Goal: Task Accomplishment & Management: Manage account settings

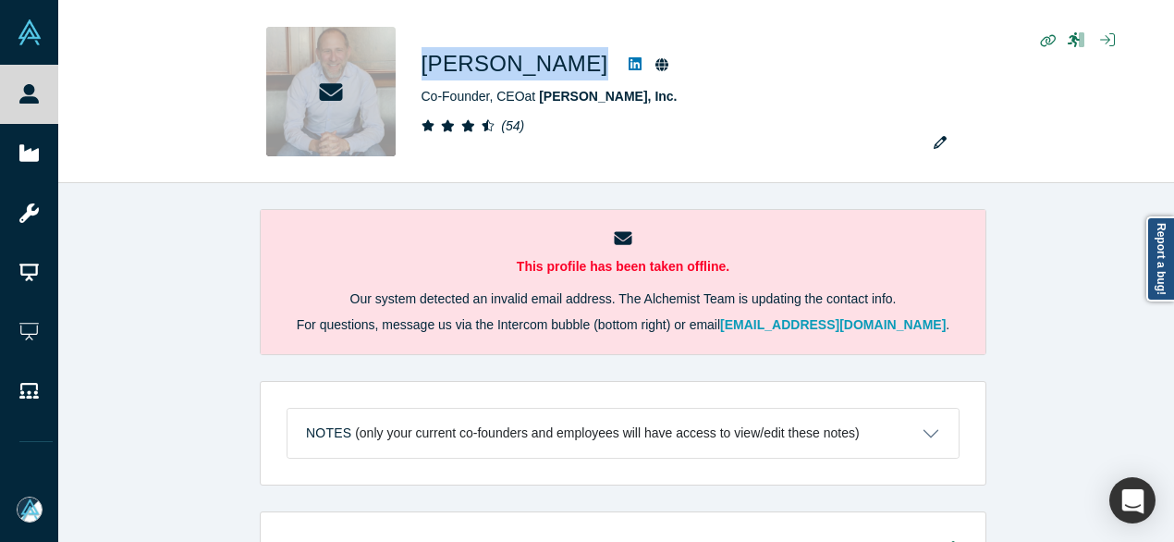
scroll to position [1479, 0]
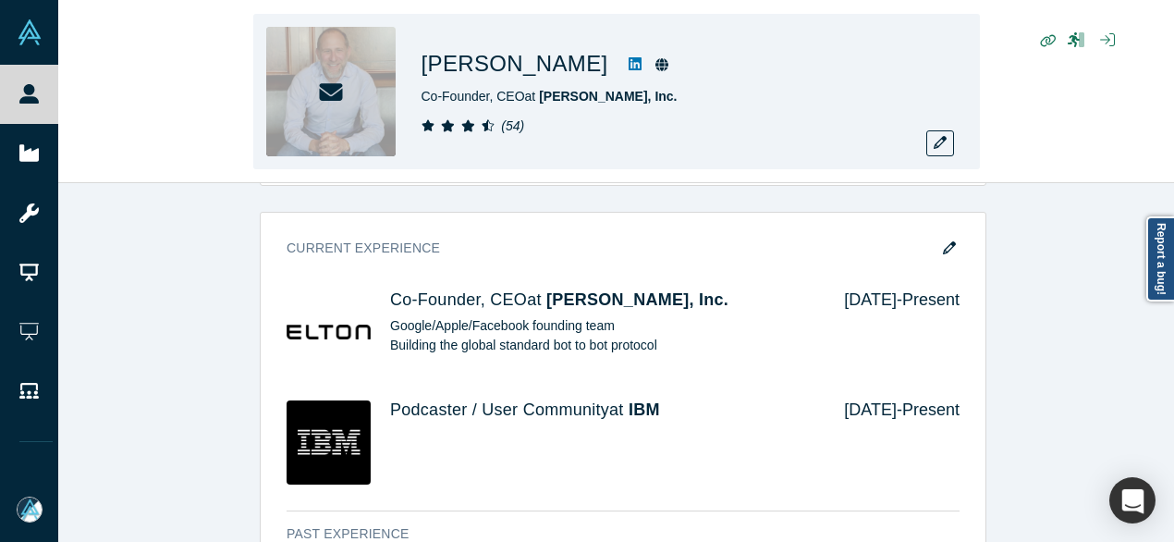
click at [183, 162] on div "Darren Kaplan Co-Founder, CEO at Elton, Inc. ( 54 )" at bounding box center [616, 92] width 1116 height 182
click at [155, 27] on div "Darren Kaplan Co-Founder, CEO at Elton, Inc. ( 54 )" at bounding box center [616, 92] width 1116 height 182
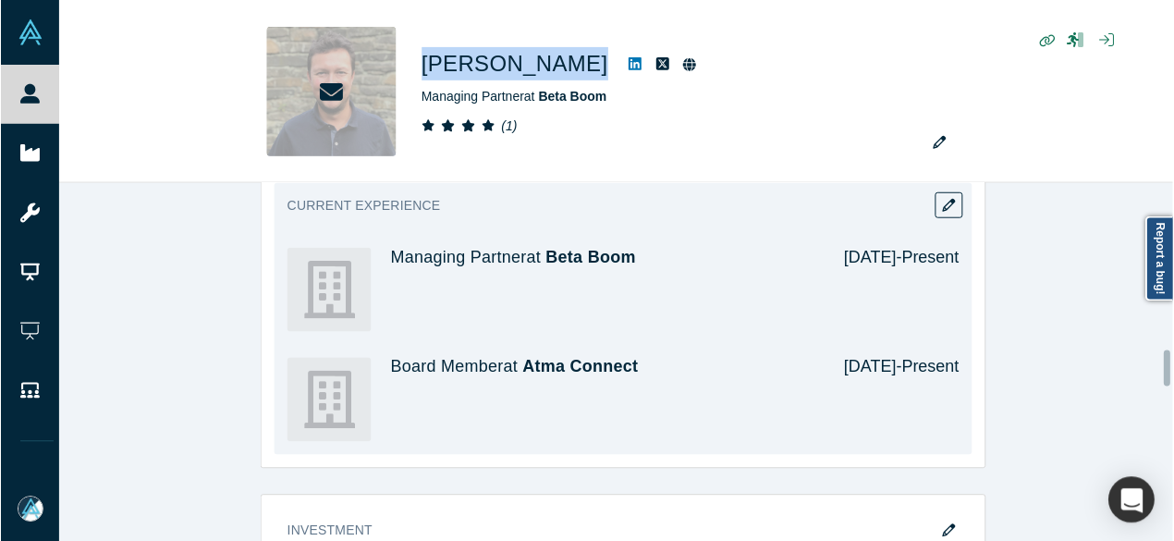
scroll to position [1664, 0]
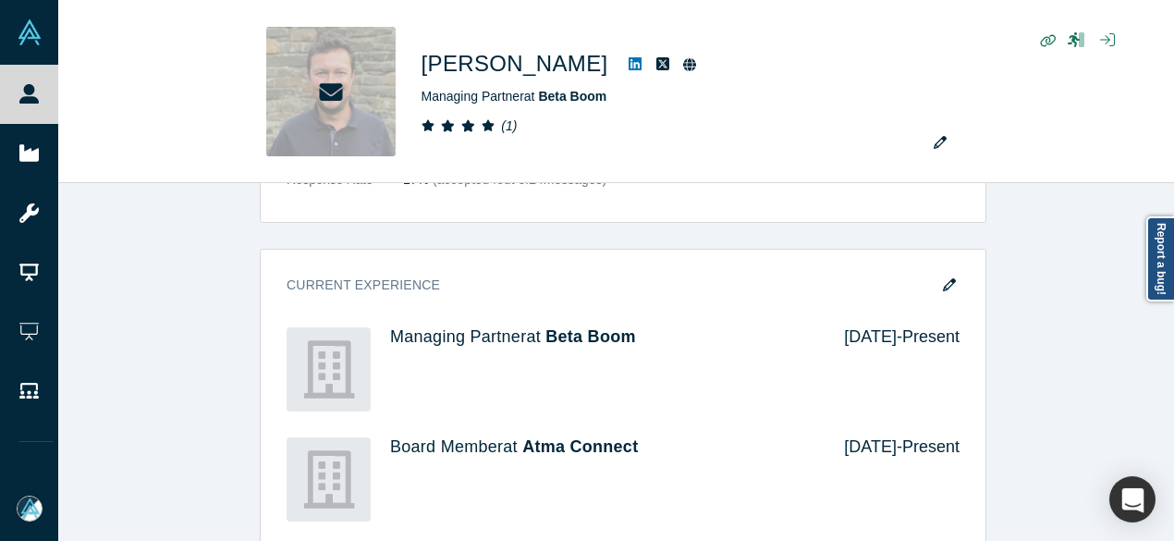
click at [184, 303] on div "Demo Day: Alchemist XL Profile Needs to be completed Attend Type Not Selected E…" at bounding box center [623, 371] width 1130 height 3048
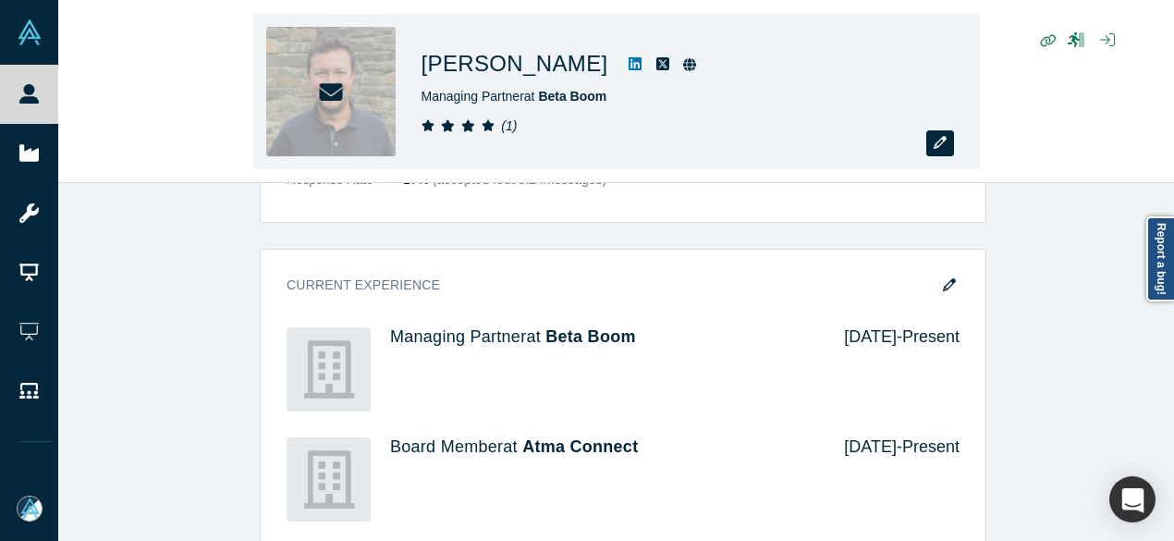
click at [943, 141] on icon "button" at bounding box center [940, 142] width 13 height 13
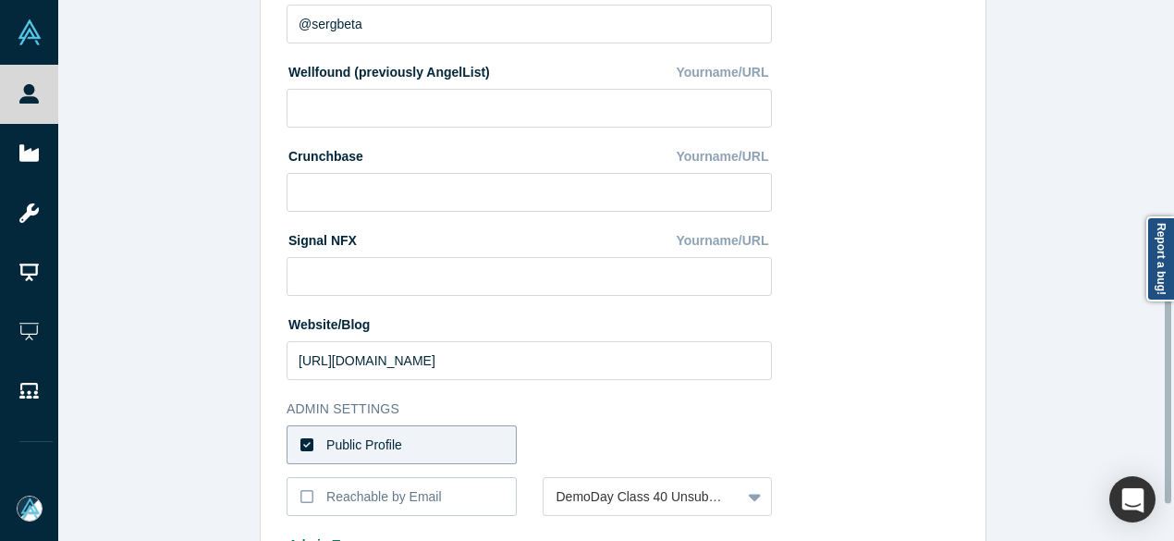
scroll to position [828, 0]
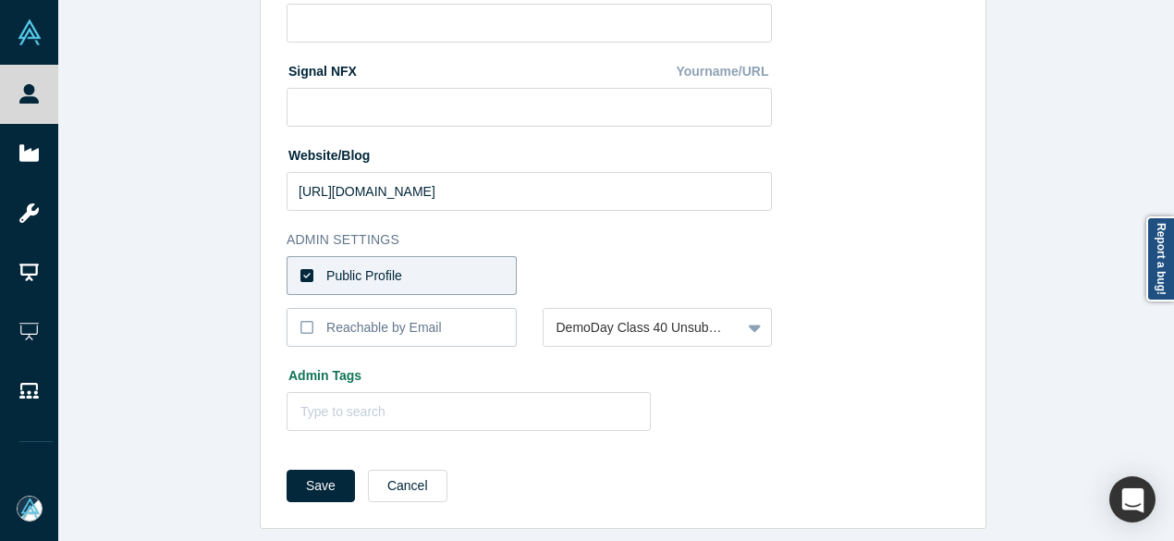
click at [446, 262] on label "Public Profile" at bounding box center [402, 275] width 230 height 39
click at [0, 0] on input "Public Profile" at bounding box center [0, 0] width 0 height 0
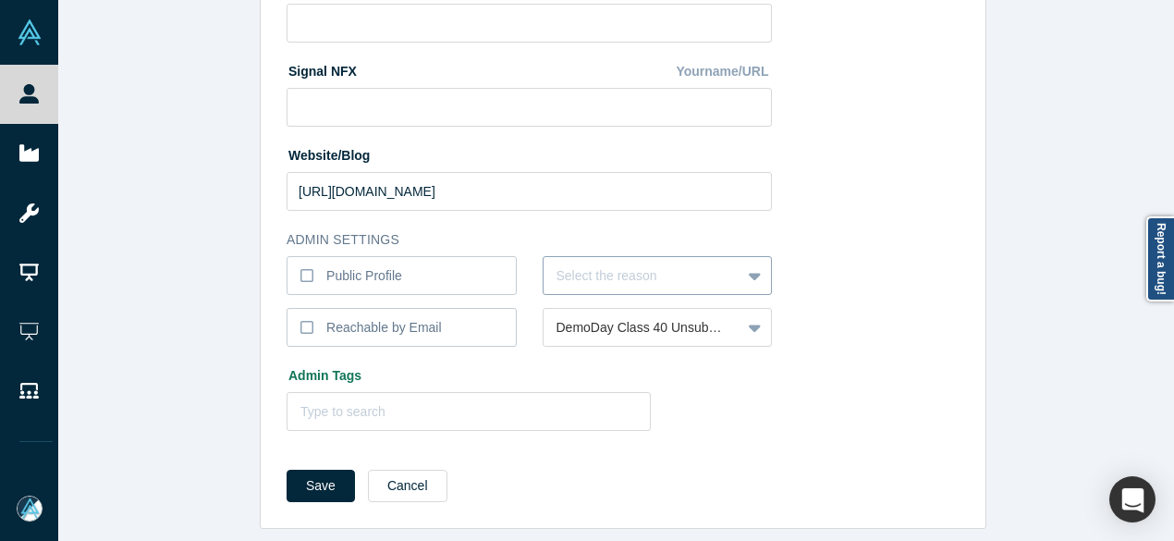
click at [570, 264] on div at bounding box center [643, 275] width 172 height 23
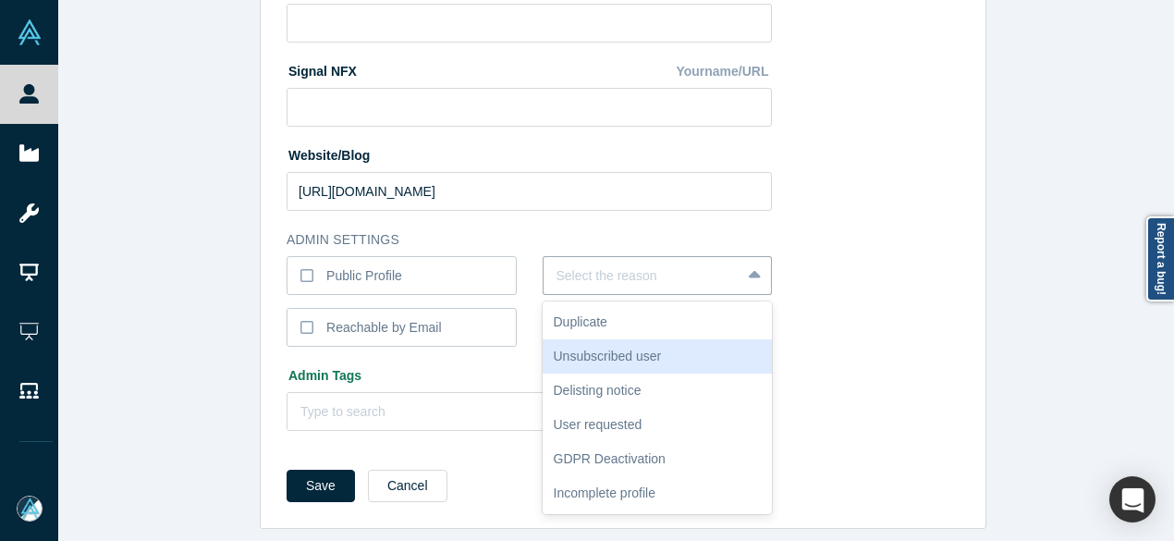
click at [597, 341] on div "Unsubscribed user" at bounding box center [658, 356] width 230 height 34
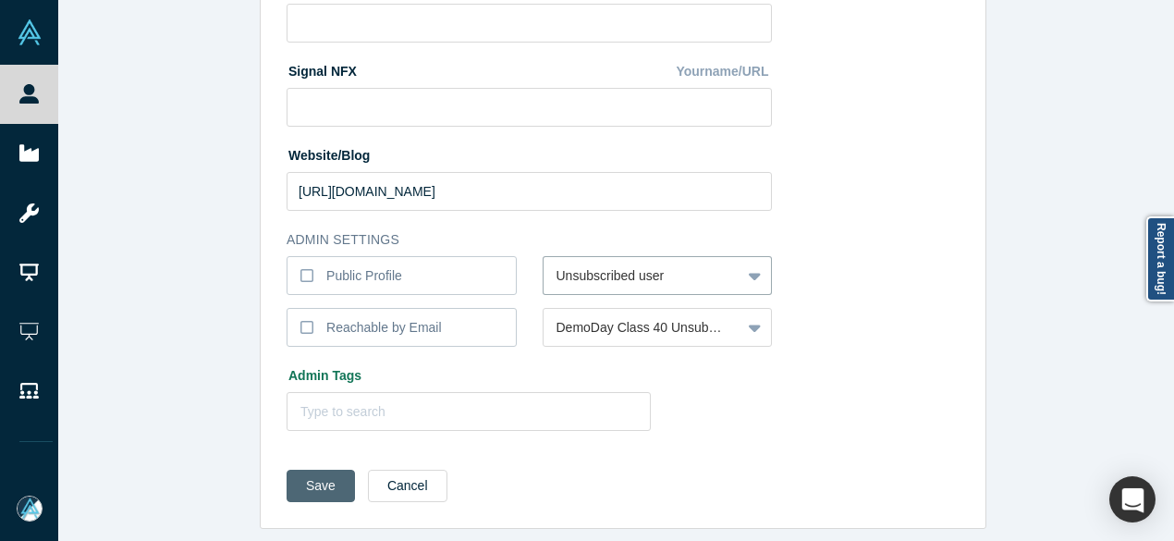
click at [316, 470] on button "Save" at bounding box center [321, 486] width 68 height 32
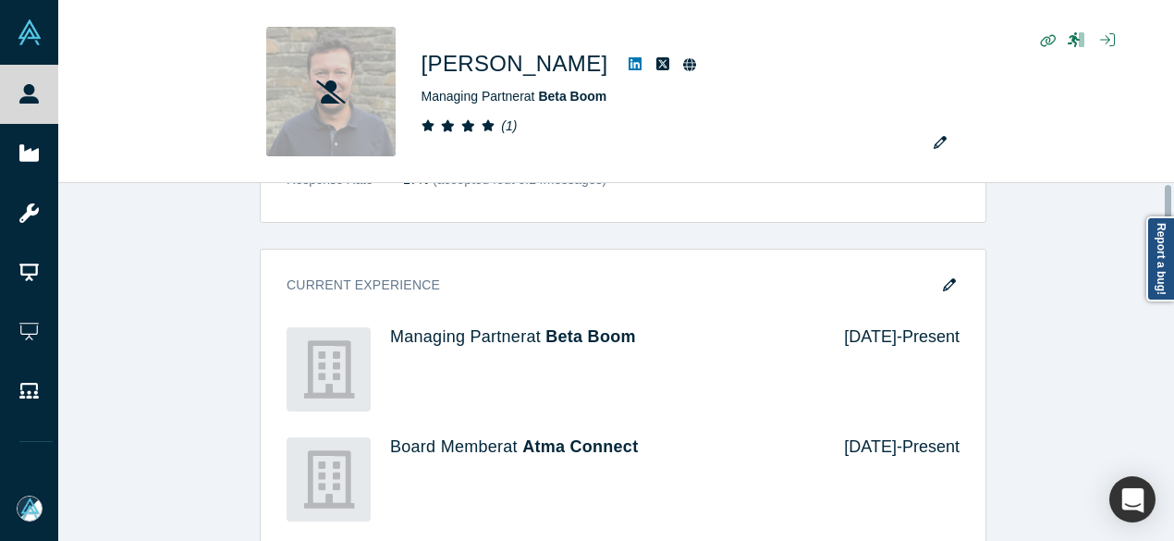
scroll to position [0, 0]
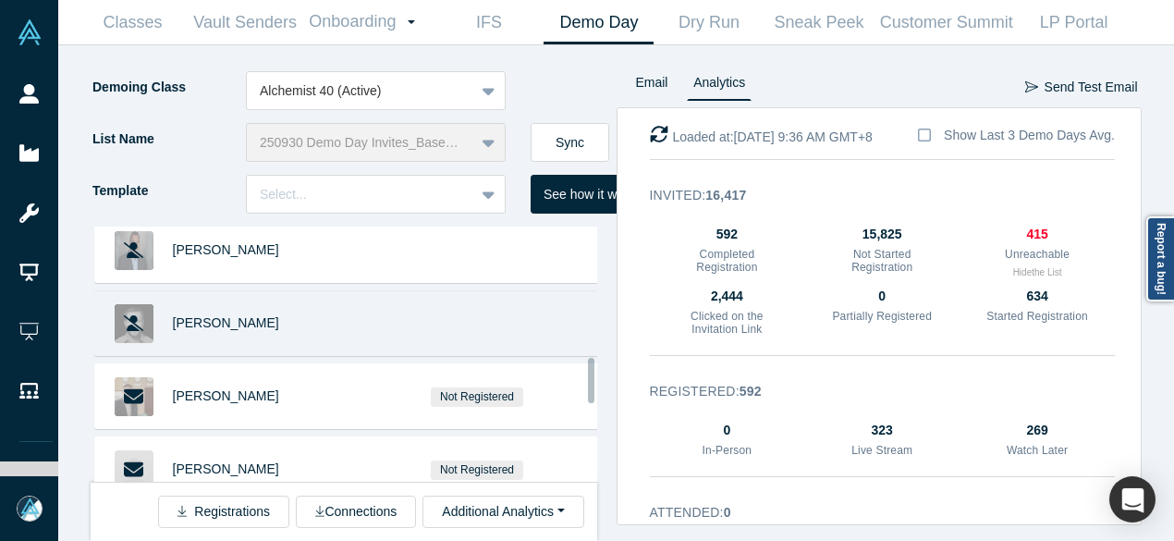
scroll to position [832, 0]
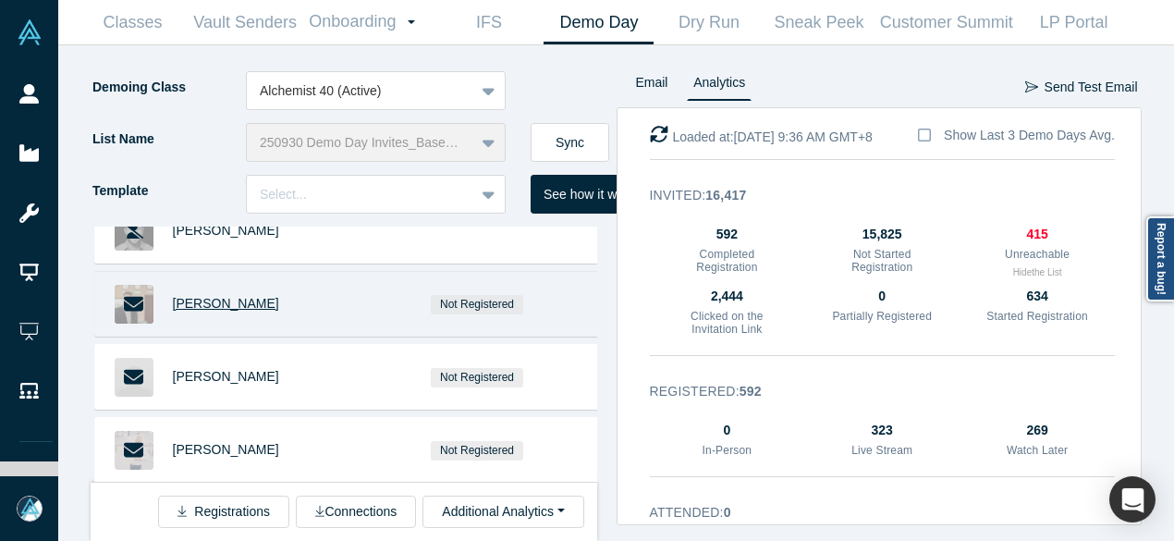
click at [235, 300] on span "Mathieu Guerville" at bounding box center [226, 303] width 106 height 15
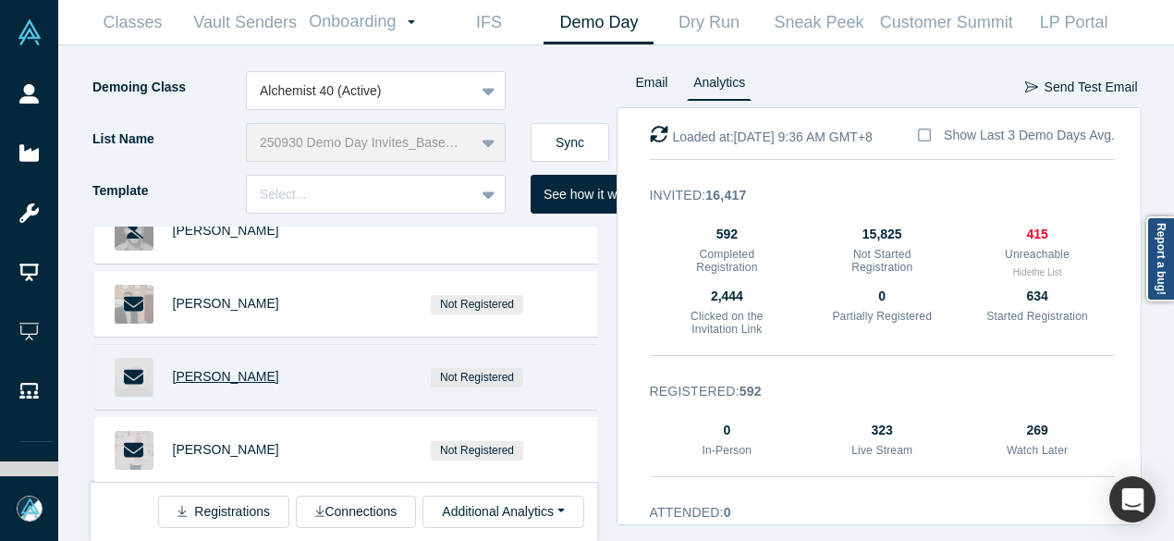
click at [237, 373] on span "Rephael Cohen" at bounding box center [226, 376] width 106 height 15
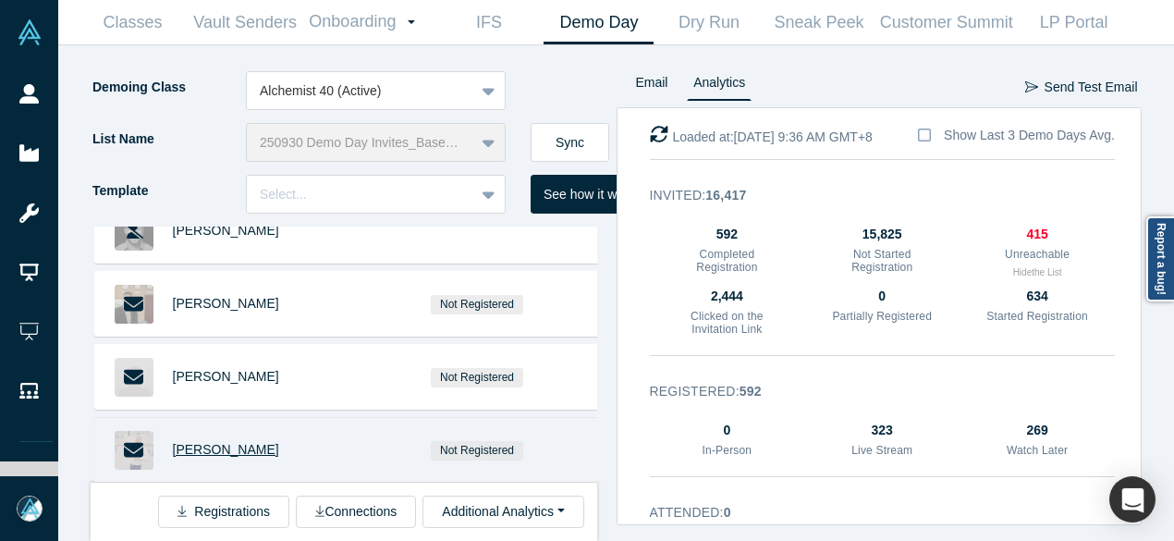
click at [250, 443] on span "[PERSON_NAME]" at bounding box center [226, 449] width 106 height 15
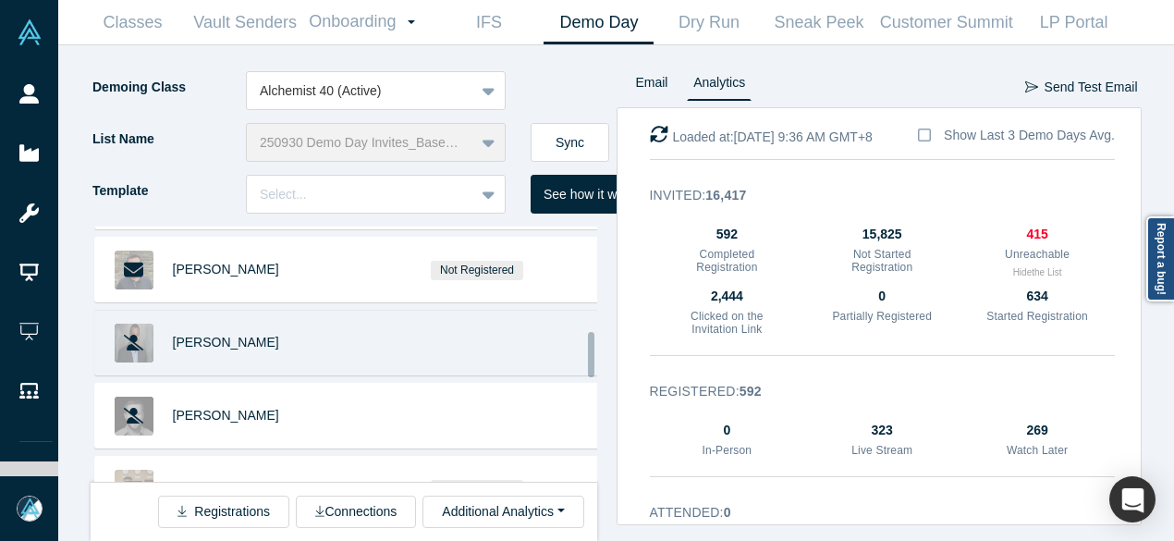
scroll to position [555, 0]
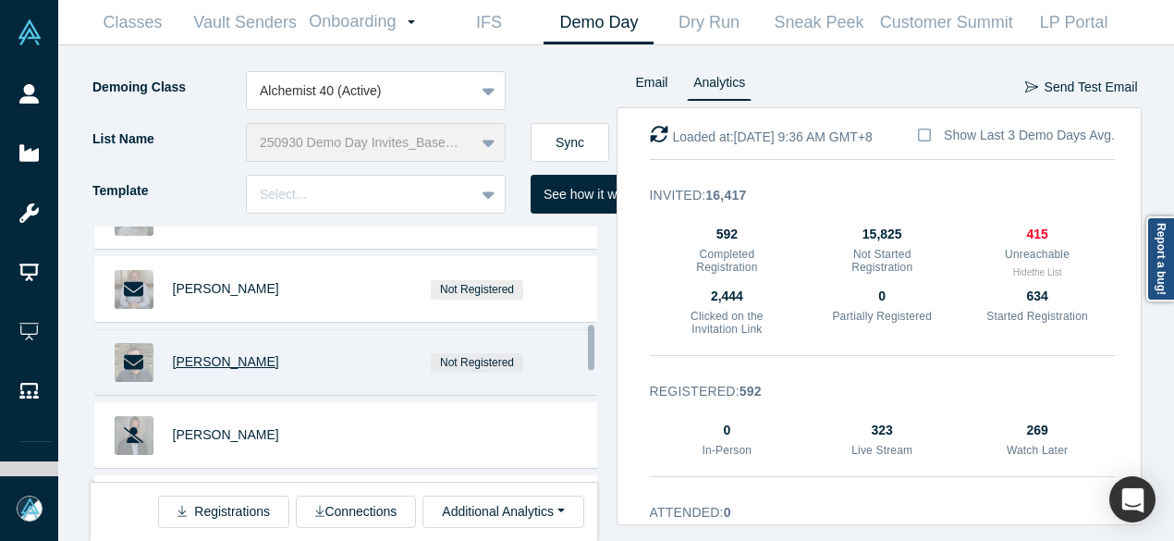
click at [223, 360] on span "Sergio Paluch" at bounding box center [226, 361] width 106 height 15
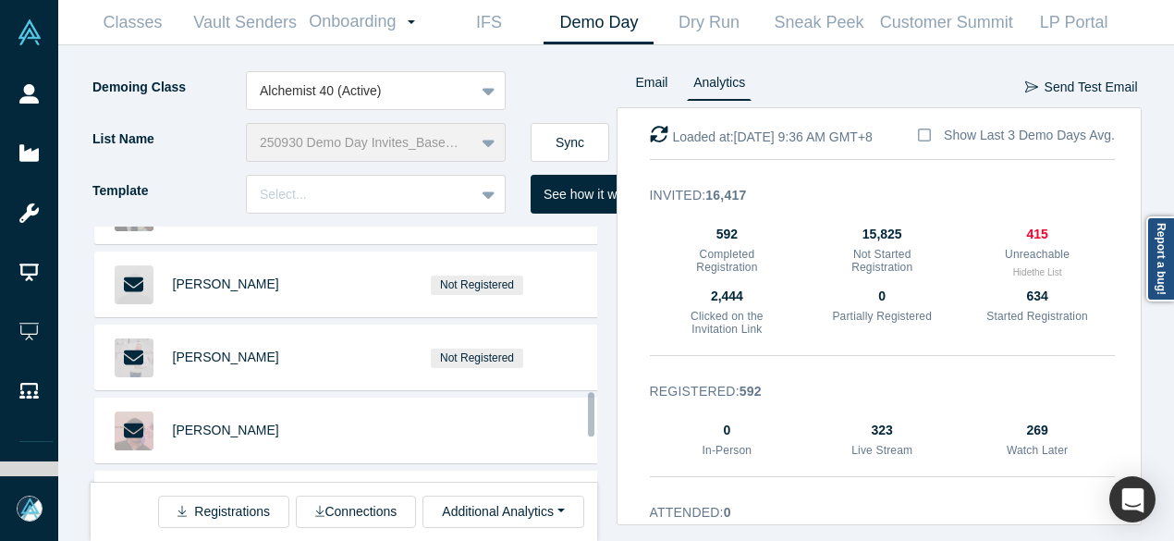
scroll to position [1017, 0]
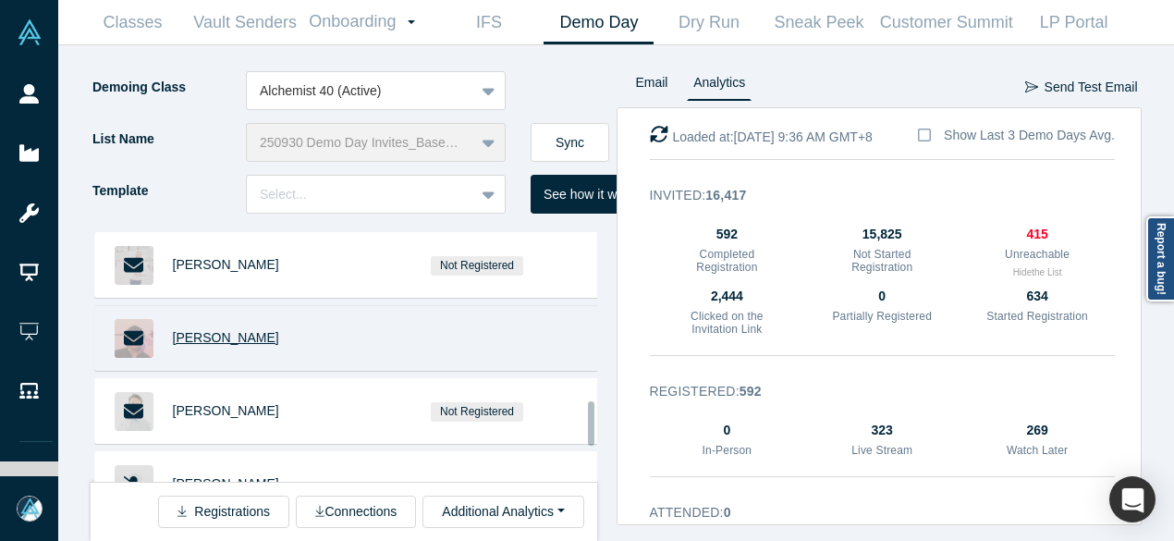
click at [213, 330] on span "Alan Raby" at bounding box center [226, 337] width 106 height 15
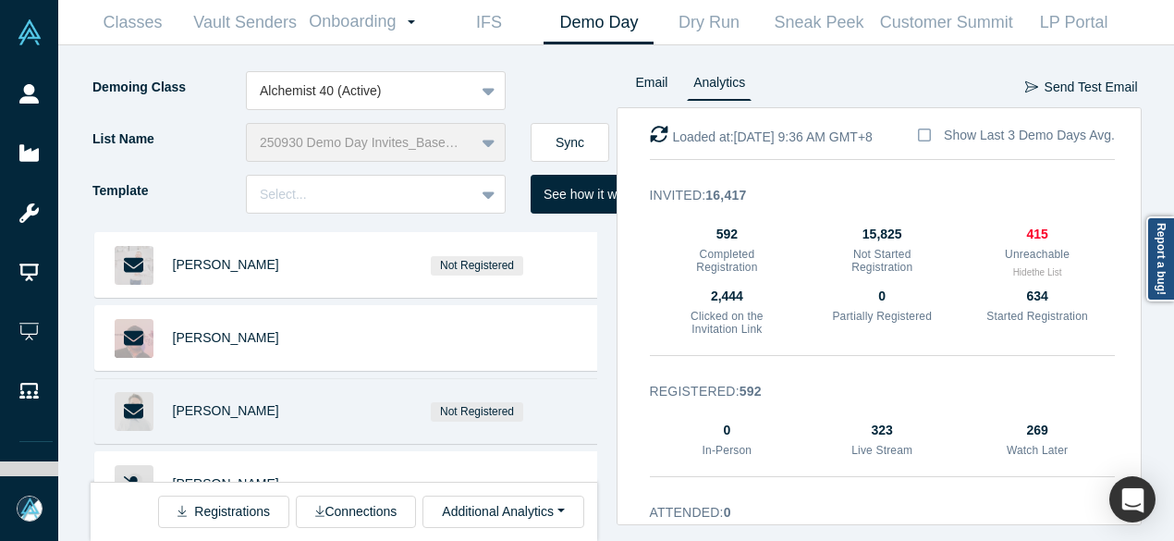
click at [229, 403] on span "Josh Kopelman" at bounding box center [226, 410] width 106 height 15
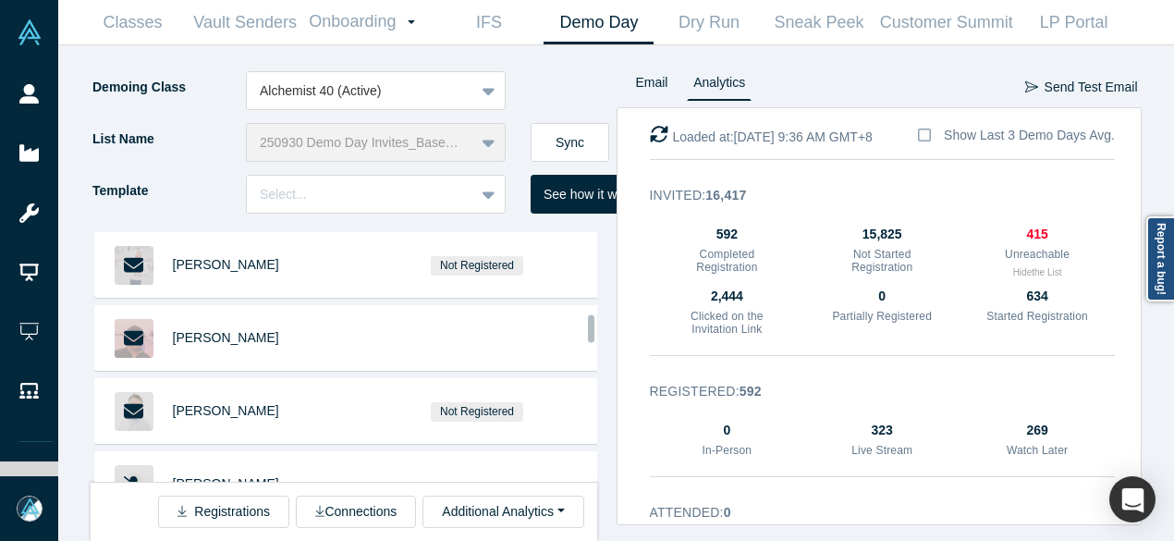
click at [598, 452] on div "Matthew Kinsella Not Registered Pablo Oyhanarte Not Registered Adam Corey Not R…" at bounding box center [354, 383] width 526 height 314
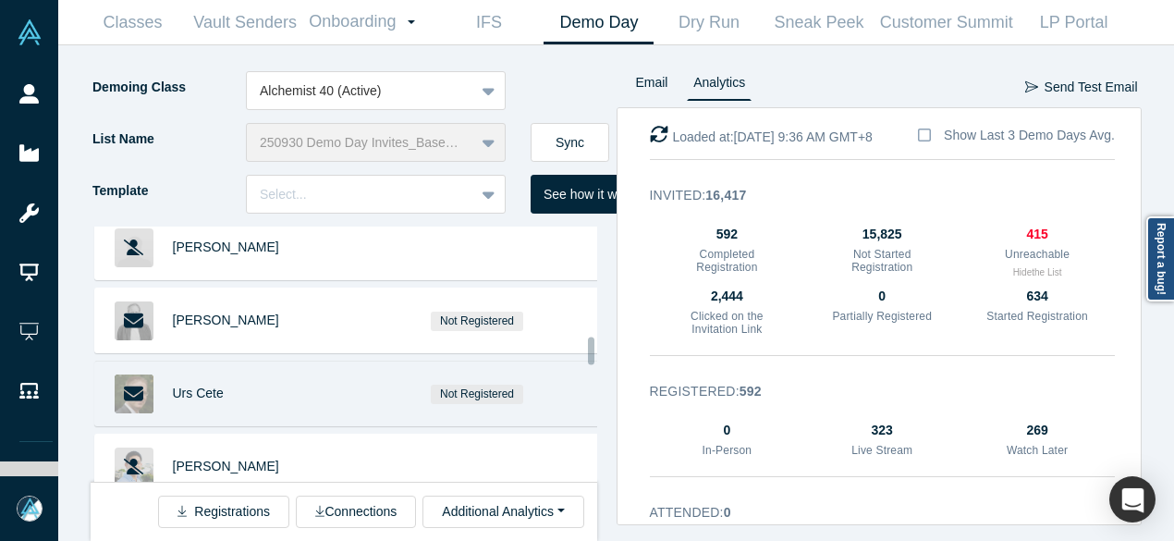
scroll to position [1294, 0]
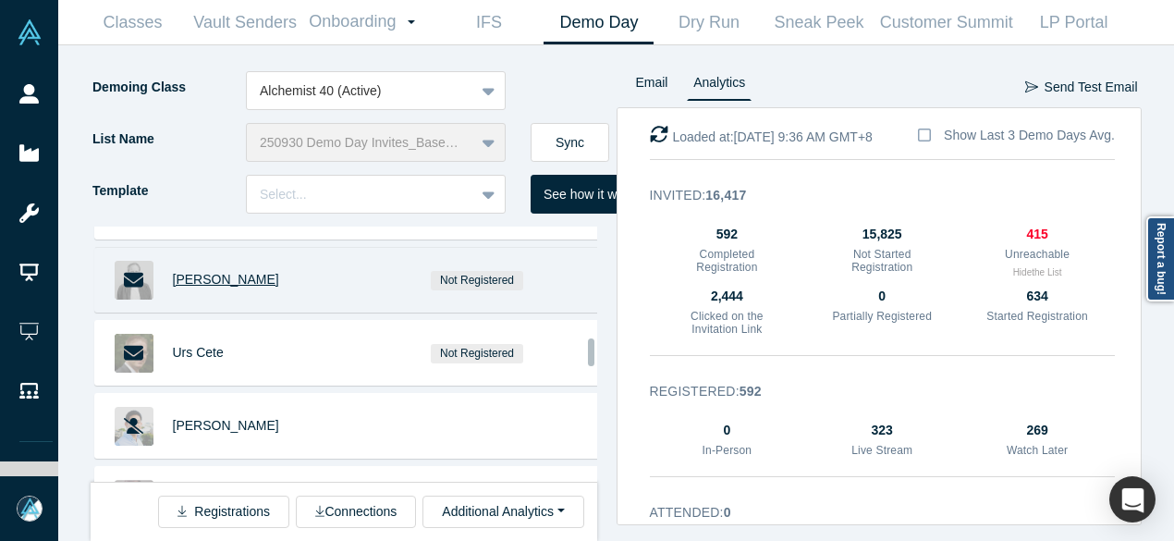
click at [213, 275] on span "Jonas Wenke" at bounding box center [226, 279] width 106 height 15
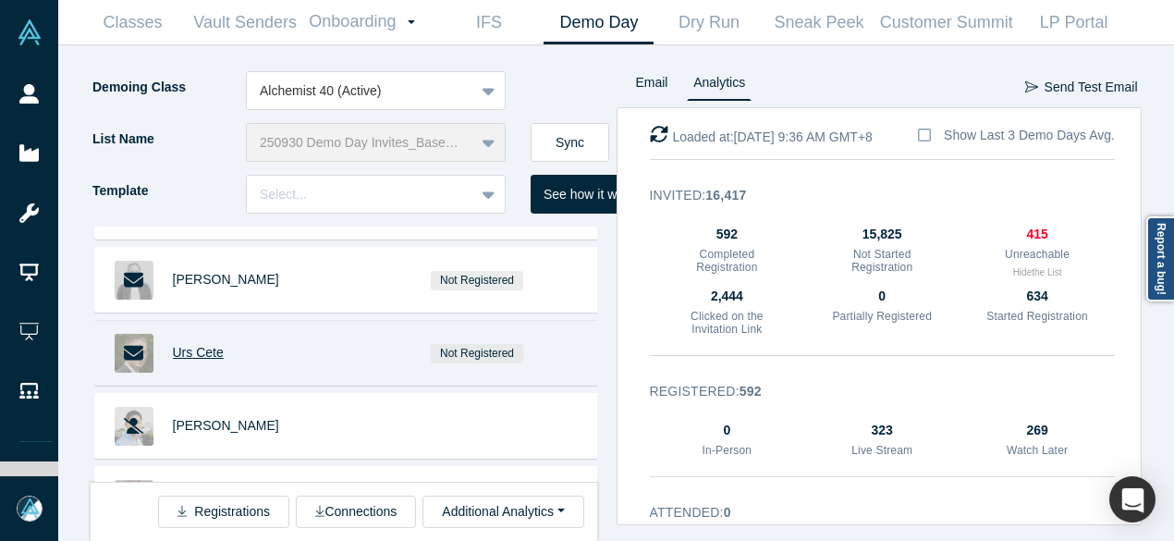
click at [202, 345] on span "Urs Cete" at bounding box center [198, 352] width 51 height 15
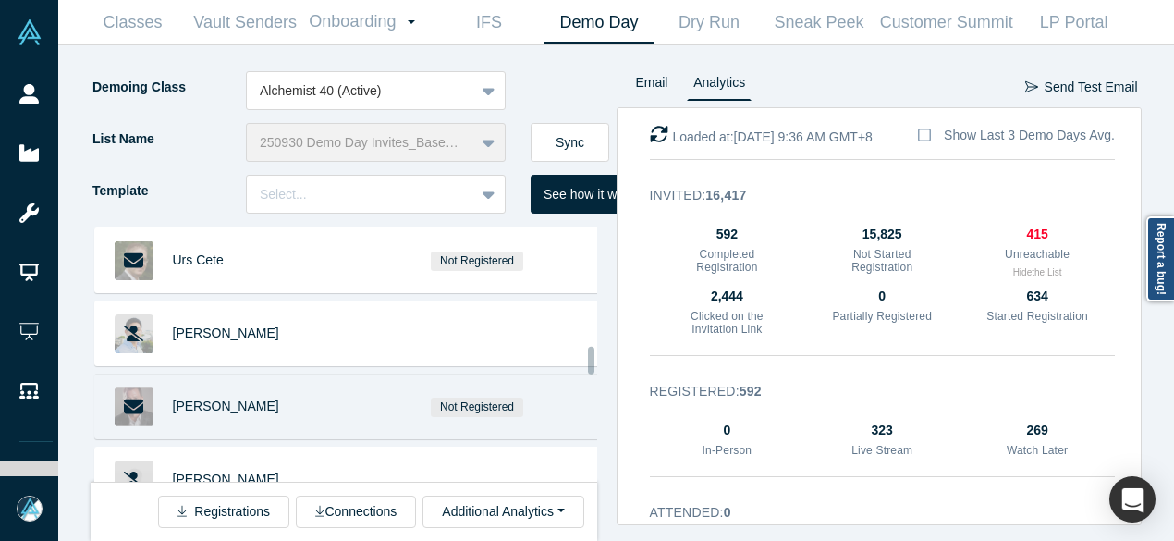
click at [224, 398] on span "David Hite" at bounding box center [226, 405] width 106 height 15
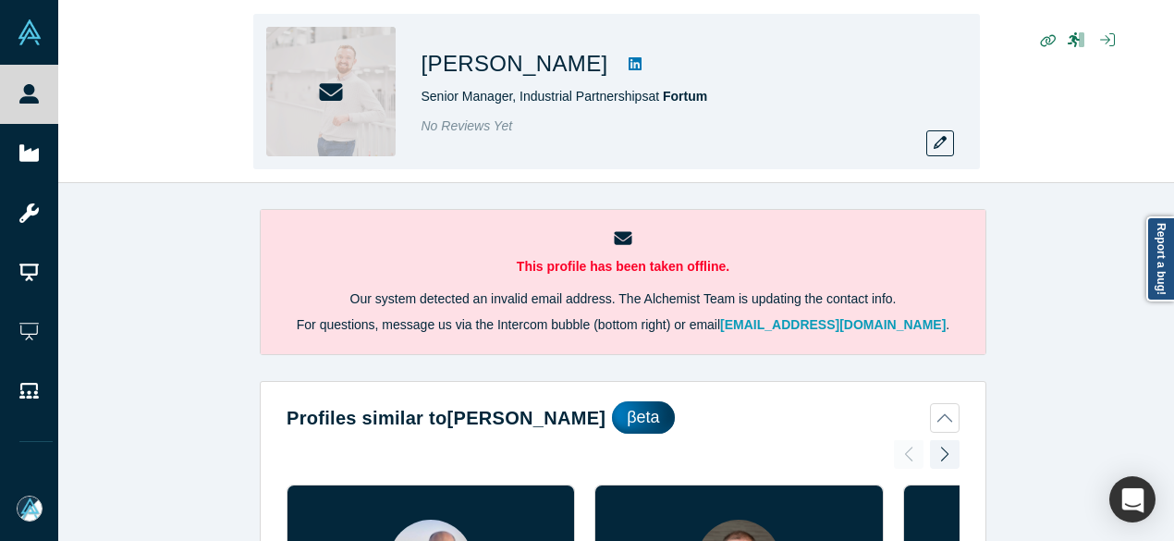
drag, startPoint x: 419, startPoint y: 66, endPoint x: 577, endPoint y: 75, distance: 158.4
click at [577, 75] on div "[PERSON_NAME] Senior Manager, Industrial Partnerships at Fortum No Reviews Yet" at bounding box center [616, 91] width 727 height 155
copy h1 "[PERSON_NAME]"
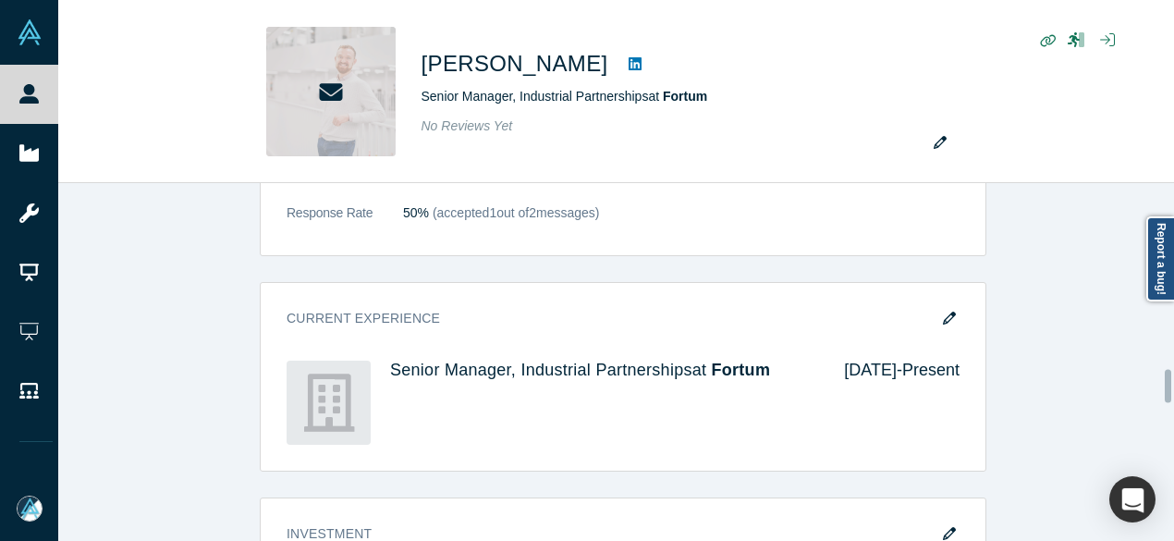
scroll to position [2034, 0]
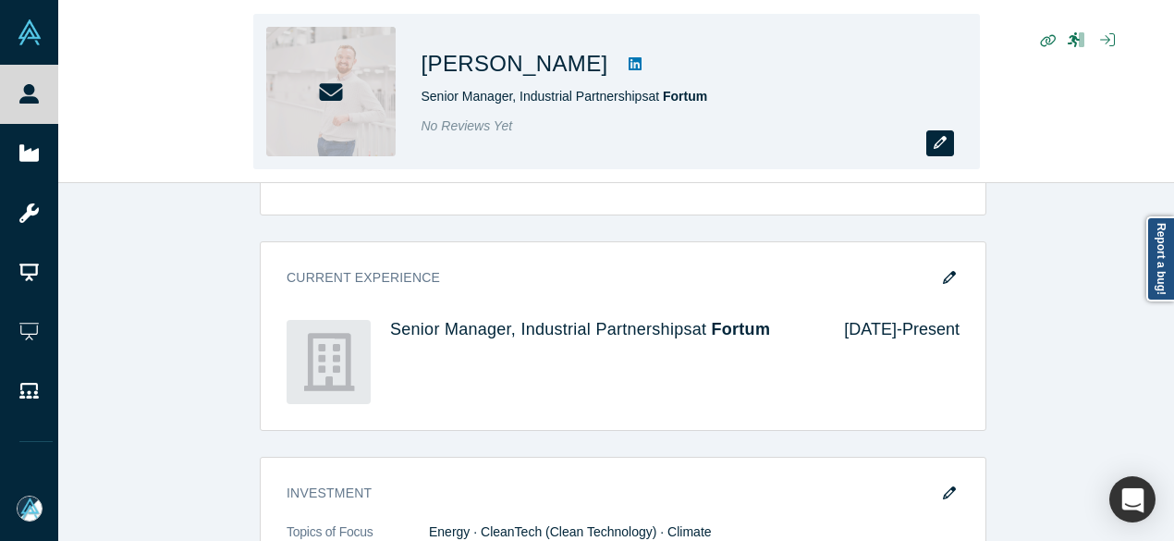
click at [937, 143] on icon "button" at bounding box center [940, 142] width 13 height 13
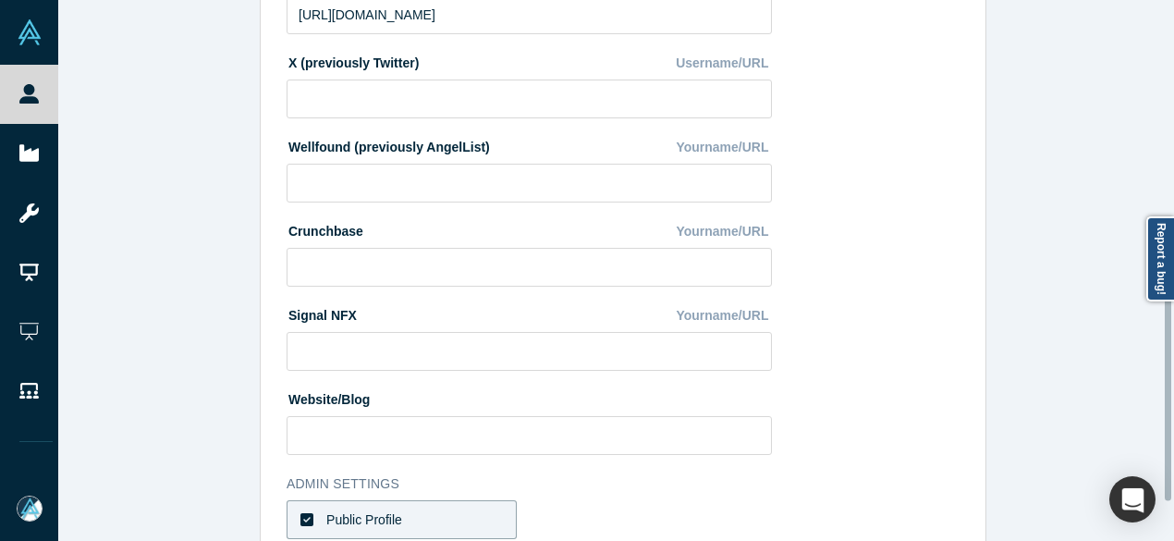
scroll to position [740, 0]
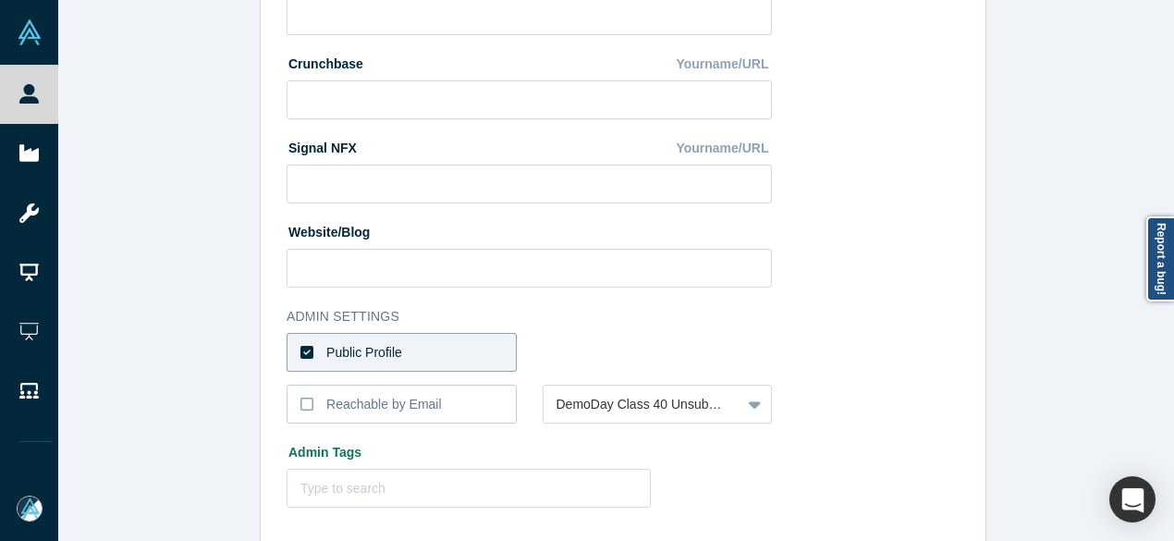
click at [470, 346] on label "Public Profile" at bounding box center [402, 352] width 230 height 39
click at [0, 0] on input "Public Profile" at bounding box center [0, 0] width 0 height 0
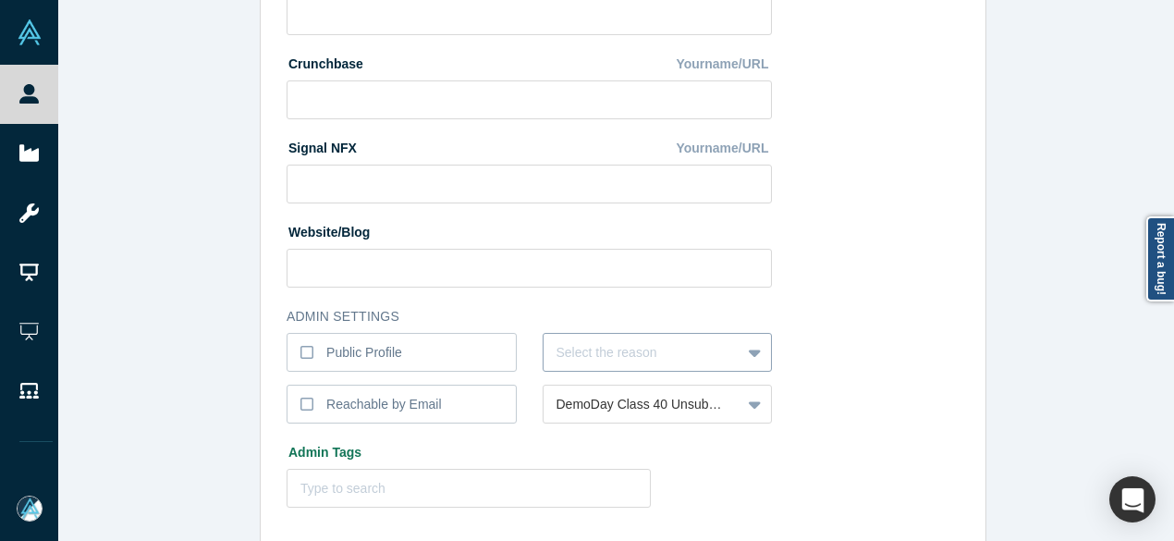
click at [575, 354] on div "Select the reason" at bounding box center [658, 352] width 230 height 39
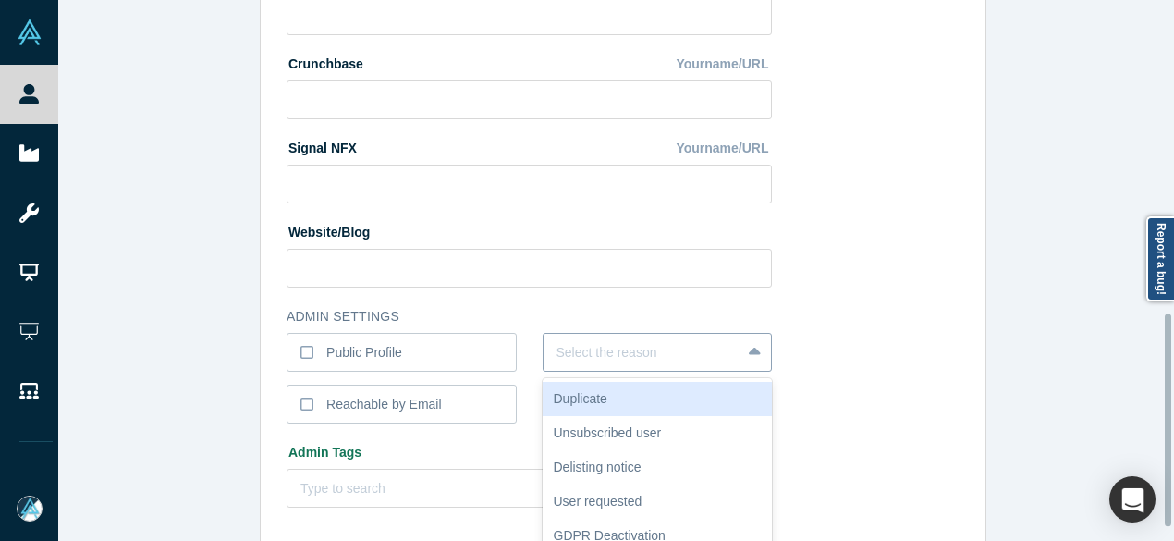
scroll to position [797, 0]
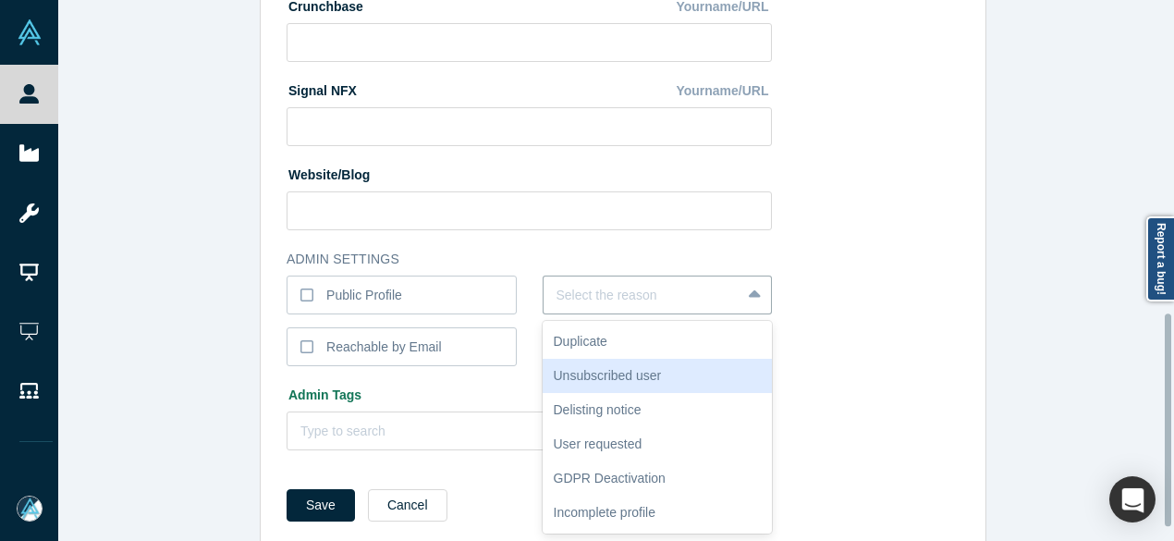
click at [586, 371] on div "Unsubscribed user" at bounding box center [658, 376] width 230 height 34
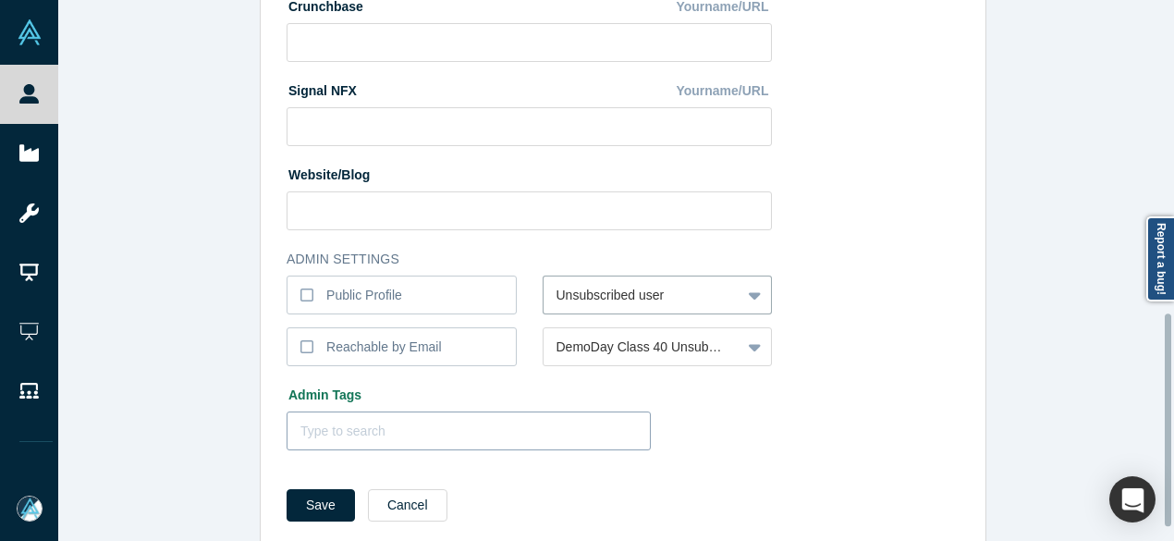
drag, startPoint x: 324, startPoint y: 496, endPoint x: 318, endPoint y: 448, distance: 48.4
click at [324, 496] on button "Save" at bounding box center [321, 505] width 68 height 32
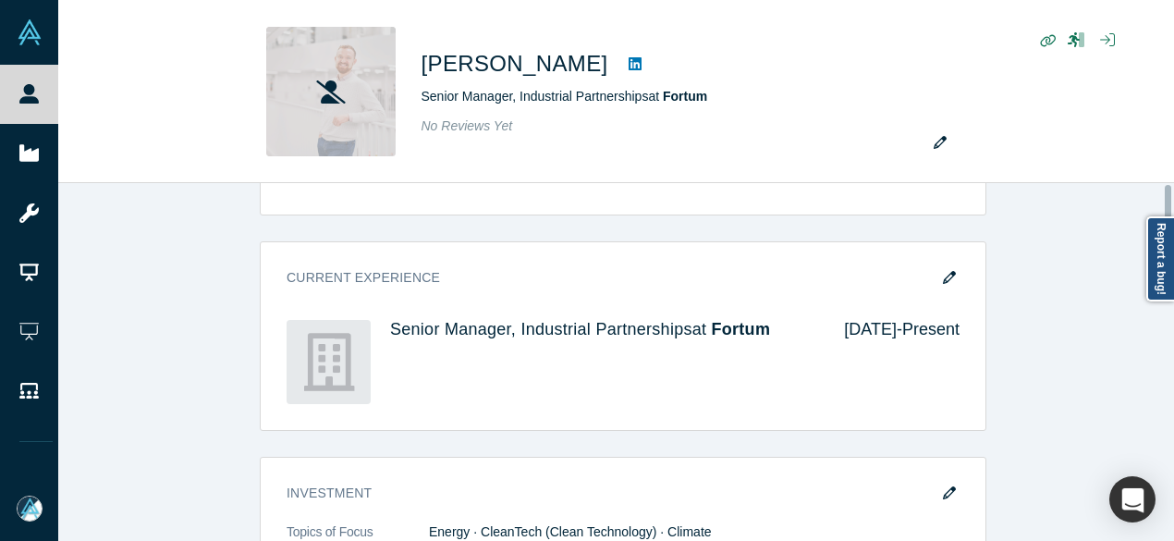
scroll to position [0, 0]
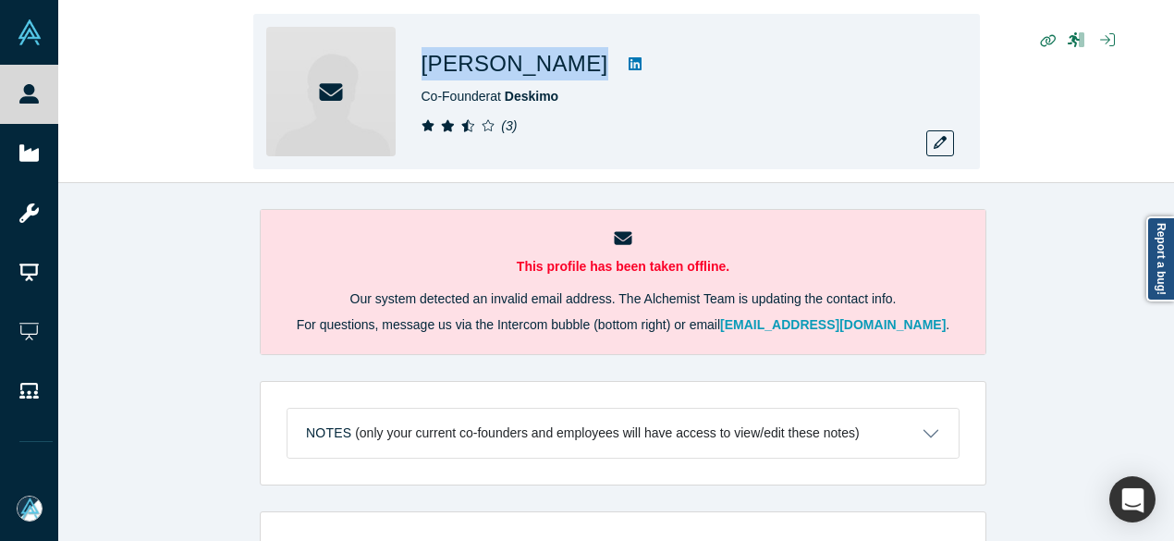
drag, startPoint x: 422, startPoint y: 68, endPoint x: 576, endPoint y: 71, distance: 154.4
click at [576, 71] on div "[PERSON_NAME]" at bounding box center [681, 63] width 518 height 33
copy div "[PERSON_NAME]"
click at [940, 141] on icon "button" at bounding box center [940, 142] width 13 height 13
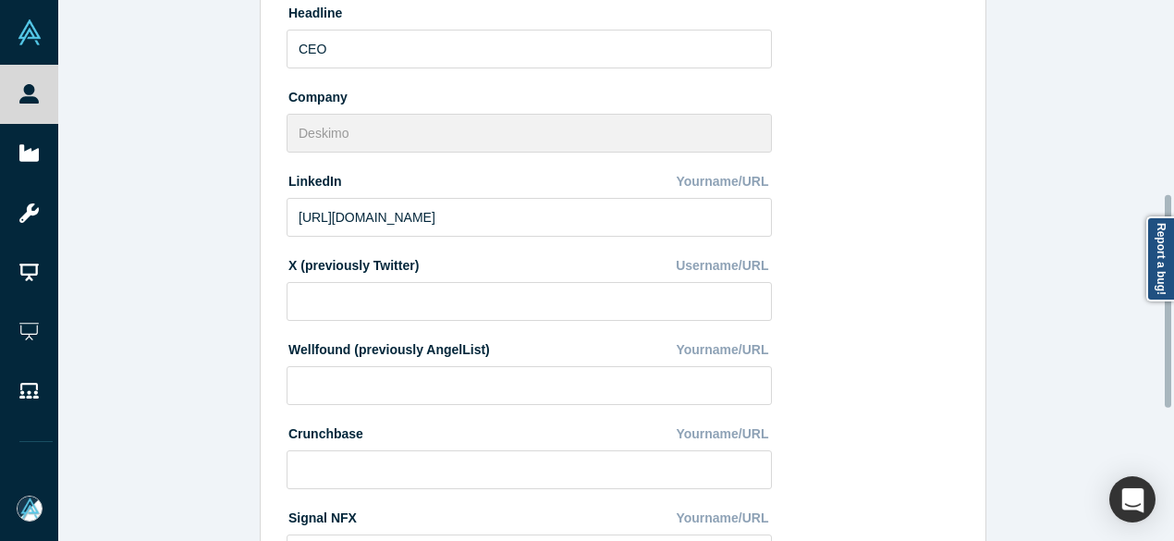
scroll to position [740, 0]
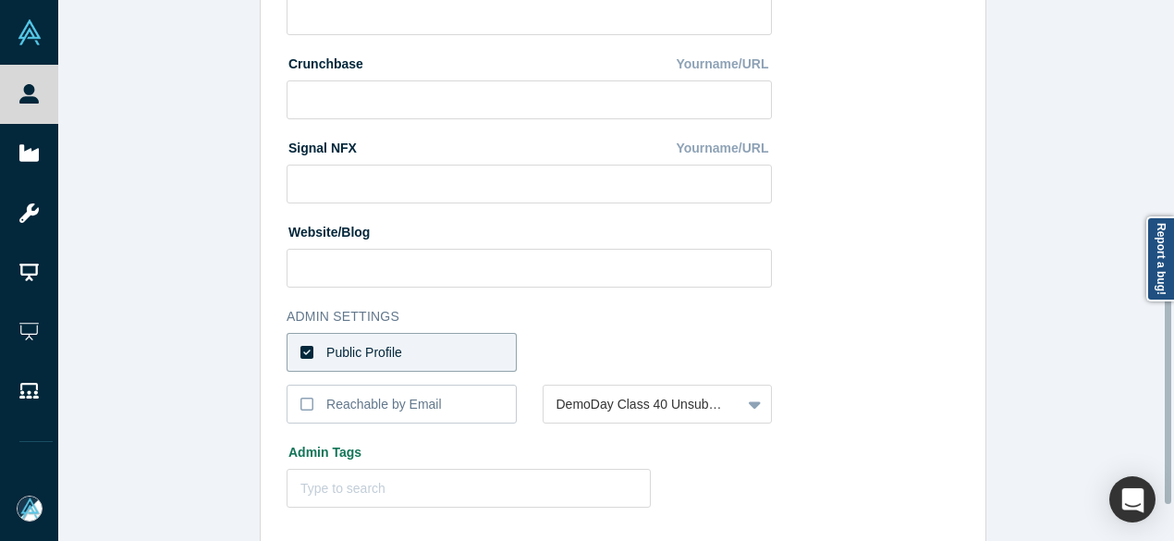
click at [492, 350] on label "Public Profile" at bounding box center [402, 352] width 230 height 39
click at [0, 0] on input "Public Profile" at bounding box center [0, 0] width 0 height 0
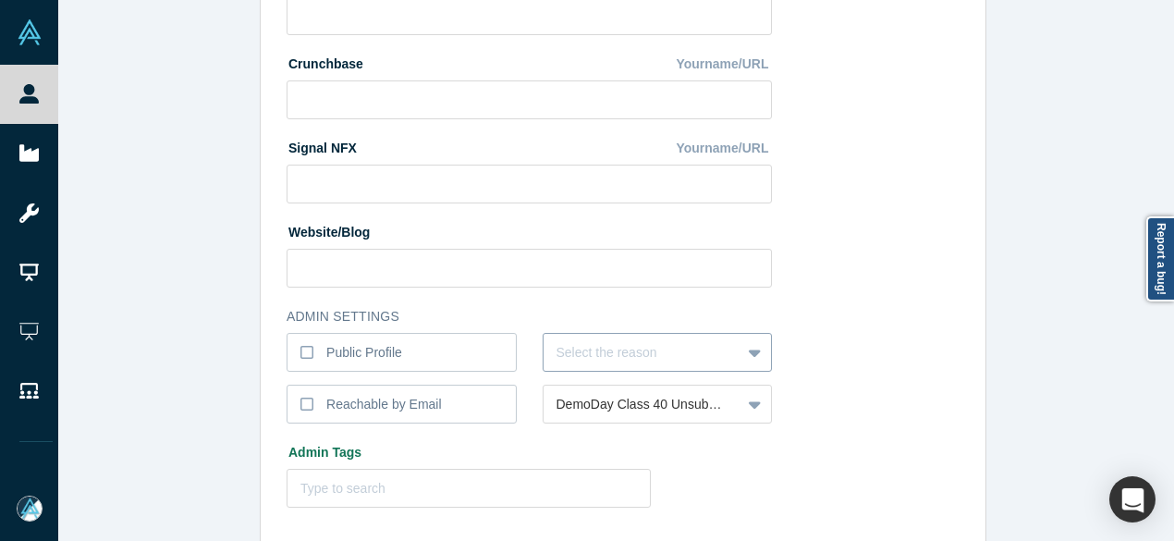
click at [581, 355] on div "Select the reason" at bounding box center [658, 352] width 230 height 39
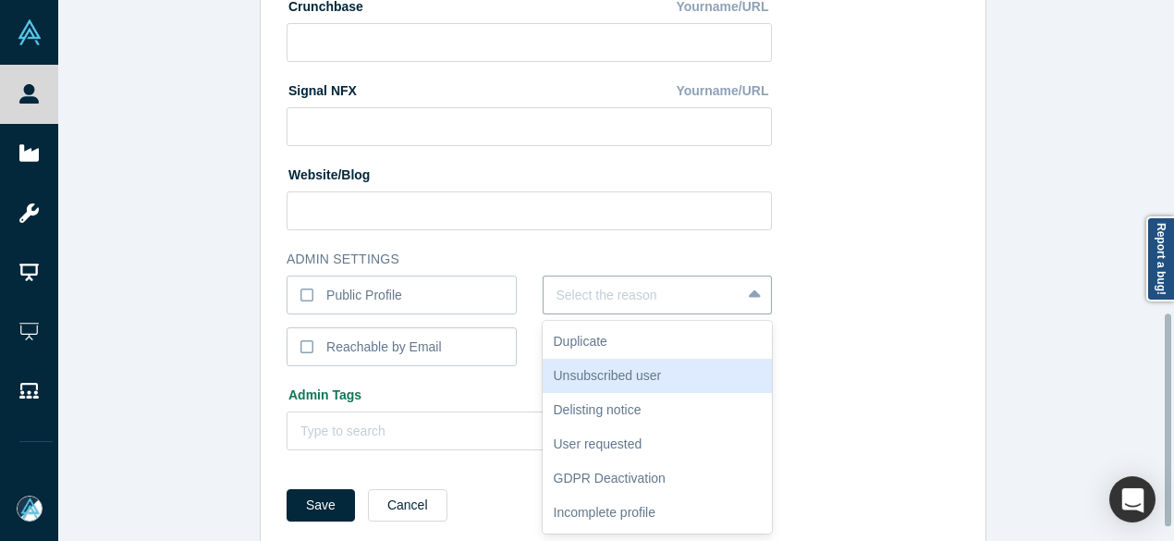
click at [587, 376] on div "Unsubscribed user" at bounding box center [658, 376] width 230 height 34
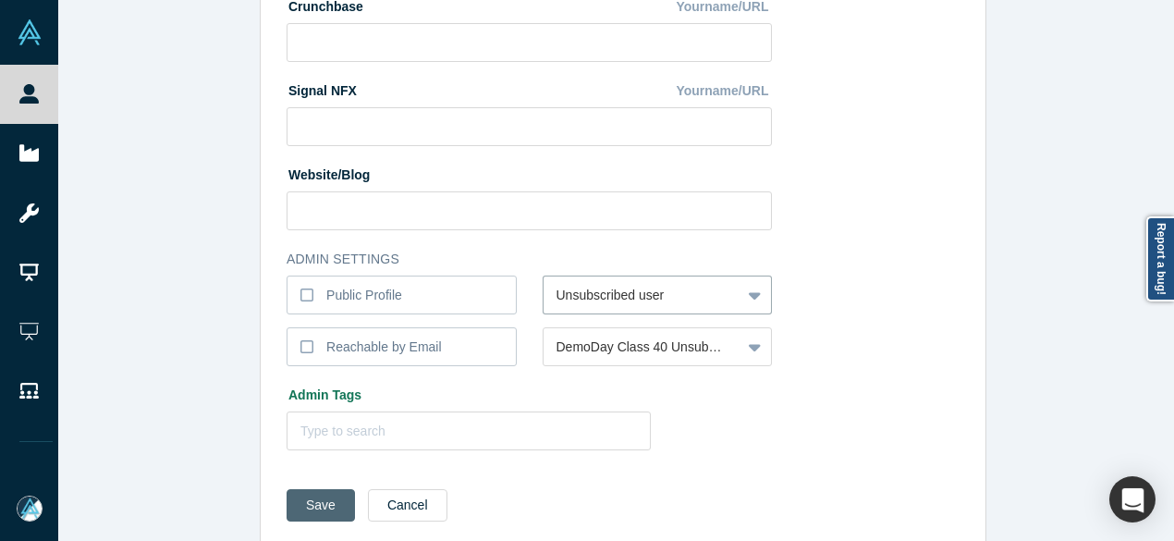
click at [309, 506] on button "Save" at bounding box center [321, 505] width 68 height 32
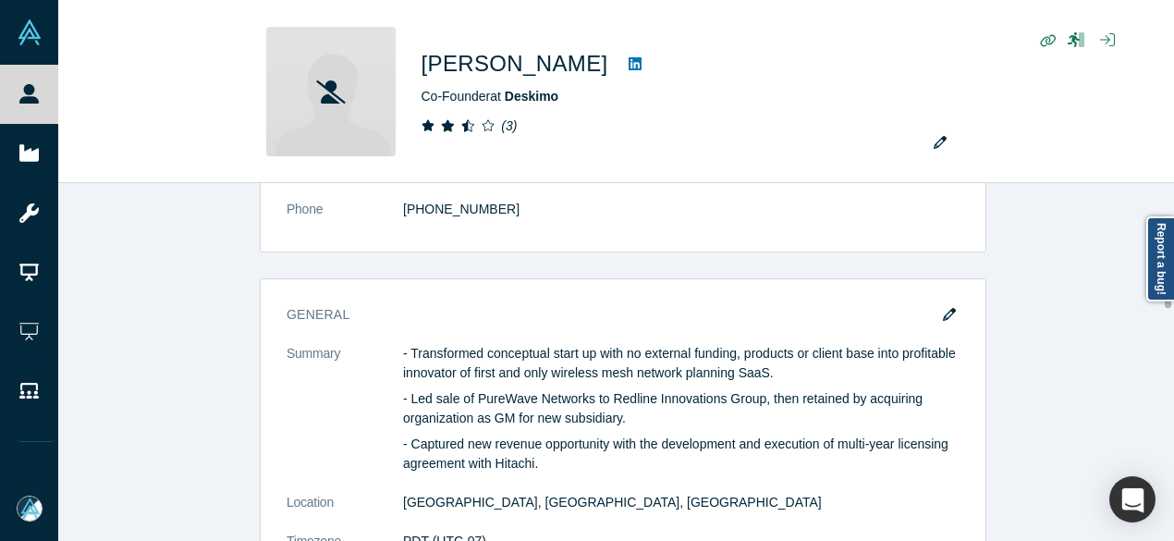
scroll to position [1017, 0]
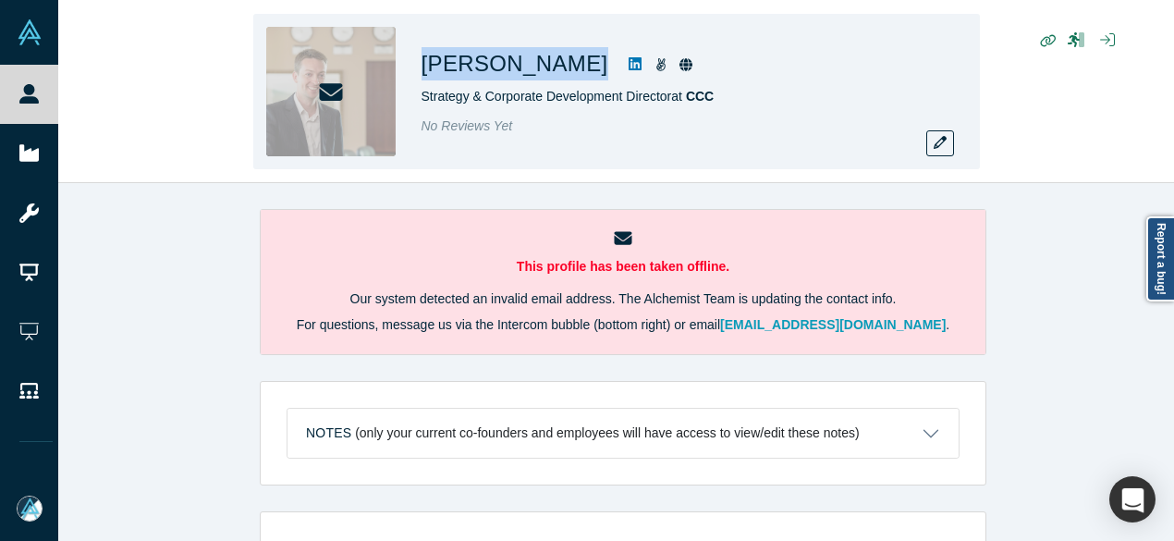
drag, startPoint x: 413, startPoint y: 67, endPoint x: 601, endPoint y: 79, distance: 188.1
click at [603, 79] on div "Mathieu Guerville Strategy & Corporate Development Director at CCC No Reviews Y…" at bounding box center [616, 91] width 727 height 155
copy div "Mathieu Guerville"
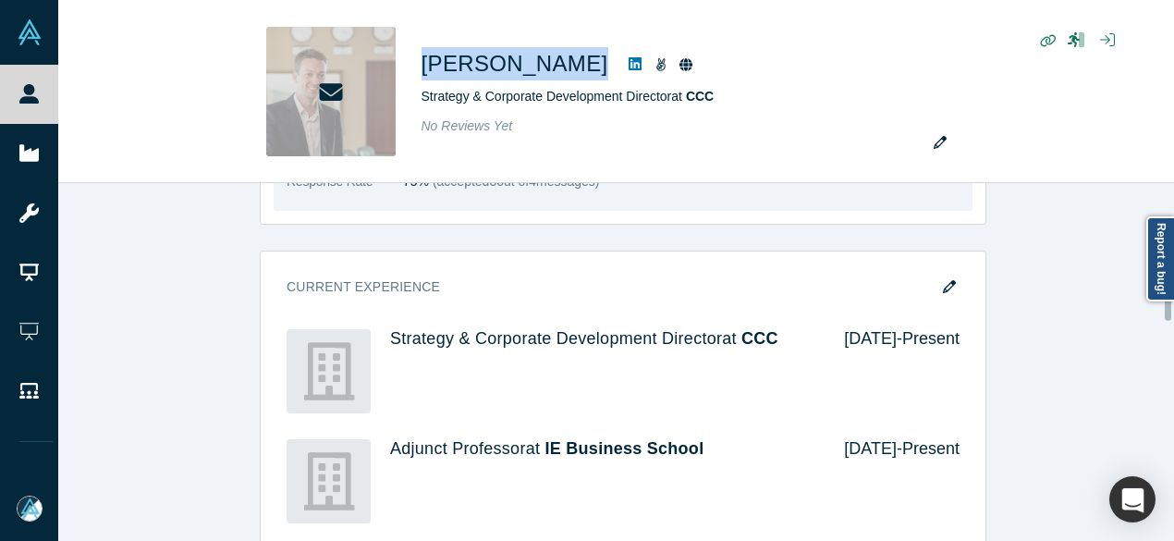
scroll to position [1572, 0]
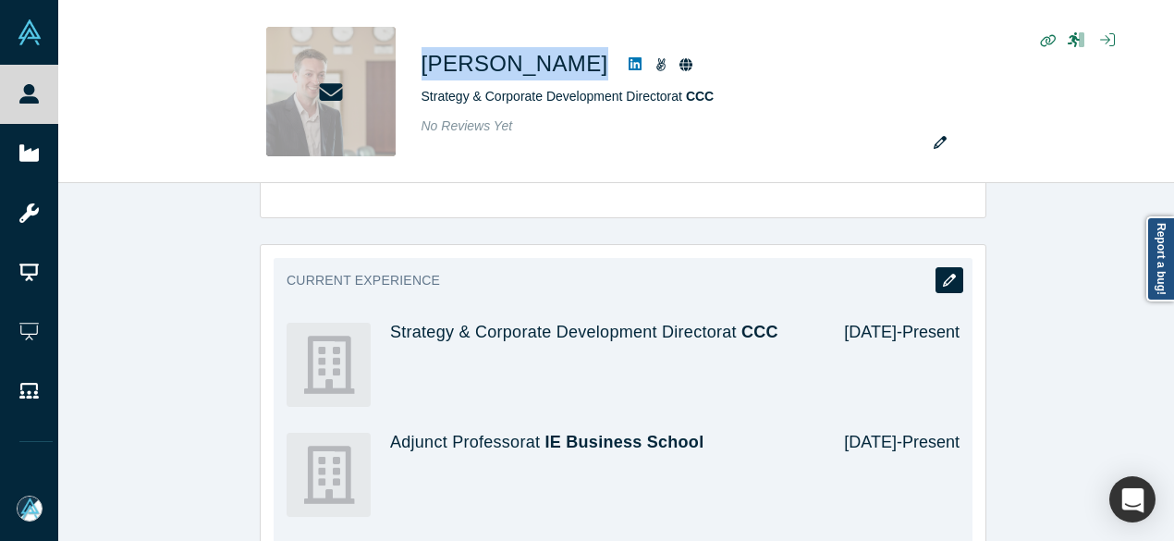
click at [943, 278] on icon "button" at bounding box center [949, 280] width 13 height 13
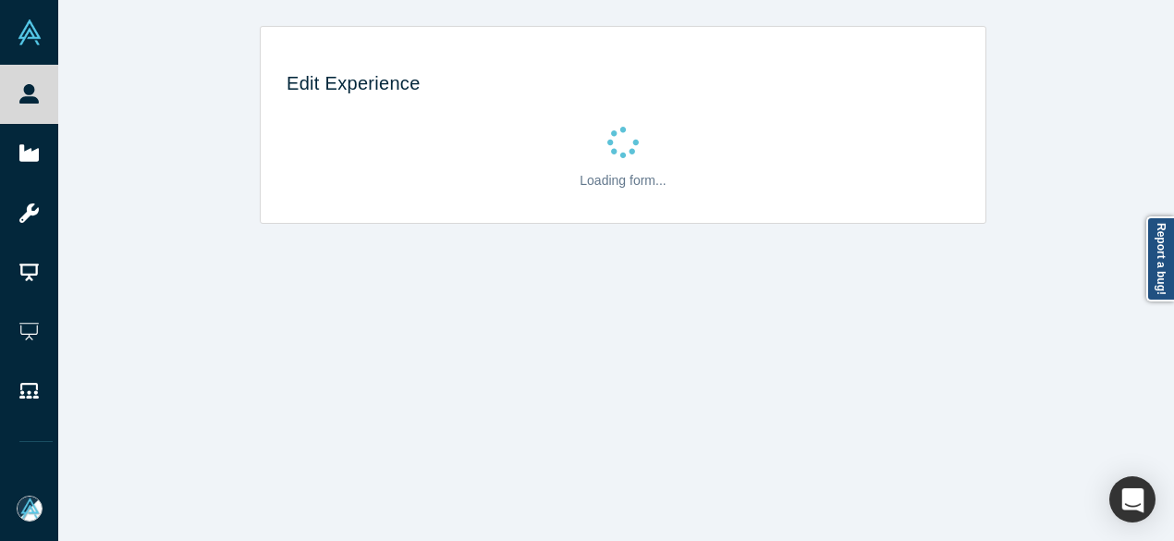
scroll to position [0, 0]
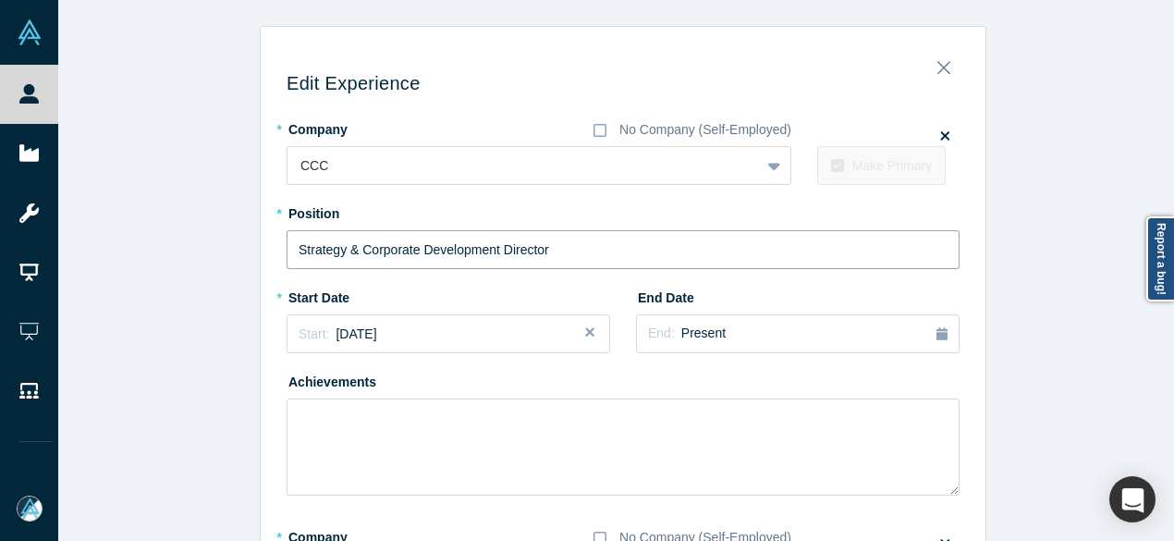
drag, startPoint x: 555, startPoint y: 255, endPoint x: 269, endPoint y: 257, distance: 285.7
paste input "Director of Product Management"
type input "Director of Product Management"
click at [408, 331] on div "Start: June 2023" at bounding box center [449, 333] width 300 height 19
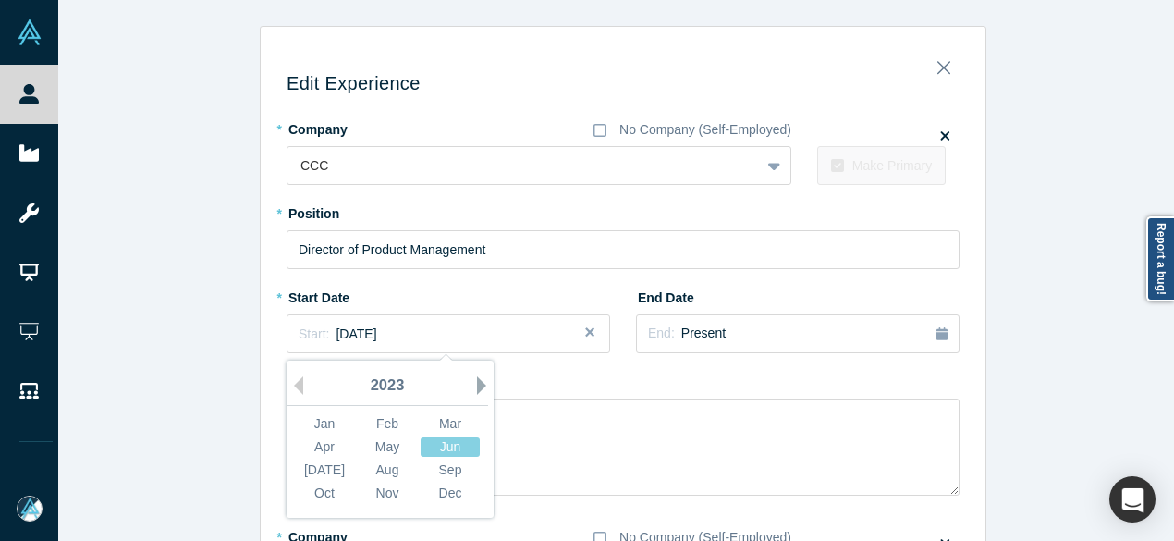
click at [477, 383] on button "Next Year" at bounding box center [486, 385] width 18 height 18
click at [477, 382] on button "Next Year" at bounding box center [486, 385] width 18 height 18
click at [393, 471] on div "Aug" at bounding box center [387, 469] width 59 height 19
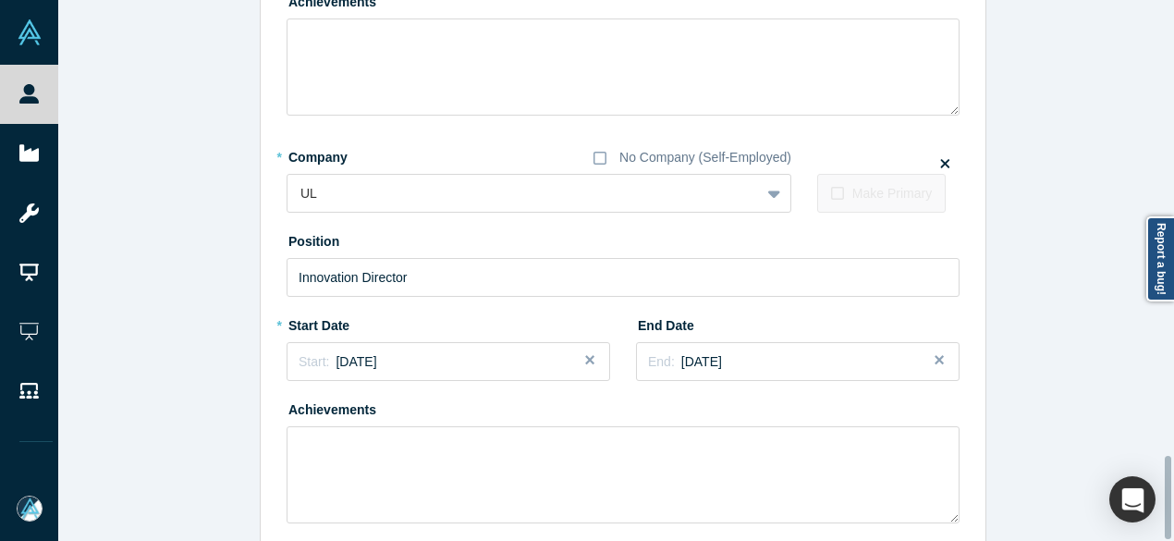
scroll to position [2960, 0]
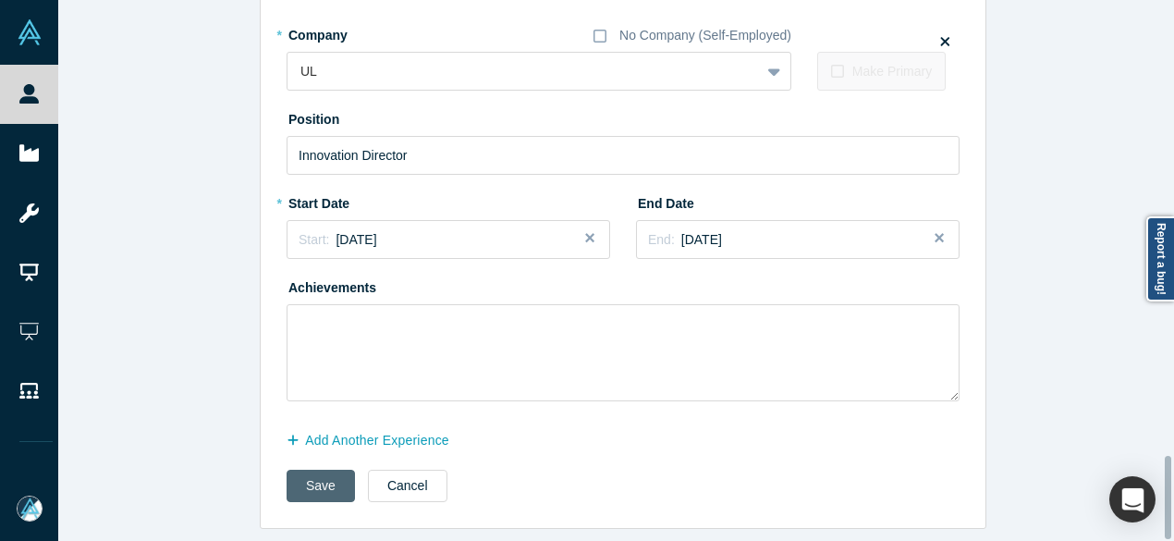
click at [317, 472] on button "Save" at bounding box center [321, 486] width 68 height 32
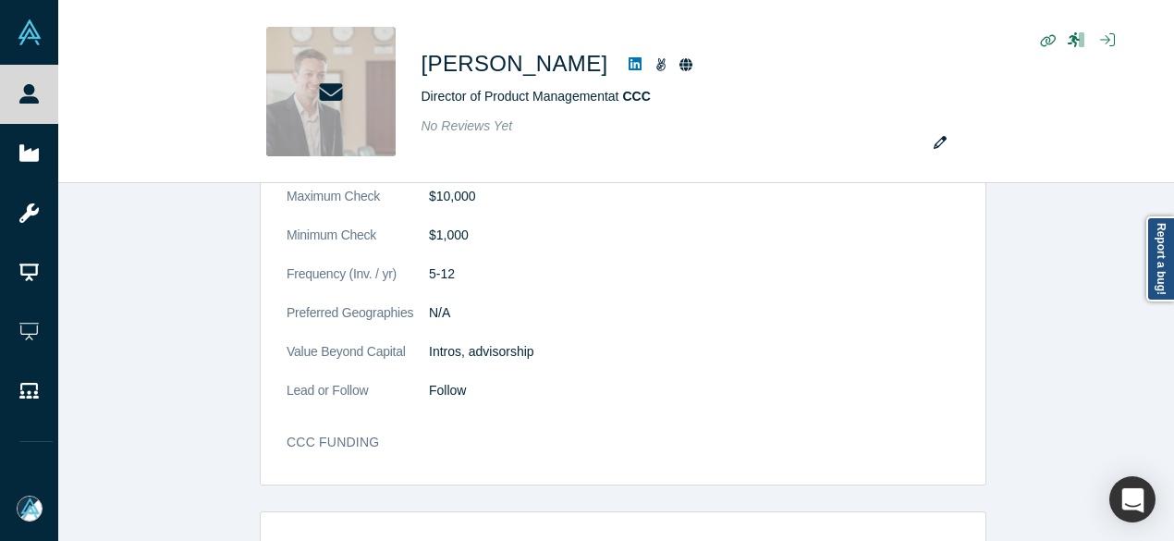
scroll to position [0, 0]
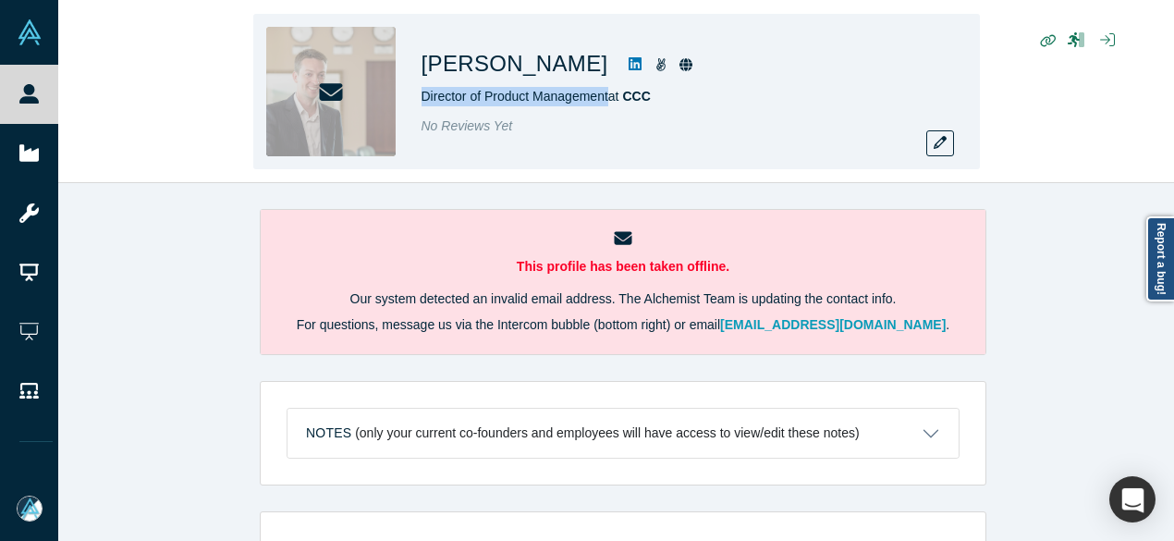
drag, startPoint x: 418, startPoint y: 97, endPoint x: 611, endPoint y: 93, distance: 193.3
click at [611, 93] on div "Mathieu Guerville Director of Product Management at CCC No Reviews Yet" at bounding box center [616, 91] width 727 height 155
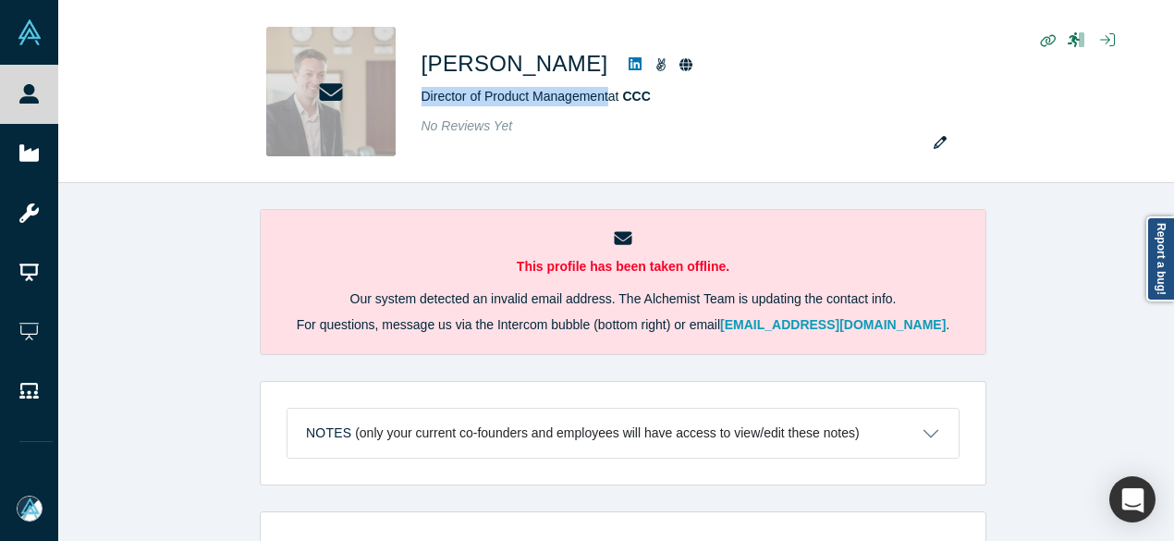
copy span "Director of Product Management"
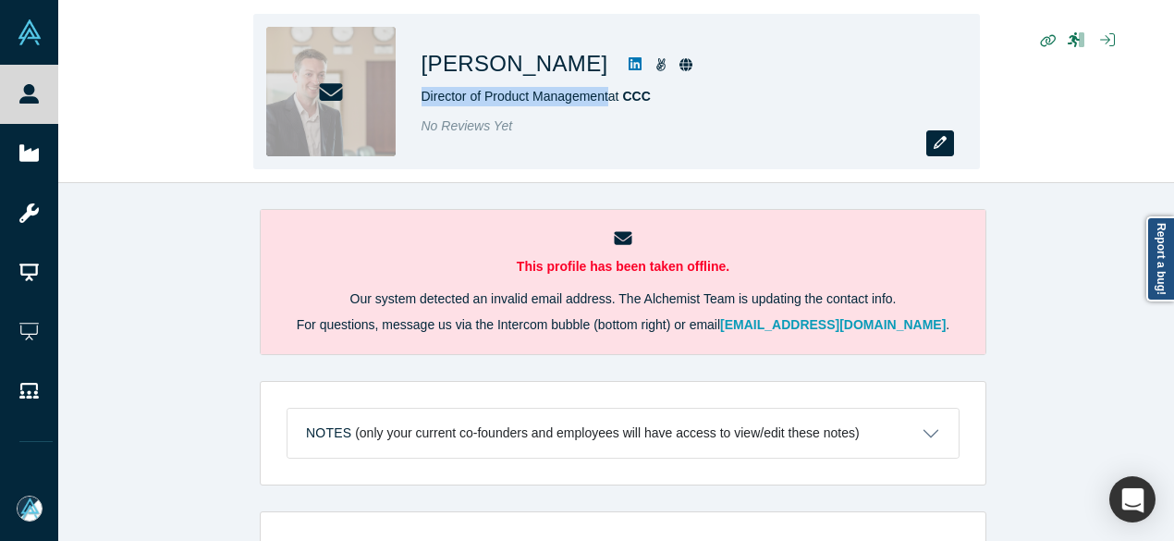
click at [943, 147] on icon "button" at bounding box center [940, 142] width 13 height 13
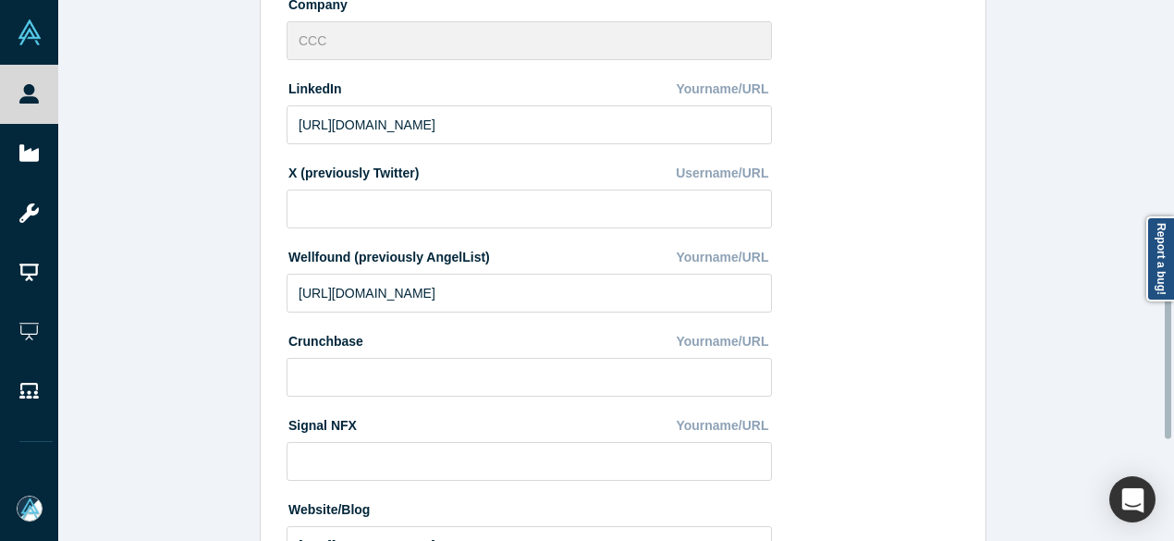
scroll to position [828, 0]
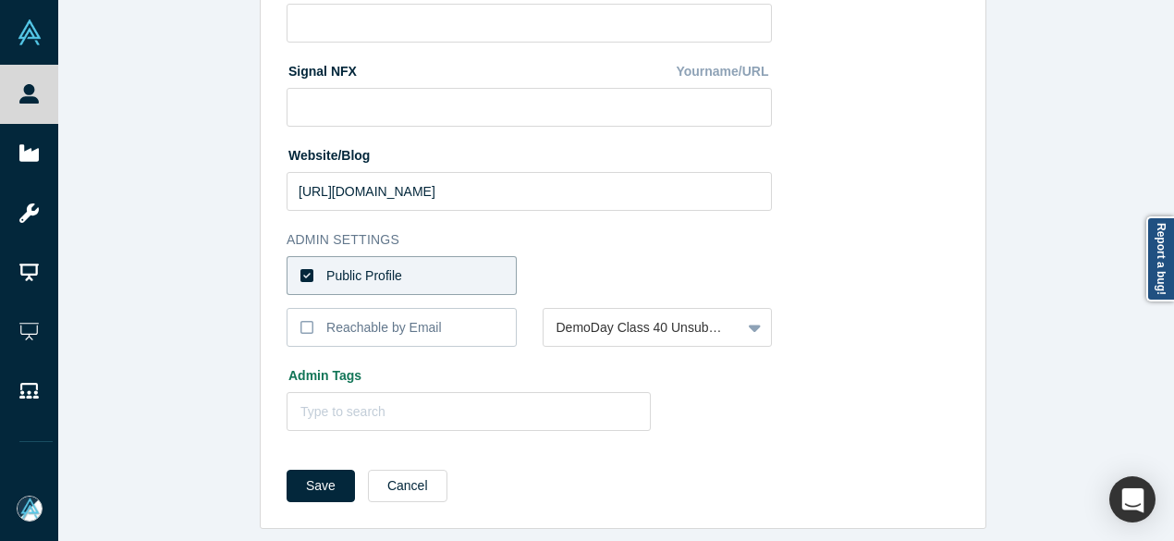
click at [441, 263] on label "Public Profile" at bounding box center [402, 275] width 230 height 39
click at [0, 0] on input "Public Profile" at bounding box center [0, 0] width 0 height 0
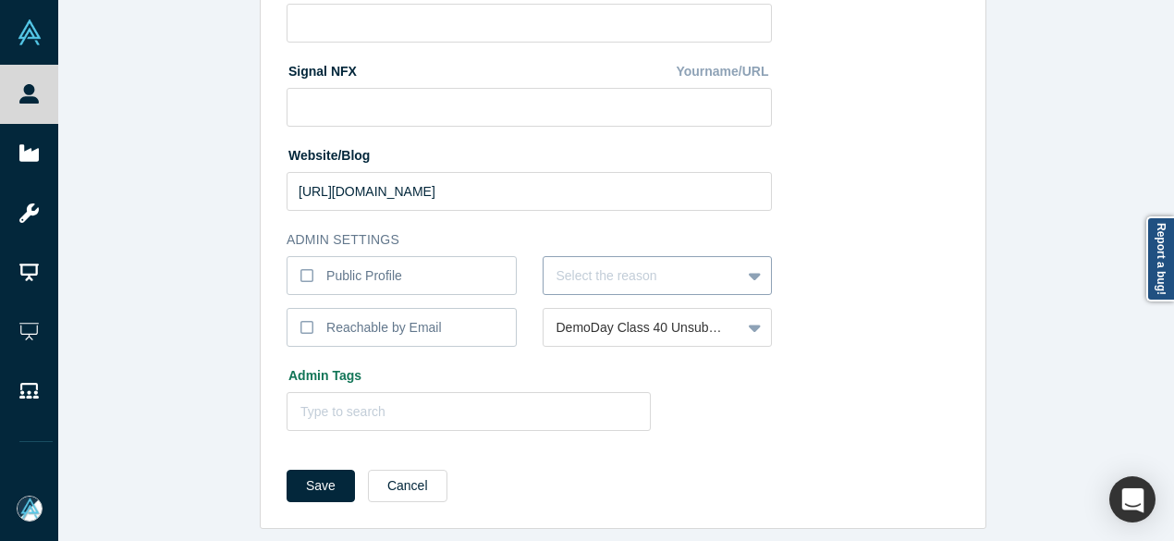
click at [588, 264] on div at bounding box center [643, 275] width 172 height 23
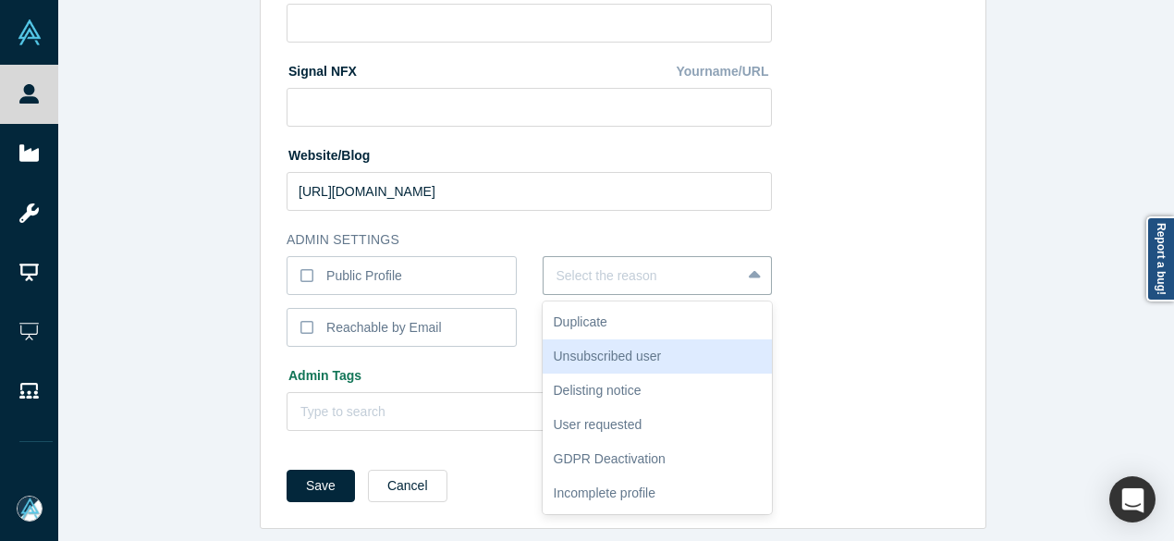
drag, startPoint x: 605, startPoint y: 339, endPoint x: 584, endPoint y: 339, distance: 20.3
click at [604, 339] on div "Unsubscribed user" at bounding box center [658, 356] width 230 height 34
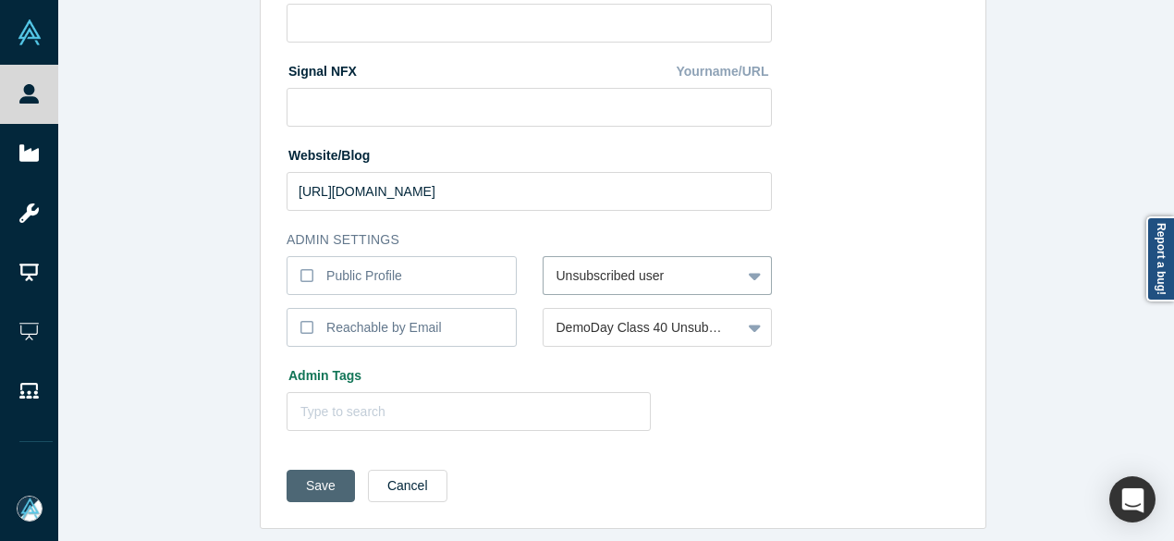
click at [322, 470] on button "Save" at bounding box center [321, 486] width 68 height 32
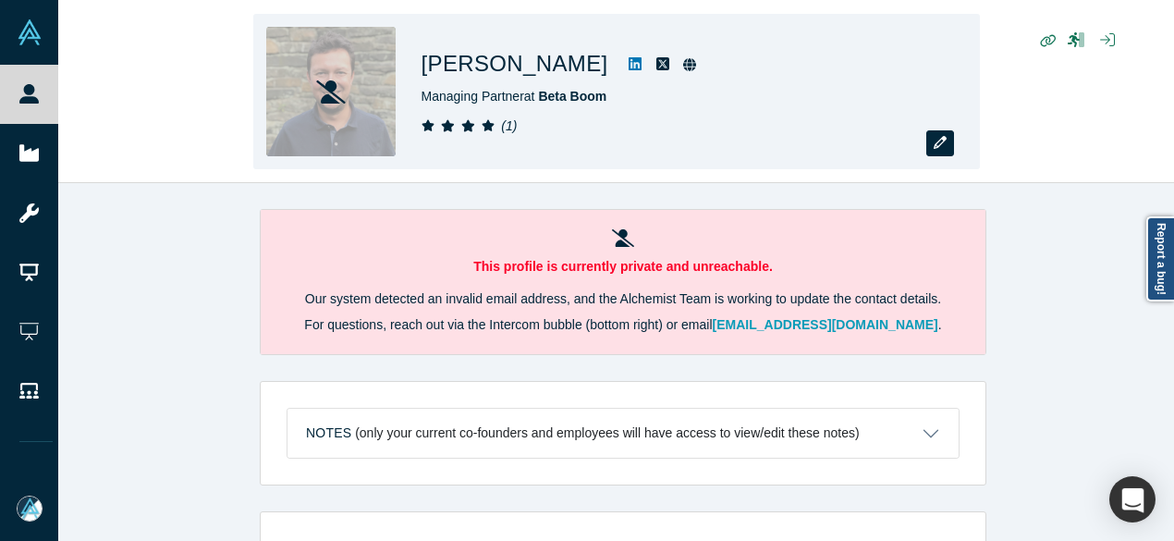
click at [937, 155] on button "button" at bounding box center [940, 143] width 28 height 26
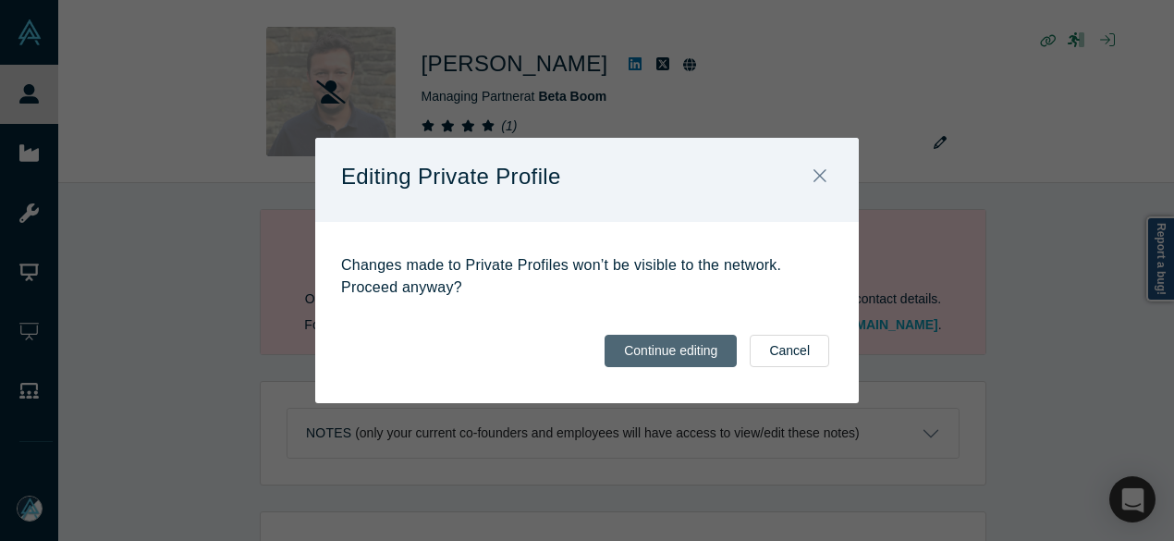
click at [703, 346] on button "Continue editing" at bounding box center [671, 351] width 132 height 32
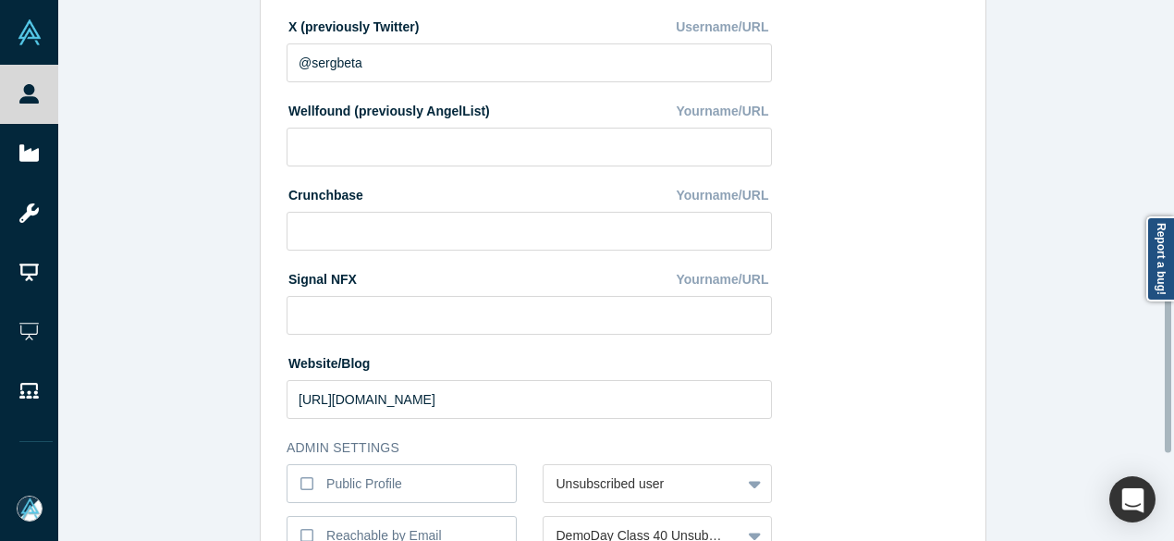
scroll to position [828, 0]
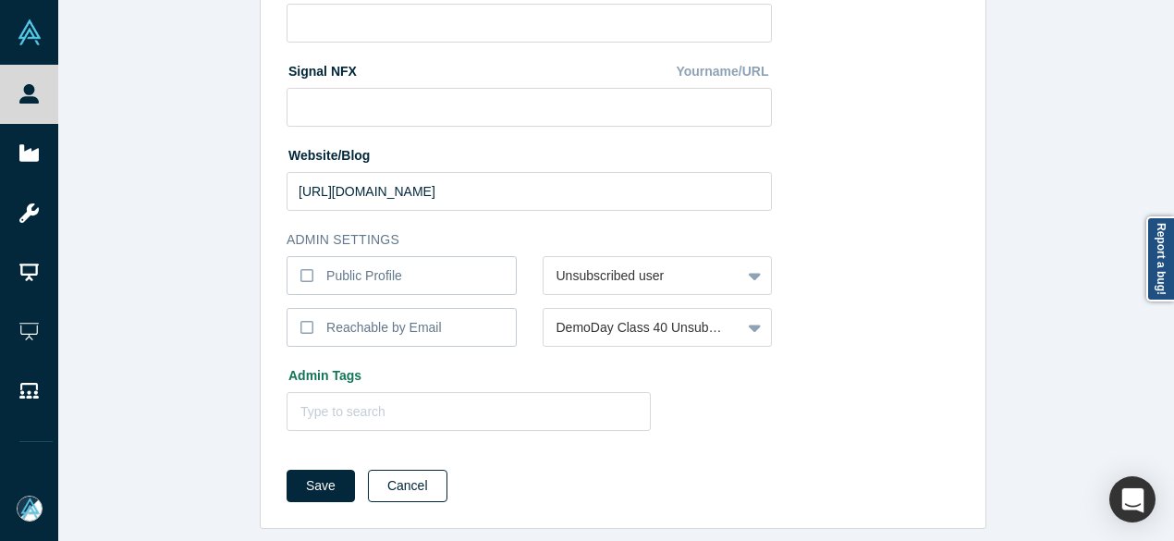
click at [407, 471] on button "Cancel" at bounding box center [408, 486] width 80 height 32
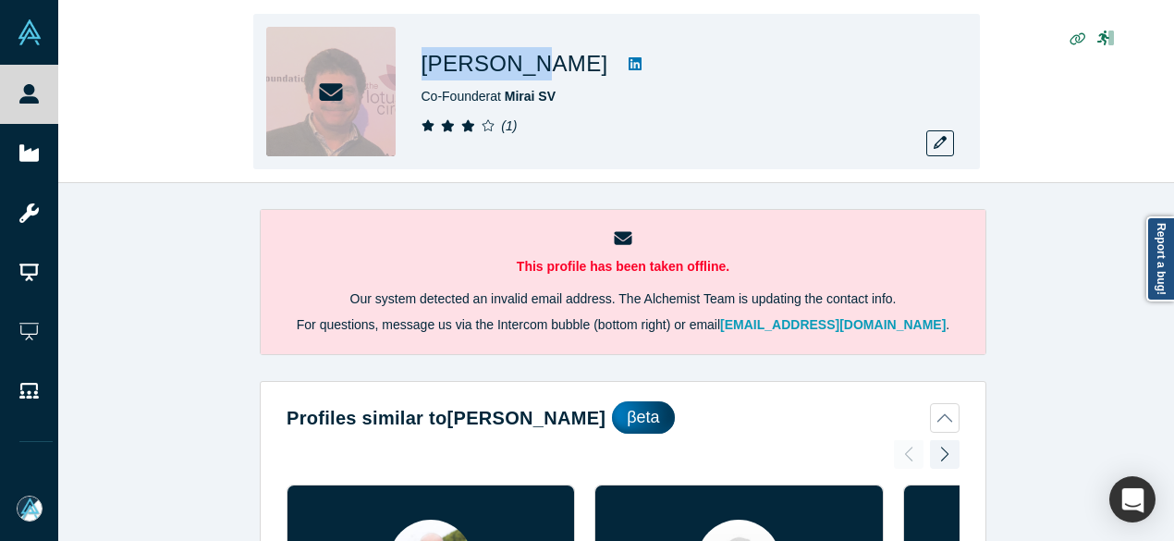
drag, startPoint x: 422, startPoint y: 62, endPoint x: 520, endPoint y: 68, distance: 98.2
click at [520, 68] on div "[PERSON_NAME] Co-Founder at Mirai SV ( 1 )" at bounding box center [616, 91] width 727 height 155
copy h1 "[PERSON_NAME]"
click at [937, 143] on icon "button" at bounding box center [940, 142] width 13 height 13
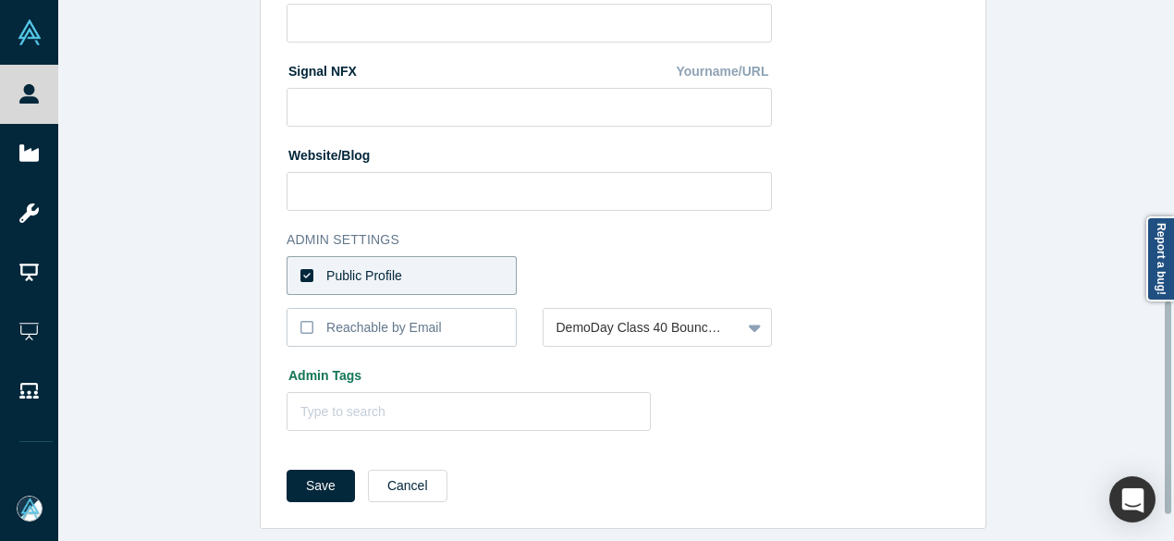
scroll to position [828, 0]
click at [478, 261] on label "Public Profile" at bounding box center [402, 275] width 230 height 39
click at [0, 0] on input "Public Profile" at bounding box center [0, 0] width 0 height 0
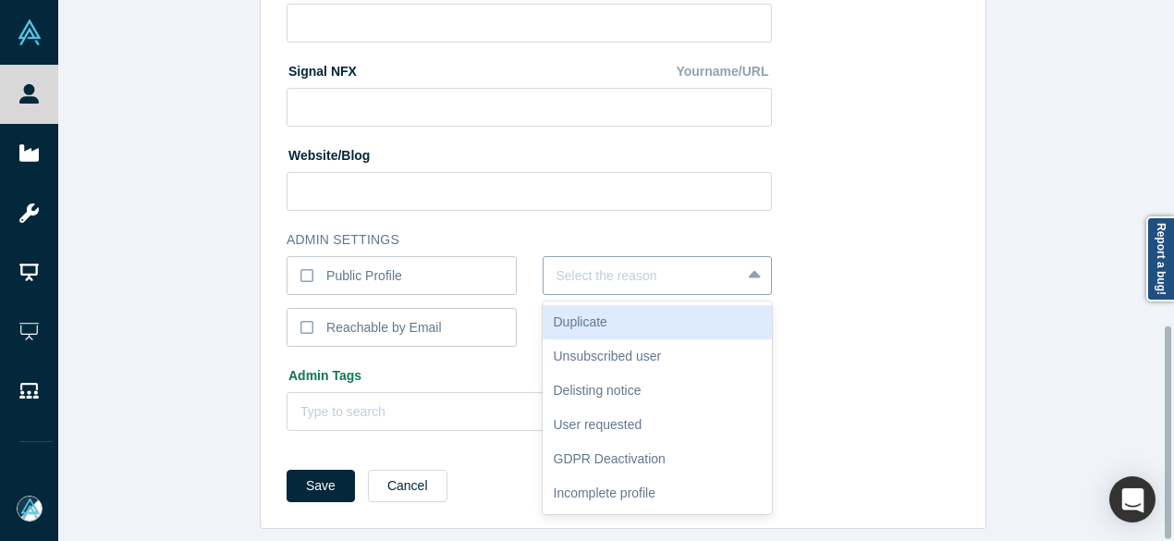
click at [608, 264] on div at bounding box center [643, 275] width 172 height 23
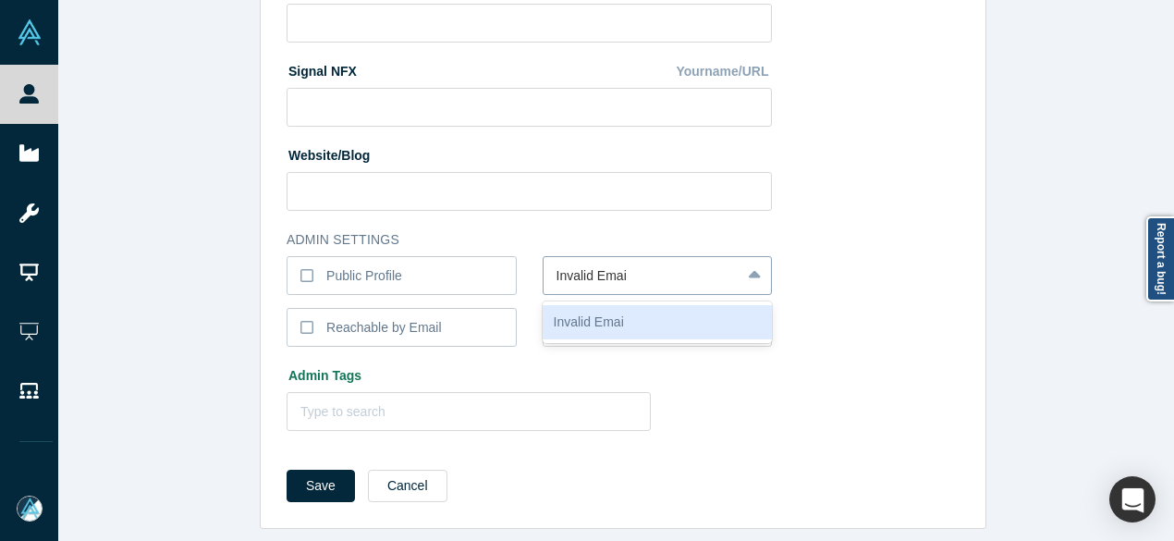
type input "Invalid Email"
click at [645, 305] on div "Invalid Email" at bounding box center [658, 322] width 230 height 34
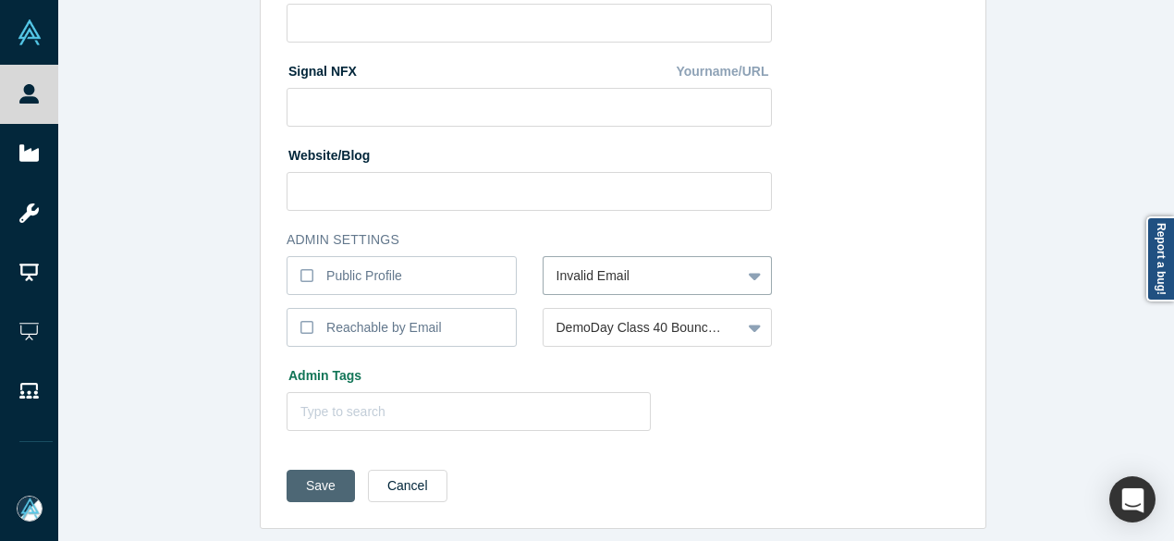
click at [303, 470] on button "Save" at bounding box center [321, 486] width 68 height 32
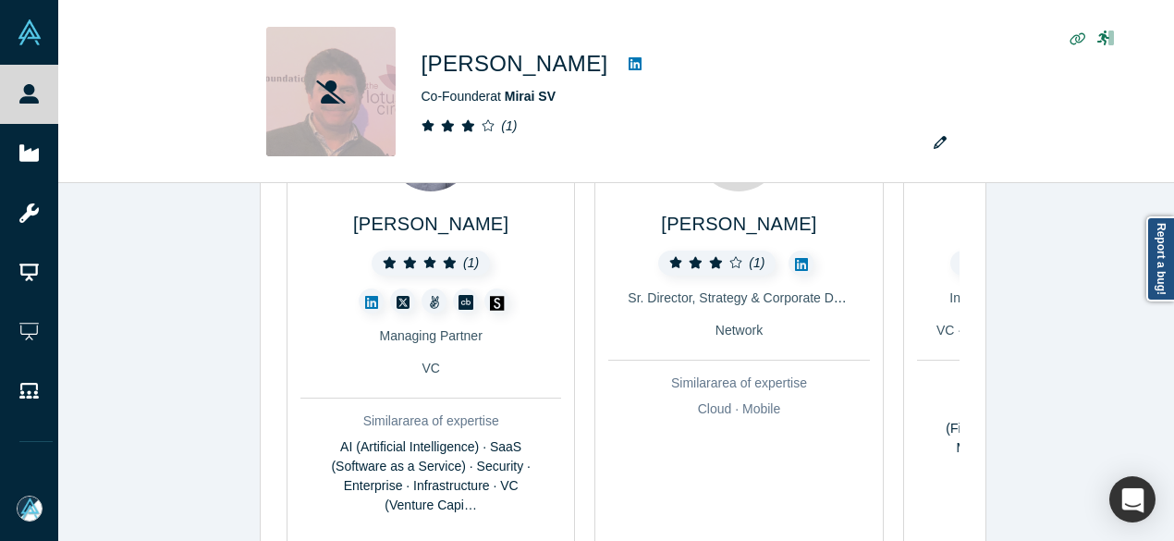
scroll to position [647, 0]
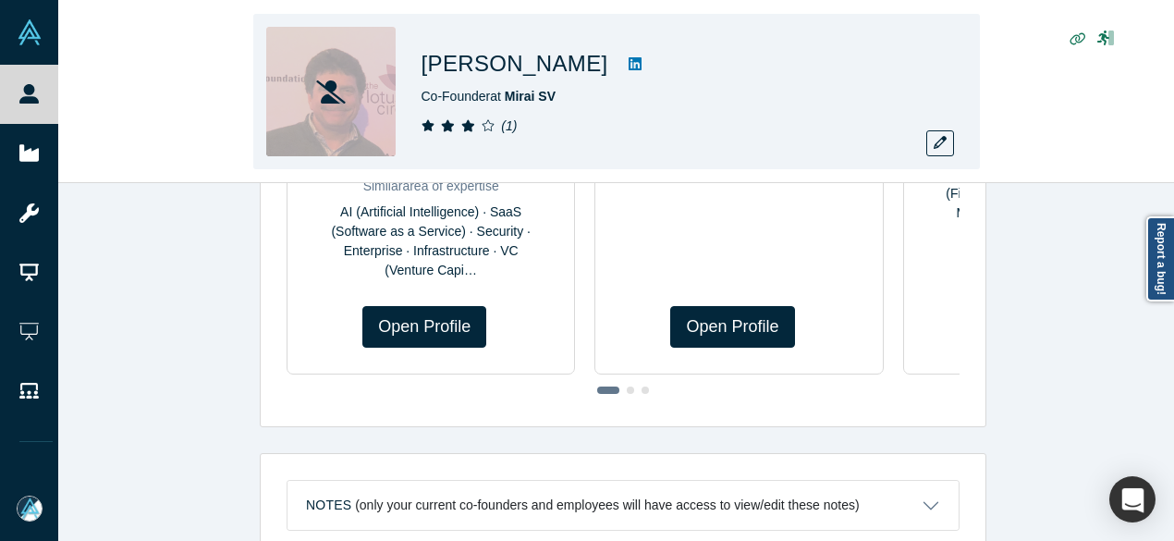
click at [956, 149] on div "[PERSON_NAME] Co-Founder at Mirai SV ( 1 )" at bounding box center [616, 91] width 727 height 155
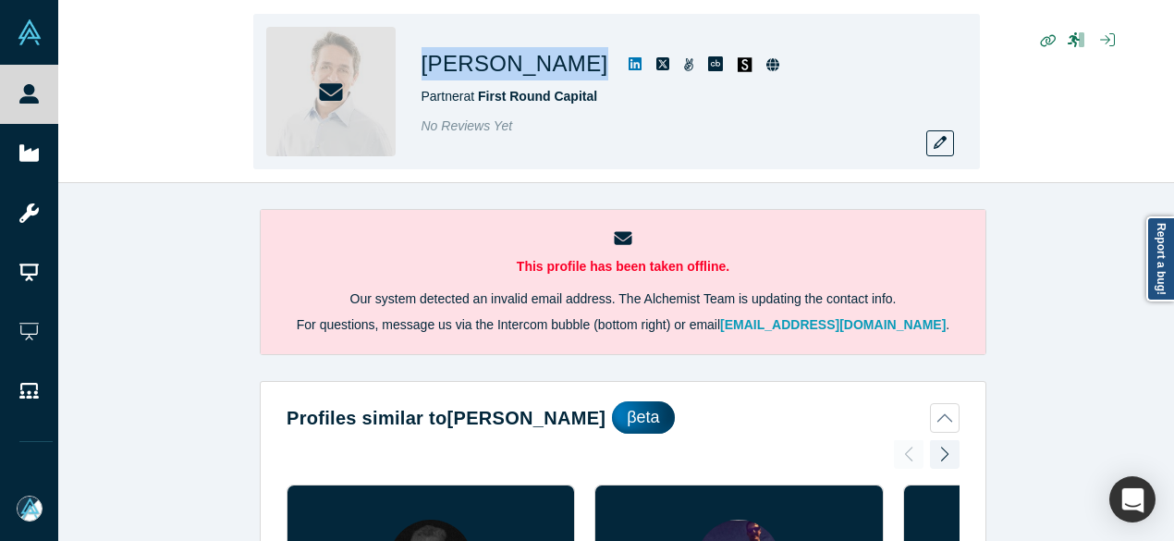
drag, startPoint x: 412, startPoint y: 64, endPoint x: 568, endPoint y: 68, distance: 155.4
click at [568, 68] on div "Josh Kopelman Partner at First Round Capital No Reviews Yet" at bounding box center [616, 91] width 727 height 155
copy h1 "Josh Kopelman"
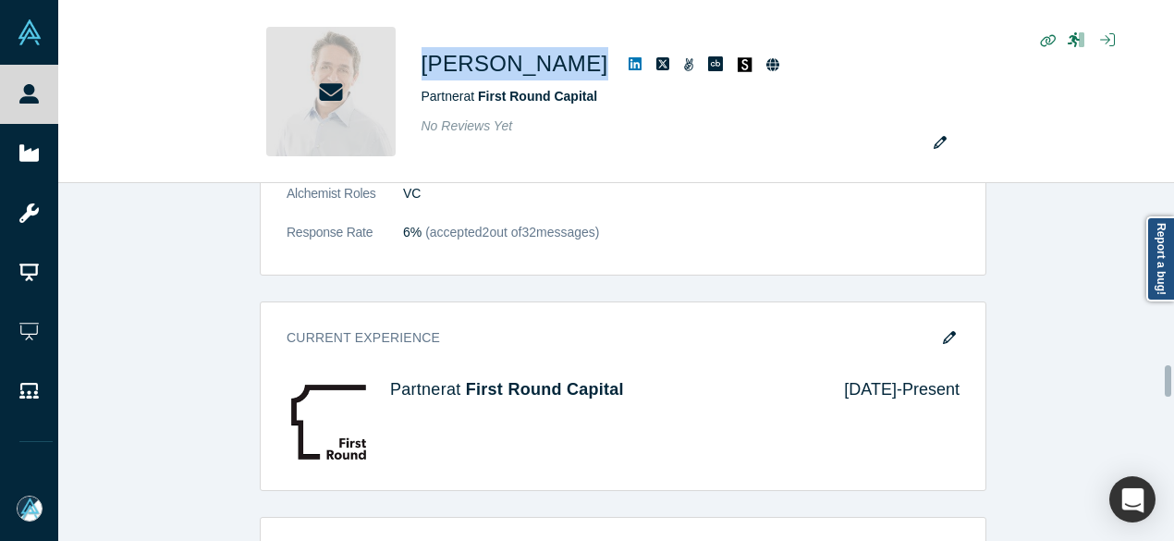
scroll to position [2126, 0]
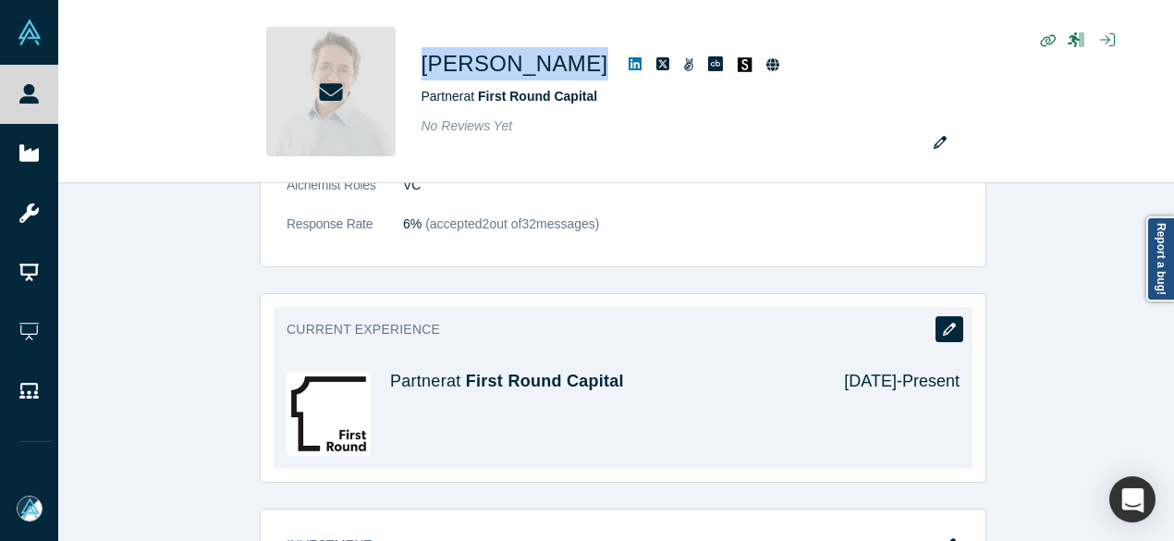
drag, startPoint x: 949, startPoint y: 320, endPoint x: 277, endPoint y: 539, distance: 706.9
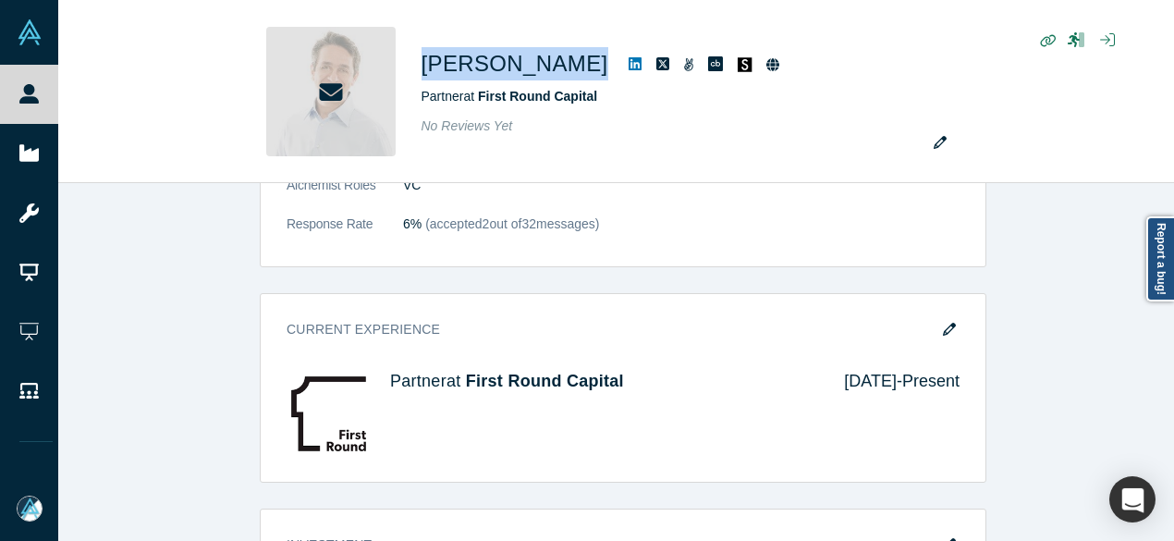
click at [949, 320] on button "button" at bounding box center [950, 329] width 28 height 26
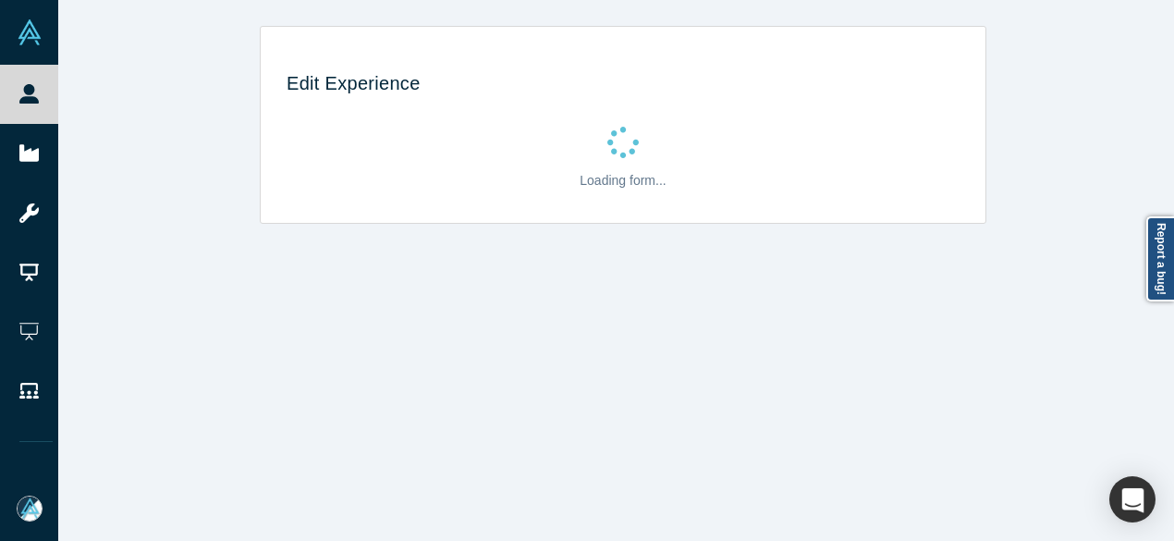
scroll to position [0, 0]
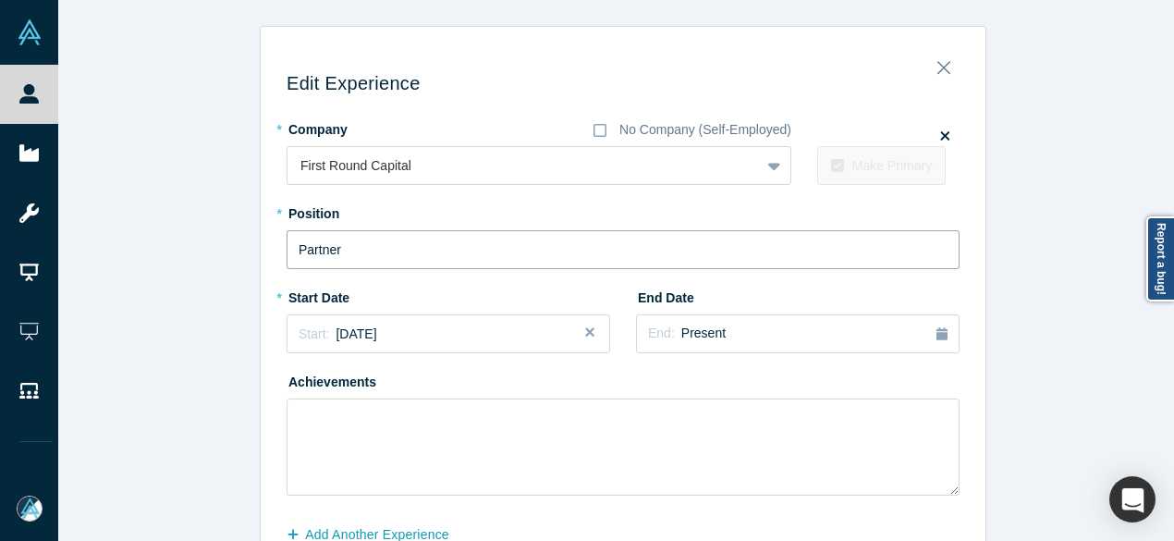
drag, startPoint x: 405, startPoint y: 255, endPoint x: 255, endPoint y: 254, distance: 149.8
click at [261, 254] on div "Edit Experience * Company No Company (Self-Employed) First Round Capital To pic…" at bounding box center [623, 331] width 725 height 582
paste input "Founder and"
type input "Founder and Partner"
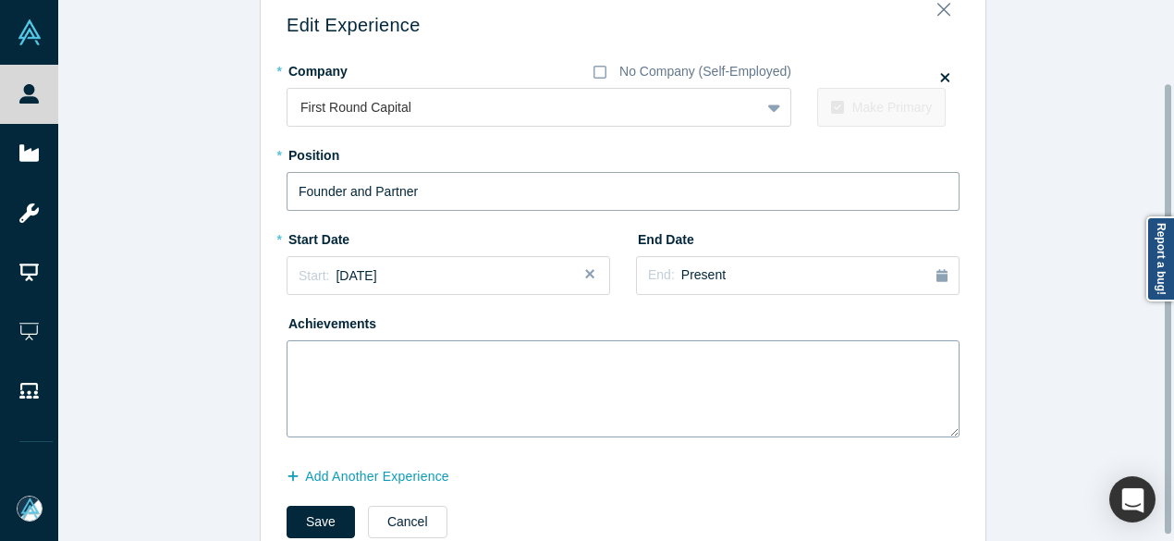
scroll to position [105, 0]
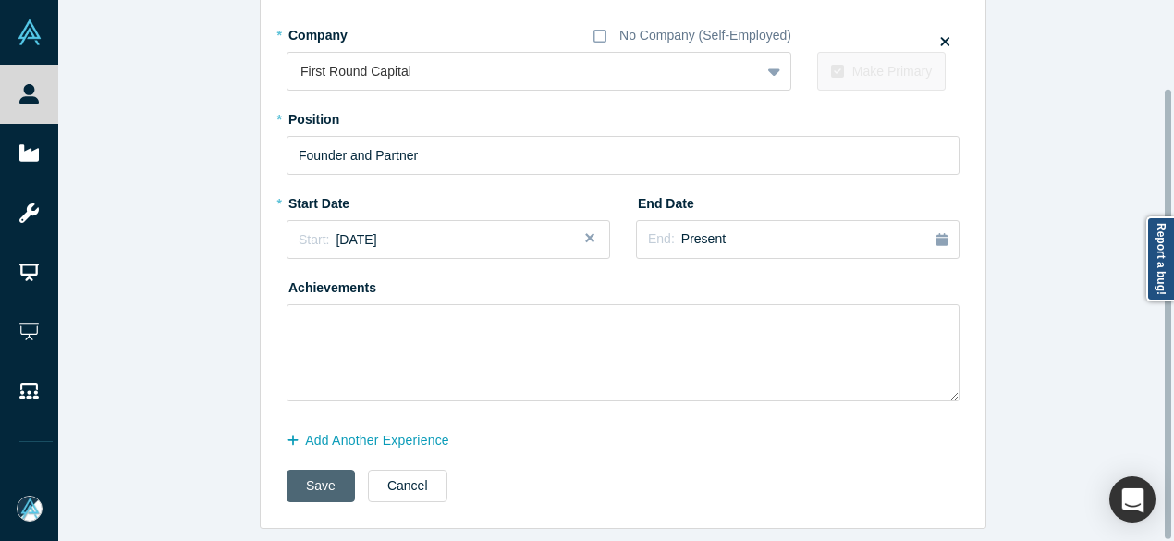
click at [300, 474] on button "Save" at bounding box center [321, 486] width 68 height 32
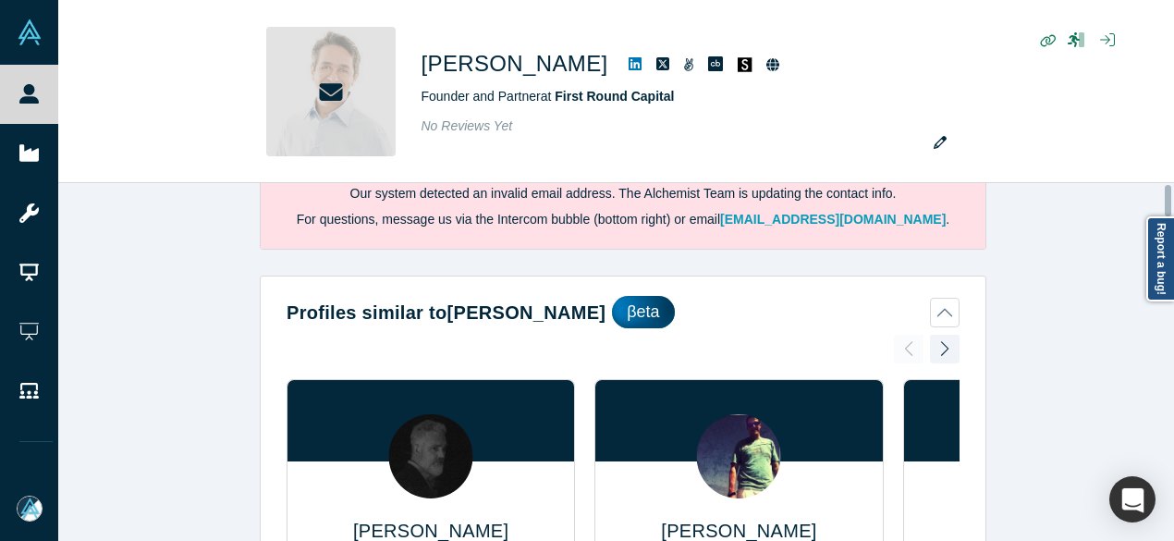
scroll to position [0, 0]
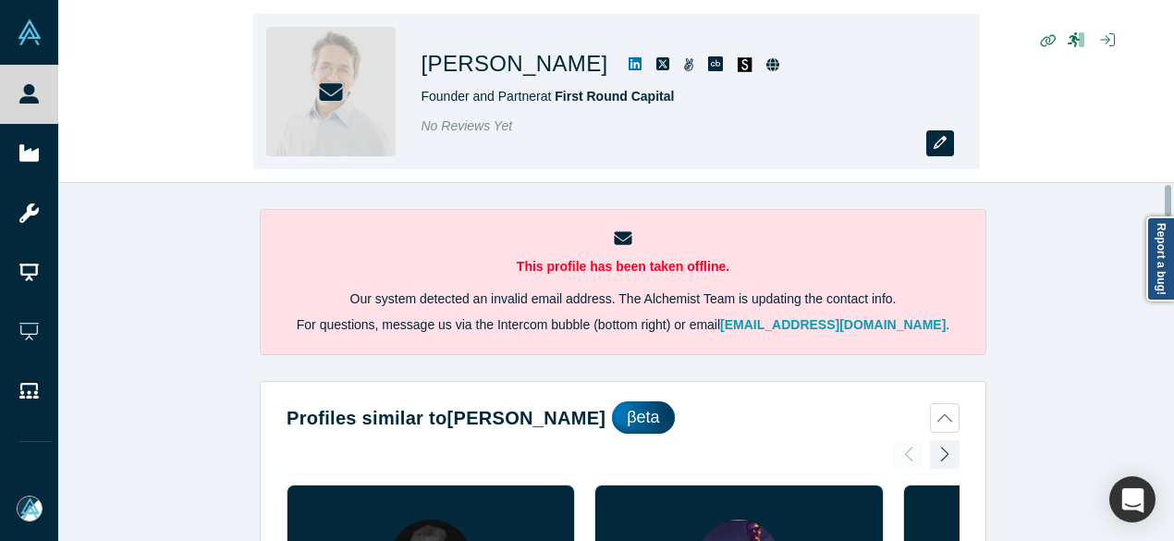
click at [937, 140] on icon "button" at bounding box center [940, 142] width 13 height 13
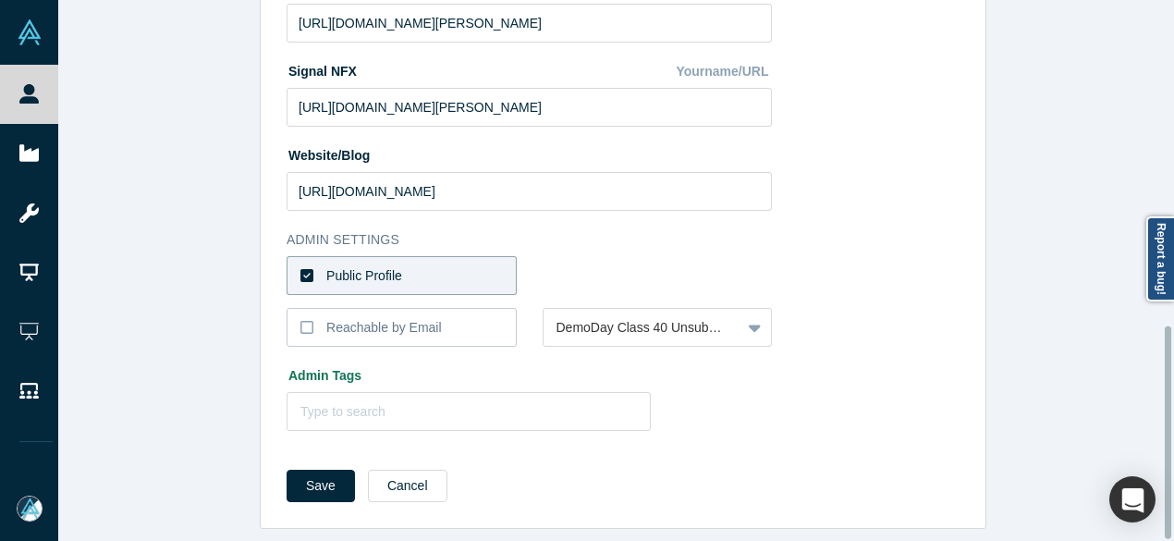
scroll to position [828, 0]
click at [438, 256] on label "Public Profile" at bounding box center [402, 275] width 230 height 39
click at [0, 0] on input "Public Profile" at bounding box center [0, 0] width 0 height 0
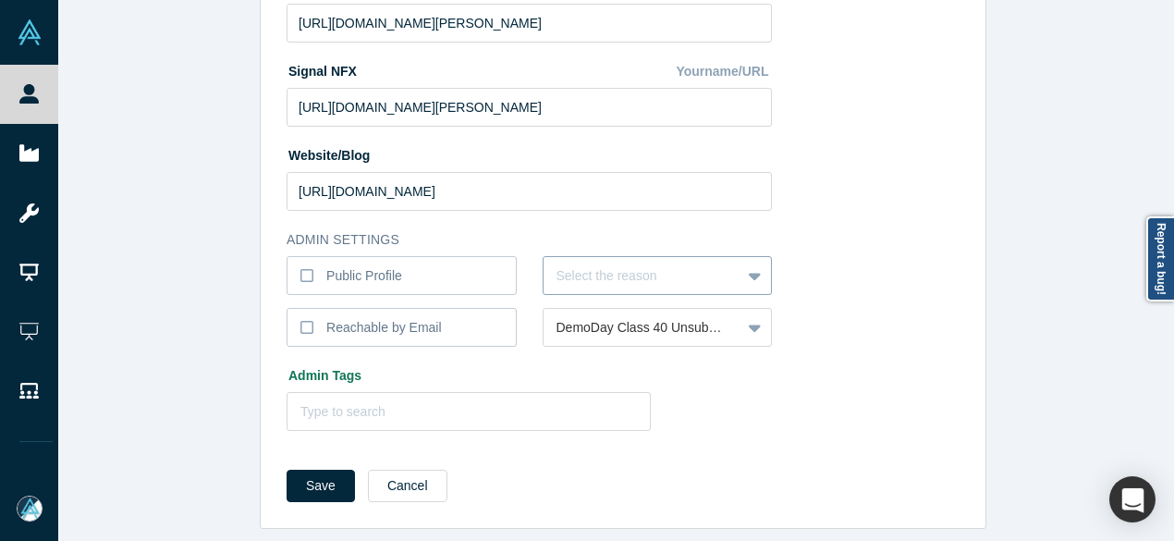
click at [571, 264] on div at bounding box center [643, 275] width 172 height 23
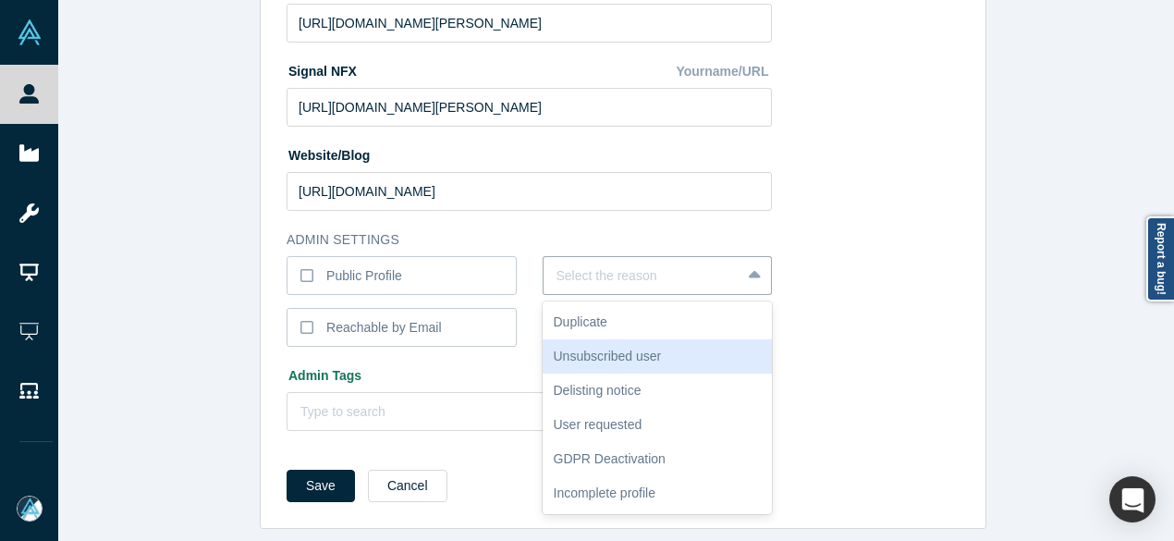
click at [610, 339] on div "Unsubscribed user" at bounding box center [658, 356] width 230 height 34
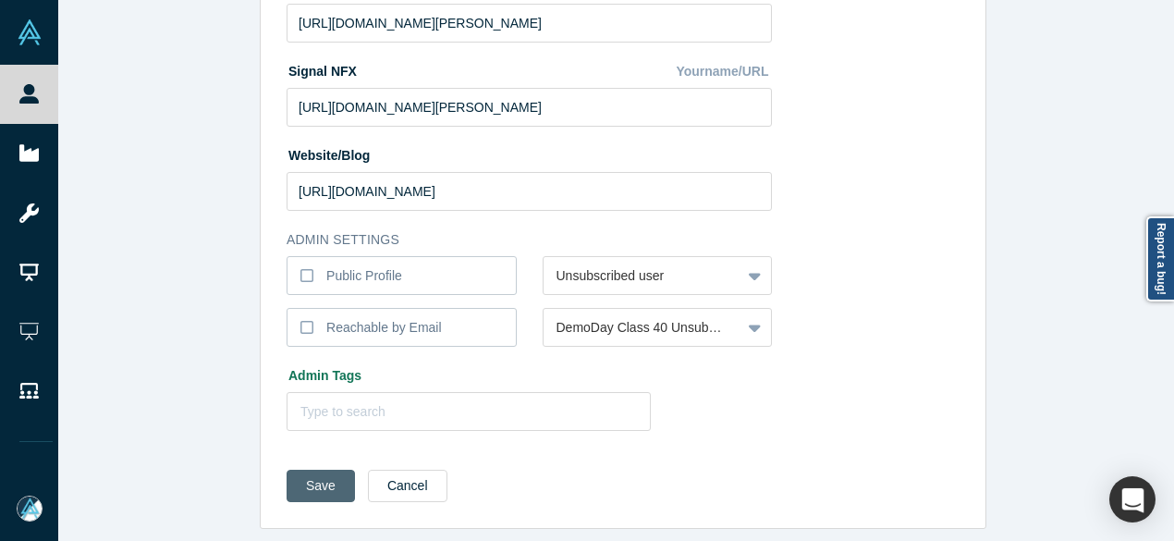
click at [315, 470] on button "Save" at bounding box center [321, 486] width 68 height 32
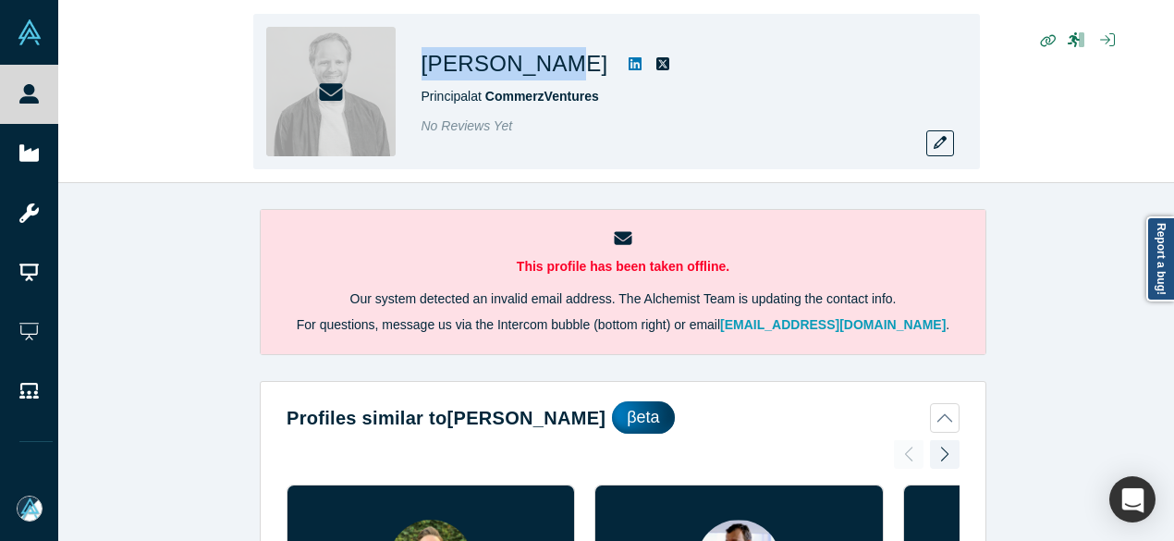
drag, startPoint x: 418, startPoint y: 67, endPoint x: 551, endPoint y: 68, distance: 133.1
click at [551, 68] on div "[PERSON_NAME] Principal at CommerzVentures No Reviews Yet" at bounding box center [616, 91] width 727 height 155
copy h1 "[PERSON_NAME]"
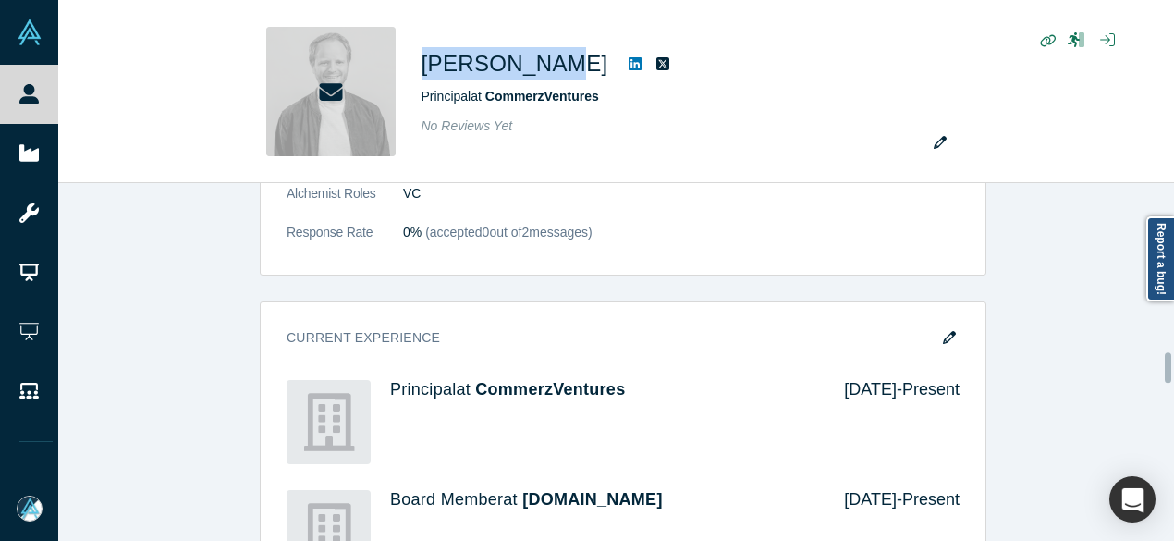
scroll to position [2126, 0]
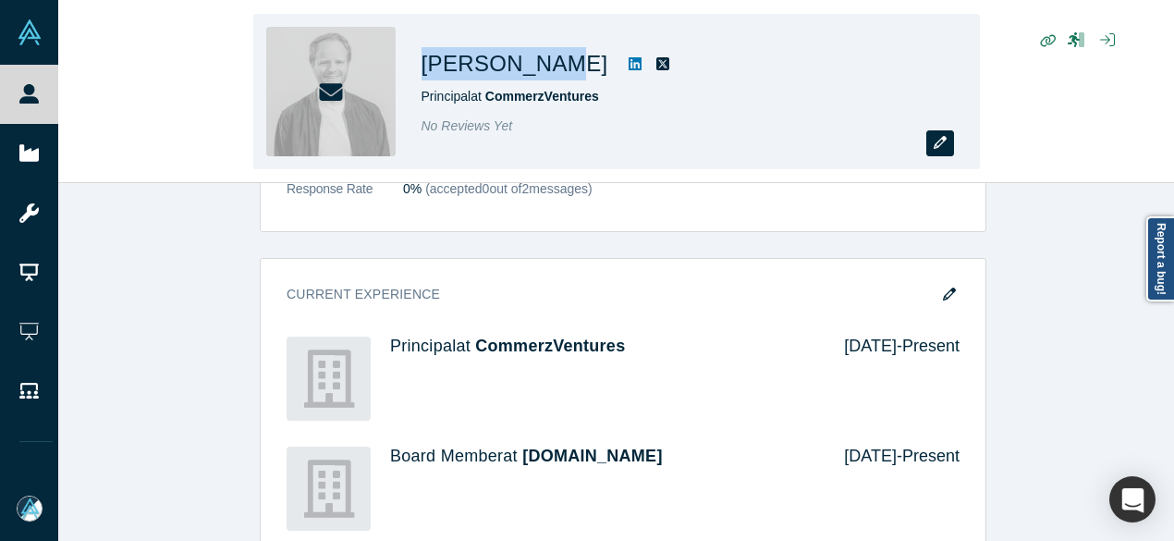
click at [937, 138] on icon "button" at bounding box center [940, 142] width 13 height 13
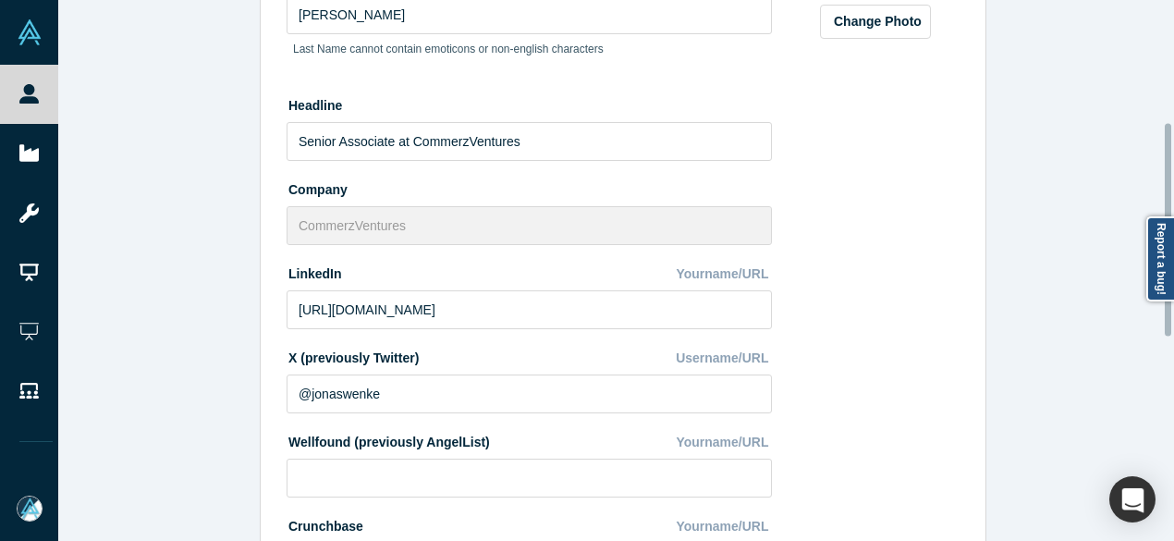
scroll to position [740, 0]
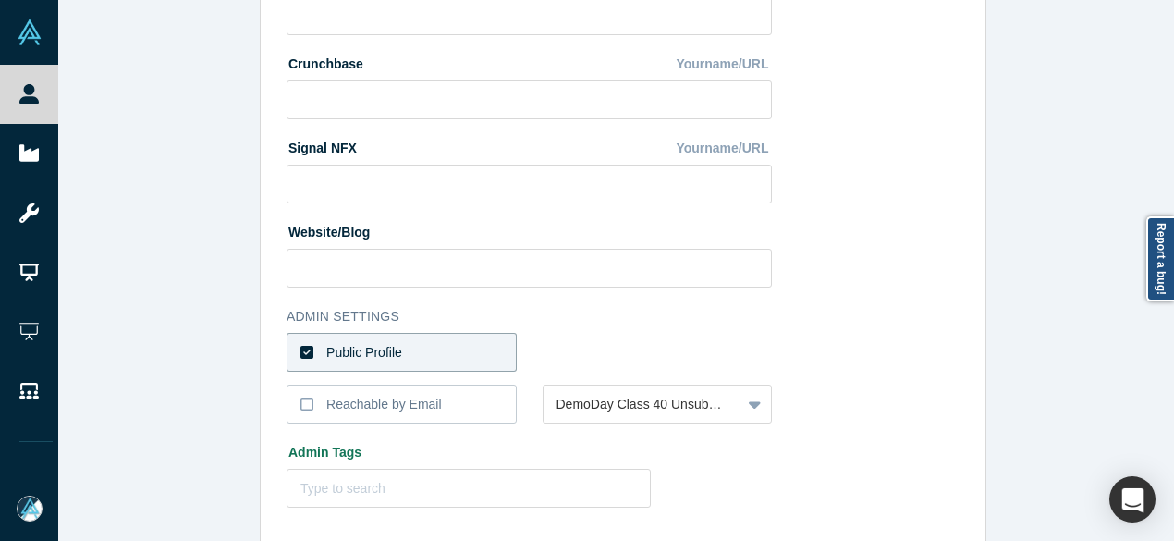
click at [125, 316] on div "Edit Profile * First Name Jonas First Name cannot contain emoticons or non-engl…" at bounding box center [623, 277] width 1130 height 555
click at [452, 343] on label "Public Profile" at bounding box center [402, 352] width 230 height 39
click at [0, 0] on input "Public Profile" at bounding box center [0, 0] width 0 height 0
click at [425, 349] on label "Public Profile" at bounding box center [402, 352] width 230 height 39
click at [0, 0] on input "Public Profile" at bounding box center [0, 0] width 0 height 0
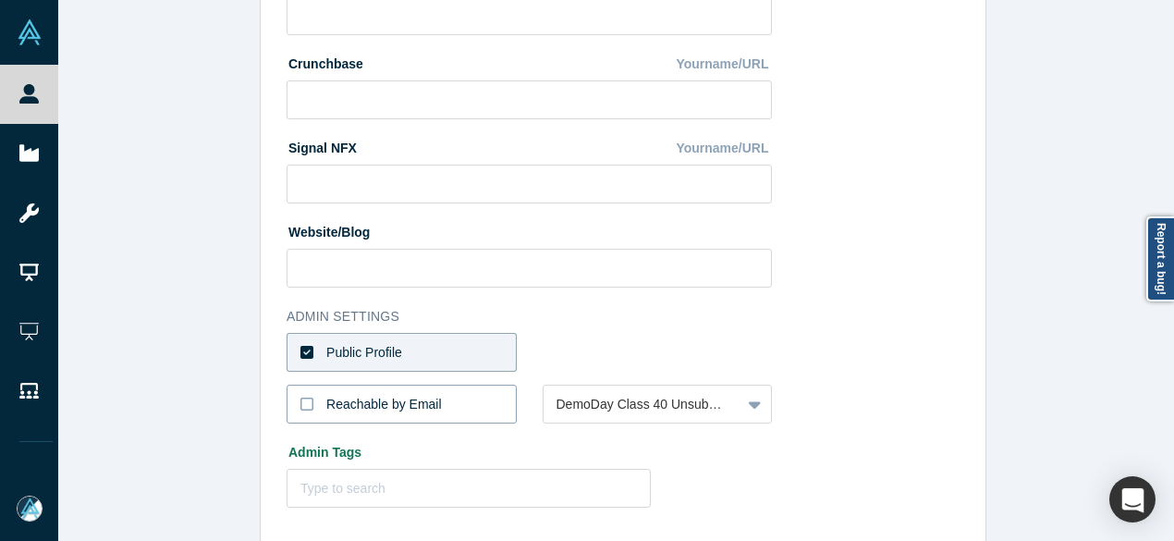
click at [388, 395] on div "Reachable by Email" at bounding box center [384, 404] width 116 height 19
click at [0, 0] on input "Reachable by Email" at bounding box center [0, 0] width 0 height 0
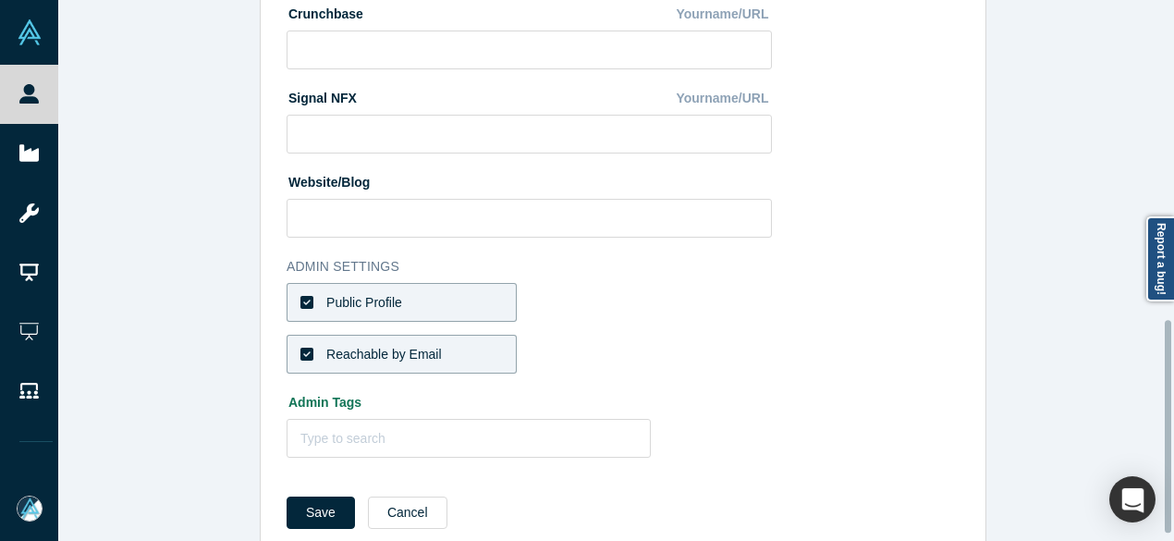
scroll to position [828, 0]
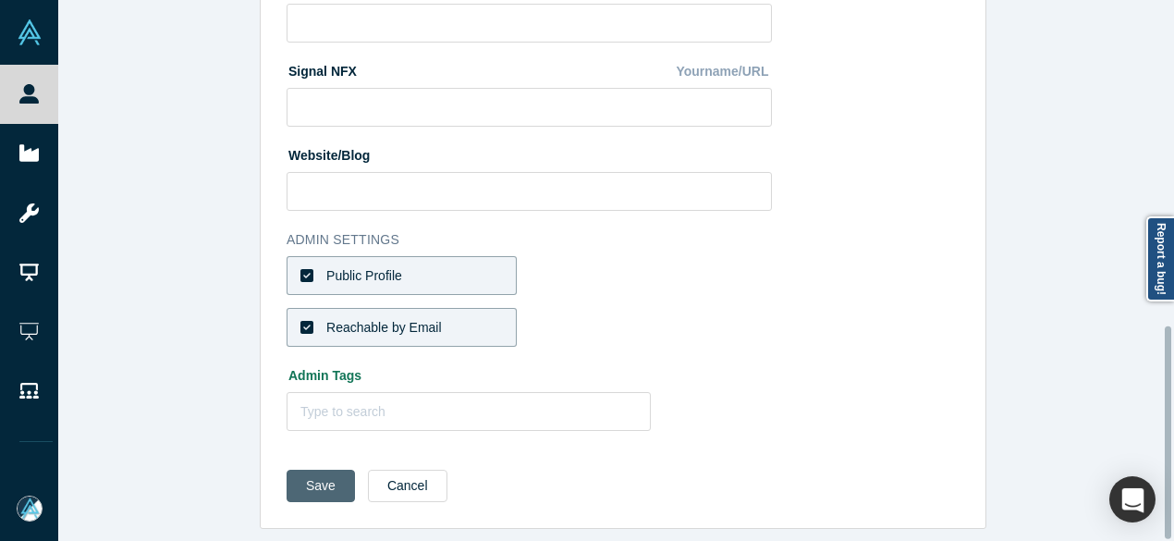
click at [314, 470] on button "Save" at bounding box center [321, 486] width 68 height 32
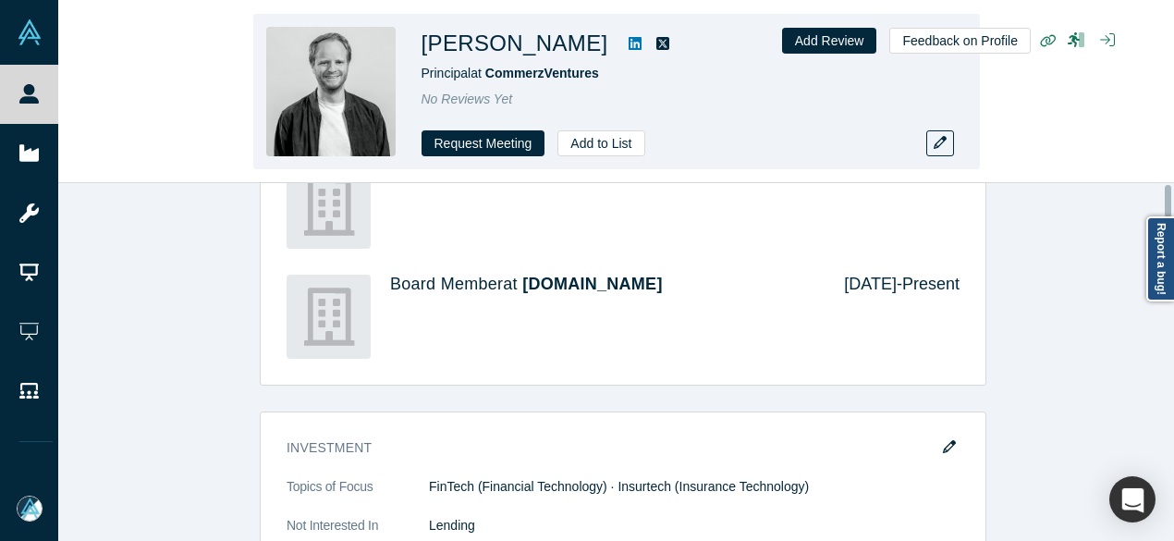
scroll to position [0, 0]
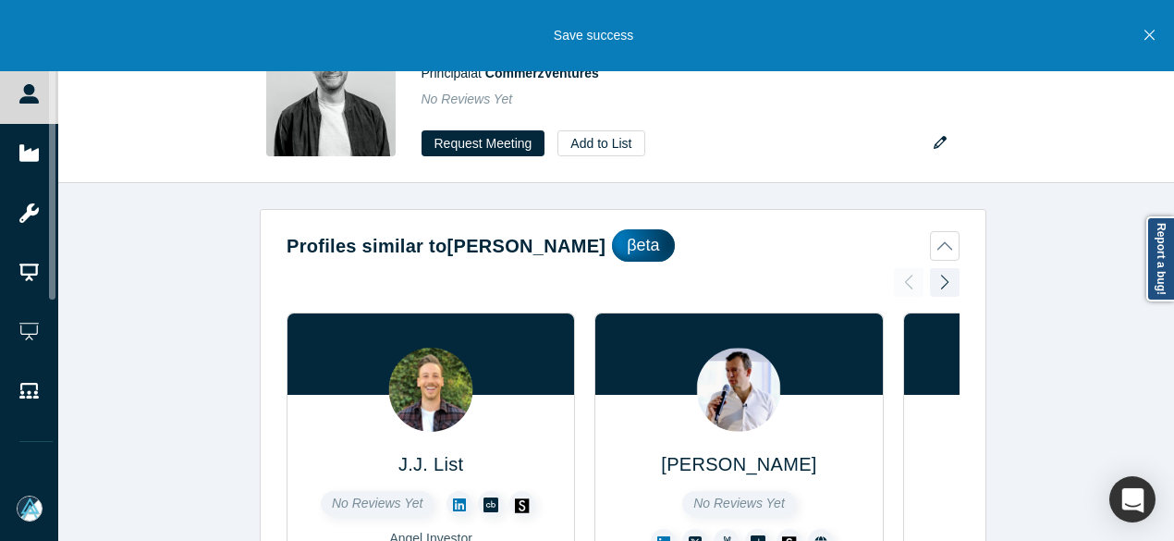
click at [1148, 36] on icon "Close" at bounding box center [1150, 36] width 10 height 10
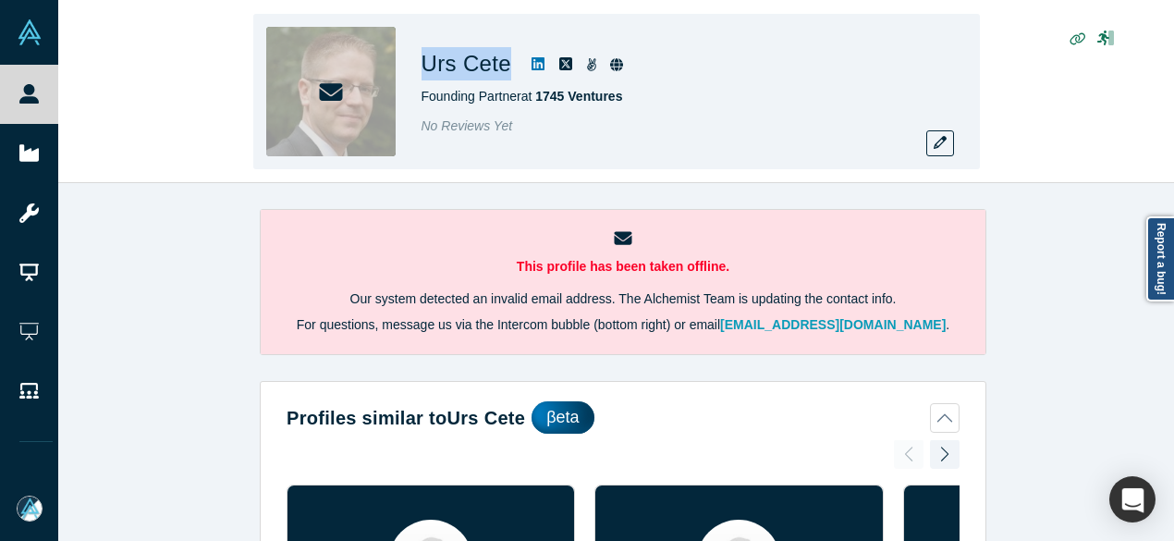
drag, startPoint x: 426, startPoint y: 74, endPoint x: 508, endPoint y: 81, distance: 81.7
click at [507, 81] on div "Urs Cete Founding Partner at 1745 Ventures No Reviews Yet" at bounding box center [681, 91] width 518 height 129
copy div "Urs Cete"
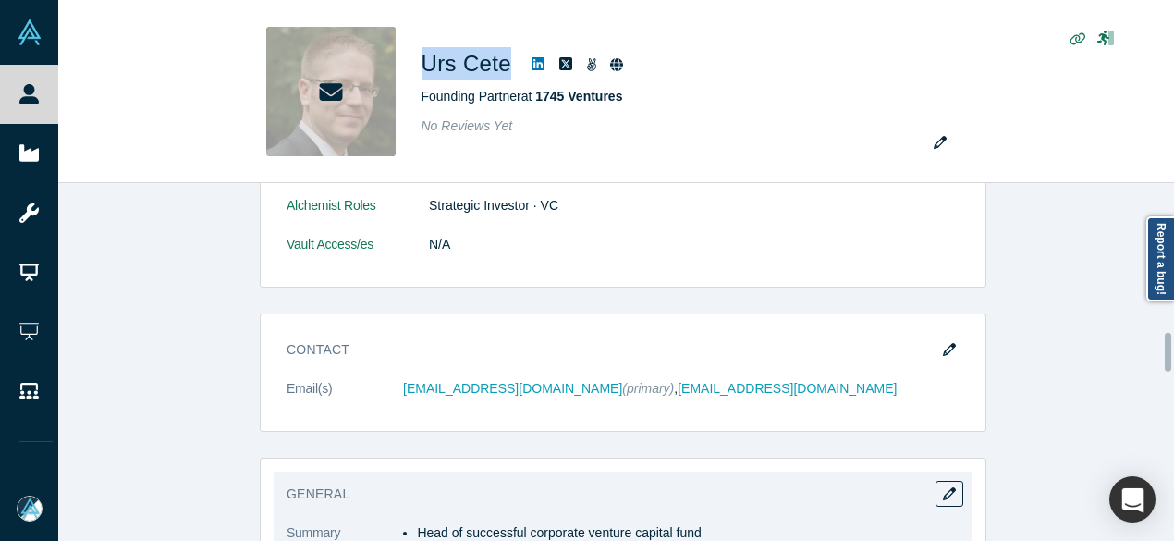
scroll to position [1410, 0]
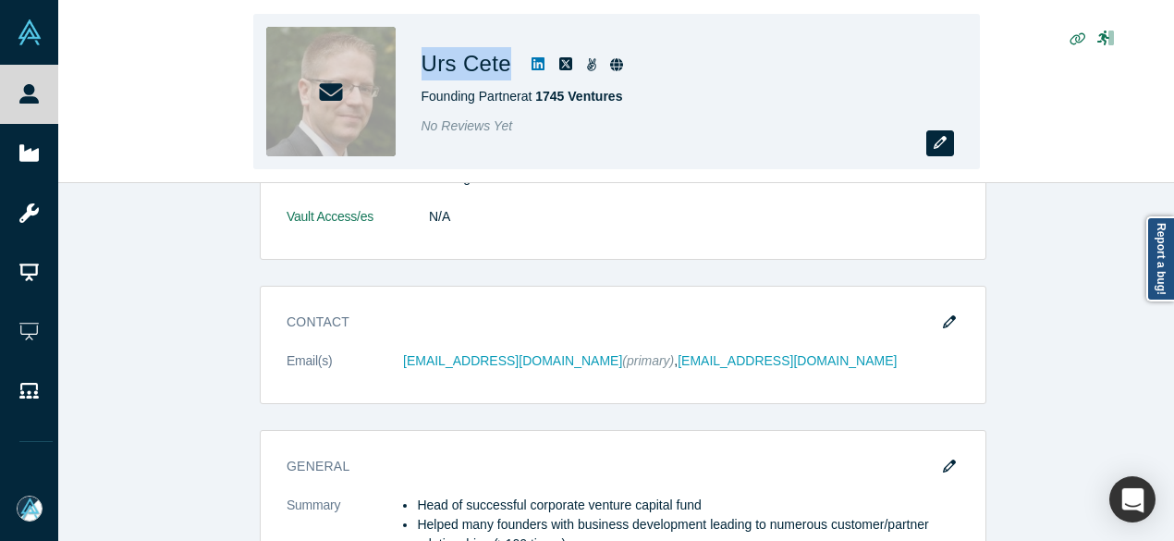
click at [932, 146] on button "button" at bounding box center [940, 143] width 28 height 26
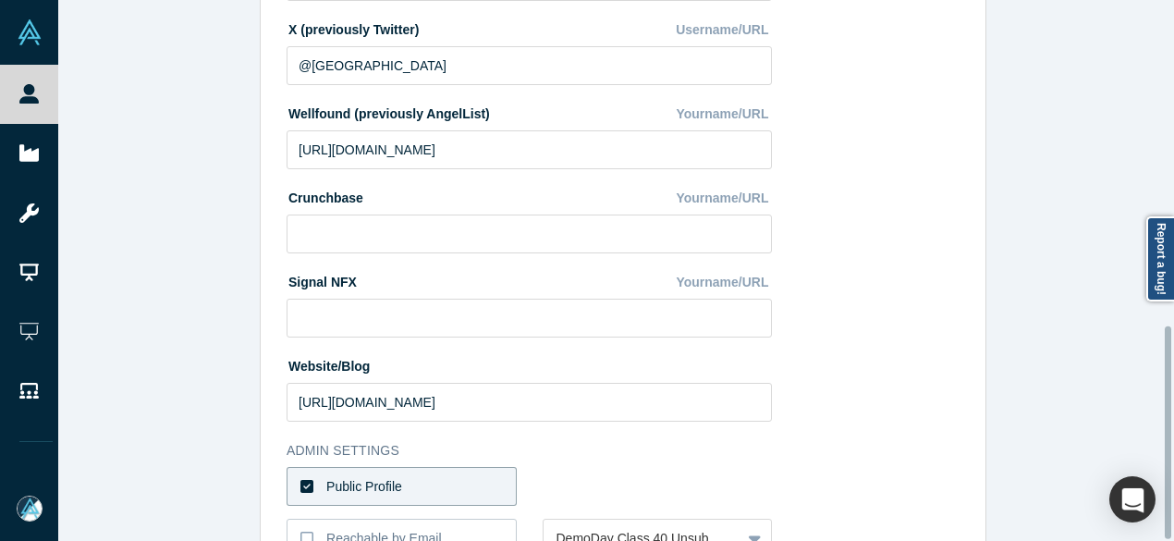
scroll to position [828, 0]
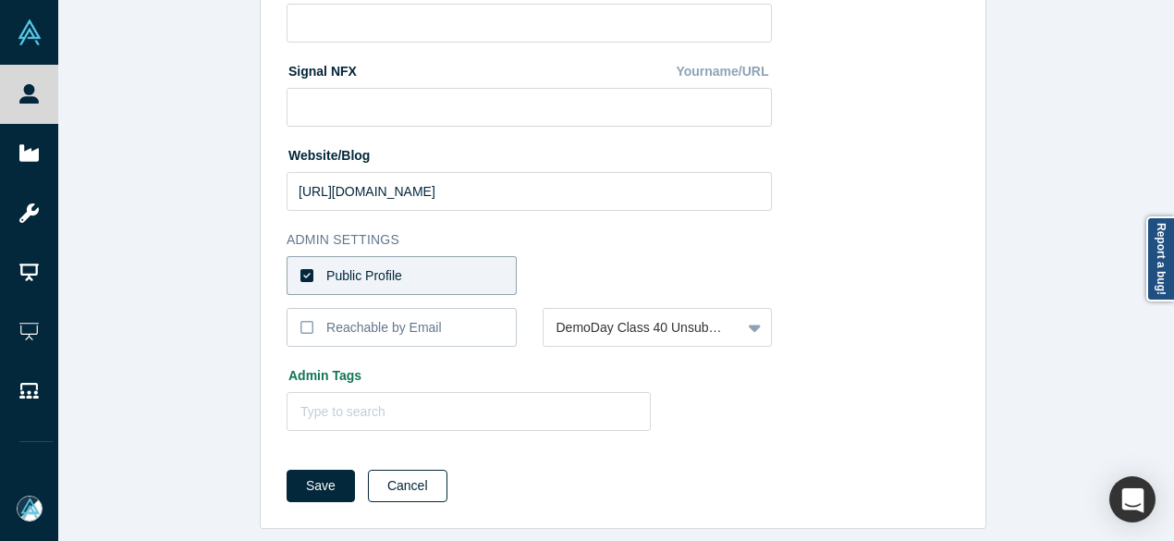
click at [377, 472] on button "Cancel" at bounding box center [408, 486] width 80 height 32
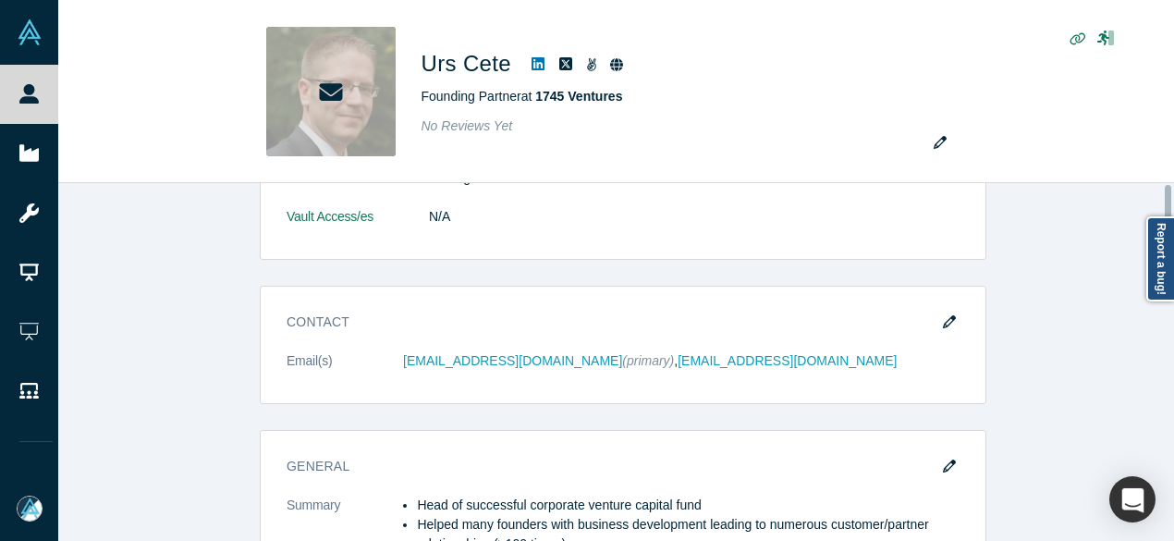
scroll to position [0, 0]
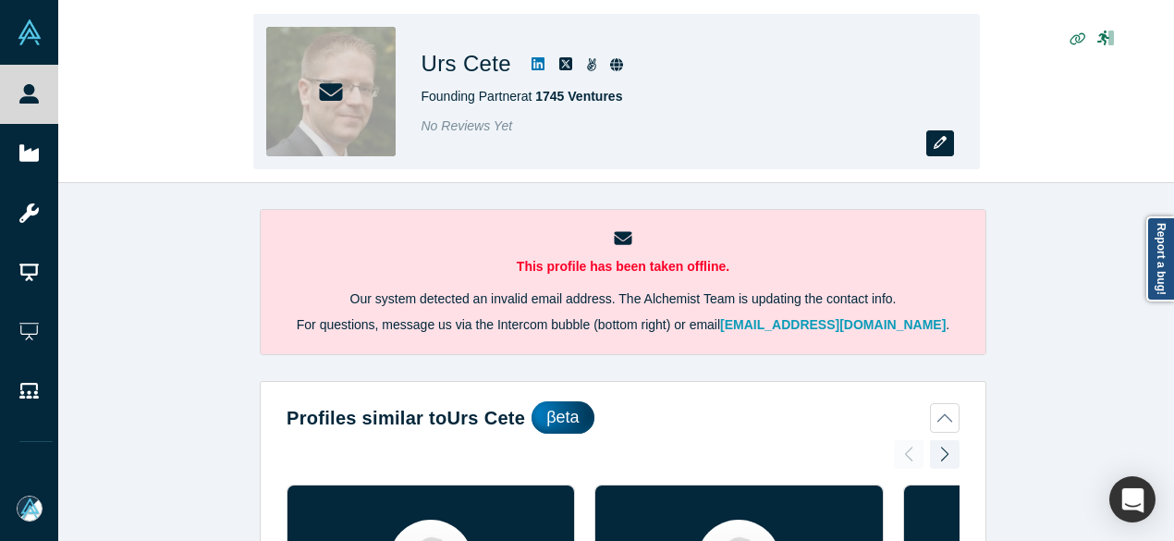
click at [950, 148] on button "button" at bounding box center [940, 143] width 28 height 26
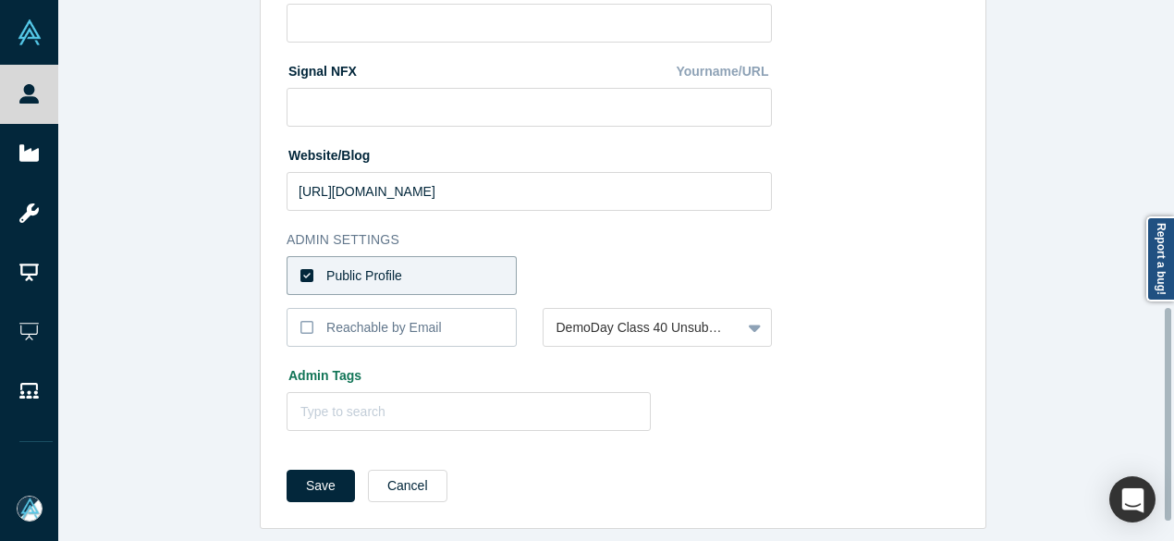
scroll to position [828, 0]
click at [462, 263] on label "Public Profile" at bounding box center [402, 275] width 230 height 39
click at [0, 0] on input "Public Profile" at bounding box center [0, 0] width 0 height 0
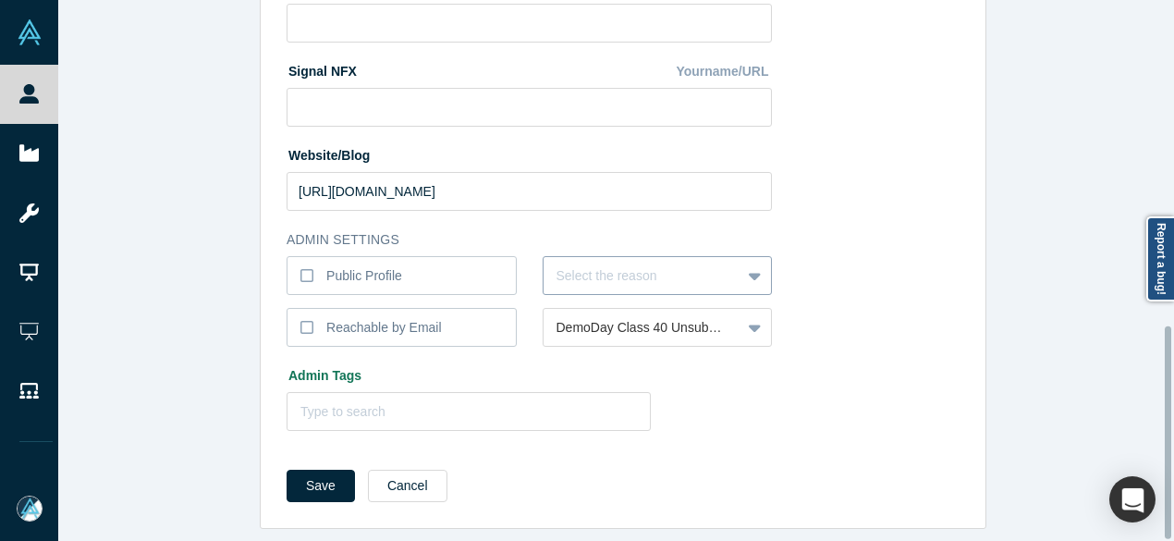
click at [619, 267] on div at bounding box center [643, 275] width 172 height 23
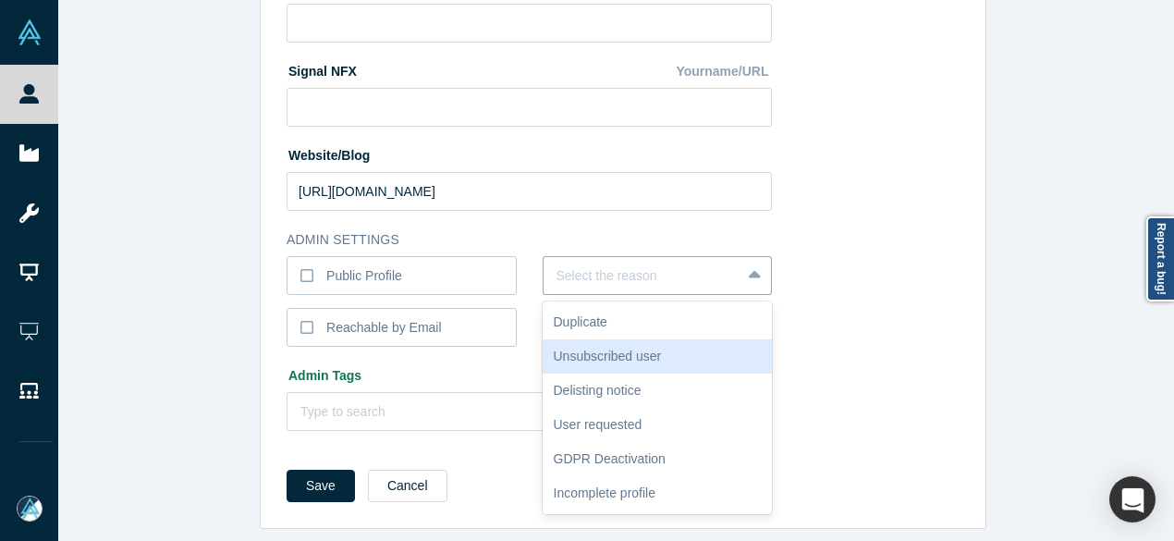
click at [616, 349] on div "Unsubscribed user" at bounding box center [658, 356] width 230 height 34
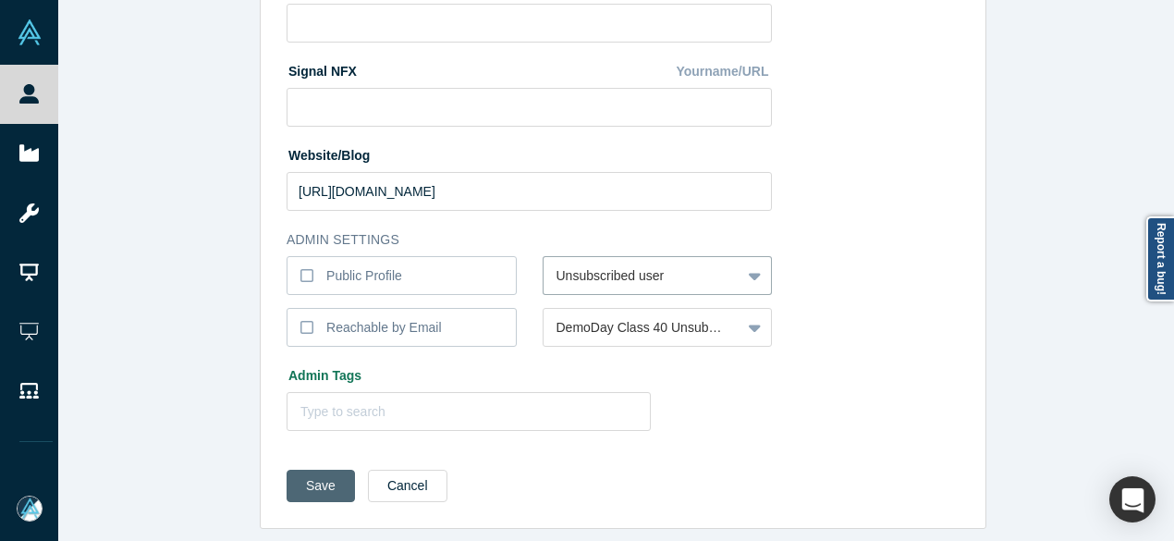
click at [303, 476] on button "Save" at bounding box center [321, 486] width 68 height 32
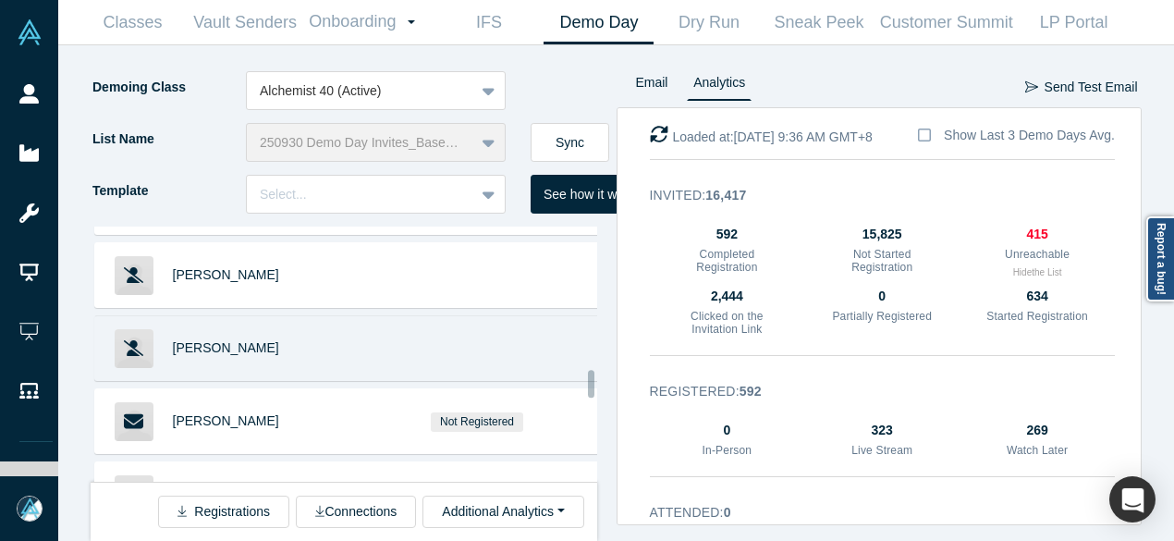
scroll to position [1757, 0]
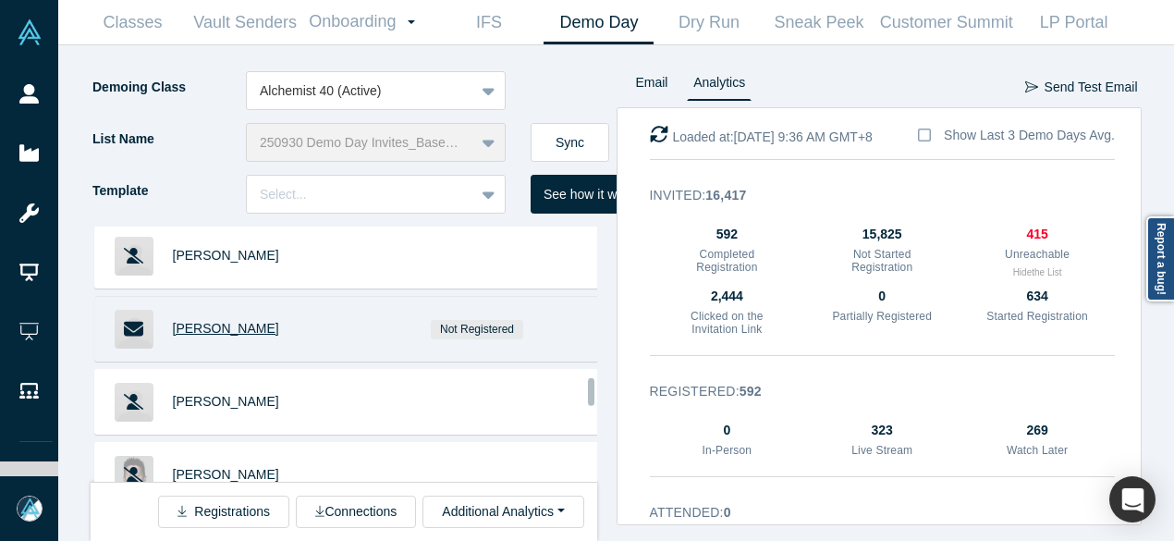
click at [233, 321] on span "Nick Landolfi" at bounding box center [226, 328] width 106 height 15
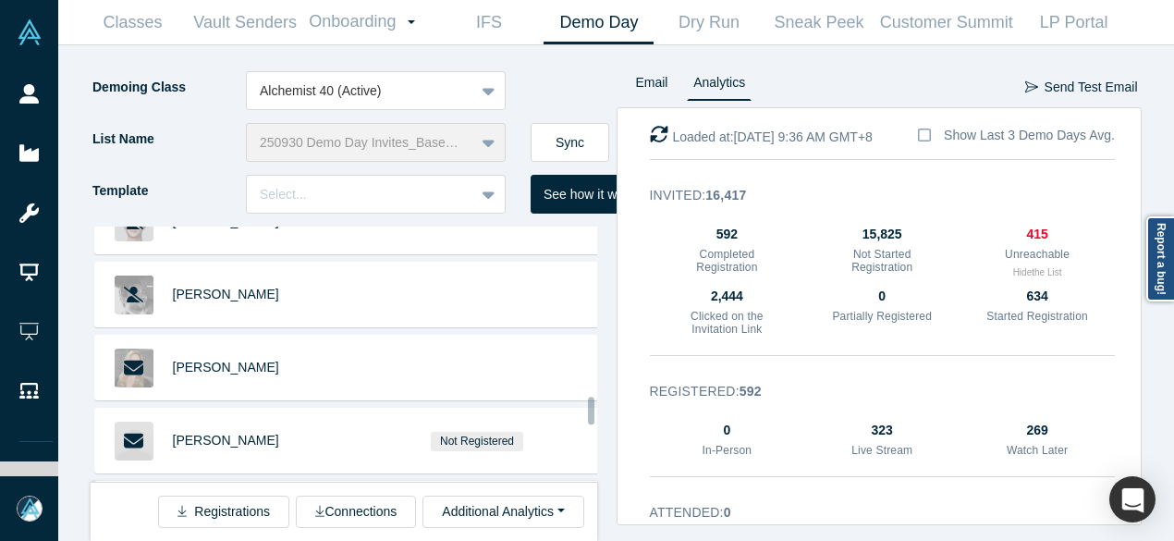
scroll to position [2034, 0]
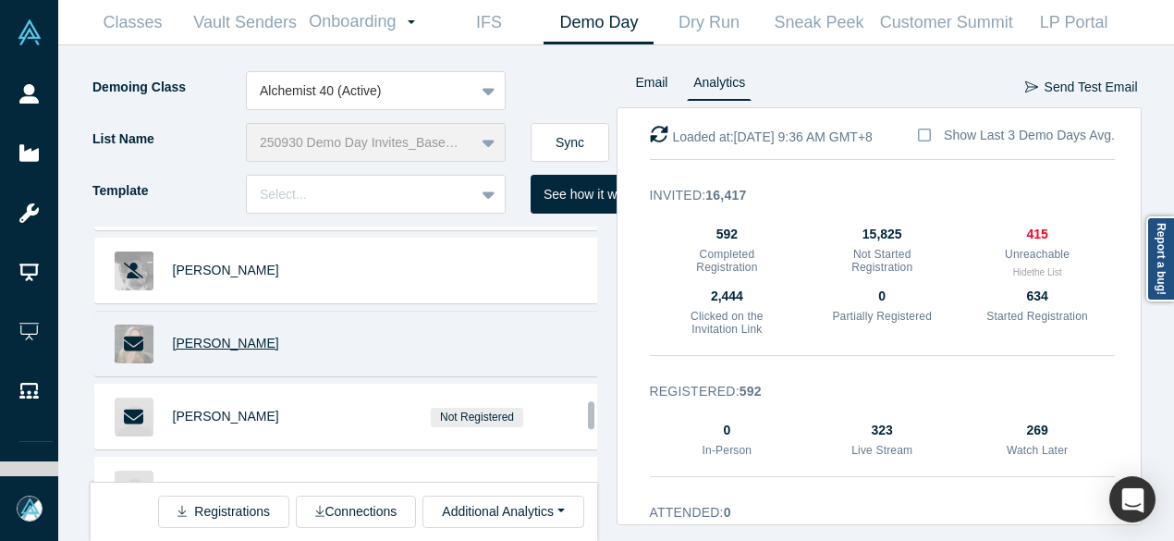
click at [230, 336] on span "[PERSON_NAME]" at bounding box center [226, 343] width 106 height 15
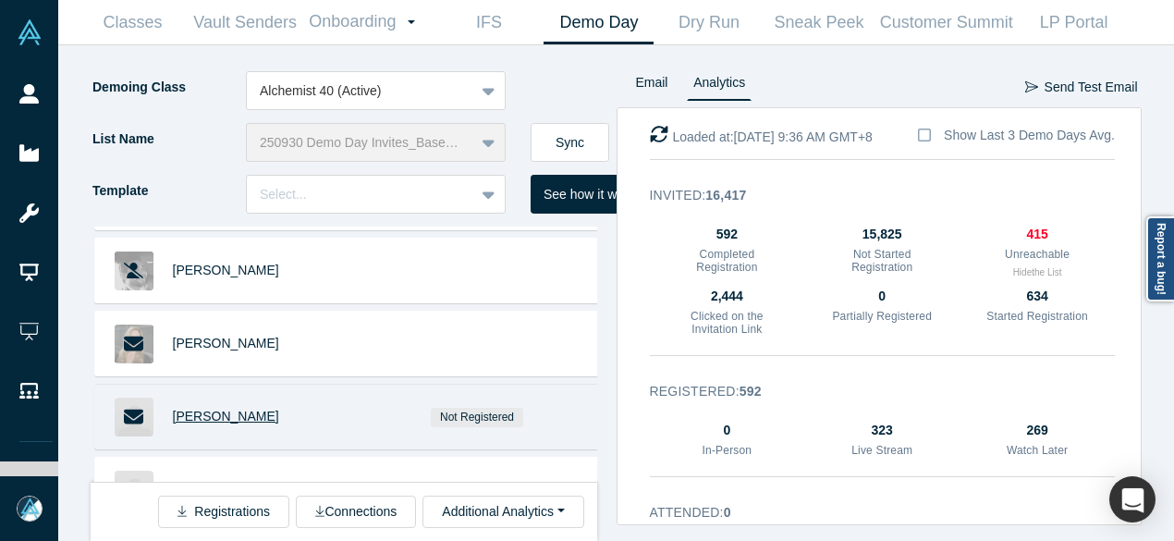
click at [243, 409] on span "William Starling" at bounding box center [226, 416] width 106 height 15
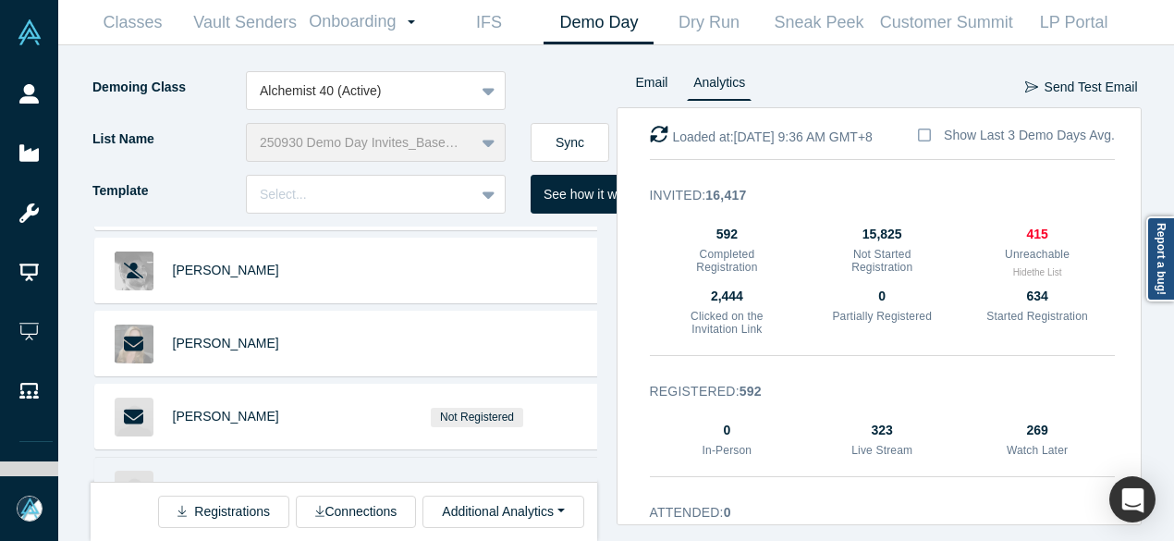
click at [209, 482] on span "Patrick Wack" at bounding box center [226, 489] width 106 height 15
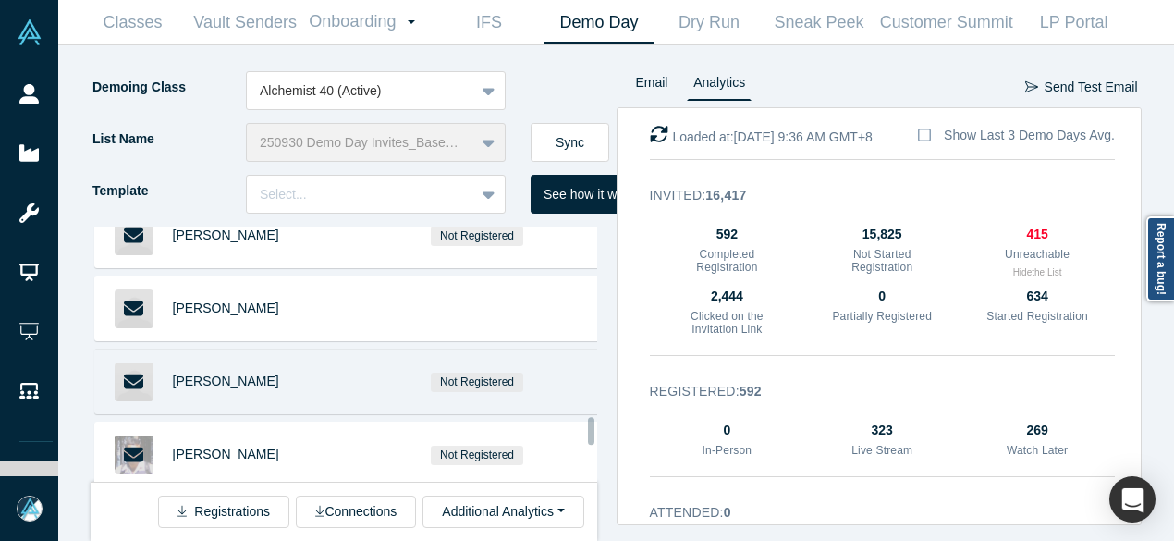
scroll to position [2219, 0]
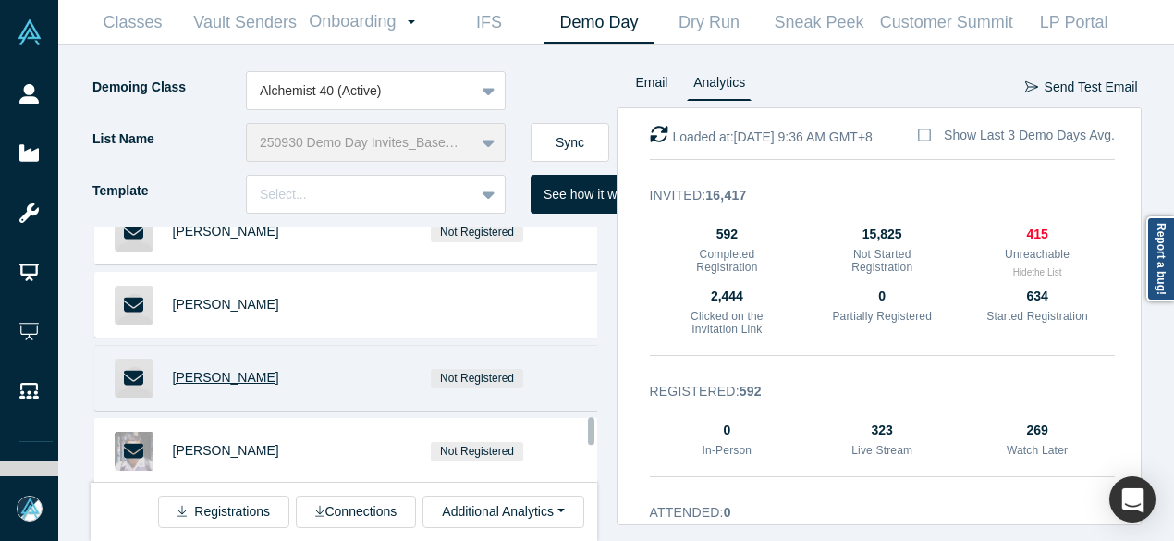
click at [253, 370] on span "Steven Hoffman" at bounding box center [226, 377] width 106 height 15
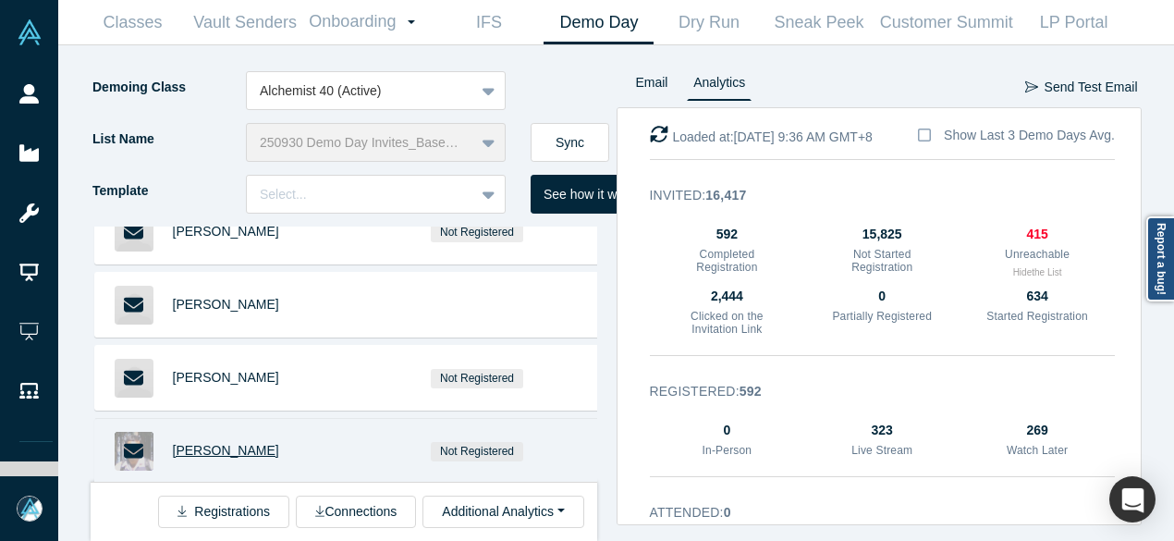
click at [212, 443] on span "Rahul Jain" at bounding box center [226, 450] width 106 height 15
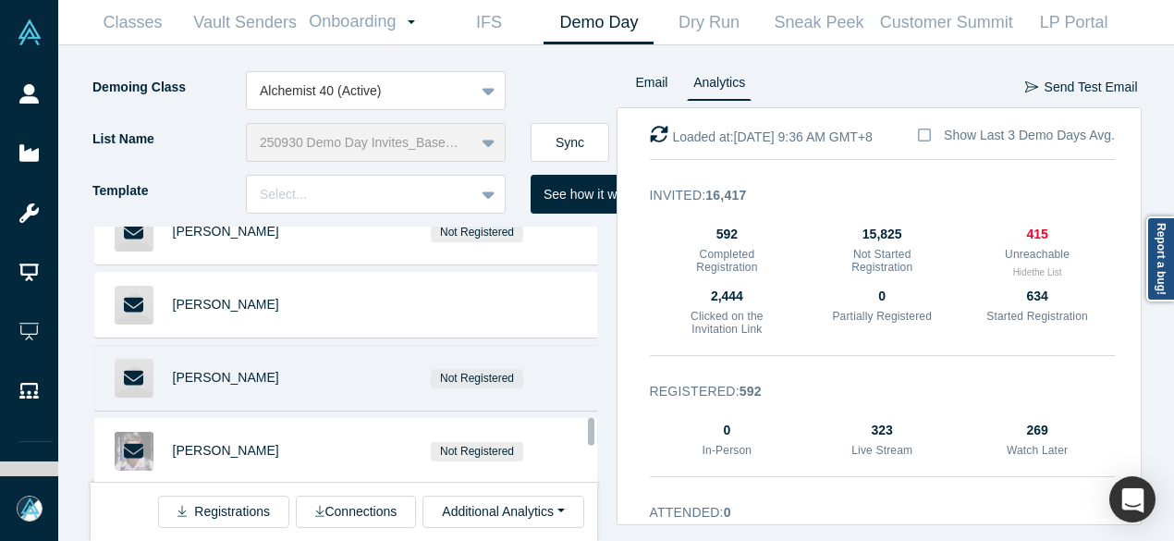
scroll to position [2311, 0]
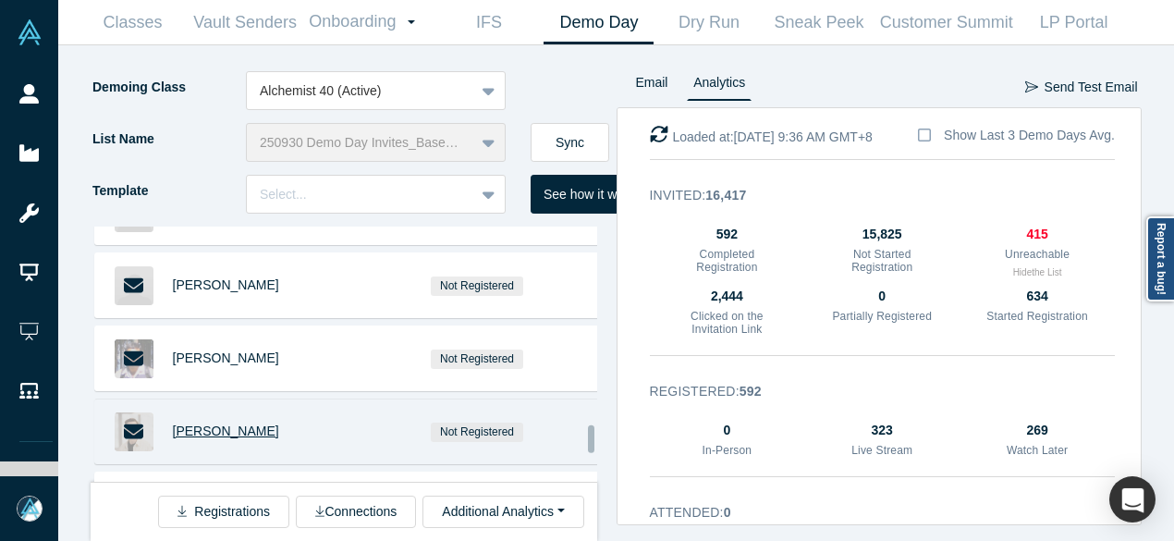
click at [218, 423] on span "Torben Rabe" at bounding box center [226, 430] width 106 height 15
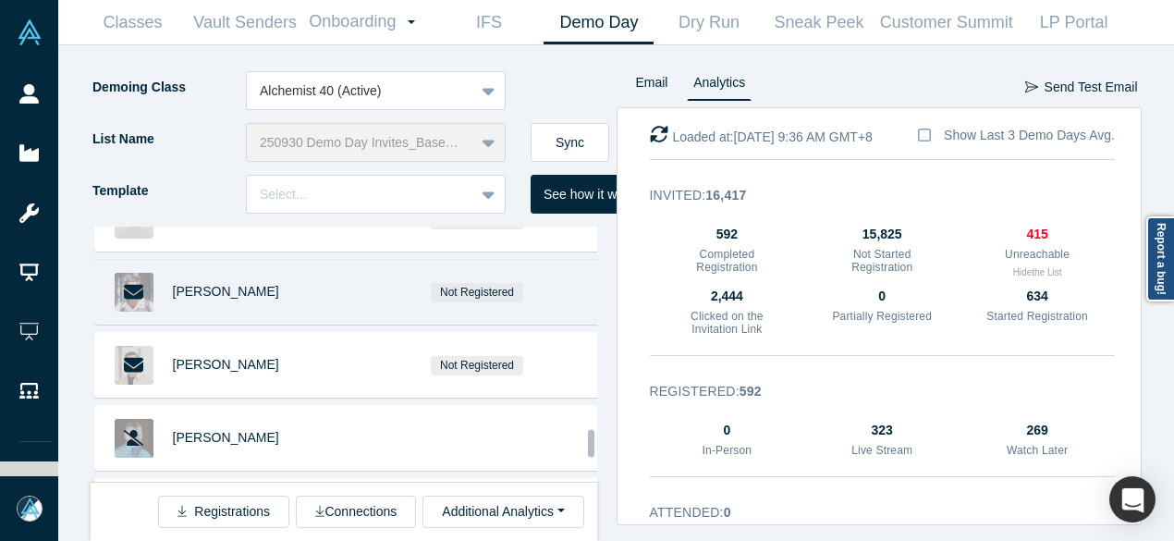
scroll to position [2496, 0]
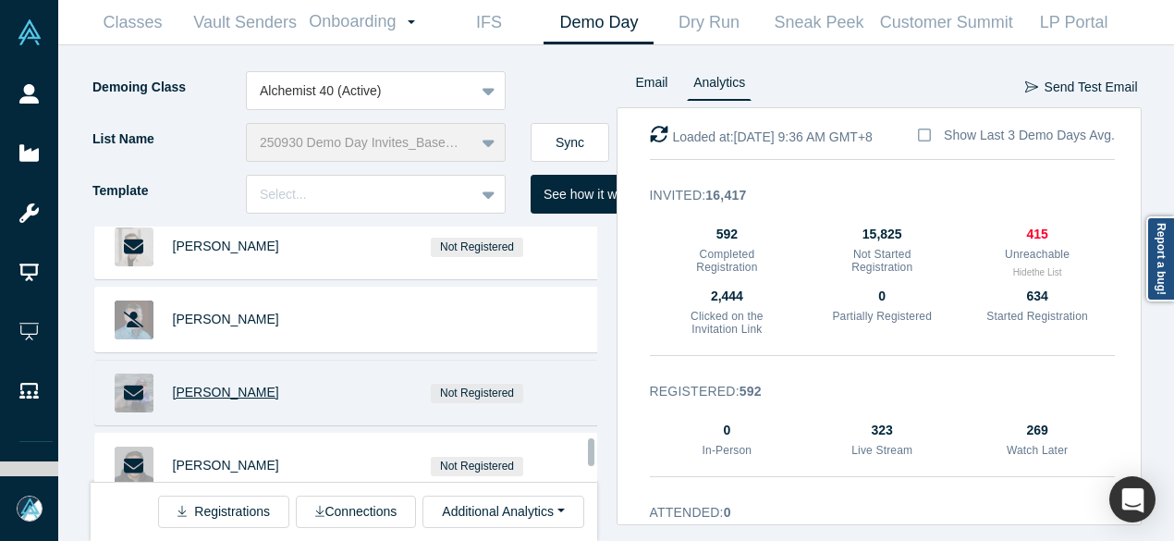
click at [219, 385] on span "Rich Pardoe" at bounding box center [226, 392] width 106 height 15
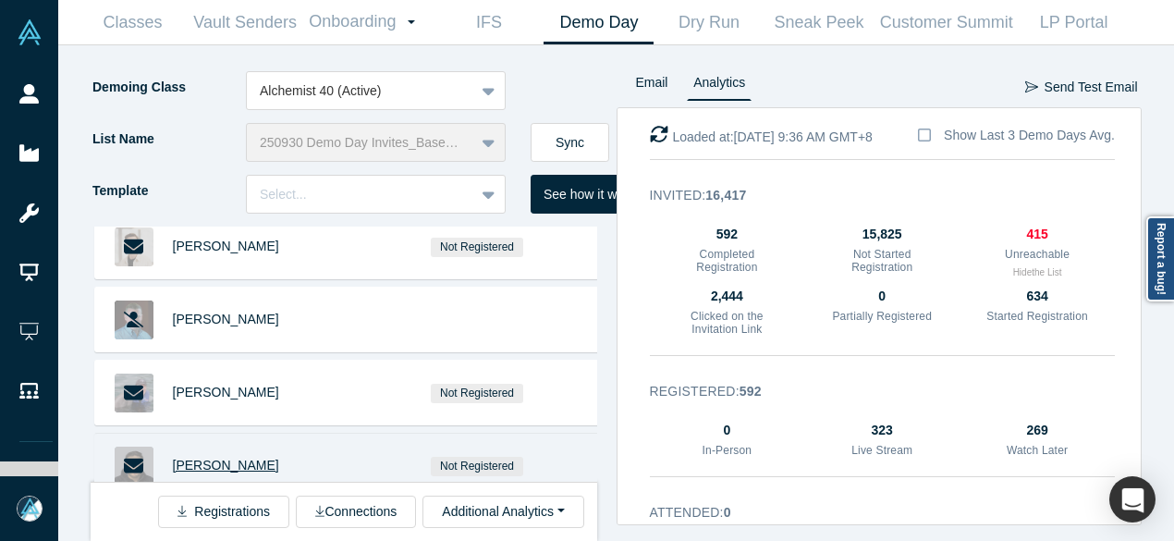
click at [225, 458] on span "Sam Haffar" at bounding box center [226, 465] width 106 height 15
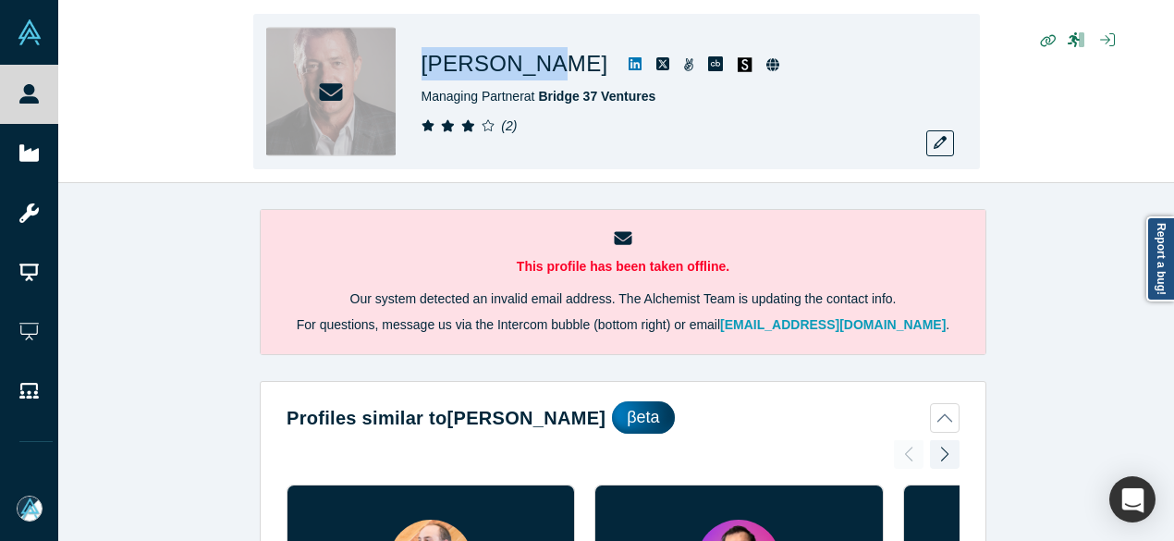
drag, startPoint x: 422, startPoint y: 73, endPoint x: 521, endPoint y: 73, distance: 99.8
click at [521, 73] on h1 "[PERSON_NAME]" at bounding box center [515, 63] width 187 height 33
copy h1 "[PERSON_NAME]"
click at [937, 138] on icon "button" at bounding box center [940, 142] width 13 height 13
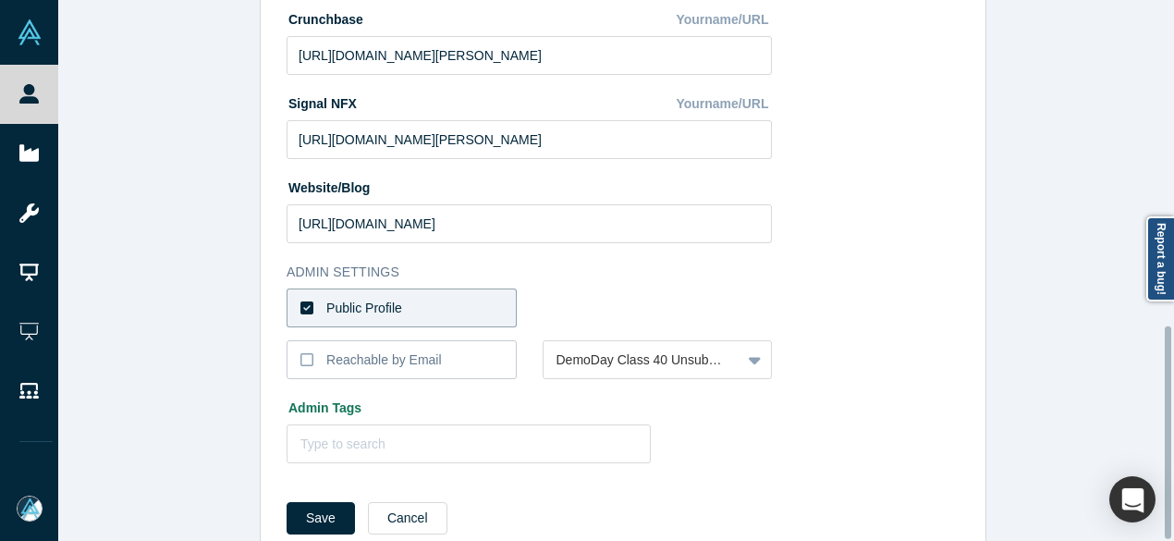
scroll to position [828, 0]
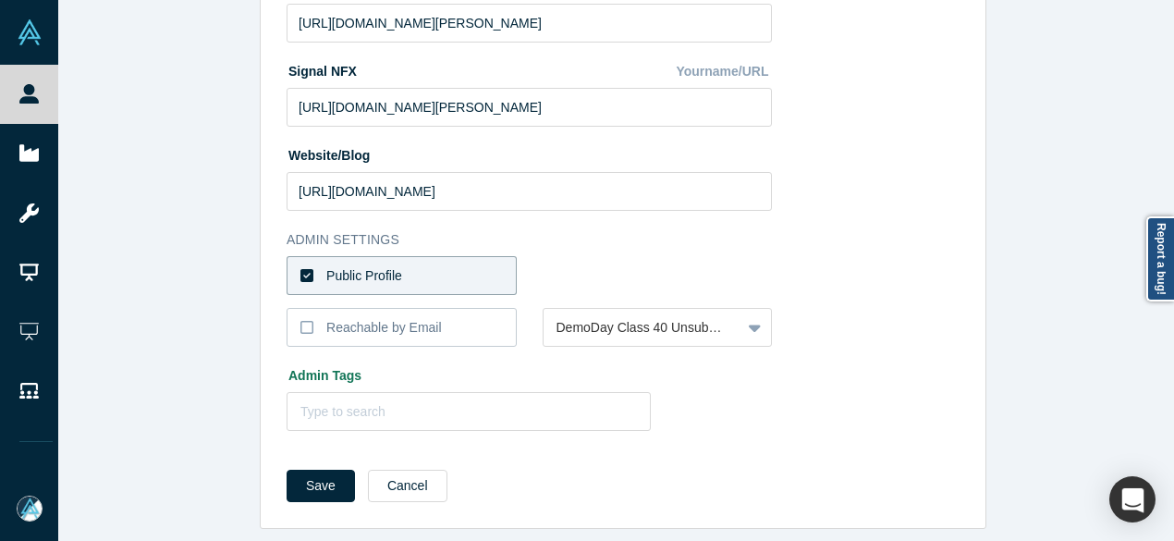
click at [433, 263] on label "Public Profile" at bounding box center [402, 275] width 230 height 39
click at [0, 0] on input "Public Profile" at bounding box center [0, 0] width 0 height 0
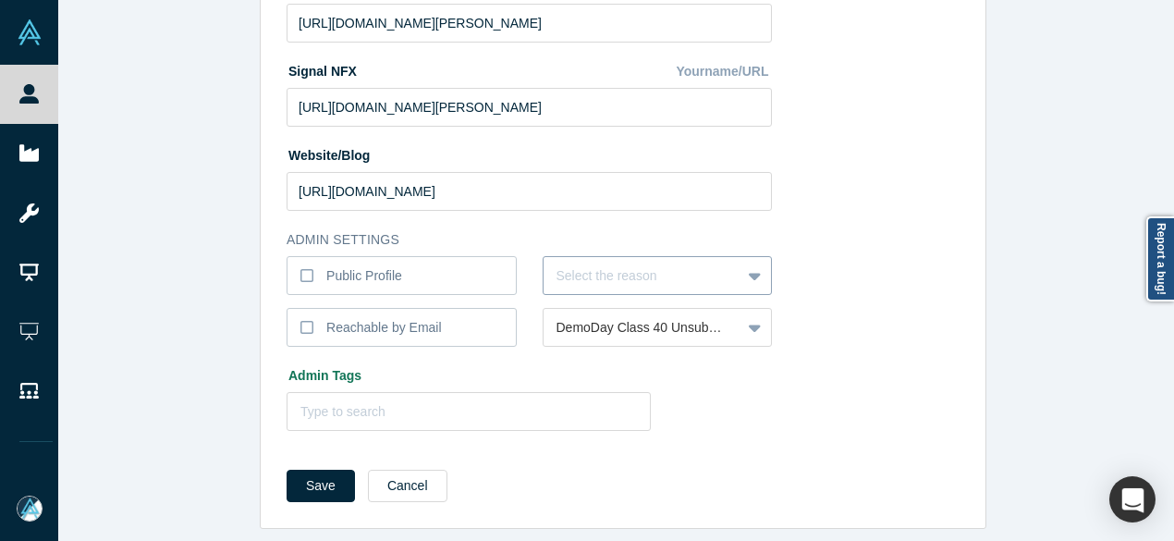
click at [563, 264] on div at bounding box center [643, 275] width 172 height 23
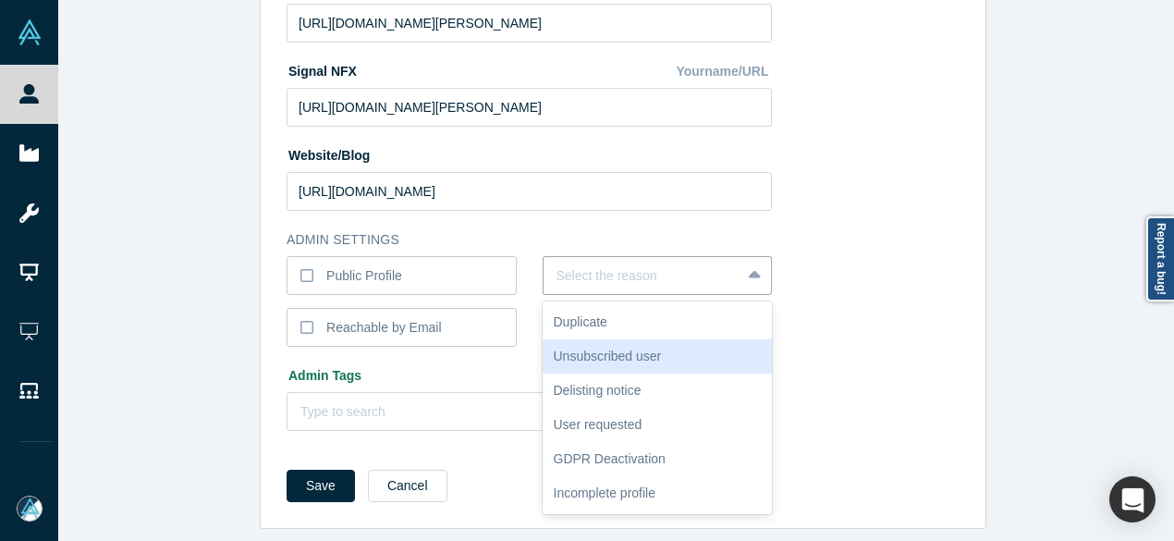
click at [605, 340] on div "Unsubscribed user" at bounding box center [658, 356] width 230 height 34
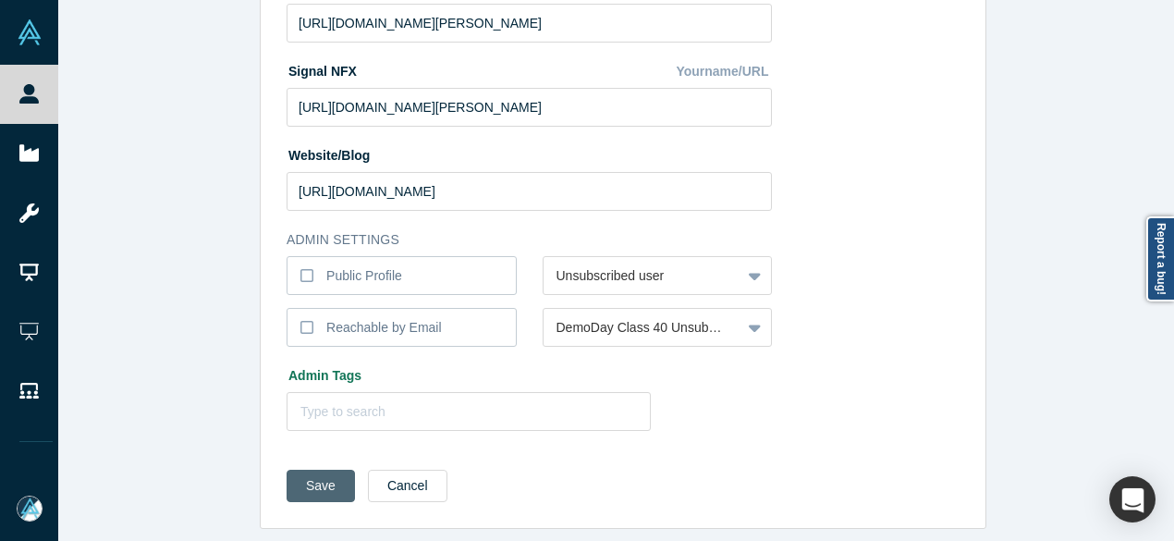
click at [307, 474] on button "Save" at bounding box center [321, 486] width 68 height 32
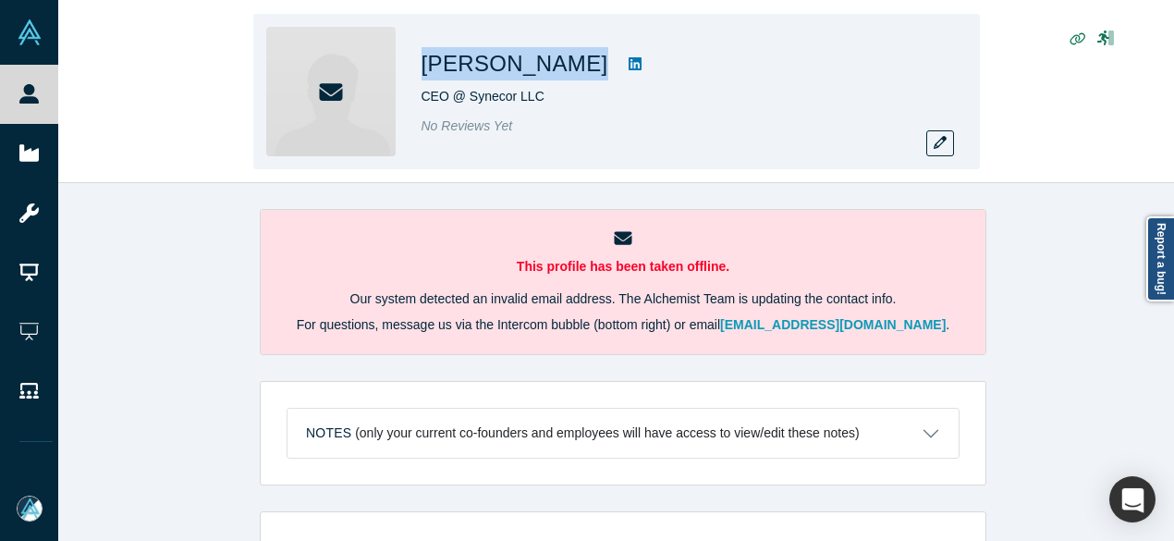
drag, startPoint x: 431, startPoint y: 67, endPoint x: 585, endPoint y: 75, distance: 154.6
click at [586, 69] on div "William Starling" at bounding box center [681, 63] width 518 height 33
copy div "William Starling"
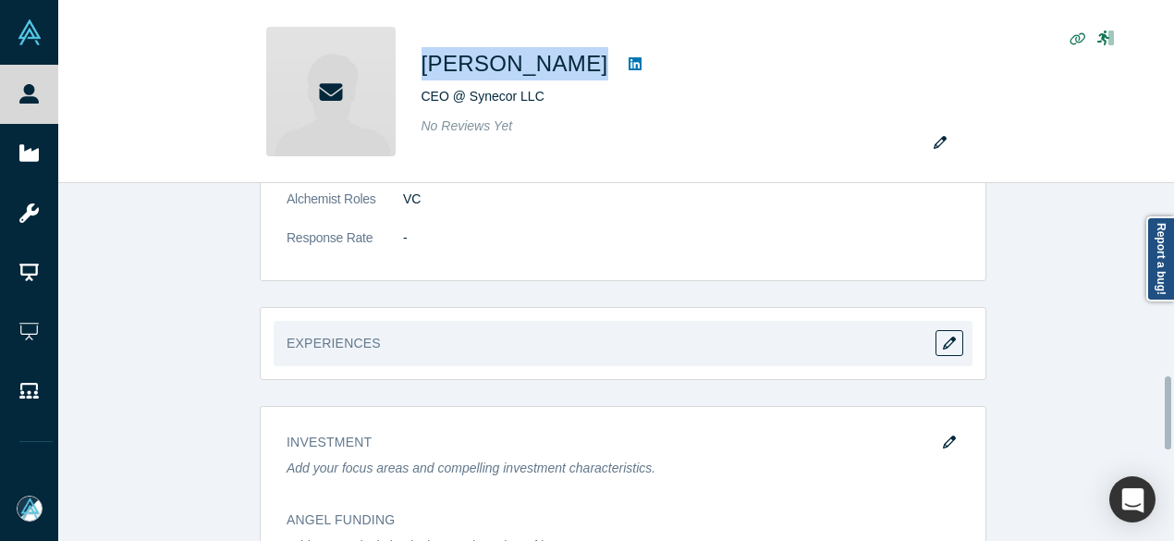
scroll to position [1017, 0]
click at [943, 335] on icon "button" at bounding box center [949, 341] width 13 height 13
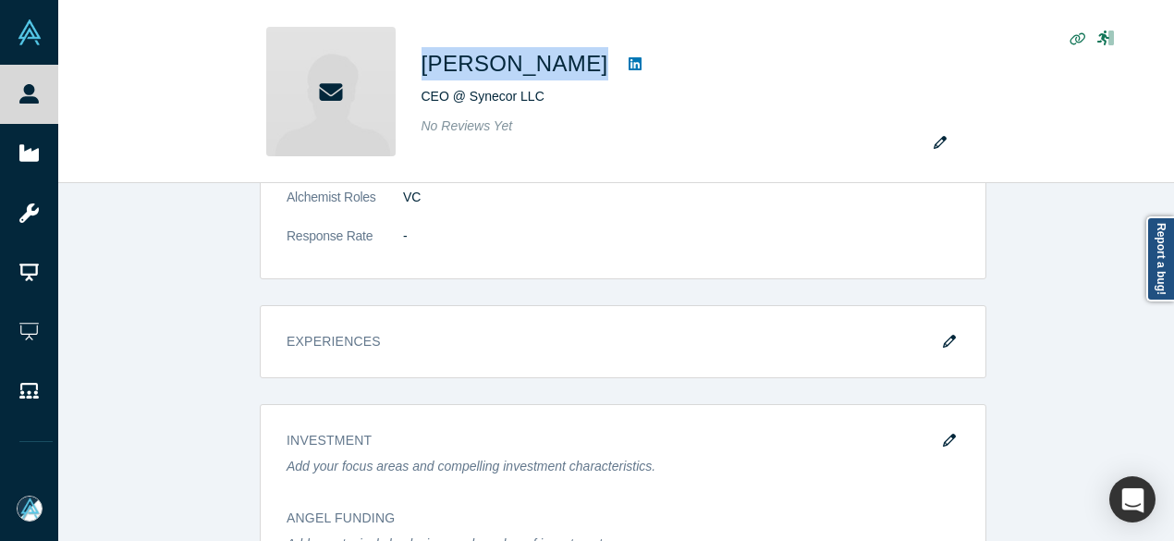
scroll to position [0, 0]
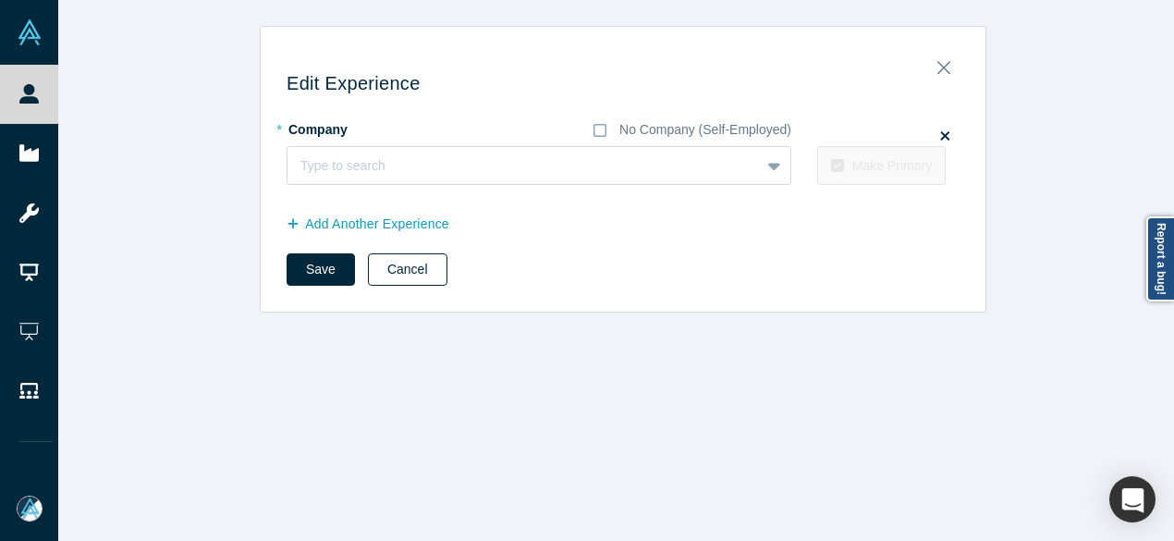
click at [397, 260] on button "Cancel" at bounding box center [408, 269] width 80 height 32
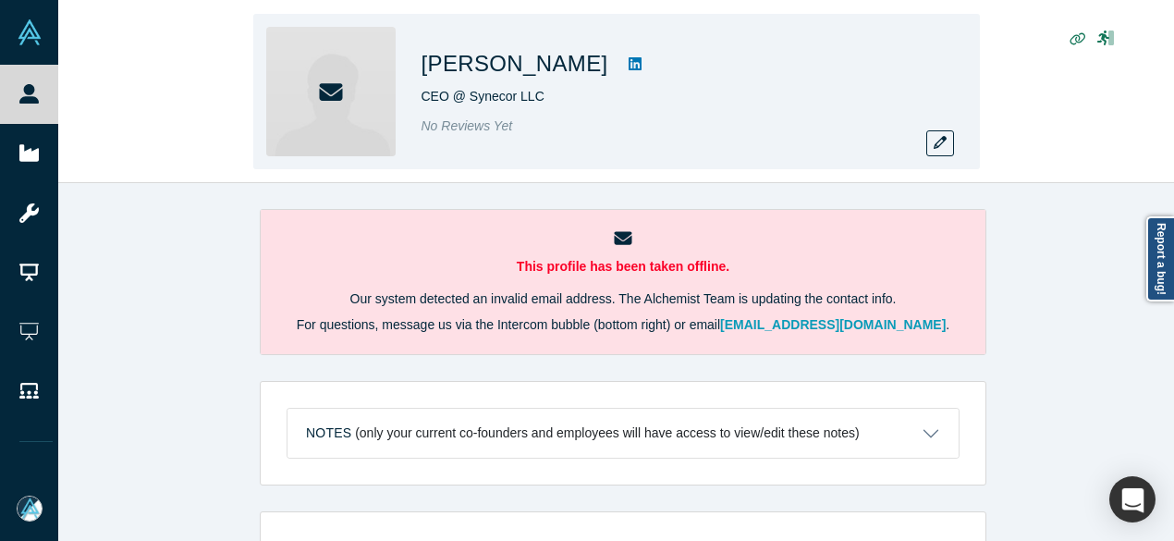
click at [629, 68] on icon at bounding box center [635, 63] width 13 height 13
click at [932, 154] on button "button" at bounding box center [940, 143] width 28 height 26
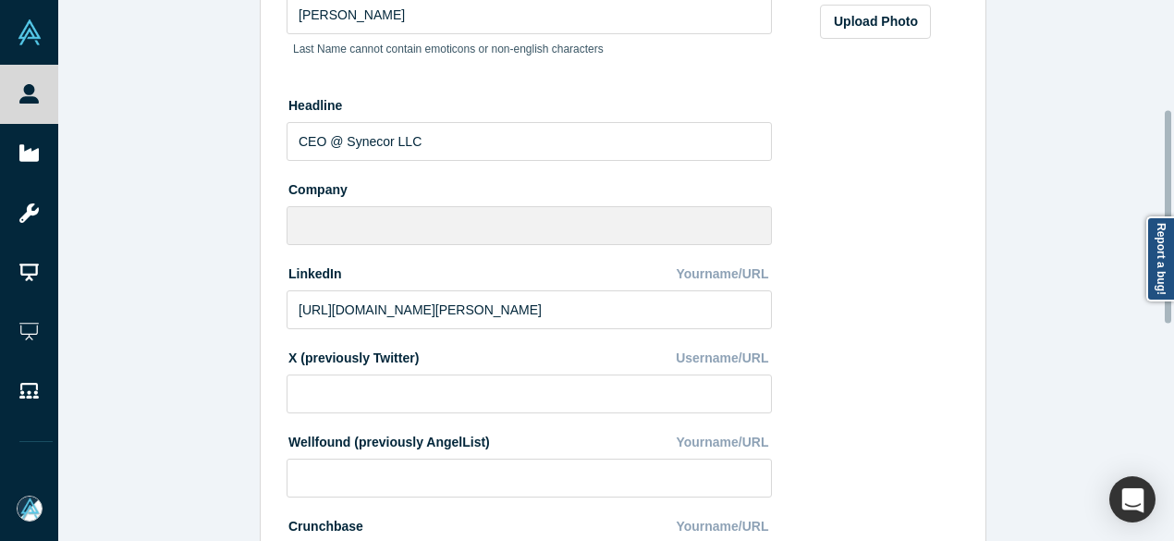
scroll to position [277, 0]
drag, startPoint x: 569, startPoint y: 304, endPoint x: 252, endPoint y: 300, distance: 317.1
click at [251, 302] on div "Edit Profile * First Name William First Name cannot contain emoticons or non-en…" at bounding box center [623, 277] width 1130 height 555
paste input "www.linkedin.com/in/william-starling-895961a7/"
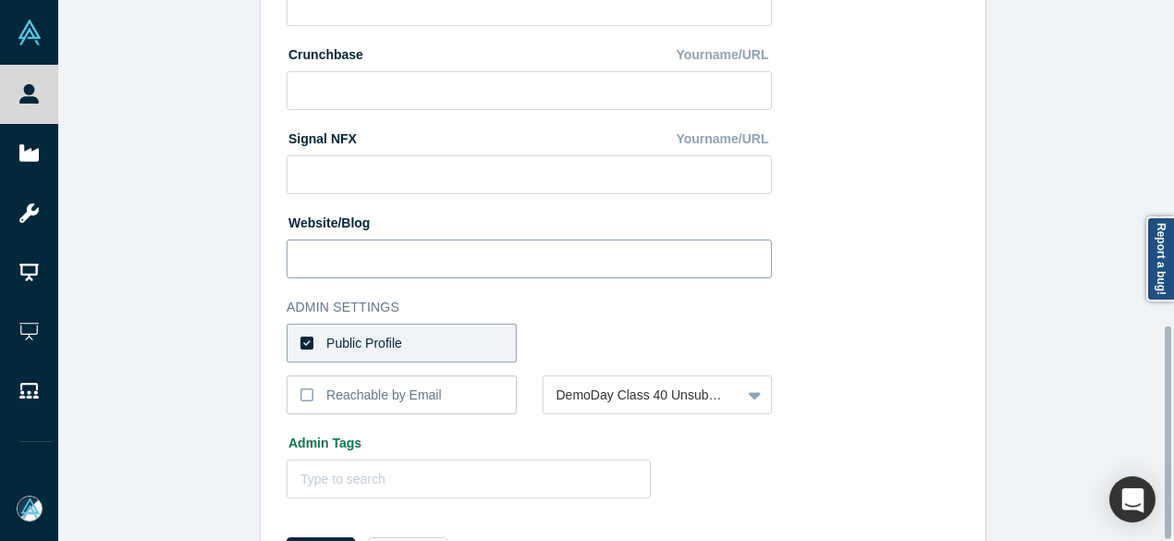
scroll to position [828, 0]
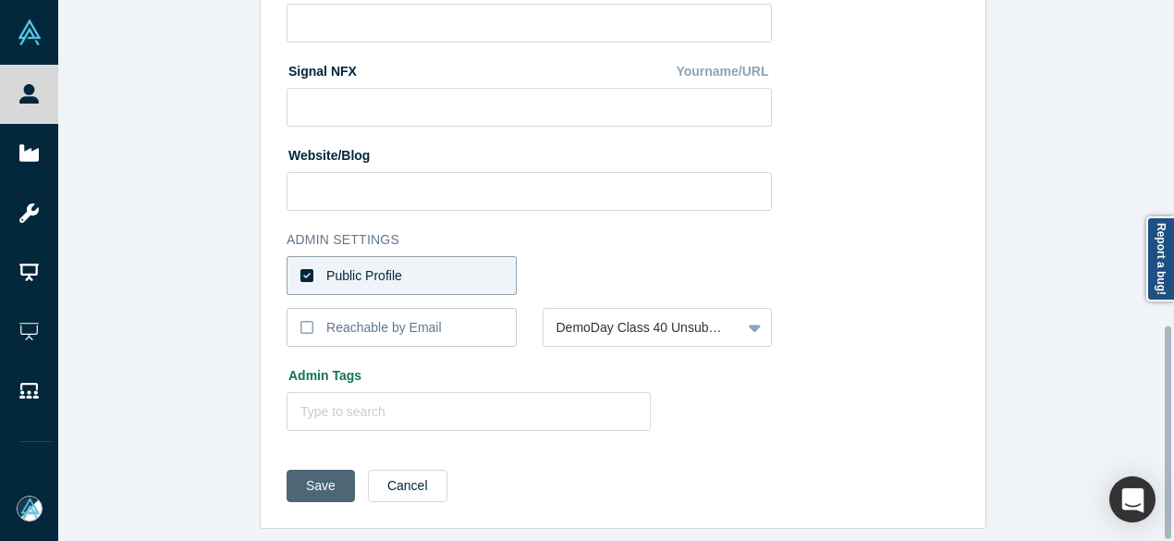
type input "https://www.linkedin.com/in/william-starling-895961a7/"
click at [311, 471] on button "Save" at bounding box center [321, 486] width 68 height 32
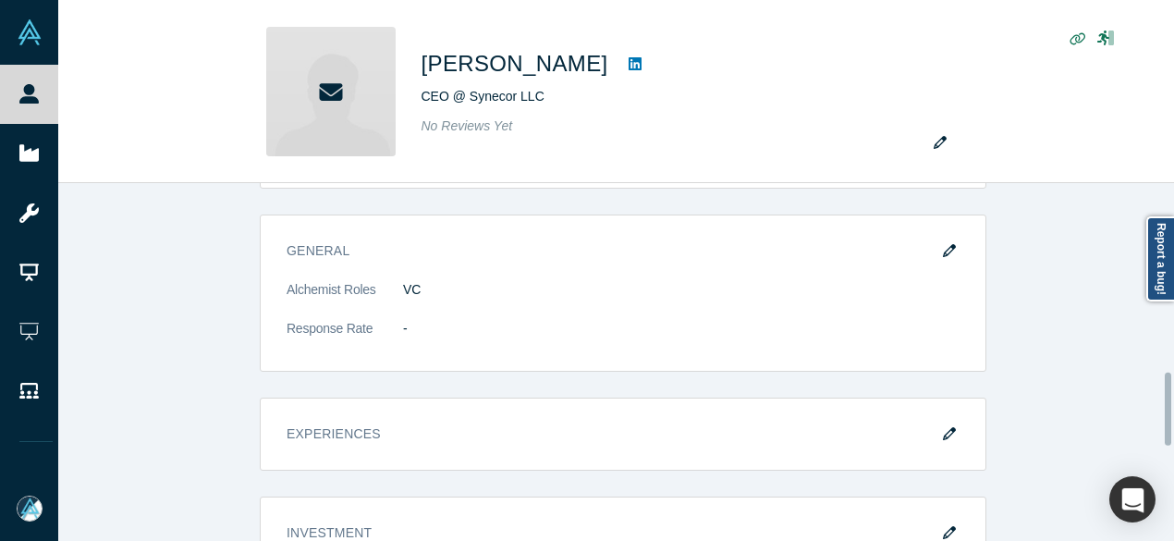
scroll to position [1017, 0]
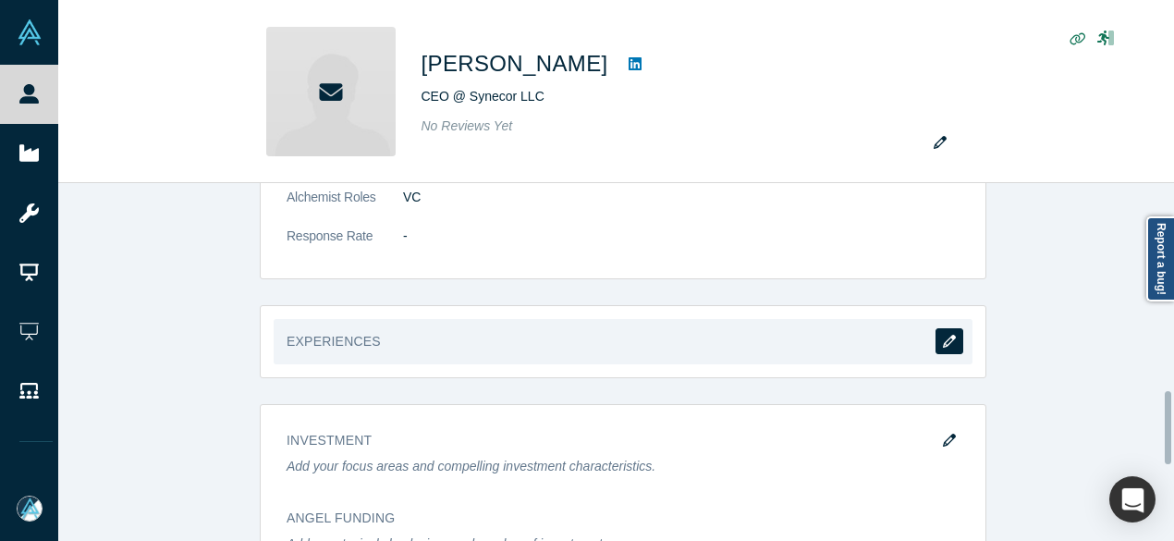
click at [950, 332] on button "button" at bounding box center [950, 341] width 28 height 26
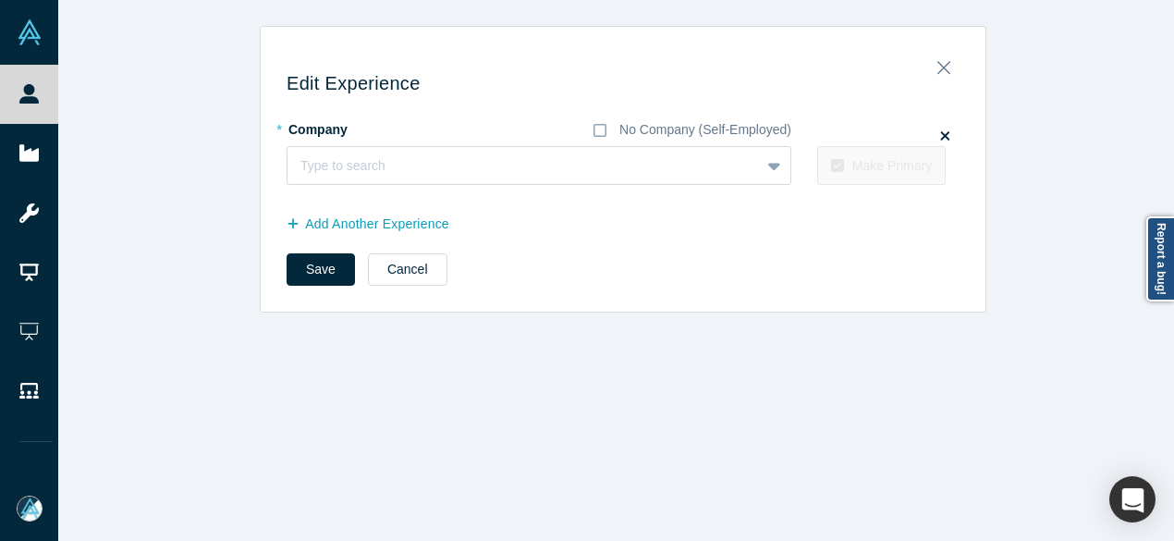
scroll to position [0, 0]
click at [333, 167] on div at bounding box center [505, 165] width 410 height 23
paste input "Partner Partner Cardiovascular Masters Consortium"
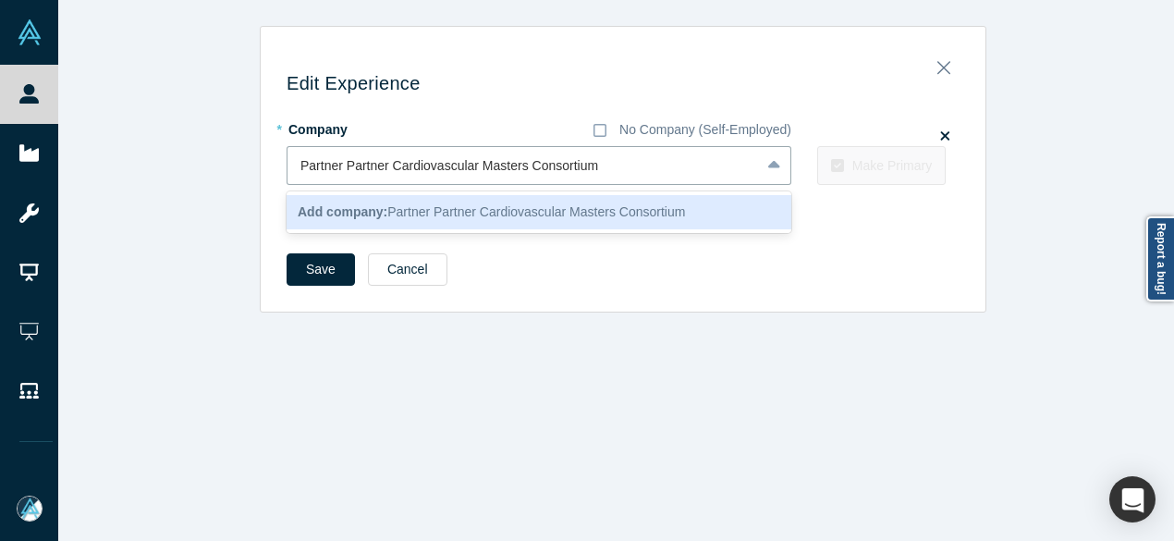
drag, startPoint x: 382, startPoint y: 171, endPoint x: 268, endPoint y: 173, distance: 113.7
click at [268, 173] on div "Edit Experience * Company No Company (Self-Employed) 1 result available for sea…" at bounding box center [623, 176] width 725 height 272
type input "Cardiovascular Masters Consortium"
click at [349, 214] on b "Add company:" at bounding box center [343, 211] width 90 height 15
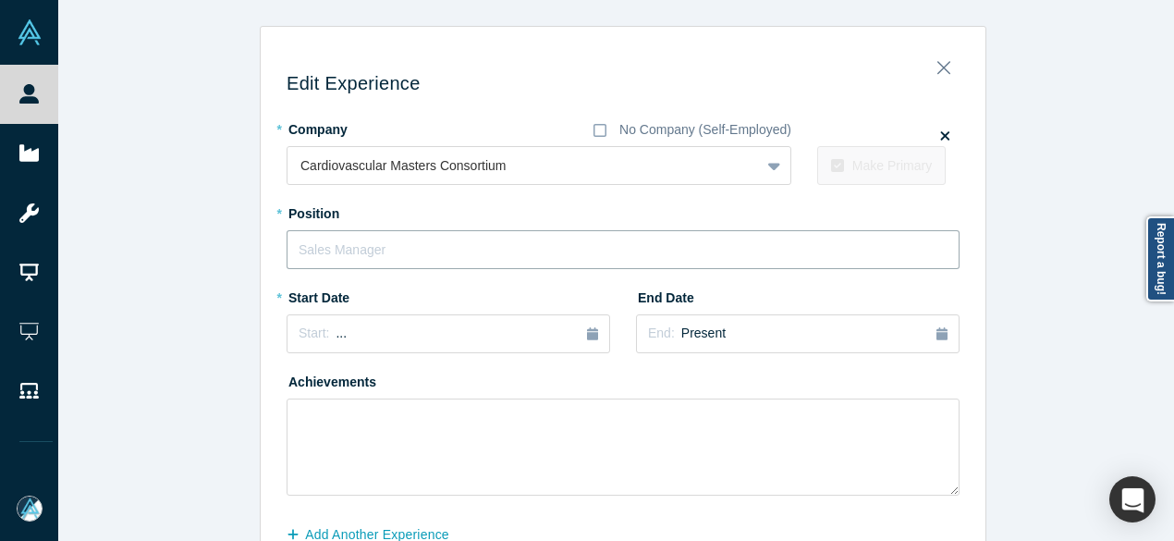
click at [348, 238] on input "text" at bounding box center [623, 249] width 673 height 39
paste input "Partner Partner"
drag, startPoint x: 331, startPoint y: 247, endPoint x: 403, endPoint y: 241, distance: 72.3
click at [403, 241] on input "Partner Partner" at bounding box center [623, 249] width 673 height 39
type input "Partner"
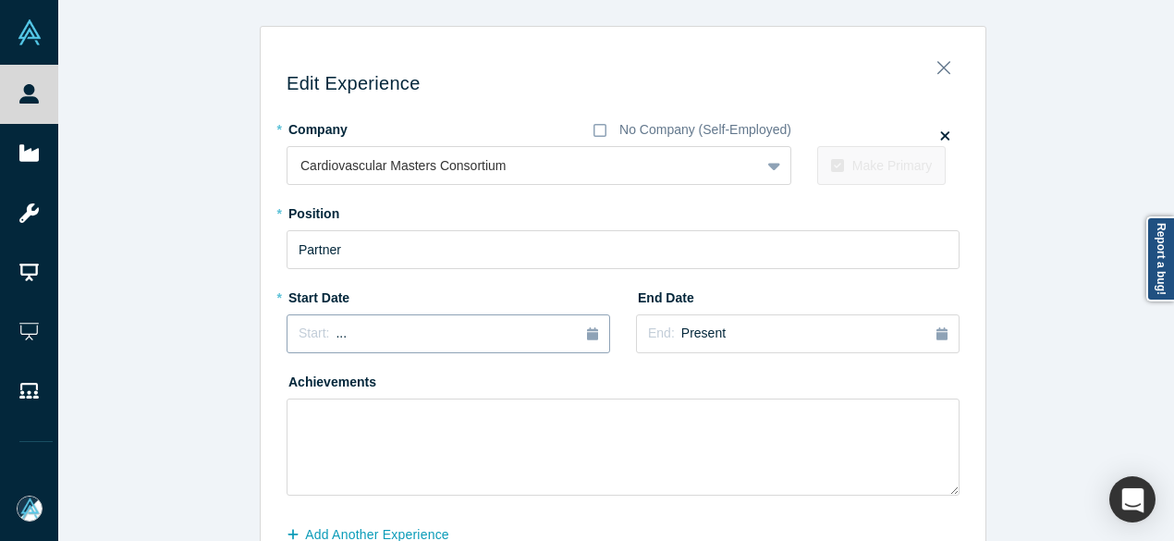
click at [338, 334] on div "Start: ..." at bounding box center [449, 334] width 300 height 20
click at [292, 387] on button "Previous Year" at bounding box center [294, 385] width 18 height 18
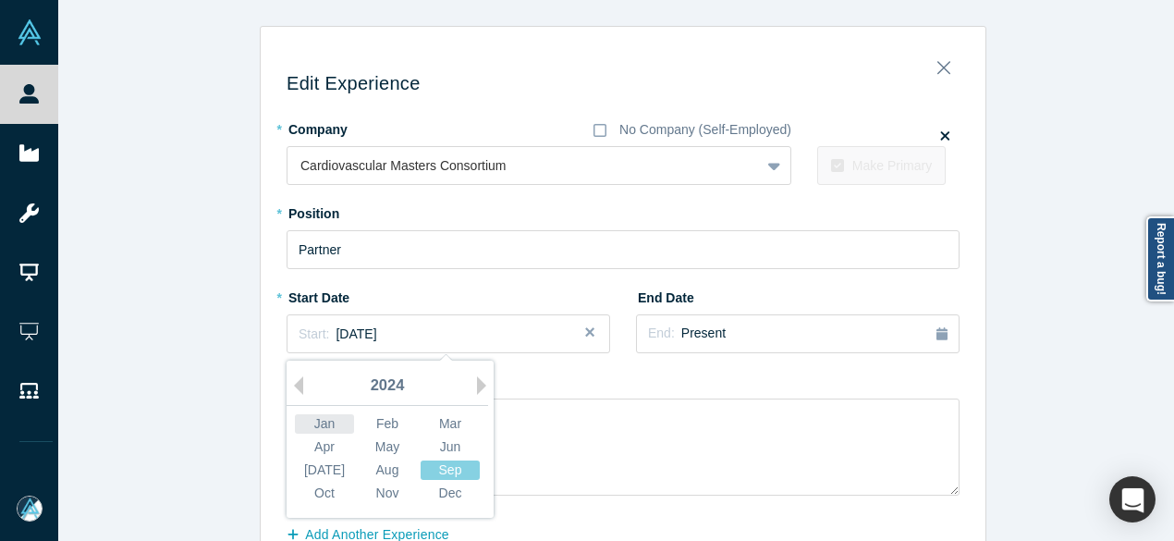
click at [307, 422] on div "Jan" at bounding box center [324, 423] width 59 height 19
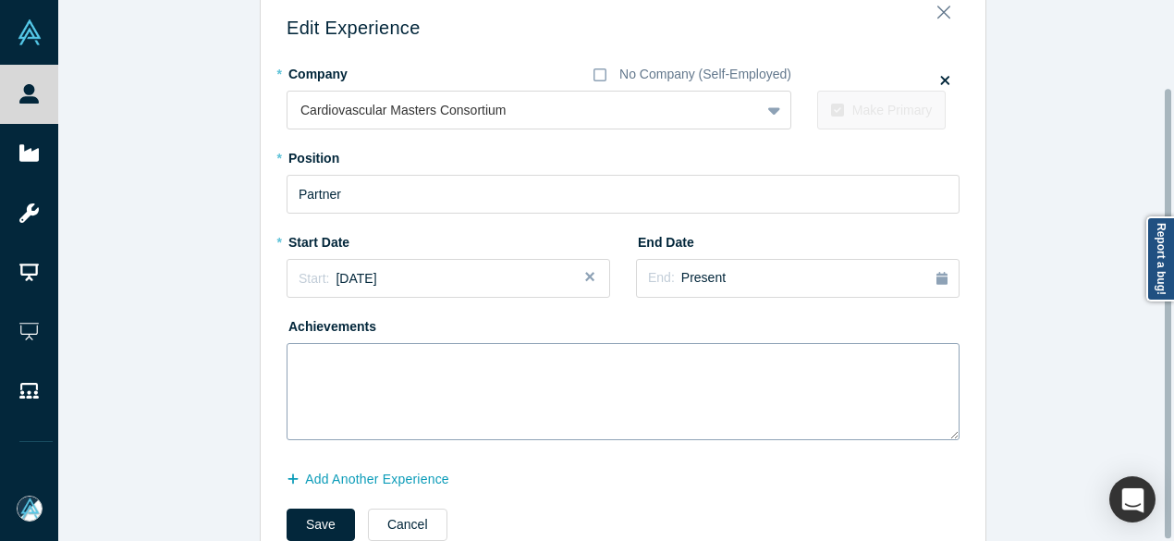
scroll to position [105, 0]
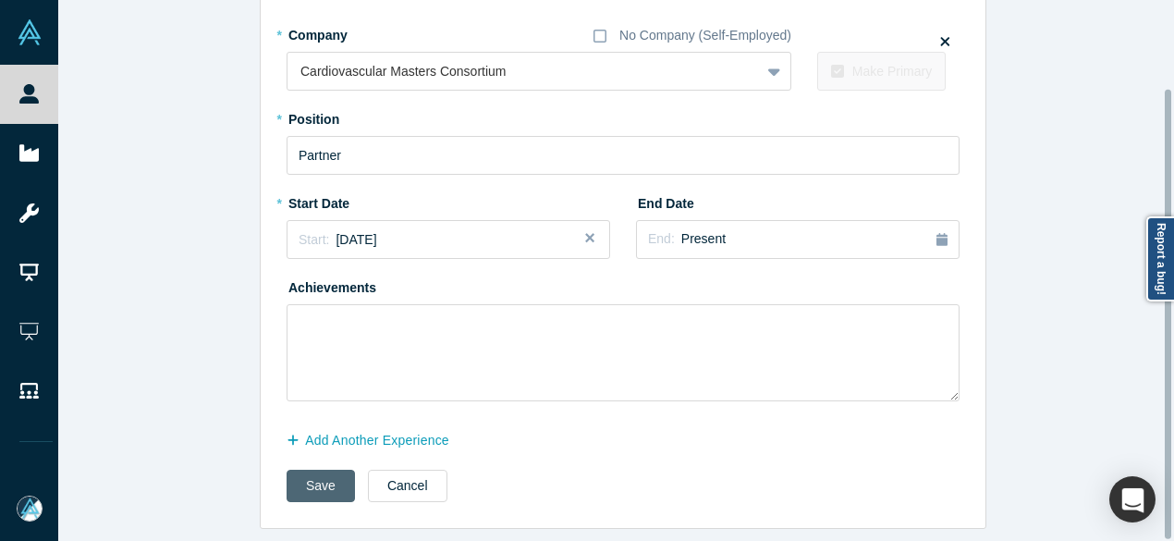
click at [314, 472] on button "Save" at bounding box center [321, 486] width 68 height 32
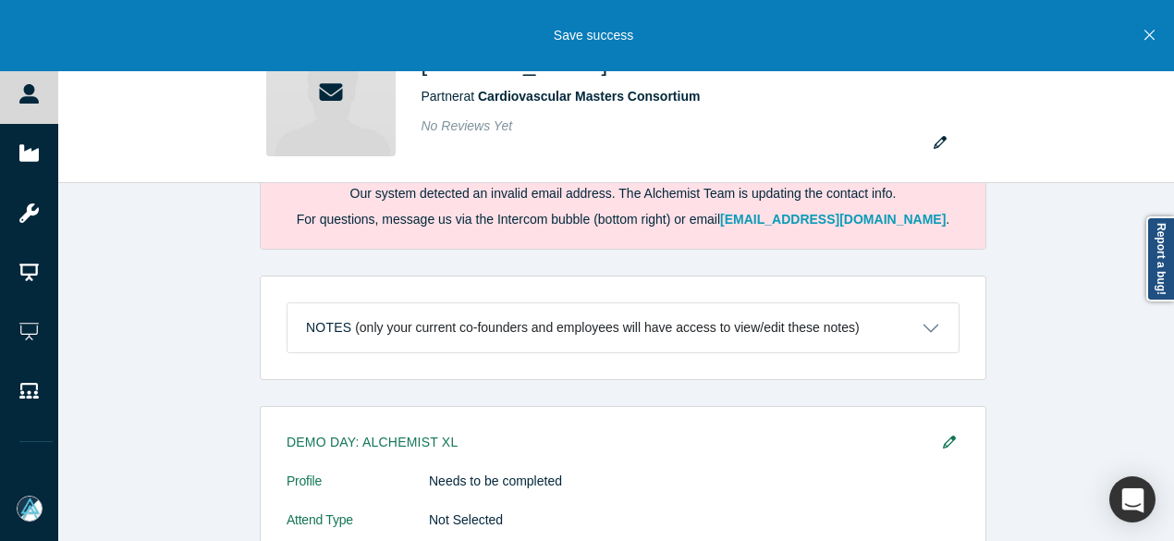
scroll to position [0, 0]
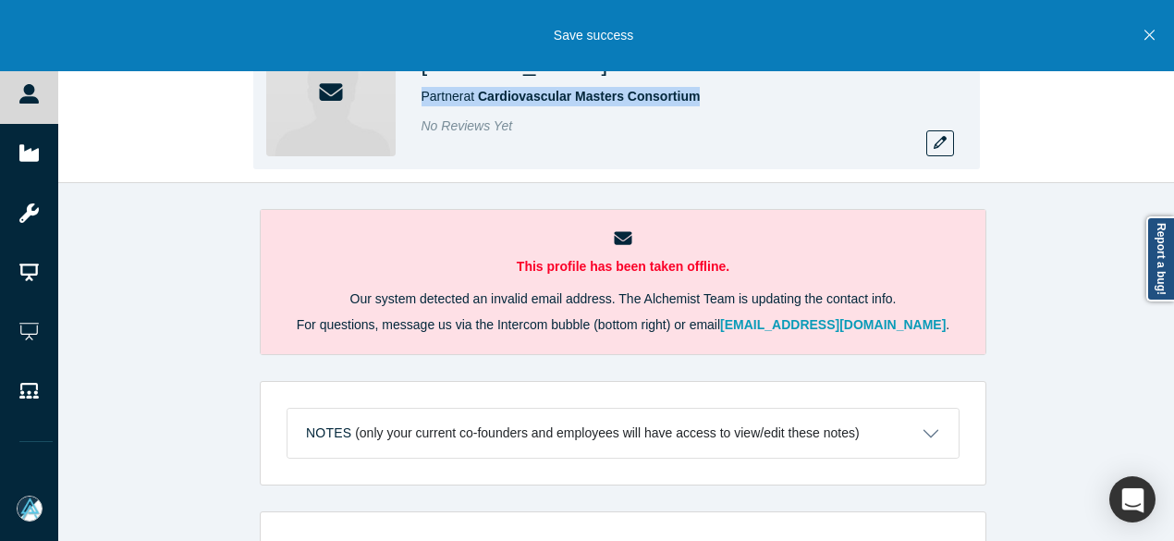
drag, startPoint x: 420, startPoint y: 100, endPoint x: 710, endPoint y: 96, distance: 290.3
click at [715, 96] on div "William Starling Partner at Cardiovascular Masters Consortium No Reviews Yet" at bounding box center [616, 91] width 727 height 155
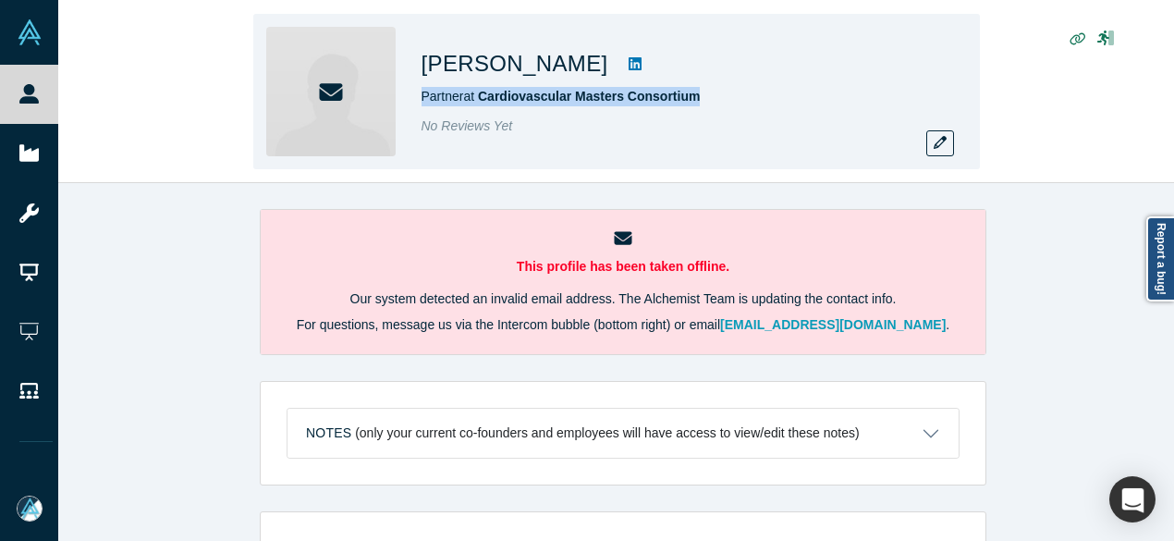
copy span "Partner at Cardiovascular Masters Consortium"
click at [936, 141] on icon "button" at bounding box center [940, 142] width 13 height 13
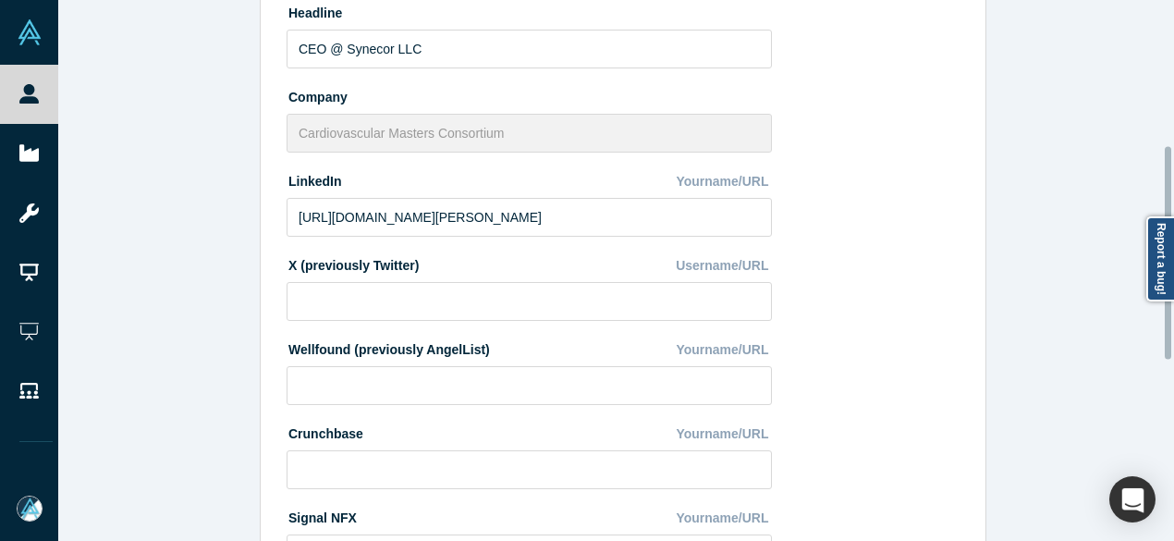
scroll to position [740, 0]
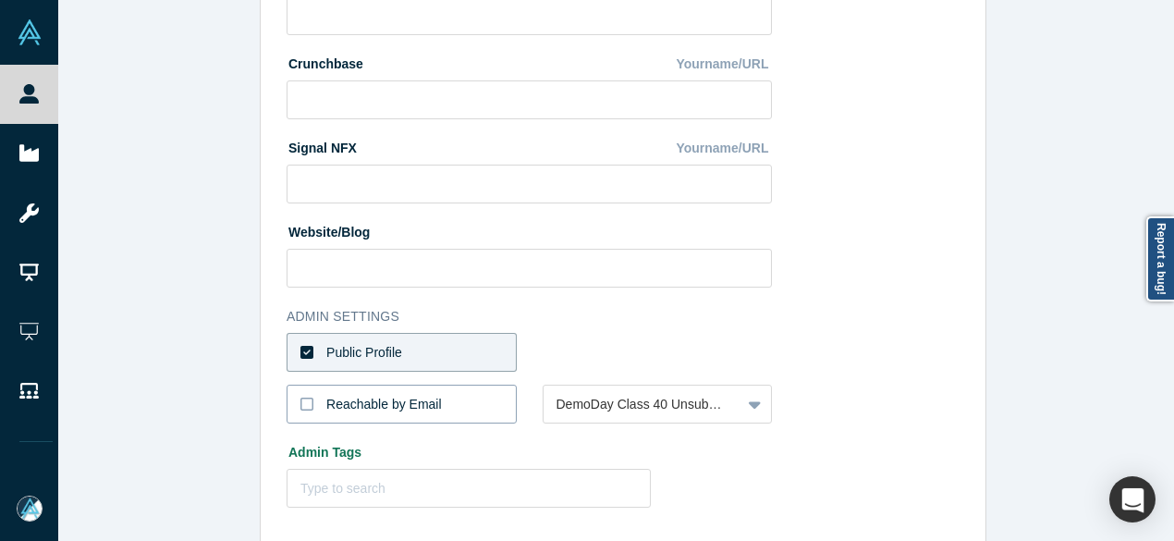
click at [407, 406] on div "Reachable by Email" at bounding box center [384, 404] width 116 height 19
click at [0, 0] on input "Reachable by Email" at bounding box center [0, 0] width 0 height 0
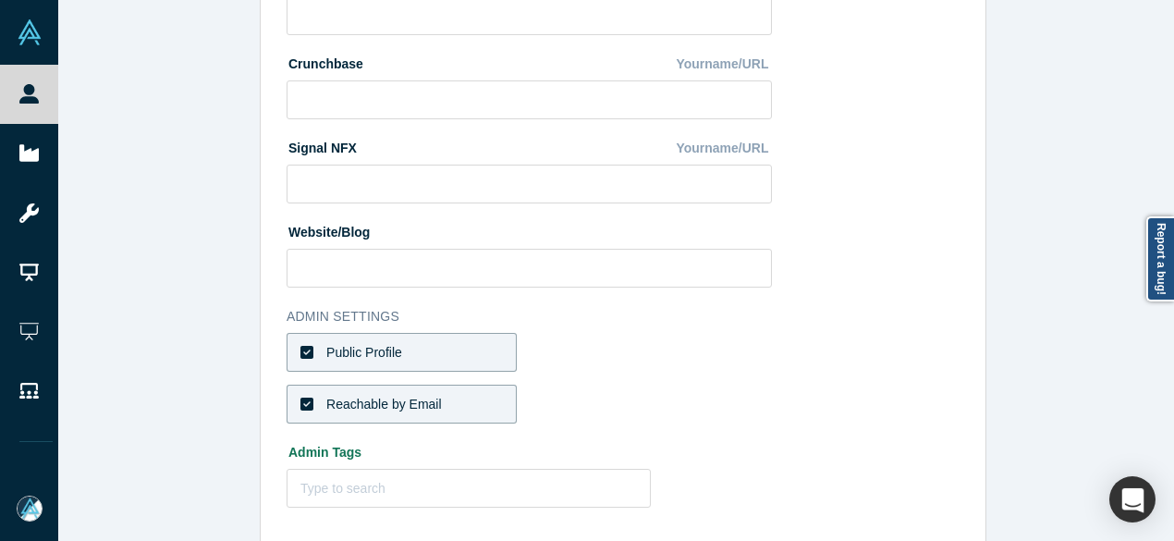
click at [409, 406] on div "Reachable by Email" at bounding box center [384, 404] width 116 height 19
click at [0, 0] on input "Reachable by Email" at bounding box center [0, 0] width 0 height 0
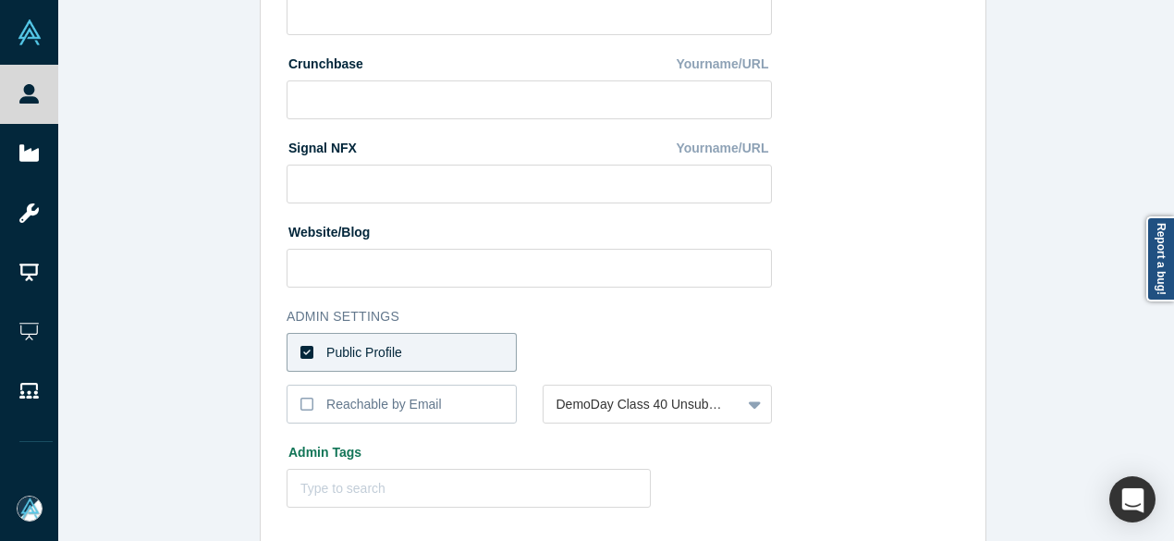
click at [419, 355] on label "Public Profile" at bounding box center [402, 352] width 230 height 39
click at [0, 0] on input "Public Profile" at bounding box center [0, 0] width 0 height 0
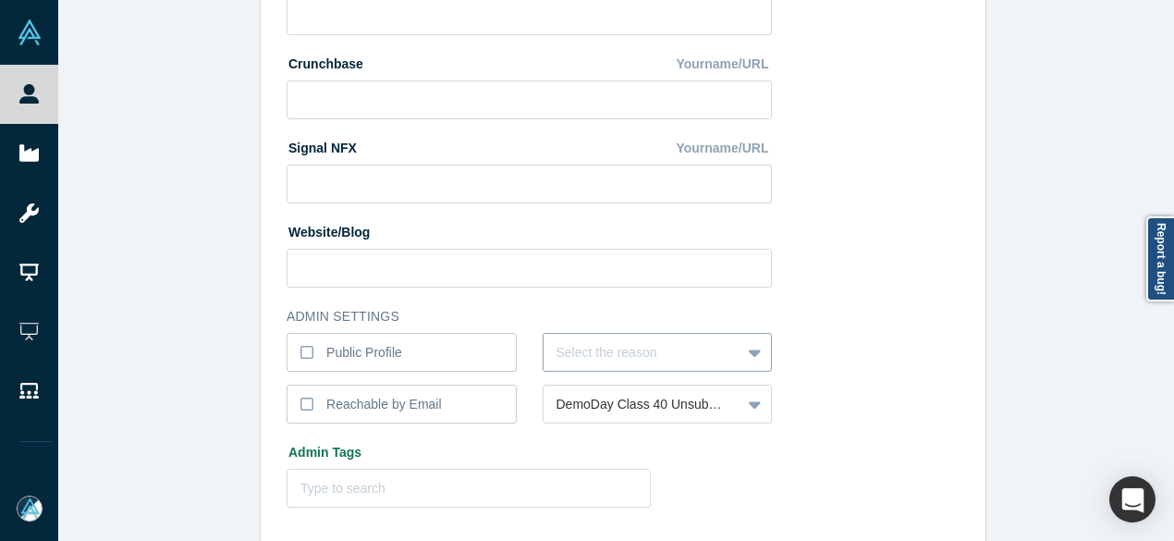
click at [617, 362] on div "Select the reason" at bounding box center [658, 352] width 230 height 39
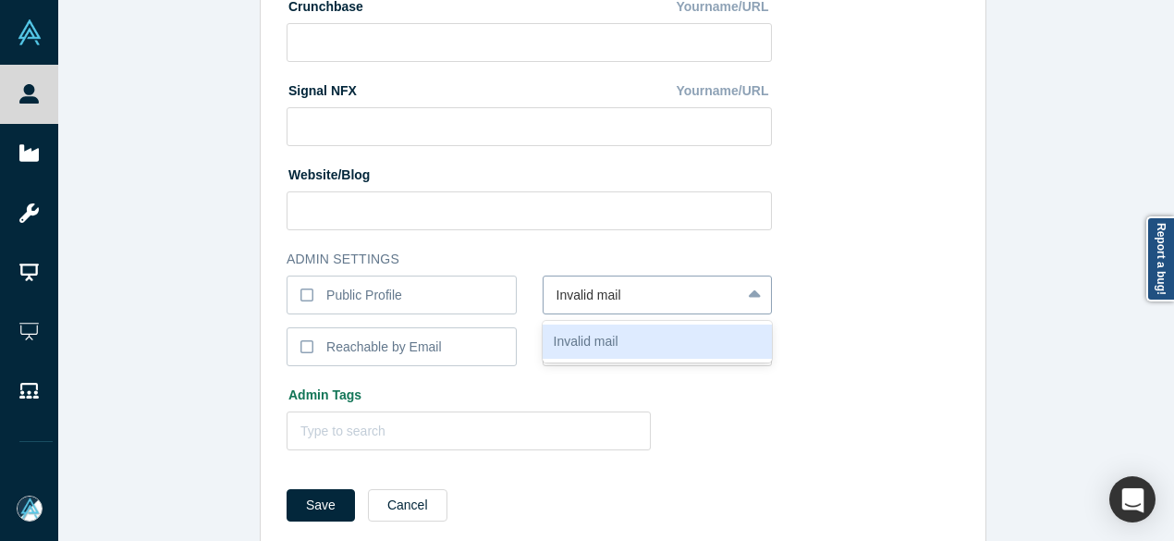
type input "Invalid Email"
click at [591, 333] on div "Invalid Email" at bounding box center [658, 341] width 230 height 34
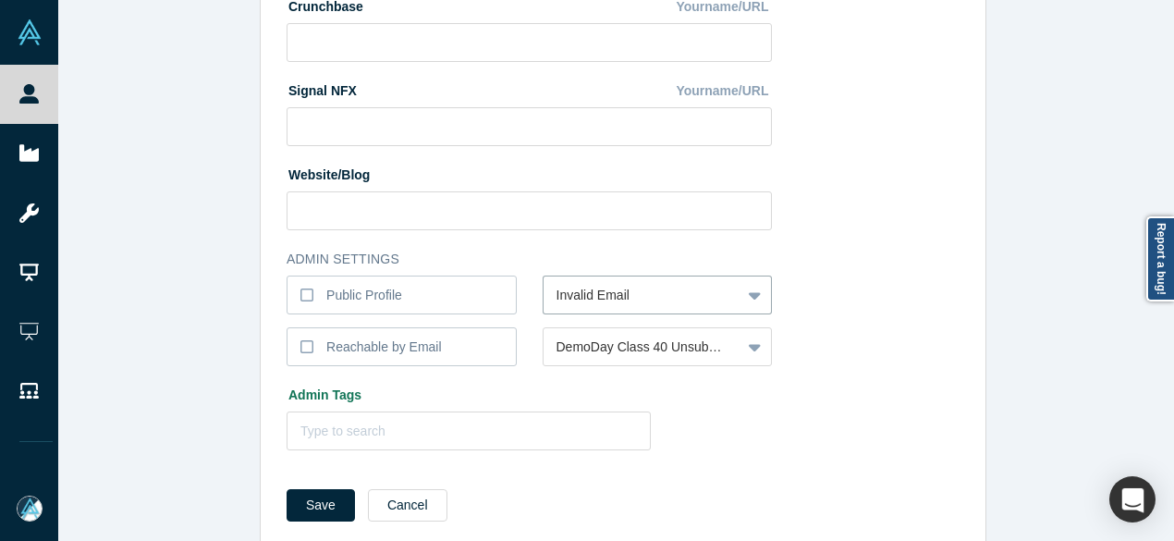
click at [391, 507] on button "Cancel" at bounding box center [408, 505] width 80 height 32
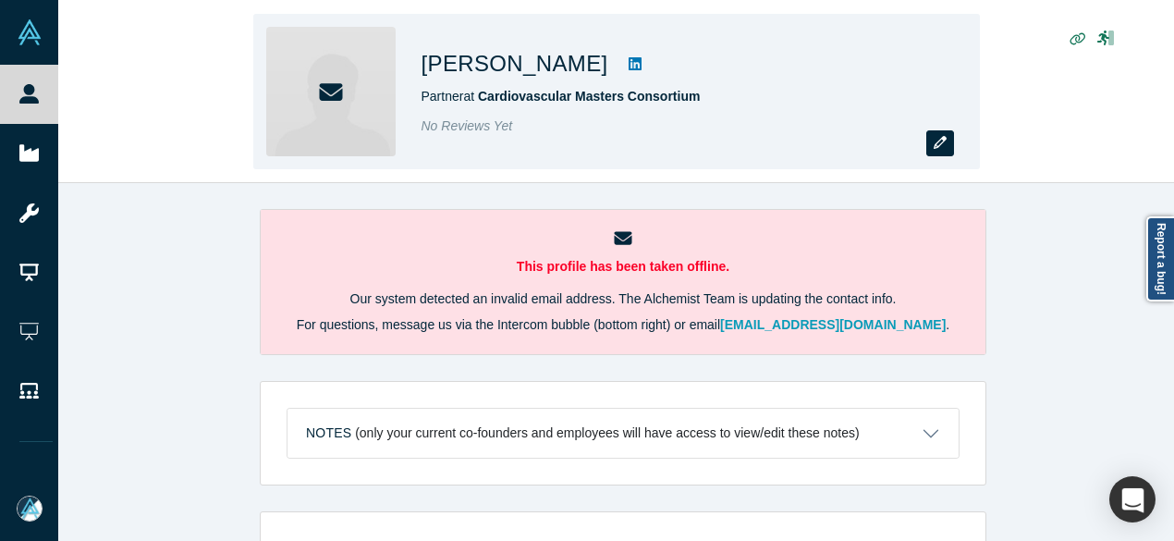
click at [931, 141] on button "button" at bounding box center [940, 143] width 28 height 26
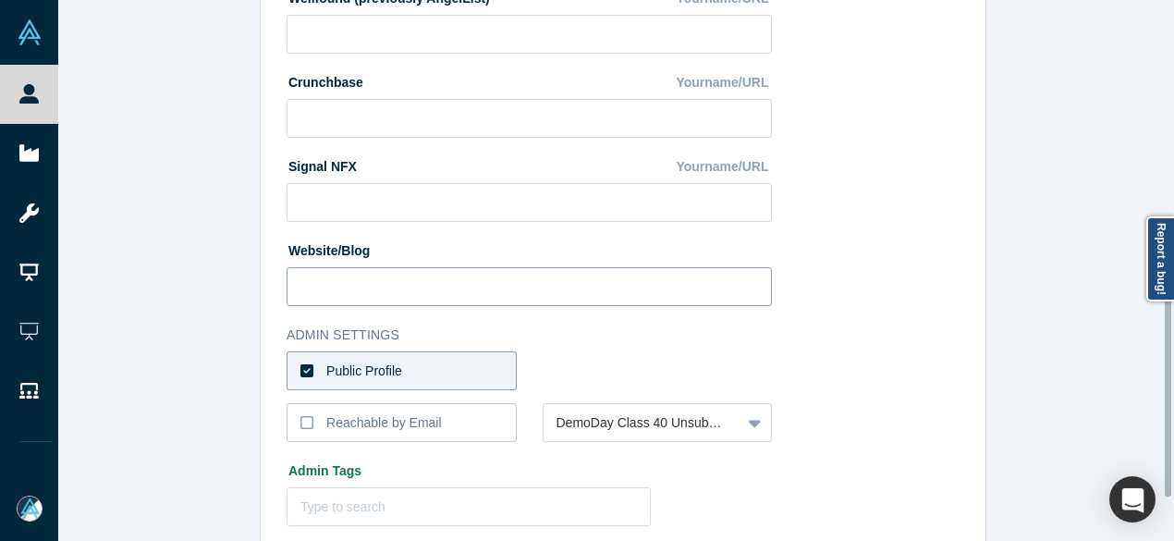
scroll to position [740, 0]
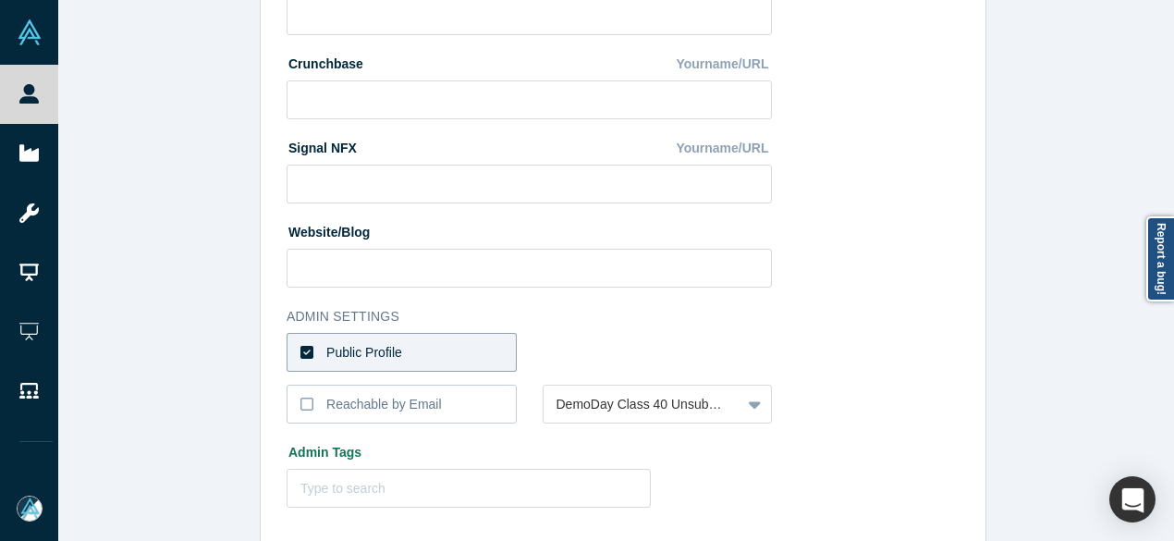
click at [427, 350] on label "Public Profile" at bounding box center [402, 352] width 230 height 39
click at [0, 0] on input "Public Profile" at bounding box center [0, 0] width 0 height 0
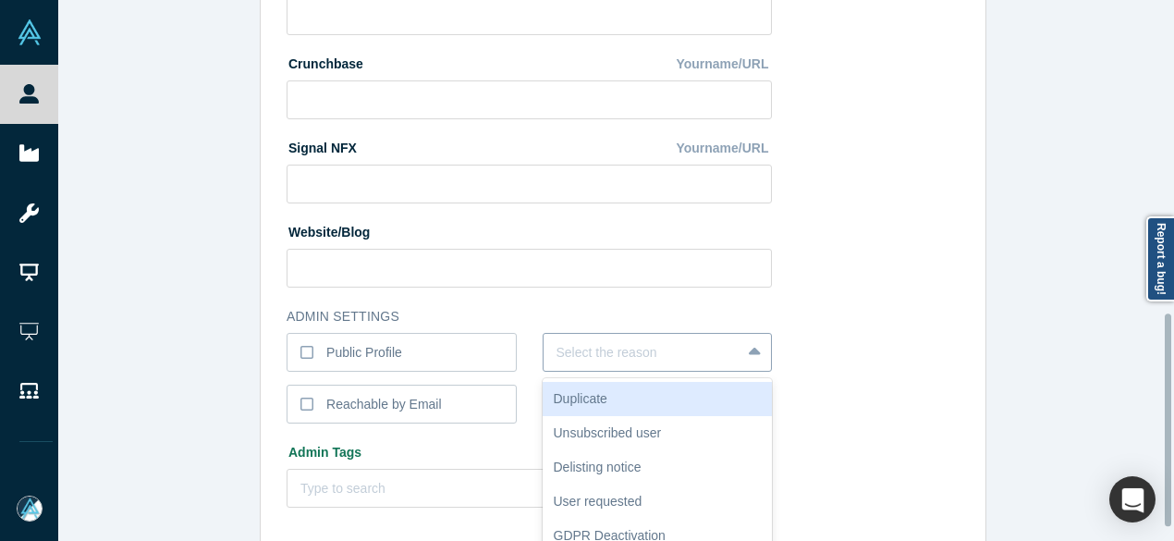
click at [592, 357] on div "6 results available. Use Up and Down to choose options, press Enter to select t…" at bounding box center [658, 352] width 230 height 39
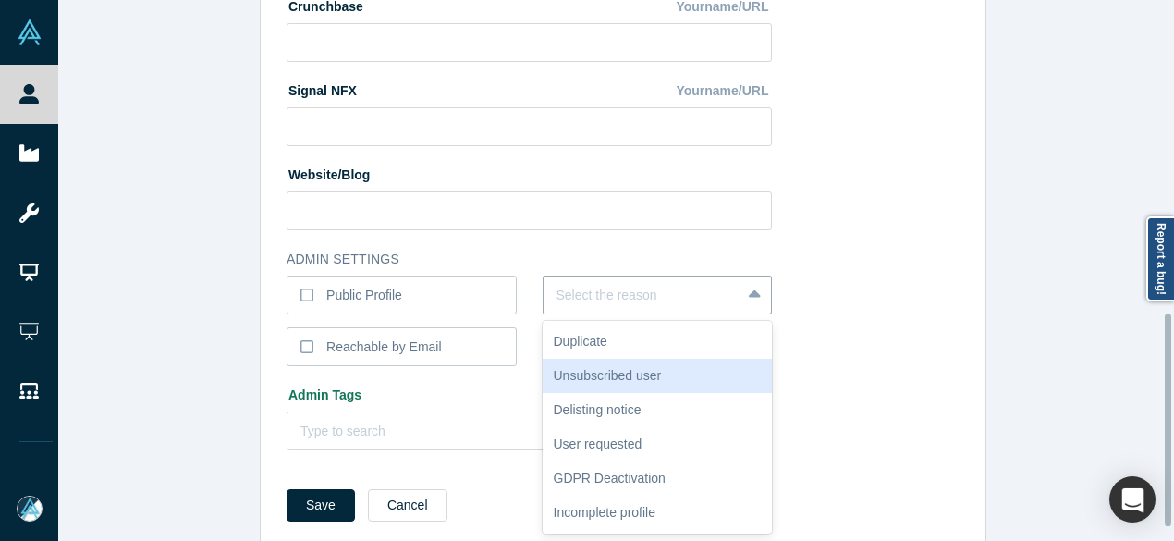
click at [595, 381] on div "Unsubscribed user" at bounding box center [658, 376] width 230 height 34
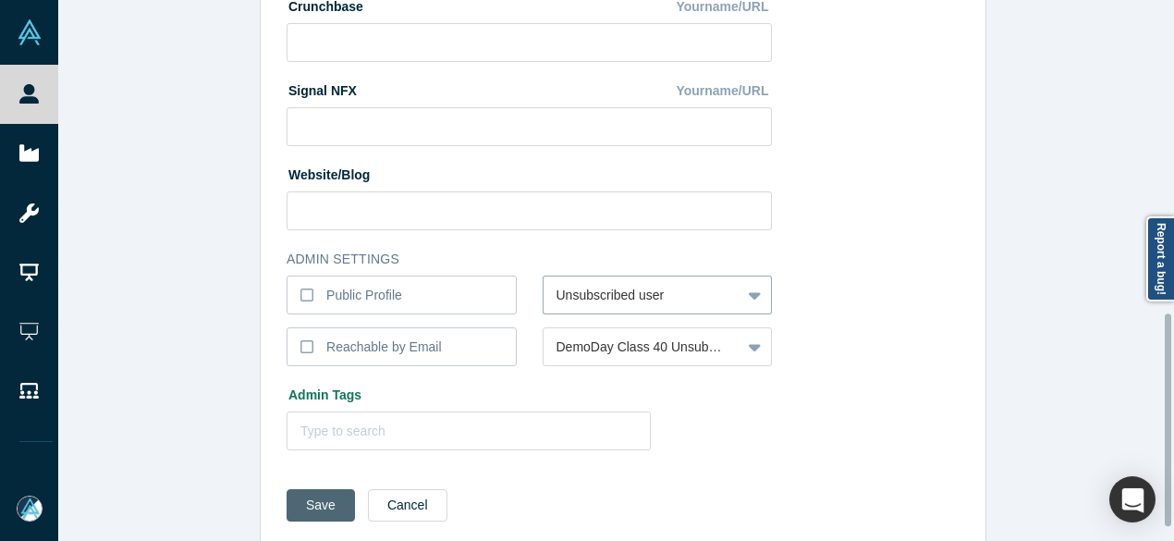
click at [324, 498] on button "Save" at bounding box center [321, 505] width 68 height 32
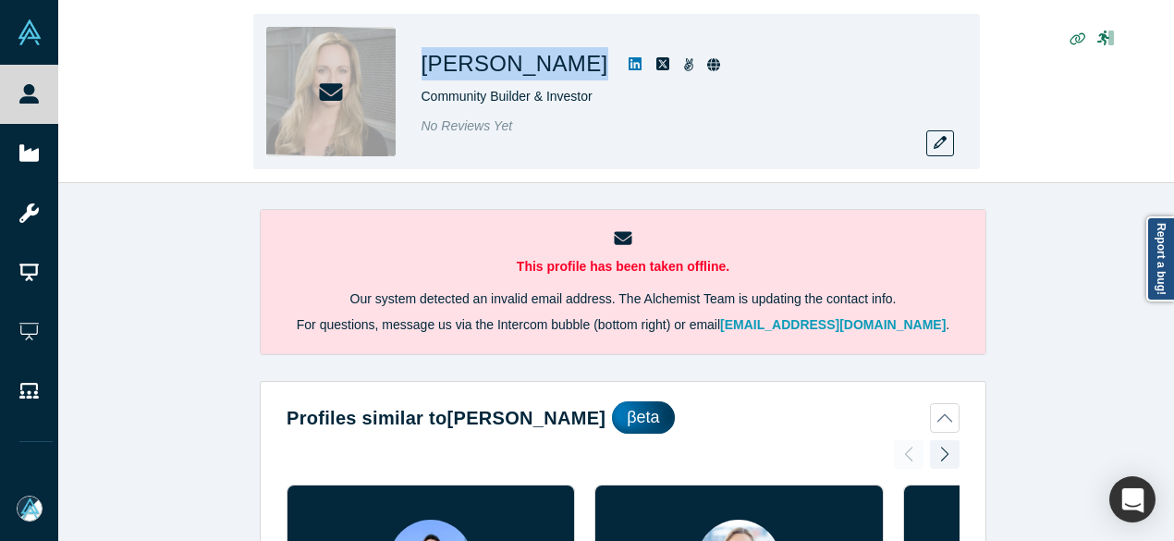
drag, startPoint x: 422, startPoint y: 67, endPoint x: 572, endPoint y: 67, distance: 149.8
click at [572, 67] on div "[PERSON_NAME]" at bounding box center [681, 63] width 518 height 33
copy div "[PERSON_NAME]"
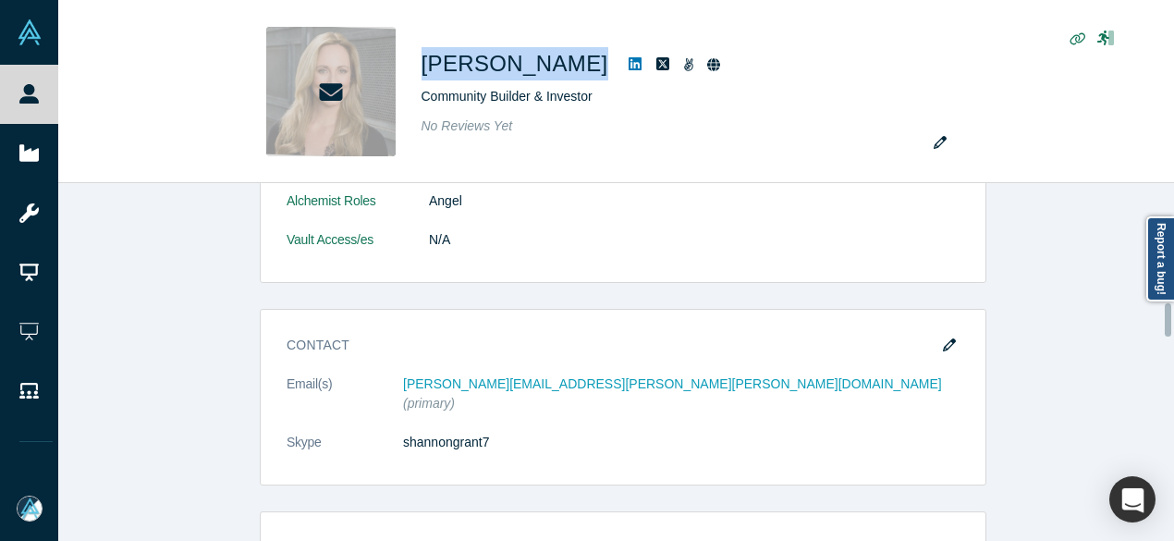
scroll to position [1387, 0]
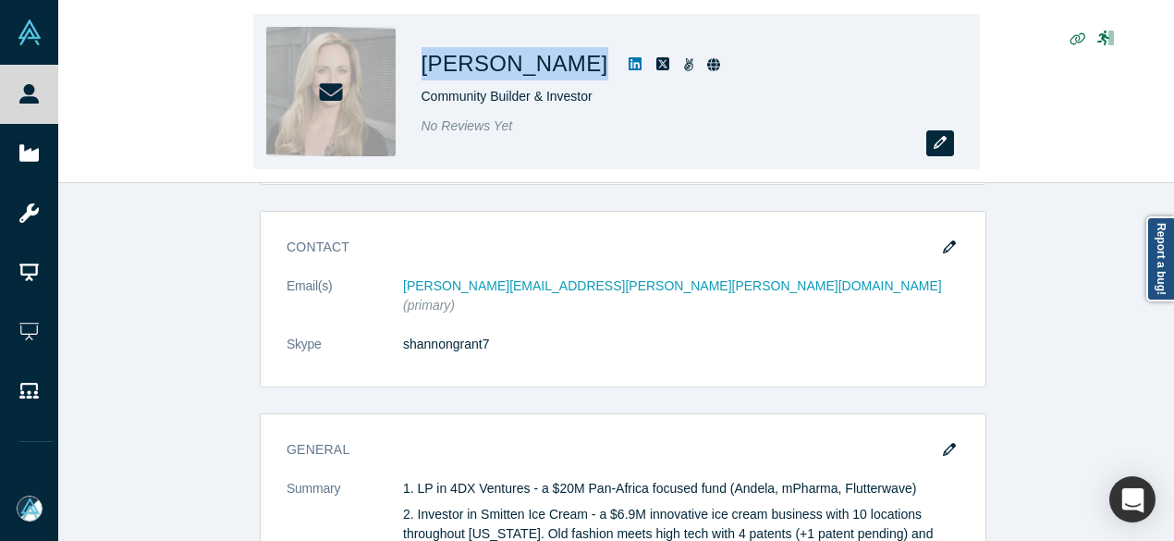
click at [937, 130] on button "button" at bounding box center [940, 143] width 28 height 26
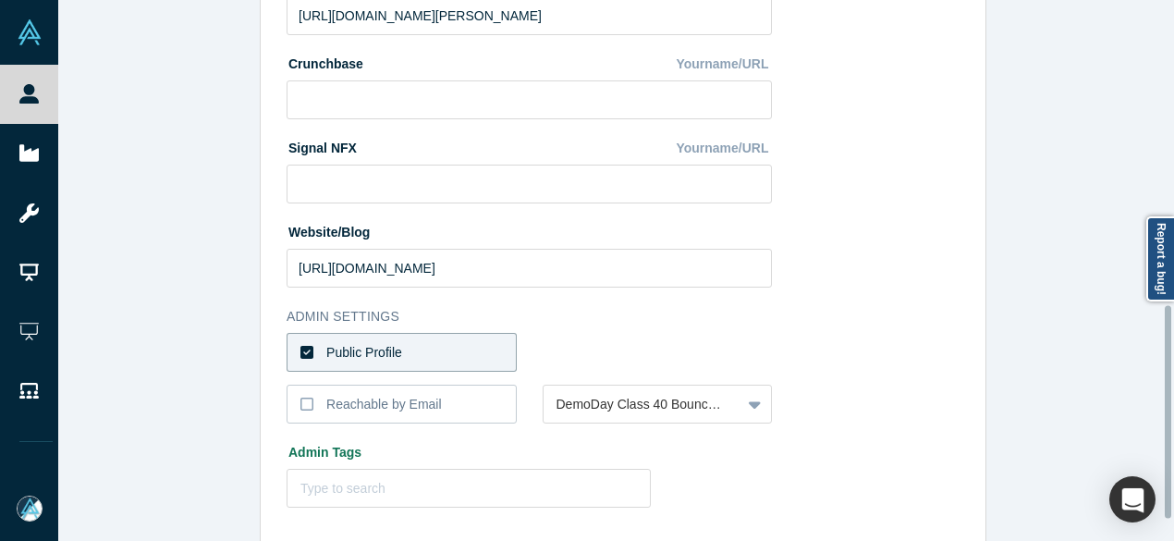
scroll to position [828, 0]
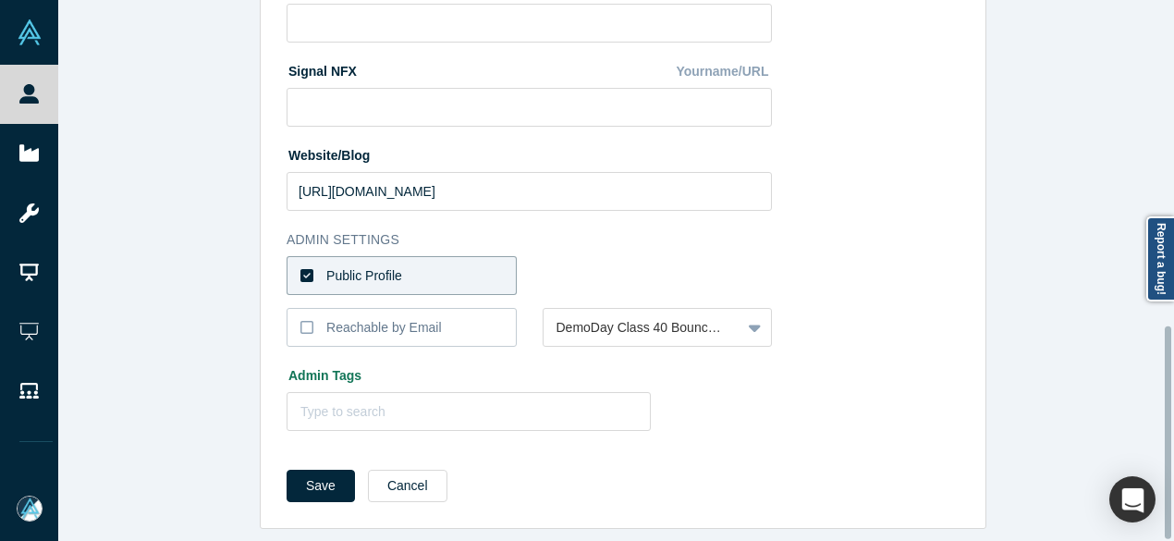
click at [426, 256] on label "Public Profile" at bounding box center [402, 275] width 230 height 39
click at [0, 0] on input "Public Profile" at bounding box center [0, 0] width 0 height 0
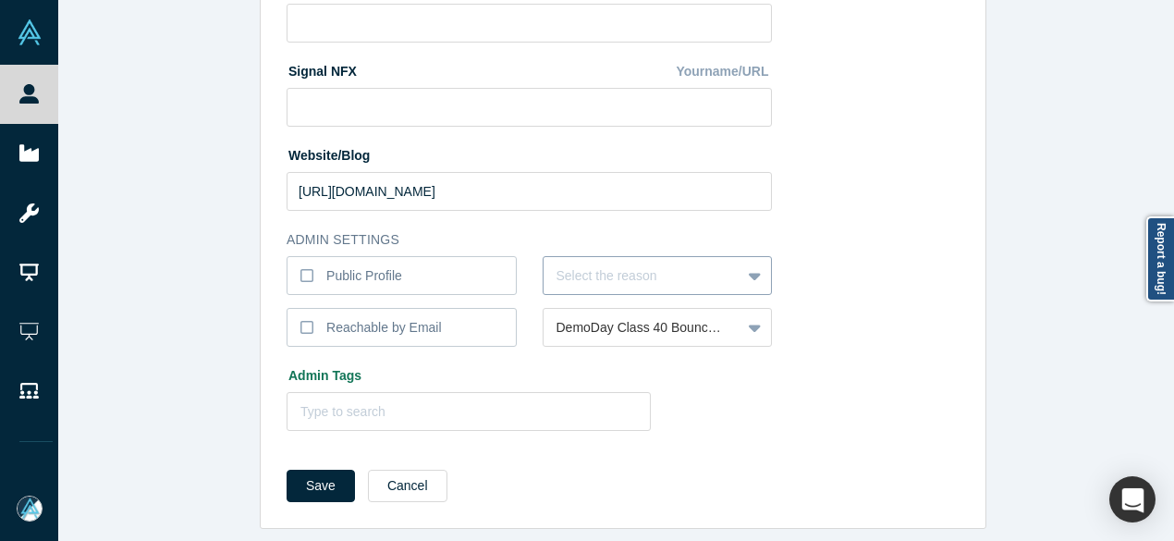
click at [568, 264] on div at bounding box center [643, 275] width 172 height 23
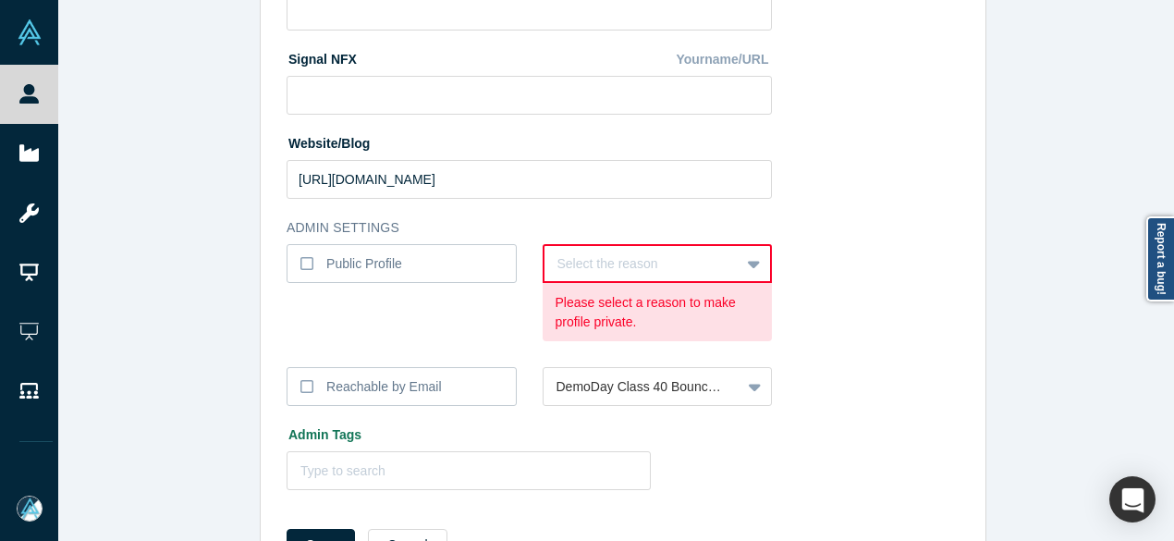
click at [597, 262] on div at bounding box center [642, 263] width 170 height 23
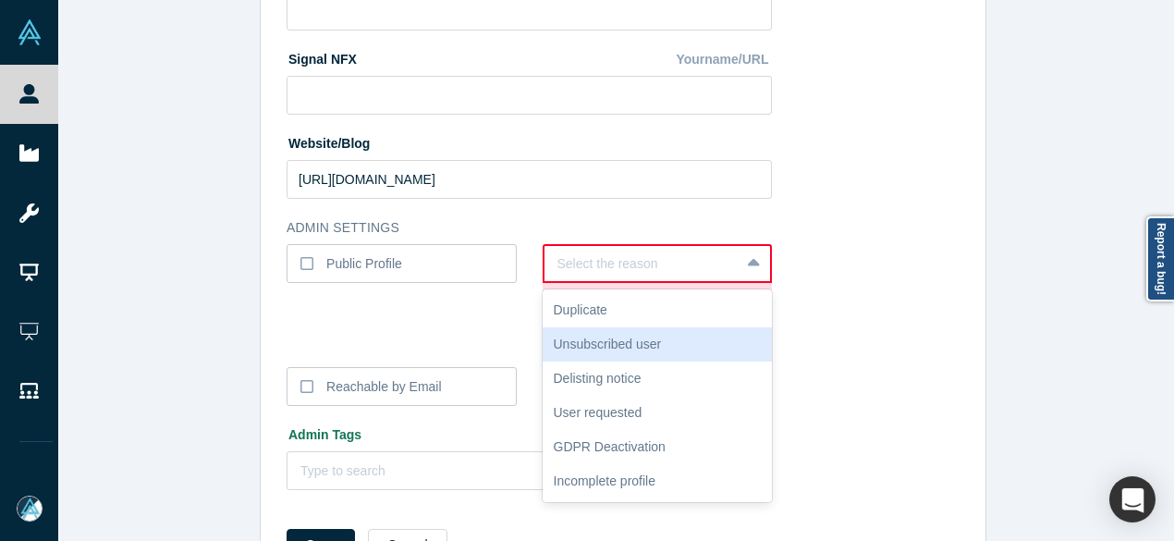
click at [623, 349] on div "Unsubscribed user" at bounding box center [658, 344] width 230 height 34
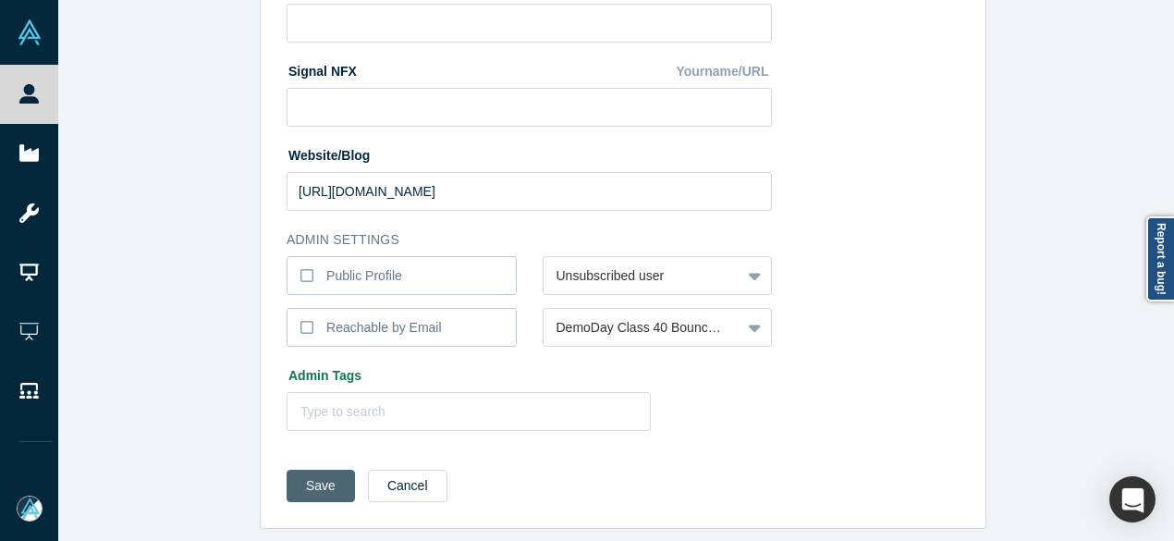
click at [296, 484] on button "Save" at bounding box center [321, 486] width 68 height 32
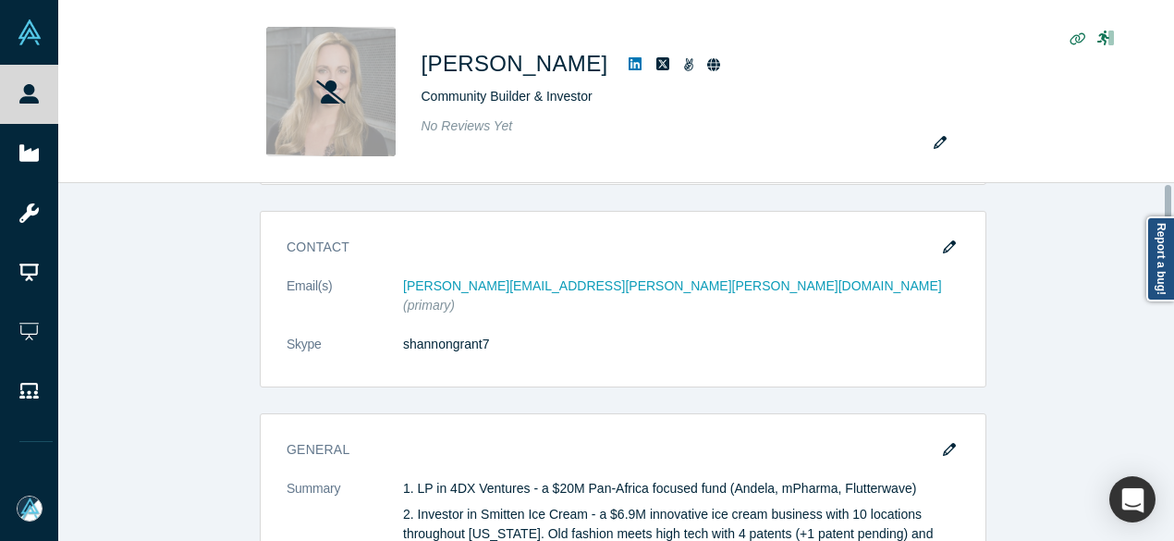
scroll to position [0, 0]
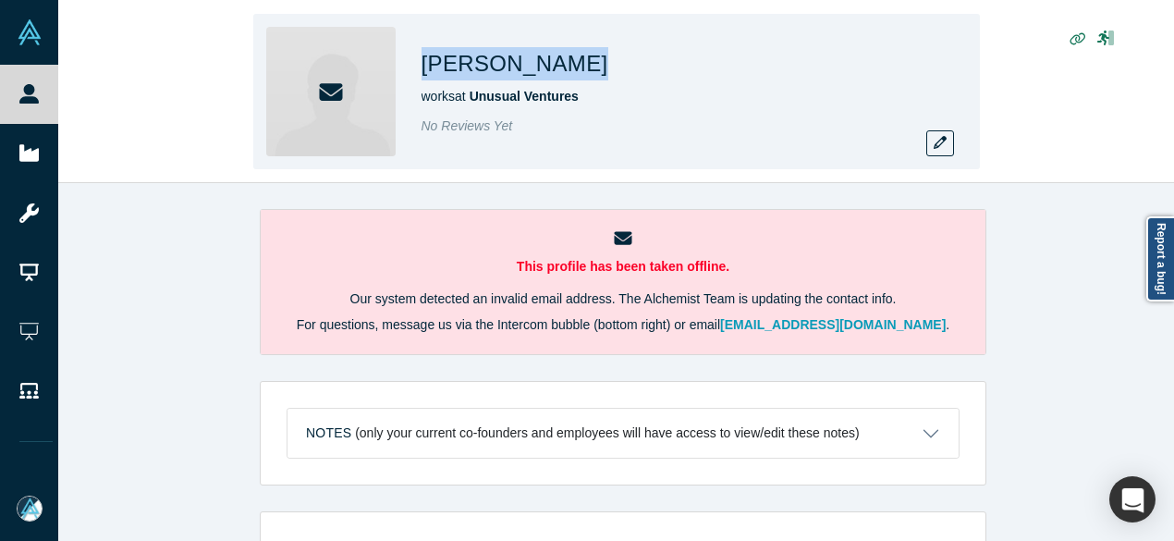
drag, startPoint x: 428, startPoint y: 73, endPoint x: 562, endPoint y: 68, distance: 134.1
click at [562, 68] on div "[PERSON_NAME]" at bounding box center [681, 63] width 518 height 33
copy h1 "[PERSON_NAME]"
click at [934, 150] on button "button" at bounding box center [940, 143] width 28 height 26
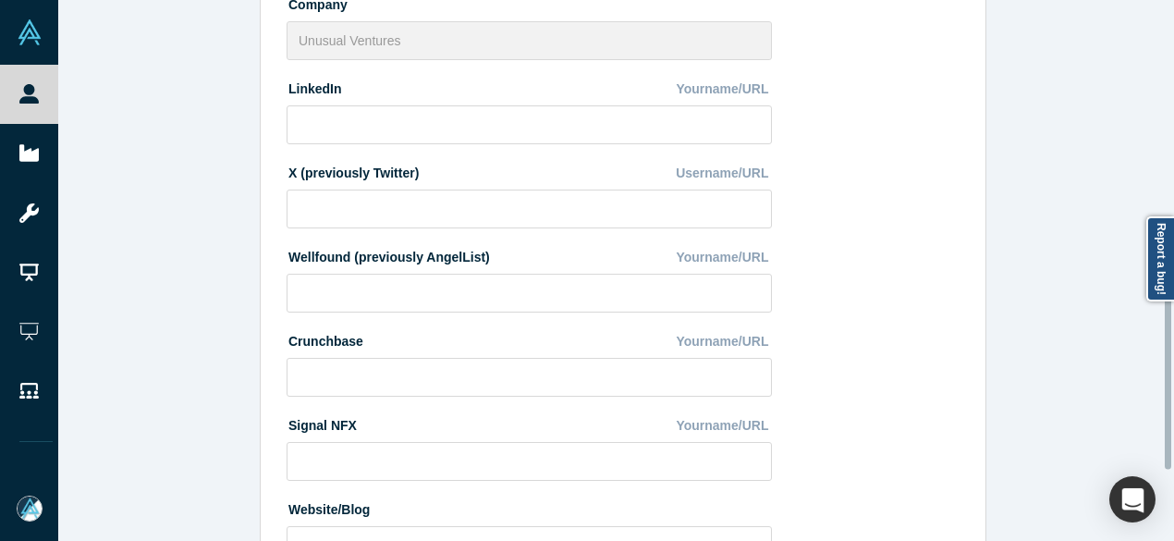
scroll to position [828, 0]
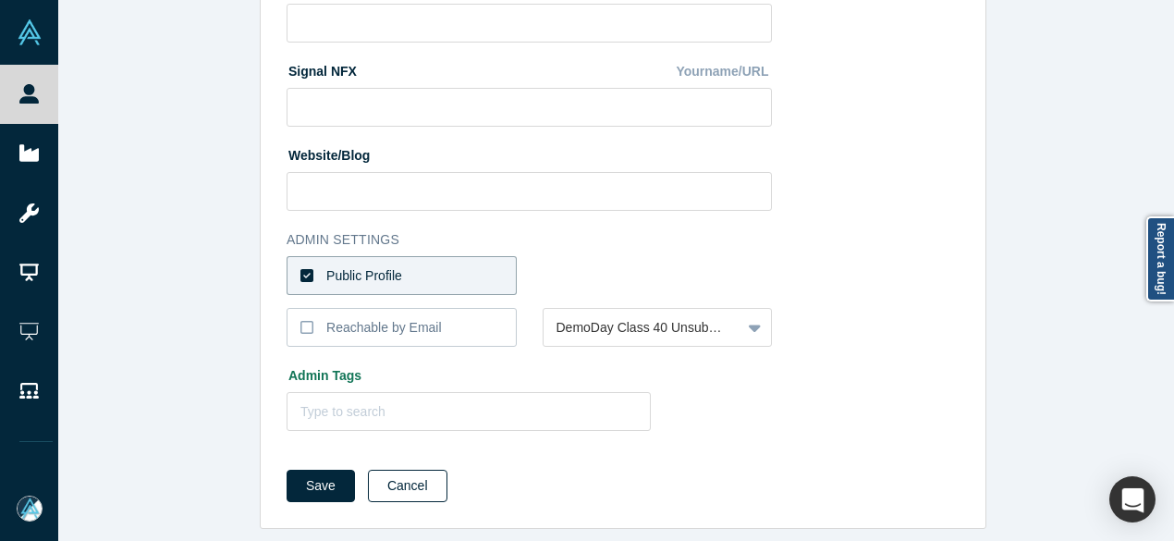
click at [408, 472] on button "Cancel" at bounding box center [408, 486] width 80 height 32
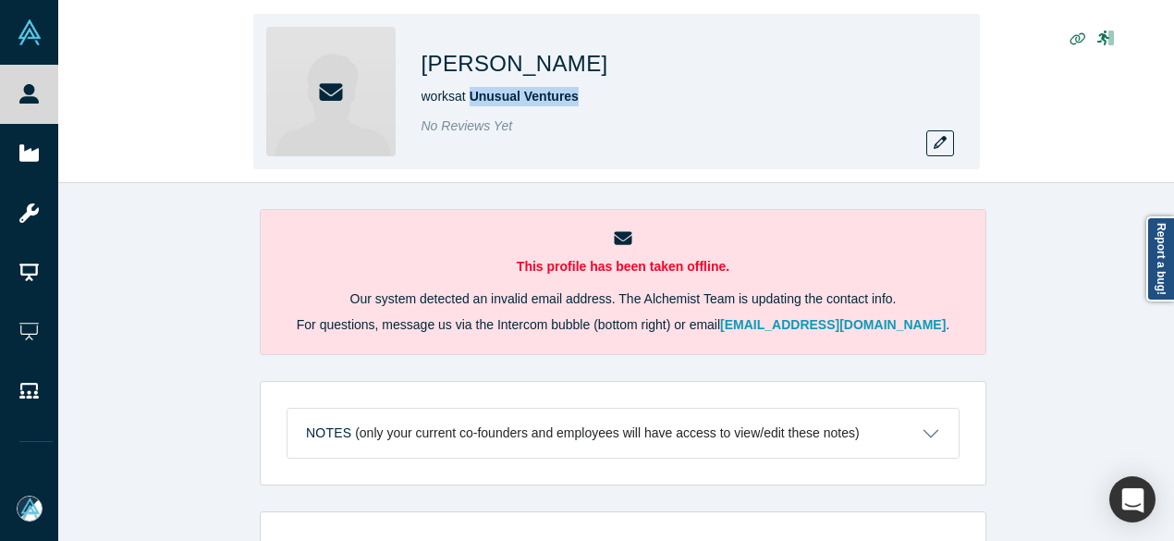
drag, startPoint x: 592, startPoint y: 99, endPoint x: 471, endPoint y: 91, distance: 121.4
click at [471, 91] on div "works at Unusual Ventures" at bounding box center [681, 96] width 518 height 19
copy span "Unusual Ventures"
click at [946, 143] on icon "button" at bounding box center [940, 142] width 13 height 13
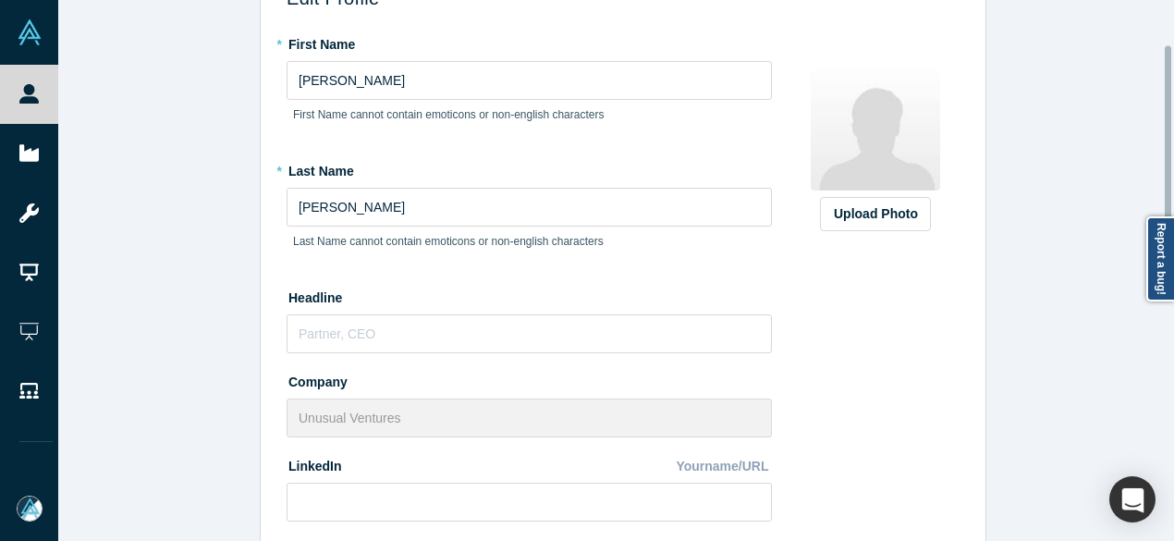
scroll to position [277, 0]
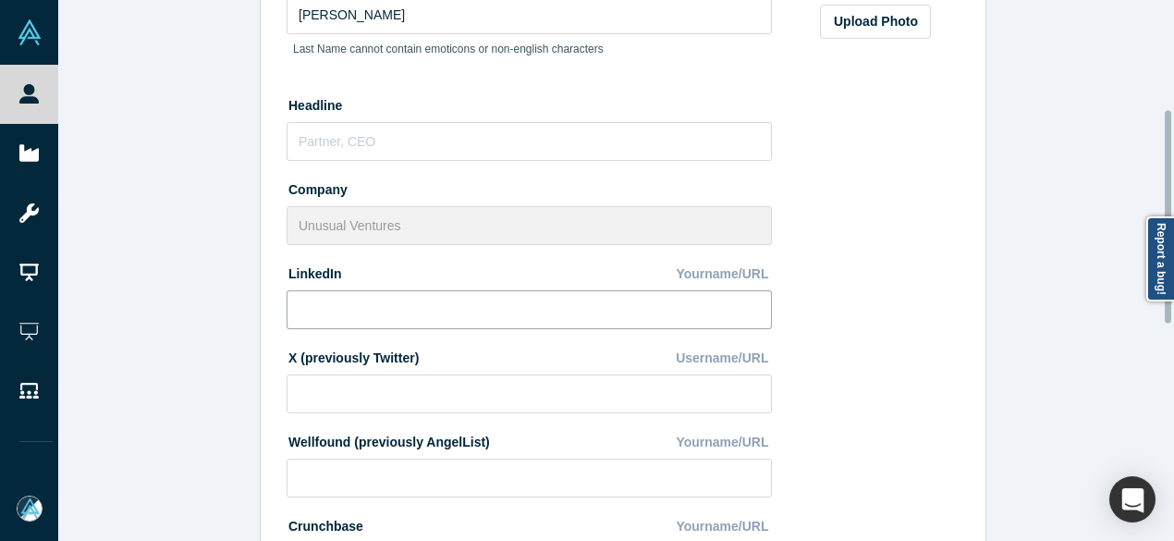
click at [429, 316] on input at bounding box center [529, 309] width 485 height 39
paste input "[URL][DOMAIN_NAME][PERSON_NAME]"
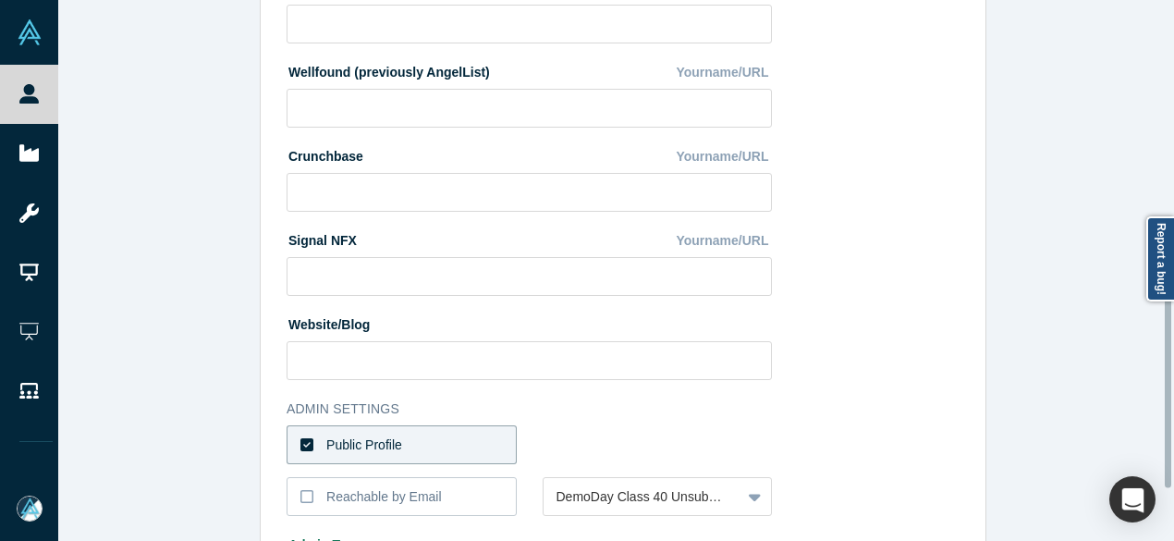
scroll to position [828, 0]
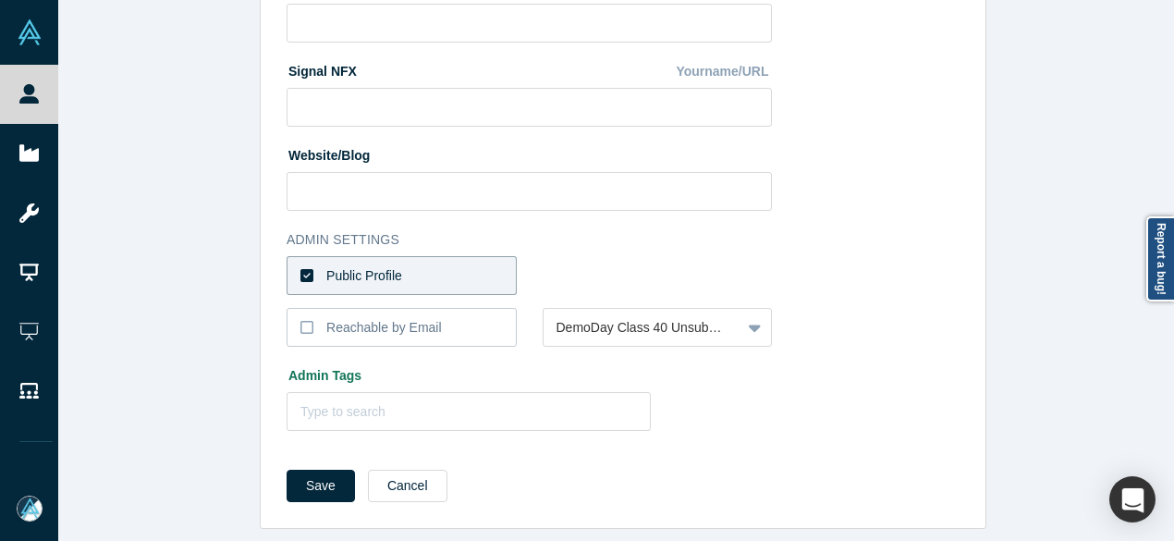
type input "[URL][DOMAIN_NAME][PERSON_NAME]"
click at [407, 472] on button "Cancel" at bounding box center [408, 486] width 80 height 32
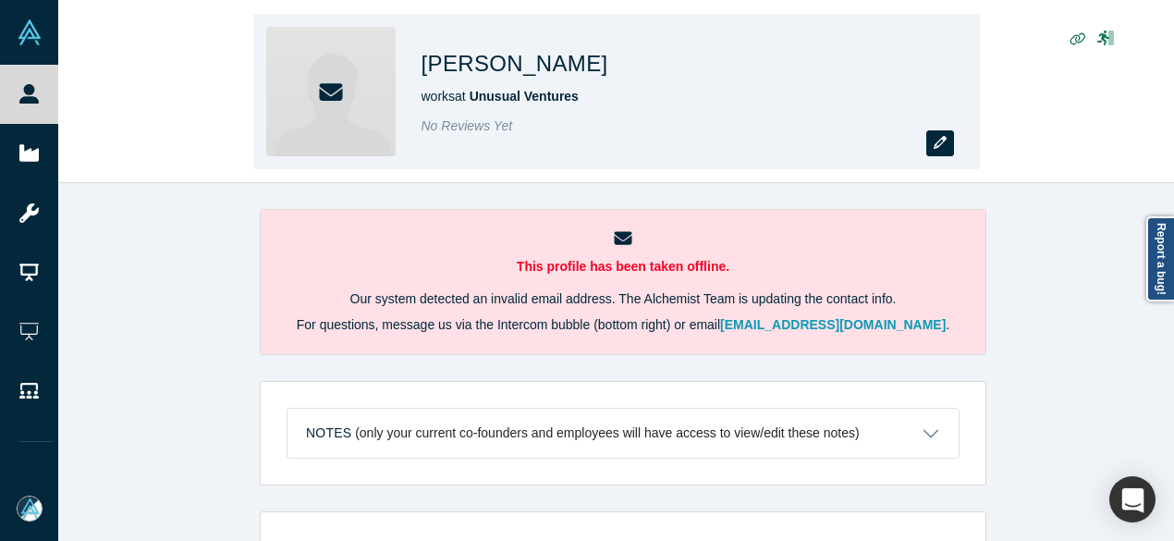
click at [940, 144] on icon "button" at bounding box center [940, 142] width 13 height 13
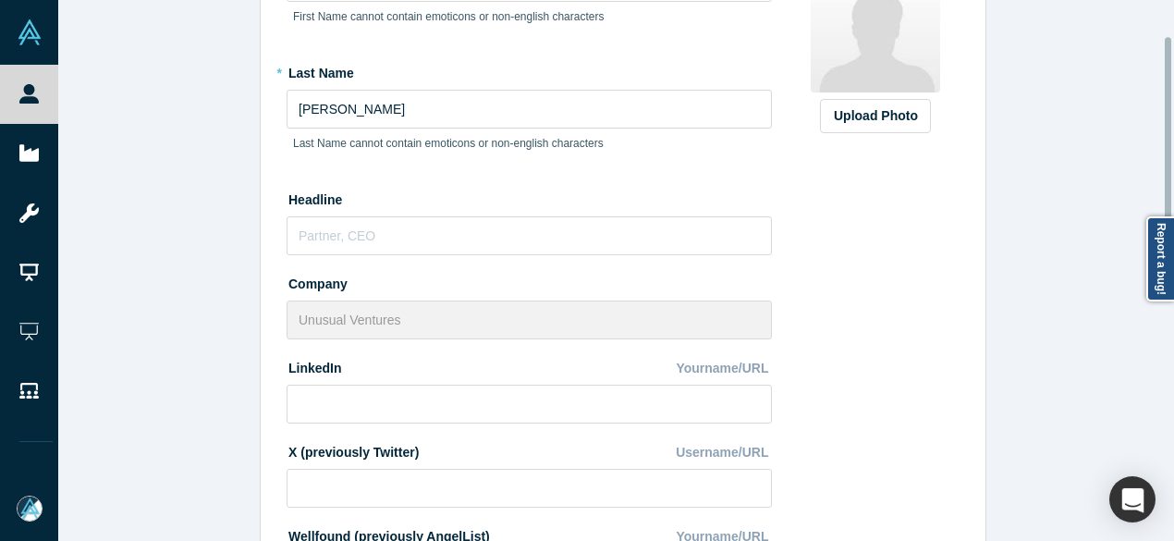
scroll to position [185, 0]
click at [391, 393] on input at bounding box center [529, 402] width 485 height 39
paste input "https://www.linkedin.com/in/nick-landolfi-a29023293/"
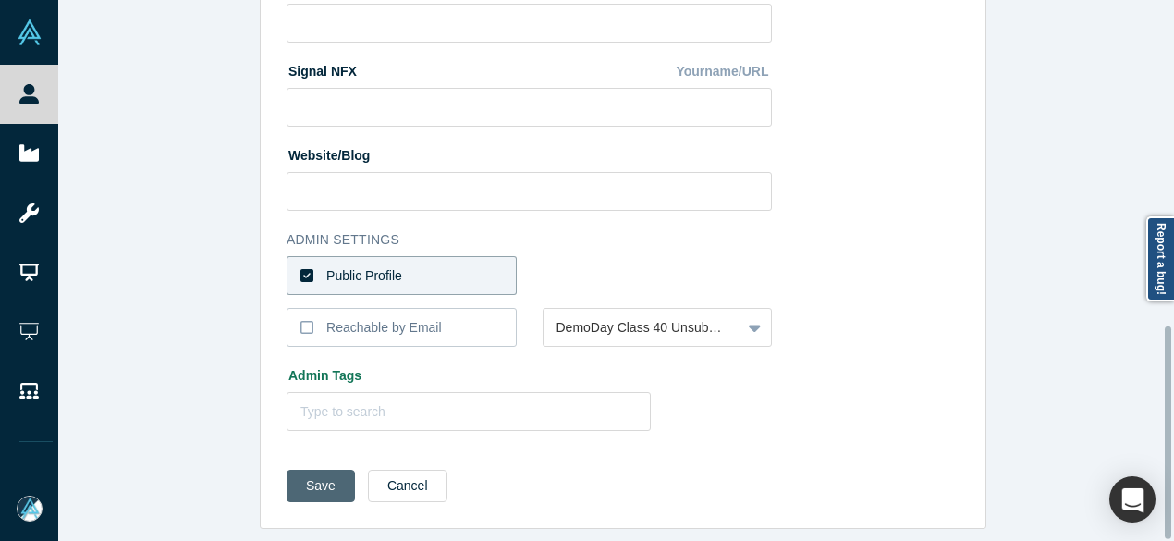
scroll to position [828, 0]
type input "https://www.linkedin.com/in/nick-landolfi-a29023293/"
click at [324, 470] on button "Save" at bounding box center [321, 486] width 68 height 32
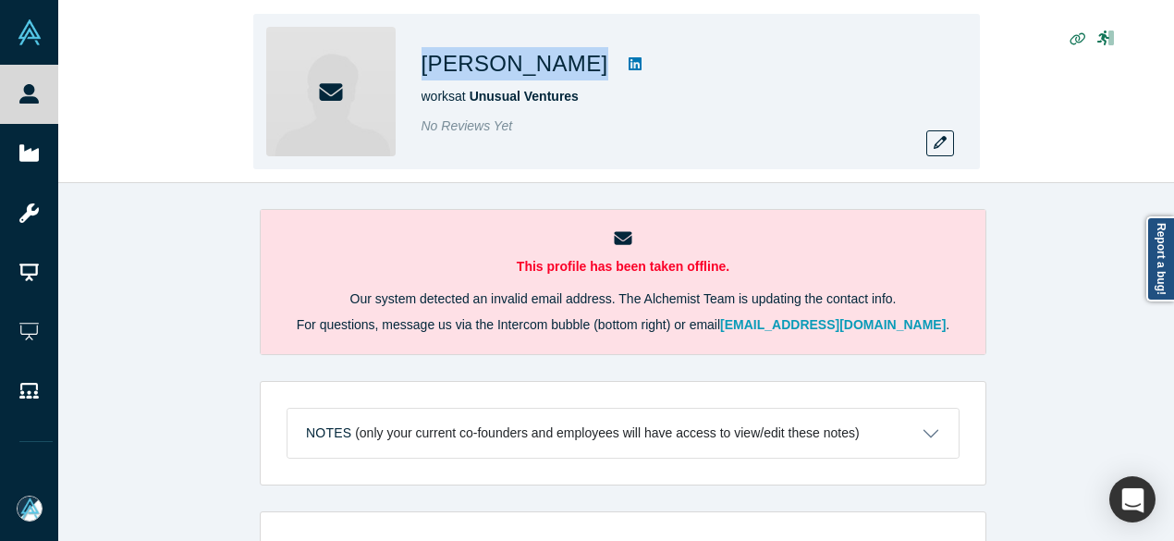
drag, startPoint x: 423, startPoint y: 60, endPoint x: 564, endPoint y: 76, distance: 141.4
click at [564, 76] on div "Nick Landolfi" at bounding box center [681, 63] width 518 height 33
copy div "Nick Landolfi"
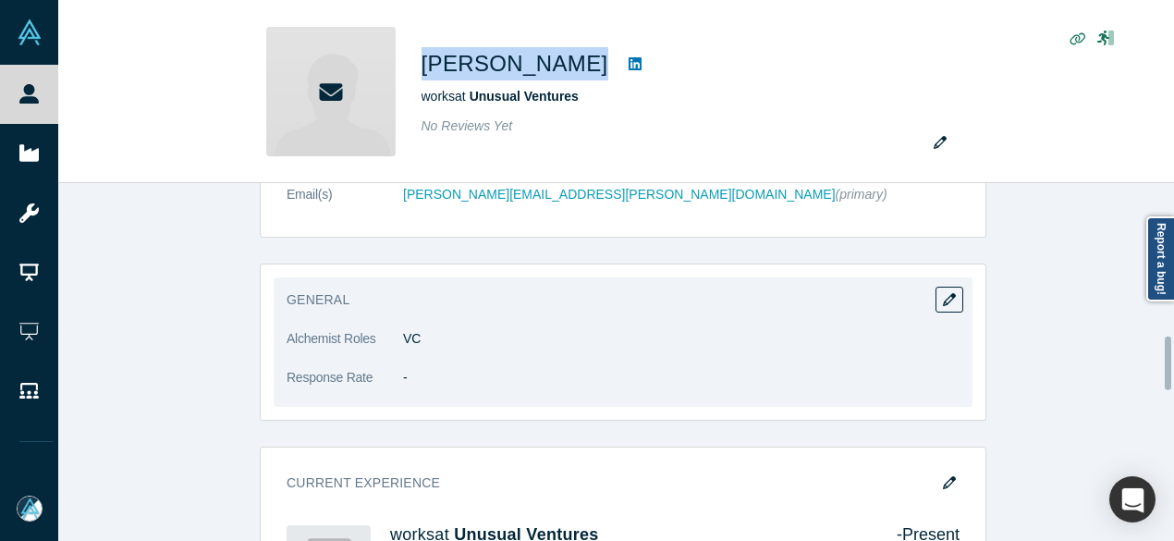
scroll to position [1017, 0]
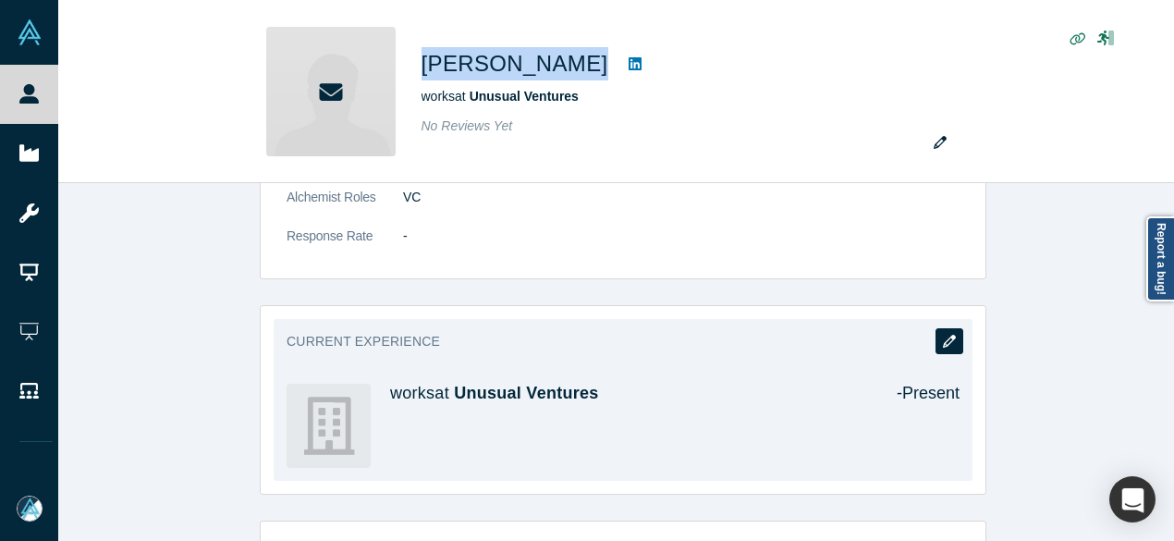
click at [936, 341] on button "button" at bounding box center [950, 341] width 28 height 26
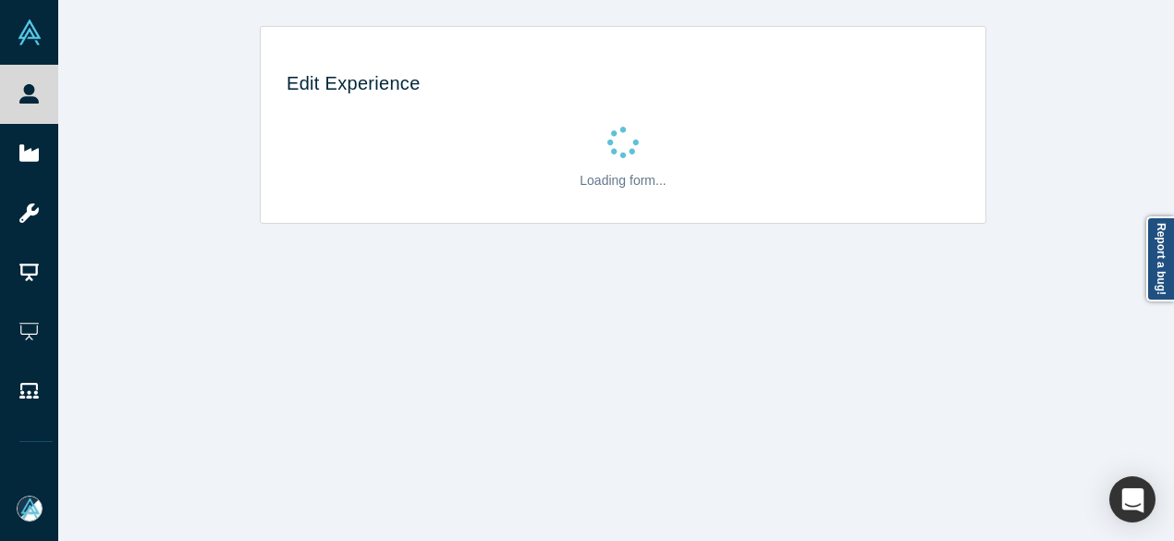
scroll to position [0, 0]
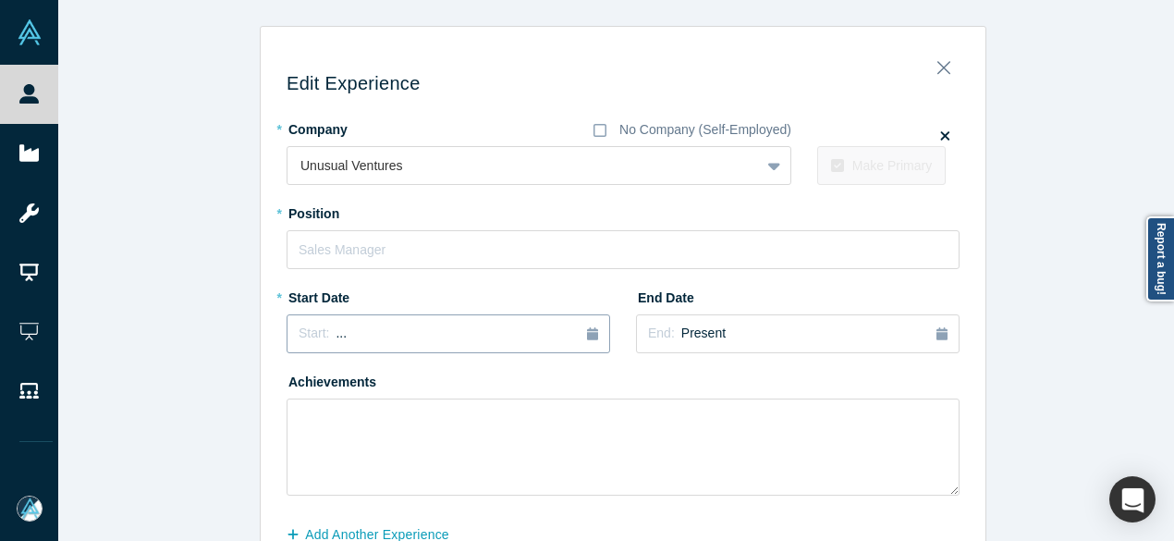
click at [394, 342] on div "Start: ..." at bounding box center [449, 334] width 300 height 20
click at [294, 384] on button "Previous Year" at bounding box center [294, 385] width 18 height 18
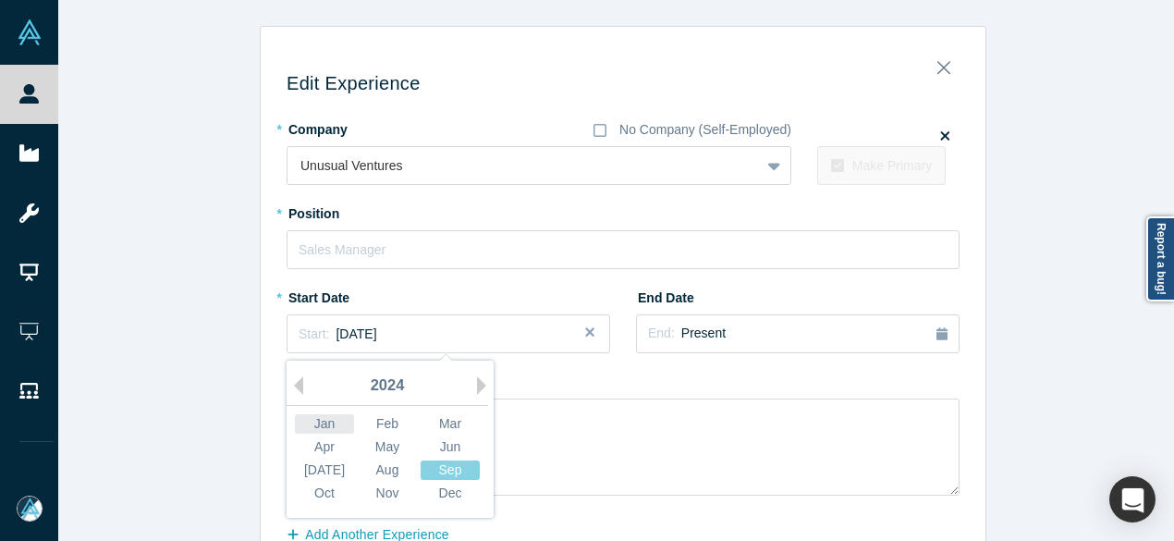
click at [315, 414] on div "Jan" at bounding box center [324, 423] width 59 height 19
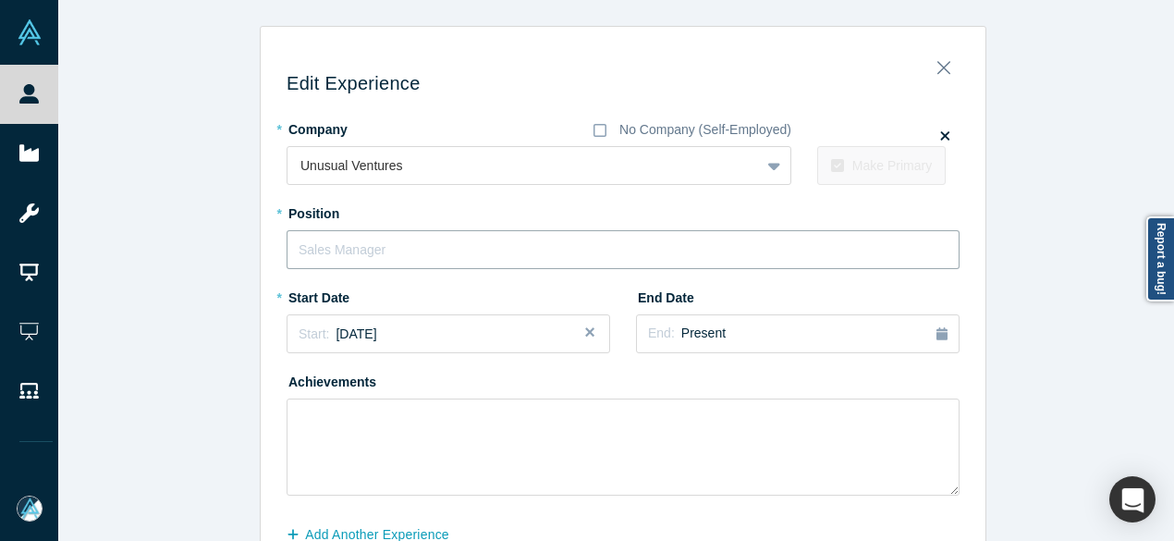
click at [359, 251] on input "text" at bounding box center [623, 249] width 673 height 39
paste input "Investing Team"
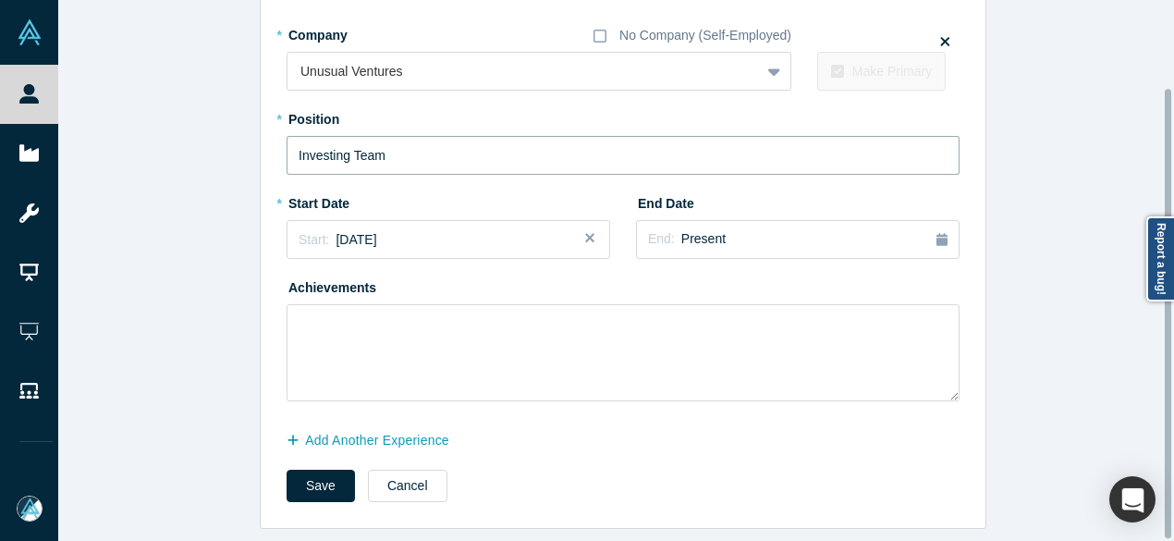
scroll to position [105, 0]
type input "Investing Team"
click at [308, 476] on button "Save" at bounding box center [321, 486] width 68 height 32
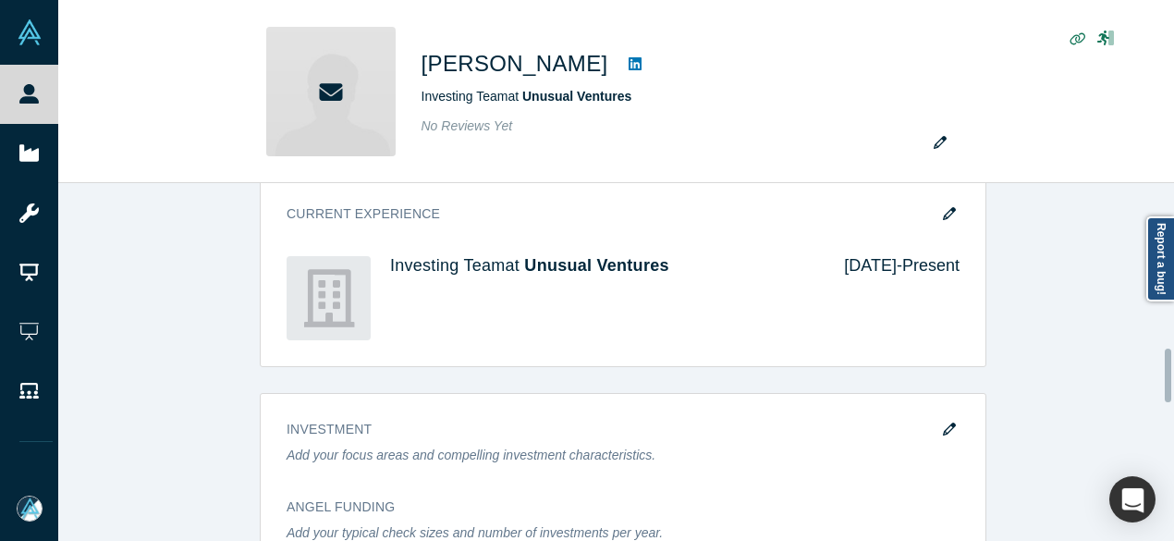
scroll to position [1202, 0]
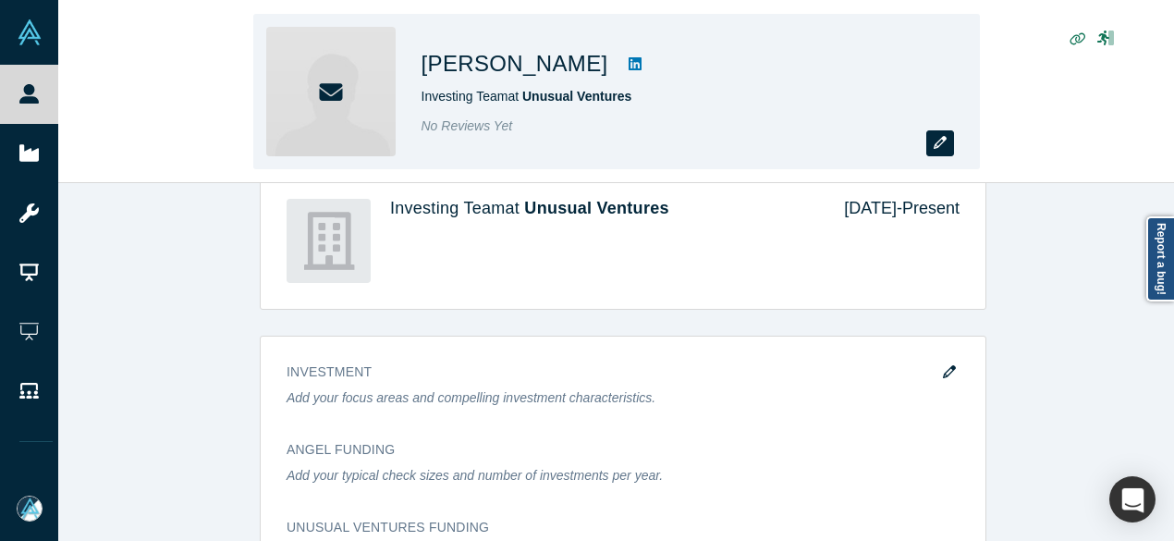
click at [943, 147] on icon "button" at bounding box center [940, 142] width 13 height 13
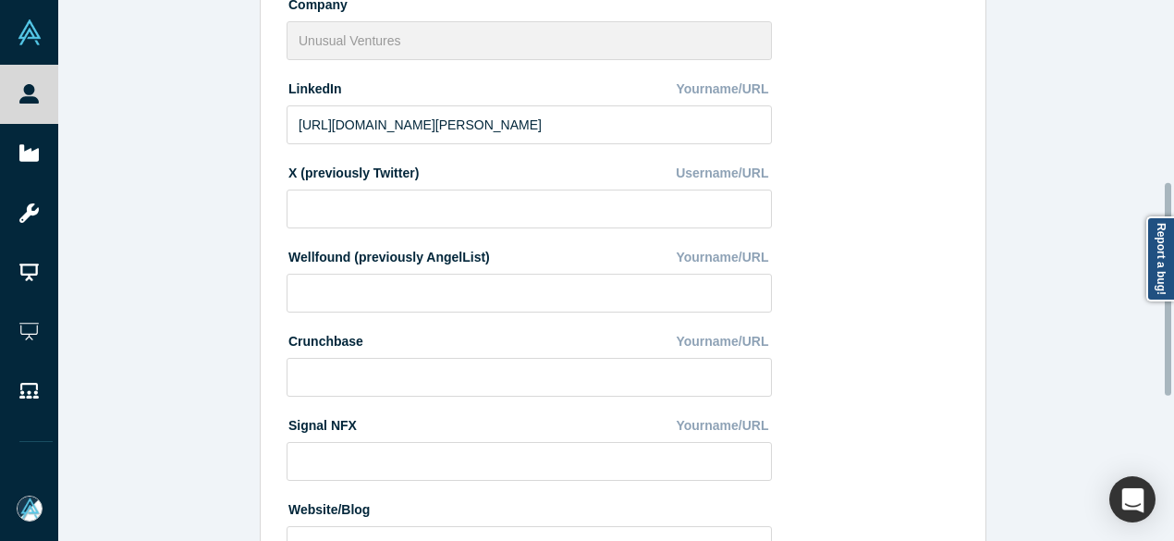
scroll to position [740, 0]
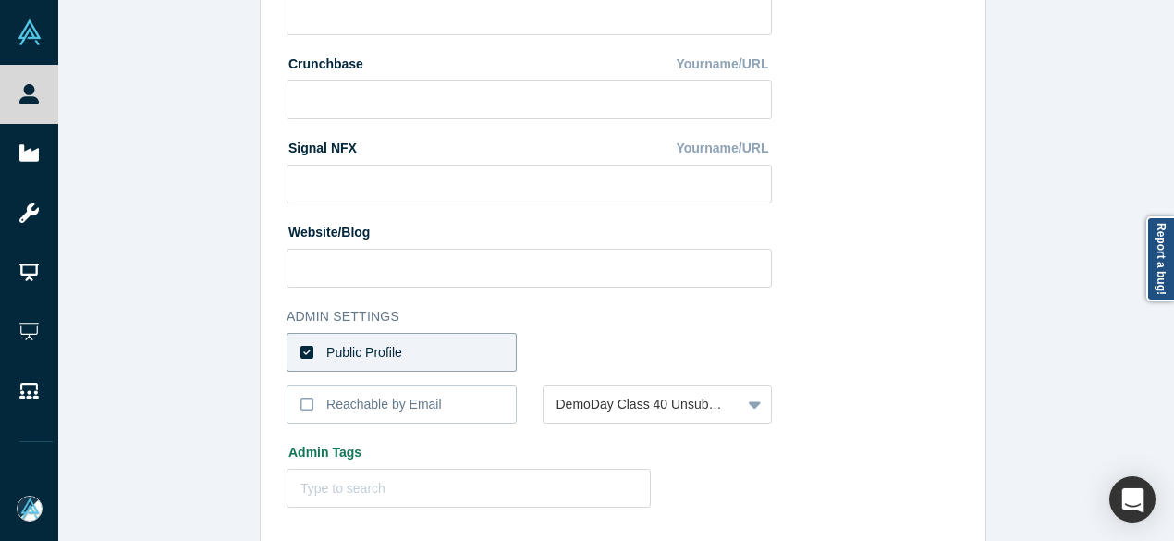
click at [416, 357] on label "Public Profile" at bounding box center [402, 352] width 230 height 39
click at [0, 0] on input "Public Profile" at bounding box center [0, 0] width 0 height 0
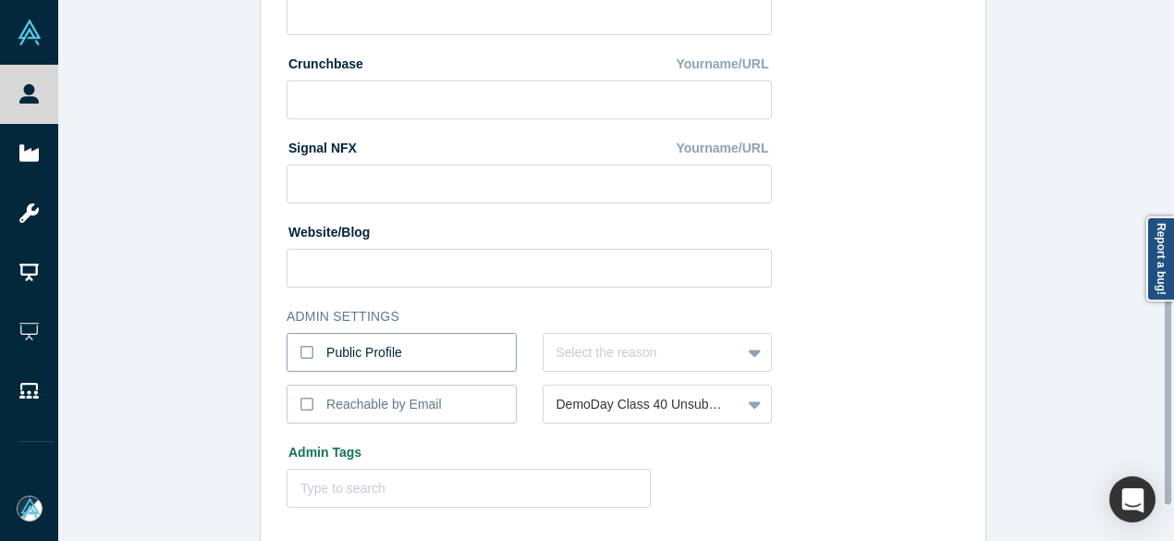
scroll to position [828, 0]
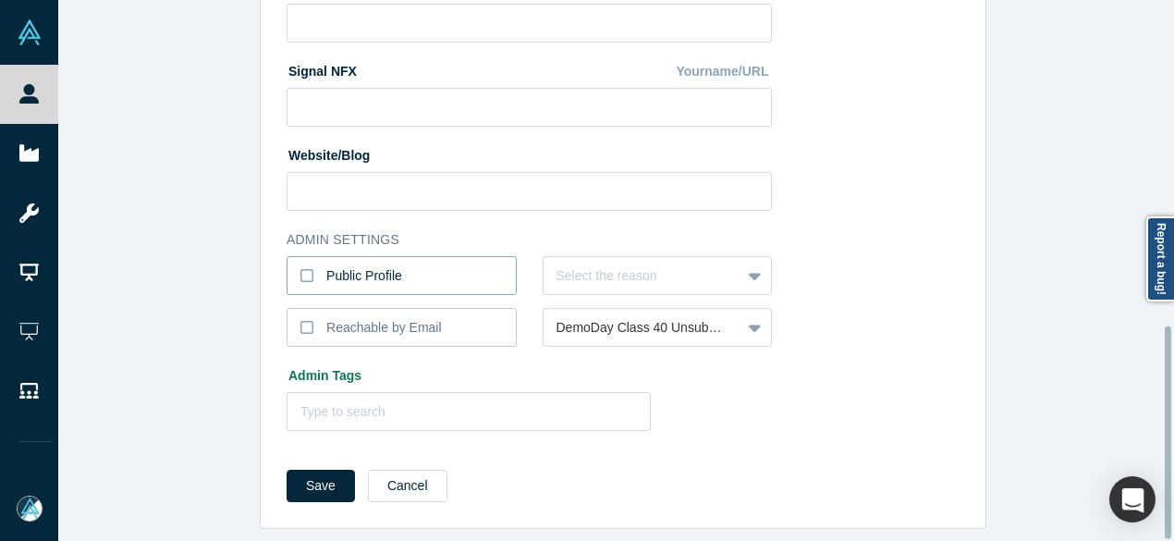
click at [470, 263] on label "Public Profile" at bounding box center [402, 275] width 230 height 39
click at [0, 0] on input "Public Profile" at bounding box center [0, 0] width 0 height 0
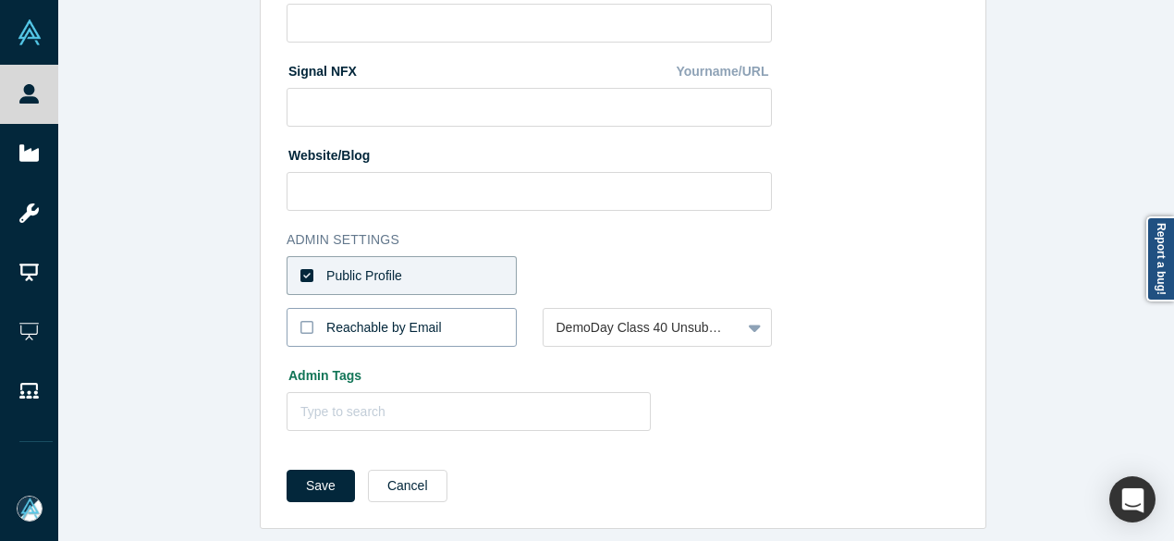
click at [402, 318] on div "Reachable by Email" at bounding box center [384, 327] width 116 height 19
click at [0, 0] on input "Reachable by Email" at bounding box center [0, 0] width 0 height 0
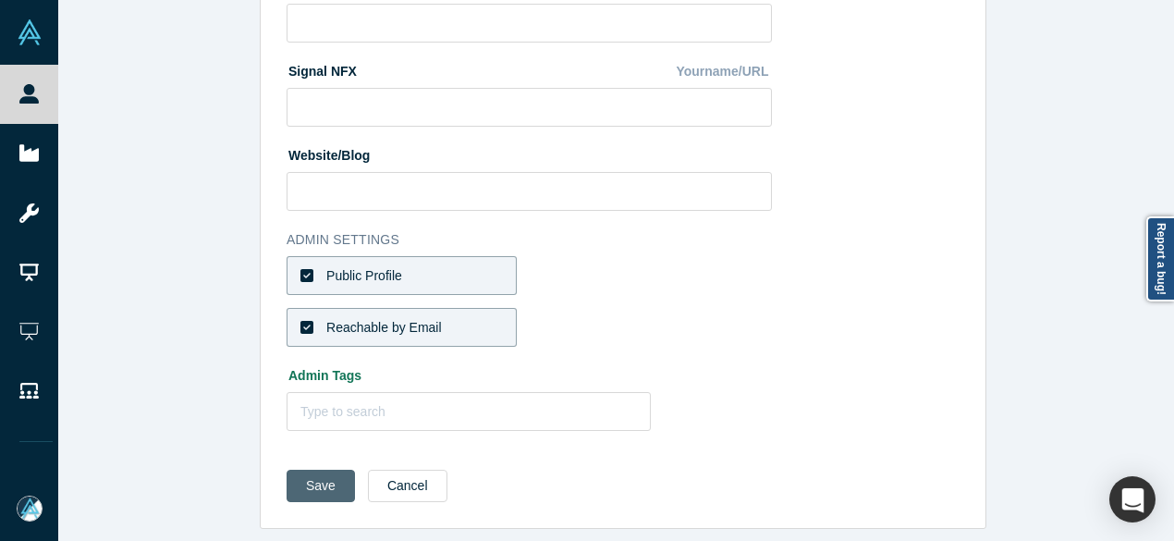
click at [320, 475] on button "Save" at bounding box center [321, 486] width 68 height 32
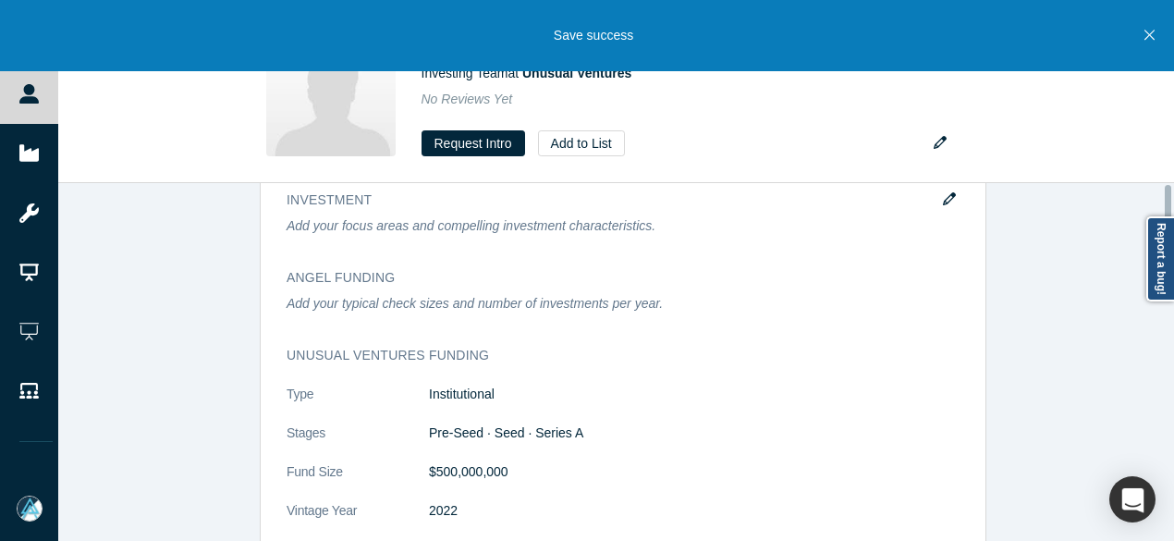
scroll to position [0, 0]
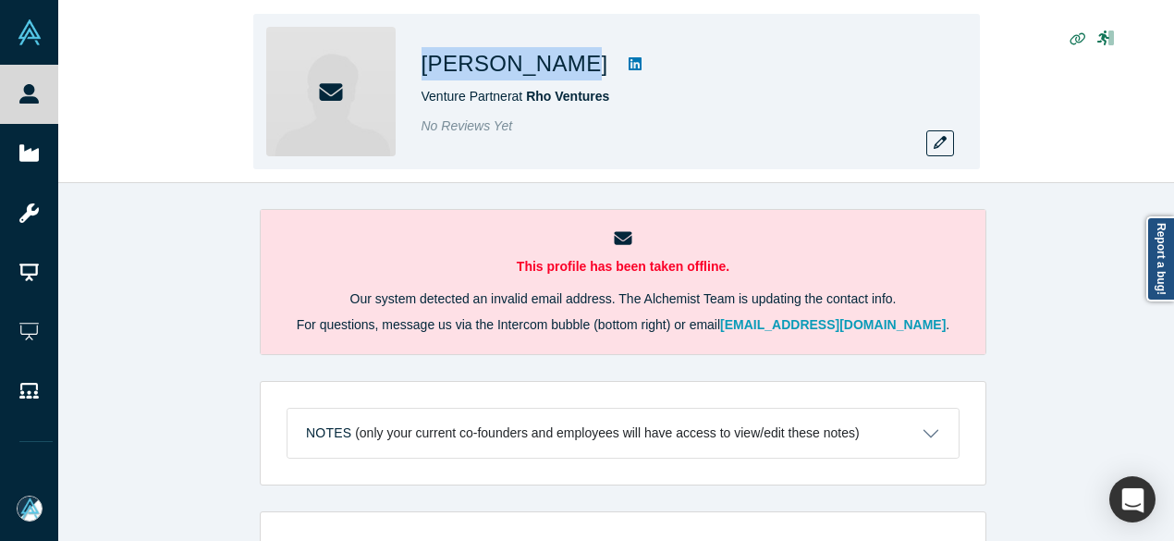
drag, startPoint x: 423, startPoint y: 66, endPoint x: 545, endPoint y: 66, distance: 122.0
click at [545, 66] on h1 "[PERSON_NAME]" at bounding box center [515, 63] width 187 height 33
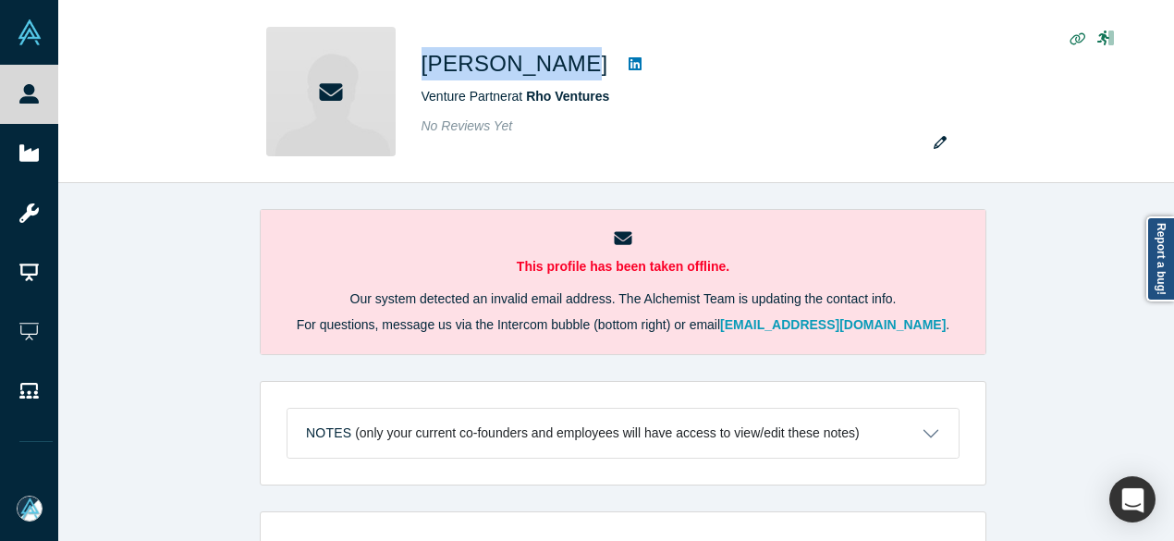
copy h1 "[PERSON_NAME]"
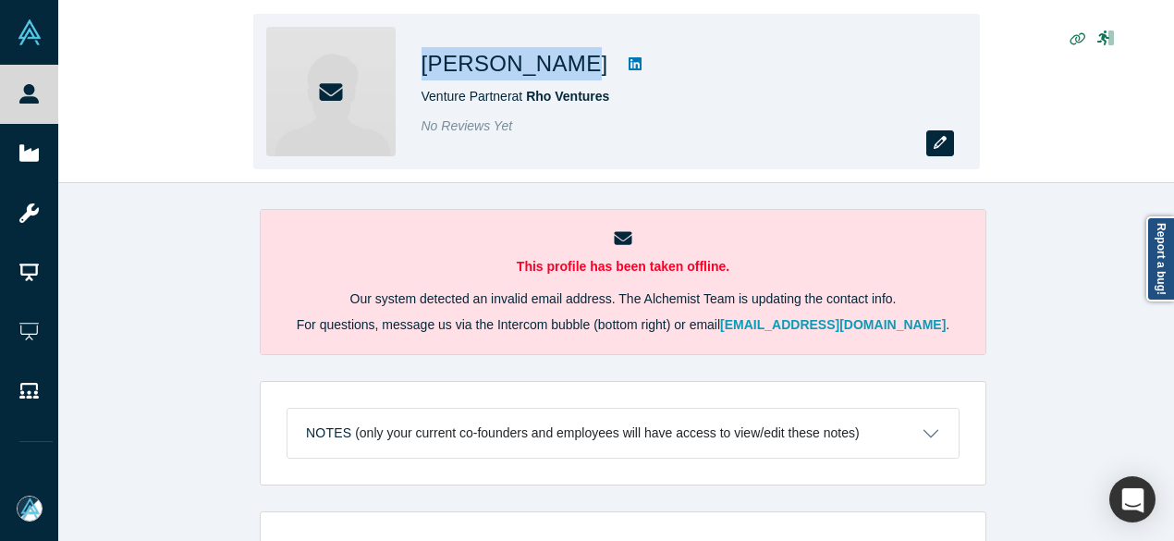
click at [929, 141] on button "button" at bounding box center [940, 143] width 28 height 26
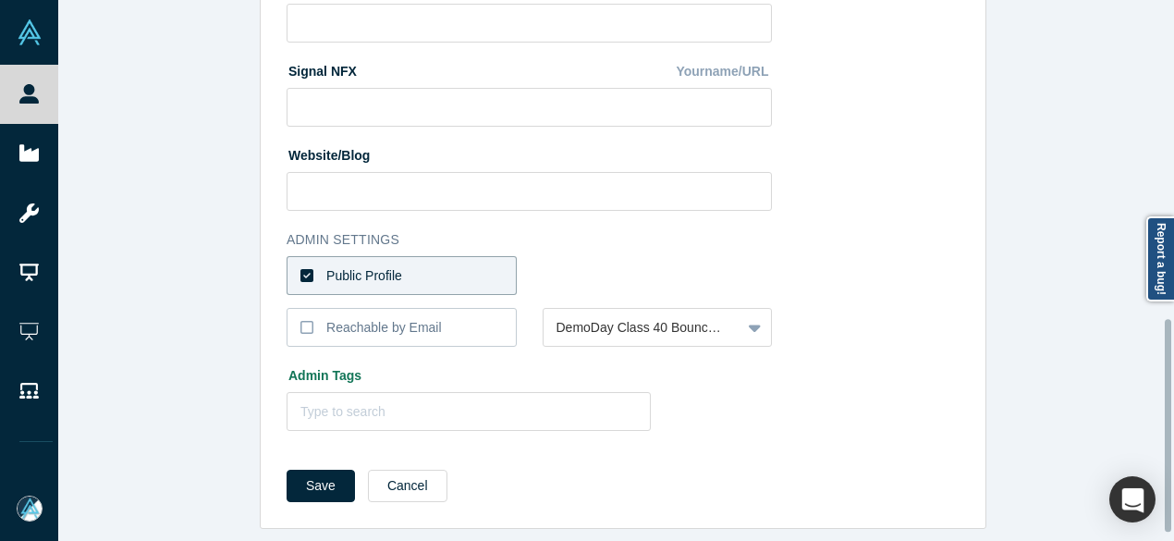
scroll to position [828, 0]
click at [409, 484] on button "Cancel" at bounding box center [408, 486] width 80 height 32
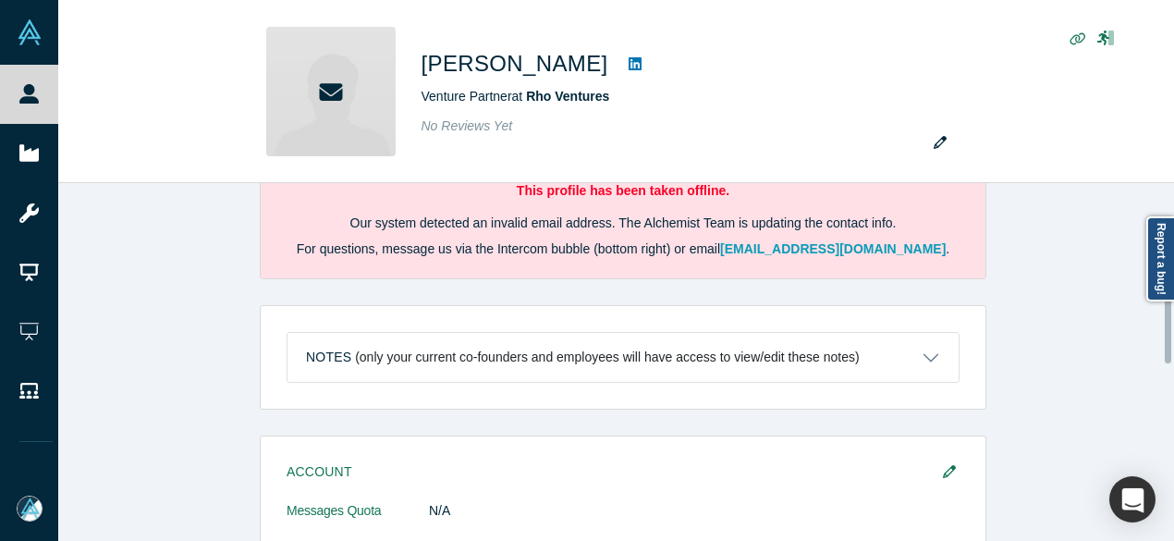
scroll to position [277, 0]
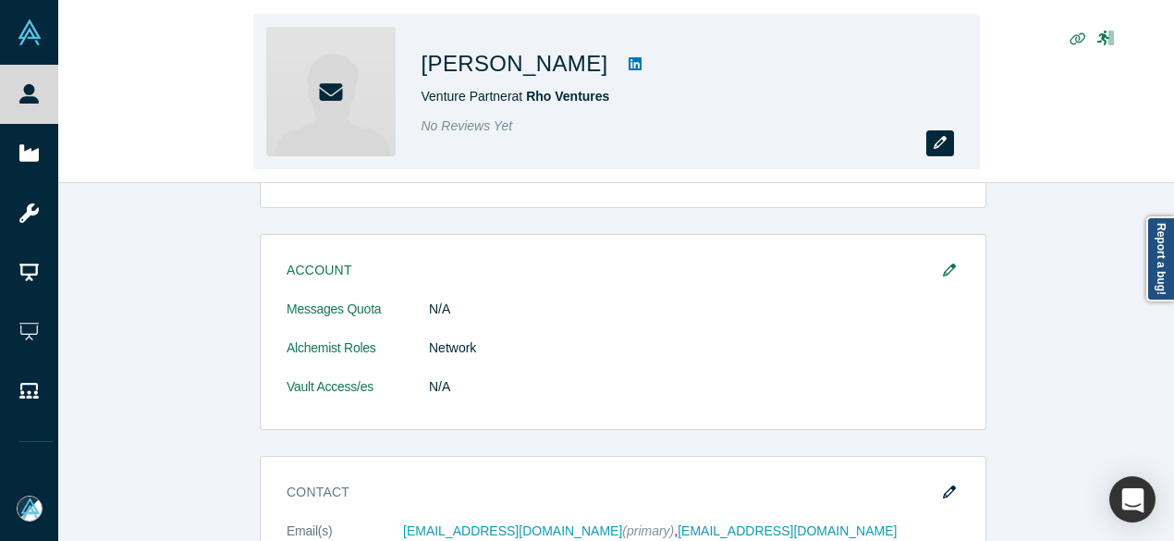
click at [947, 138] on button "button" at bounding box center [940, 143] width 28 height 26
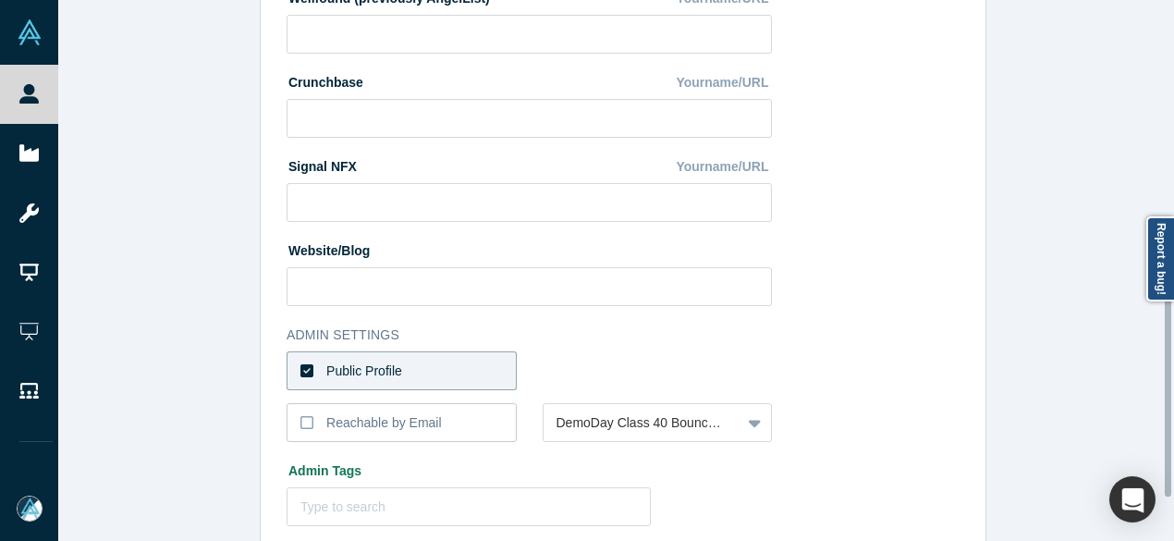
scroll to position [740, 0]
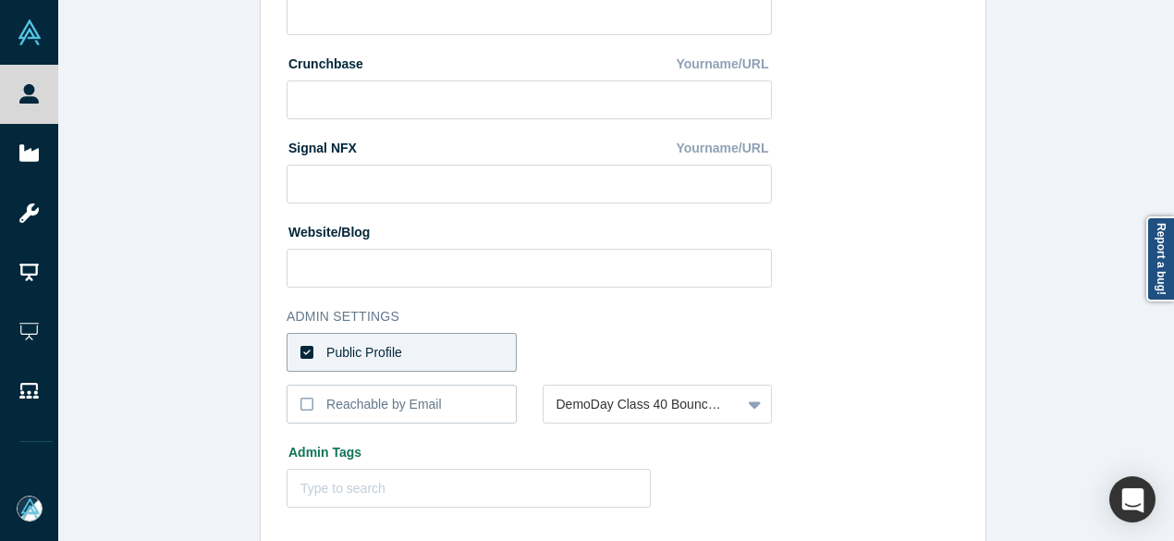
click at [422, 352] on label "Public Profile" at bounding box center [402, 352] width 230 height 39
click at [0, 0] on input "Public Profile" at bounding box center [0, 0] width 0 height 0
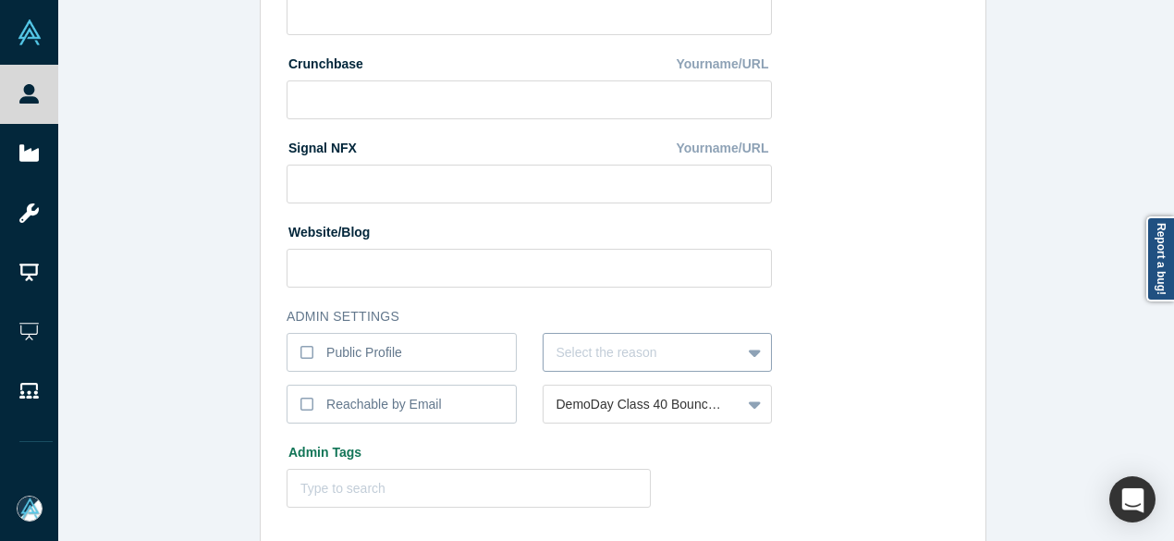
click at [595, 354] on div "Select the reason" at bounding box center [658, 352] width 230 height 39
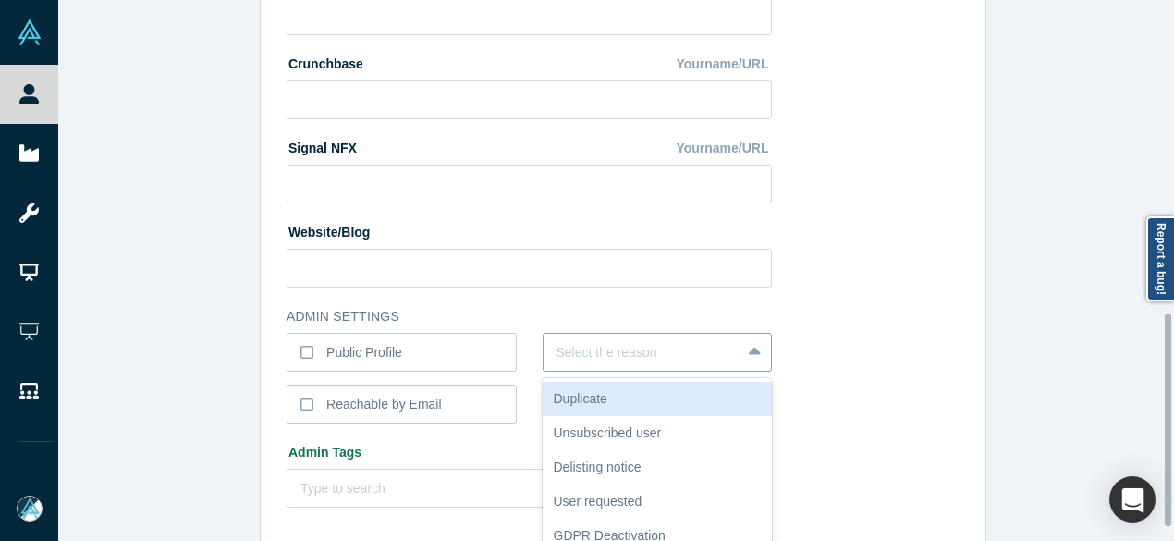
scroll to position [797, 0]
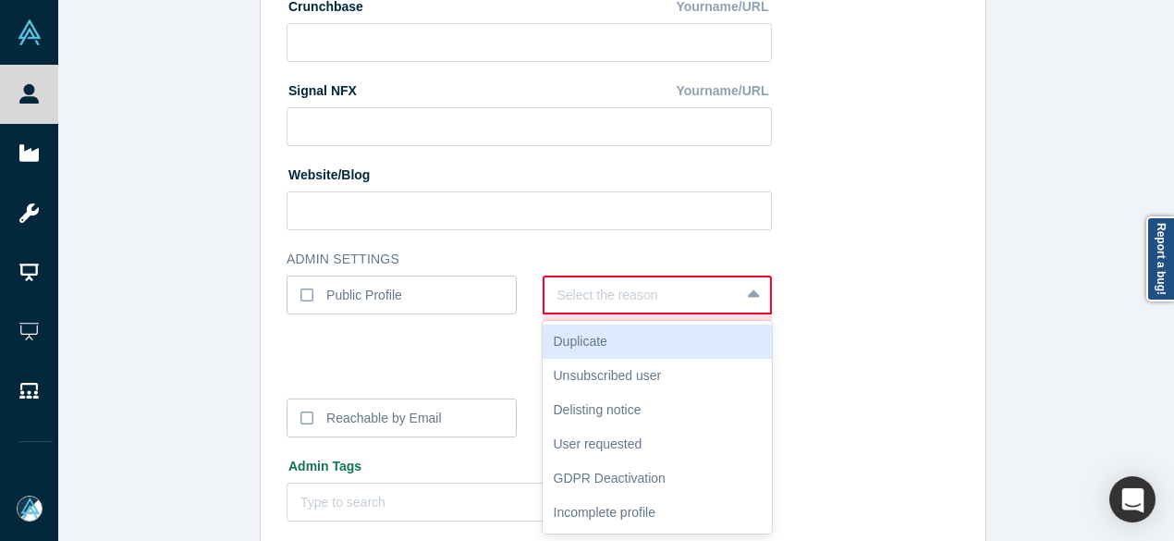
click at [655, 301] on div at bounding box center [642, 295] width 170 height 23
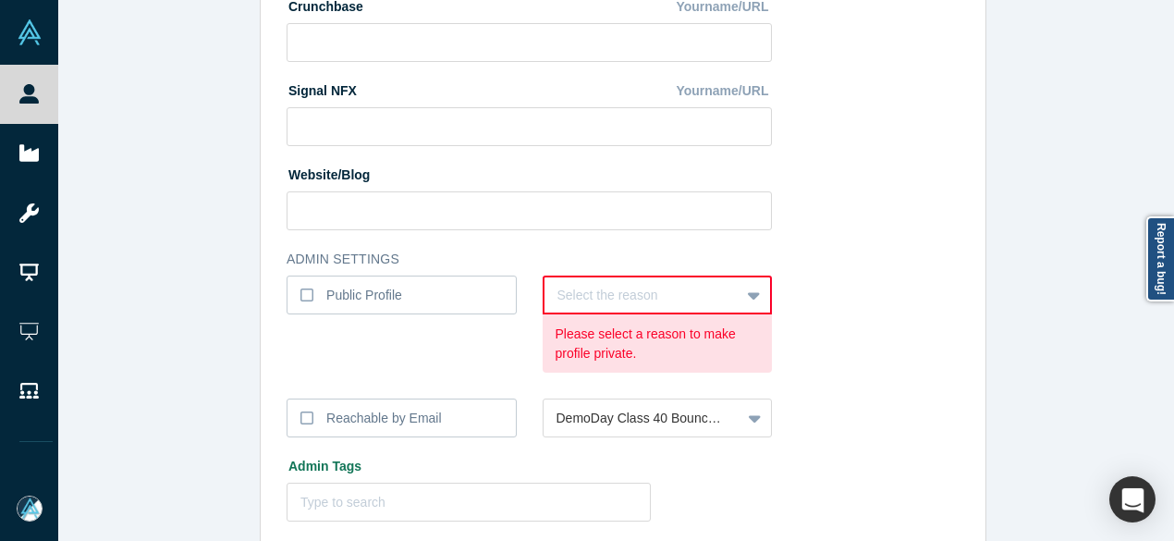
click at [477, 355] on div "Public Profile" at bounding box center [402, 330] width 230 height 110
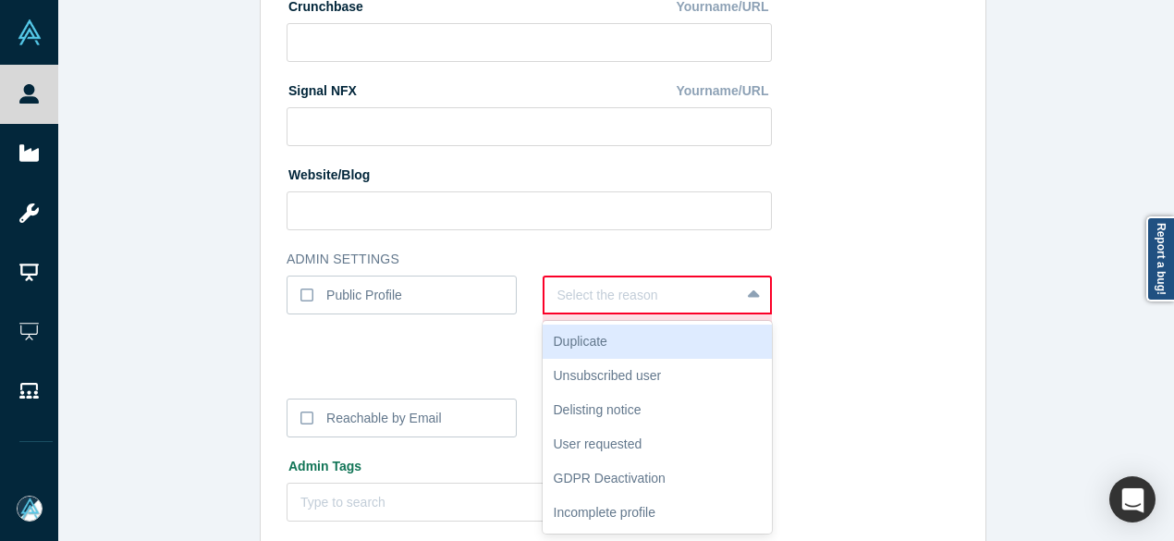
click at [581, 298] on div at bounding box center [642, 295] width 170 height 23
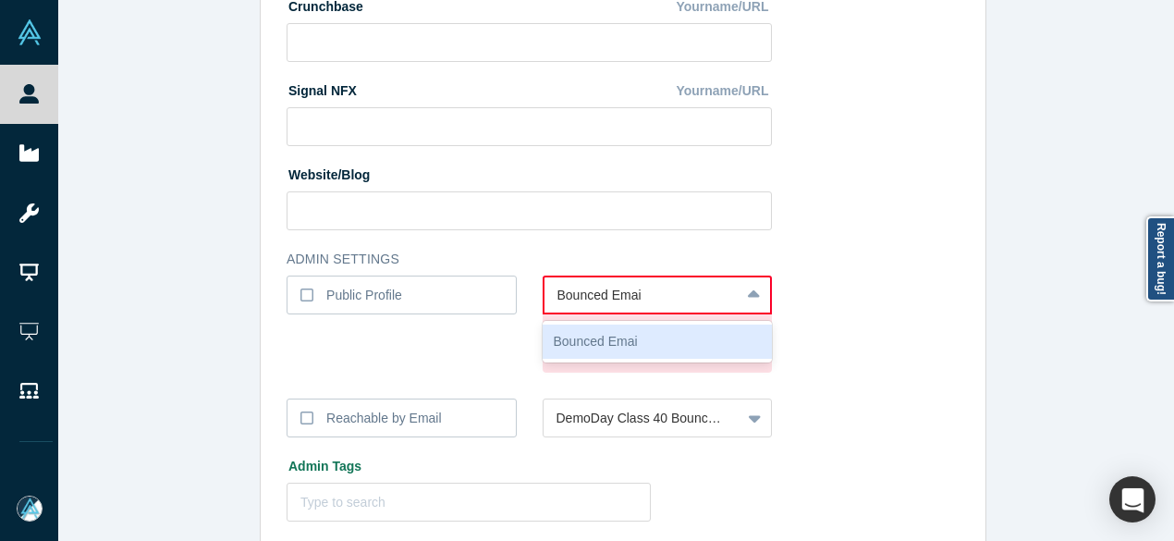
type input "Bounced Email"
click at [559, 339] on div "Bounced Email" at bounding box center [658, 341] width 230 height 34
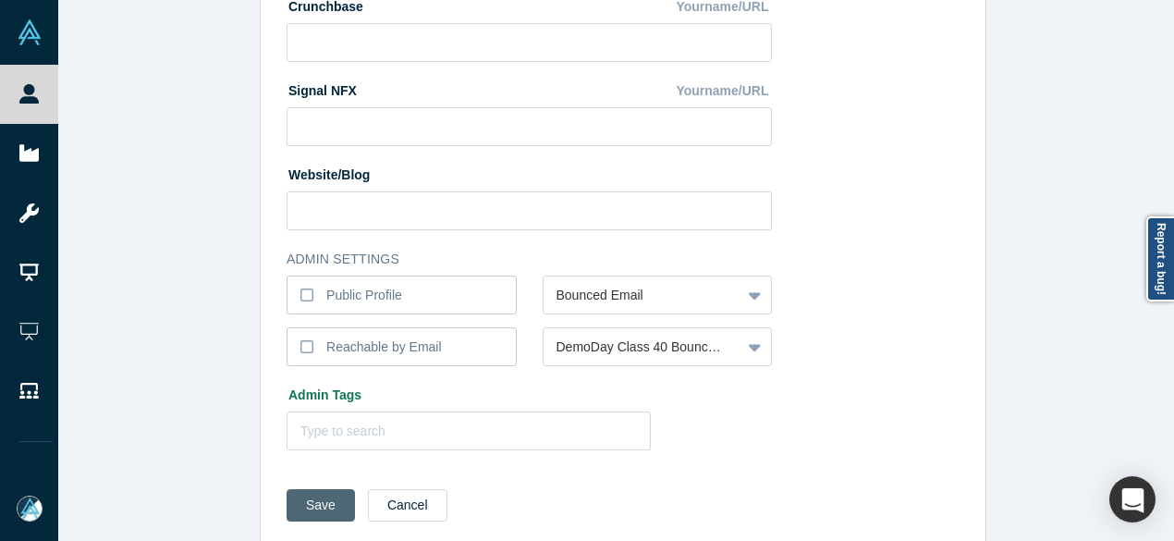
click at [309, 508] on button "Save" at bounding box center [321, 505] width 68 height 32
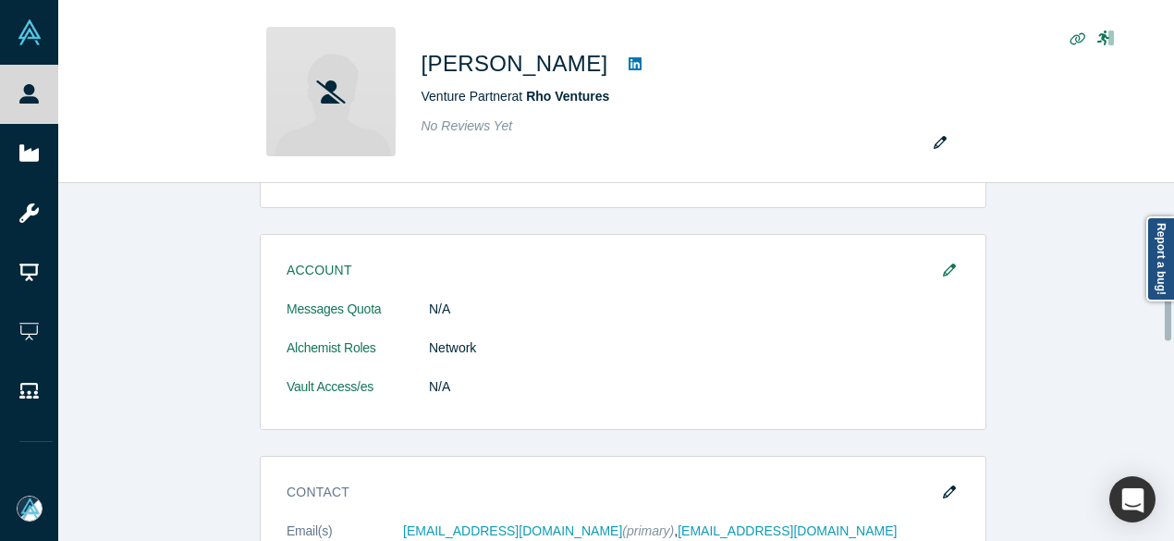
scroll to position [0, 0]
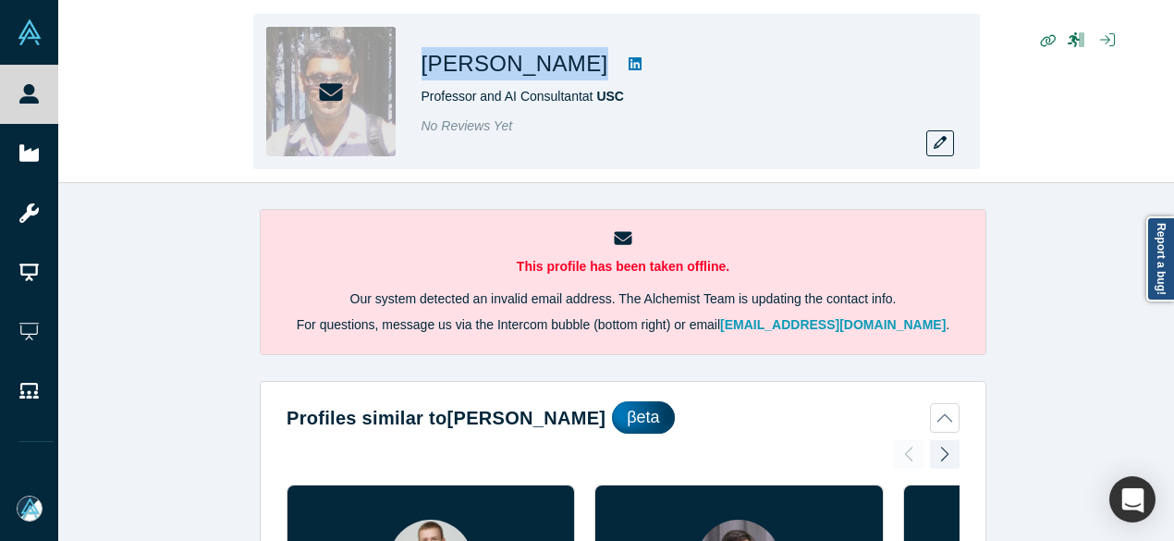
drag, startPoint x: 424, startPoint y: 59, endPoint x: 533, endPoint y: 68, distance: 108.6
click at [533, 68] on div "[PERSON_NAME]" at bounding box center [681, 63] width 518 height 33
copy div "Rahul Jain"
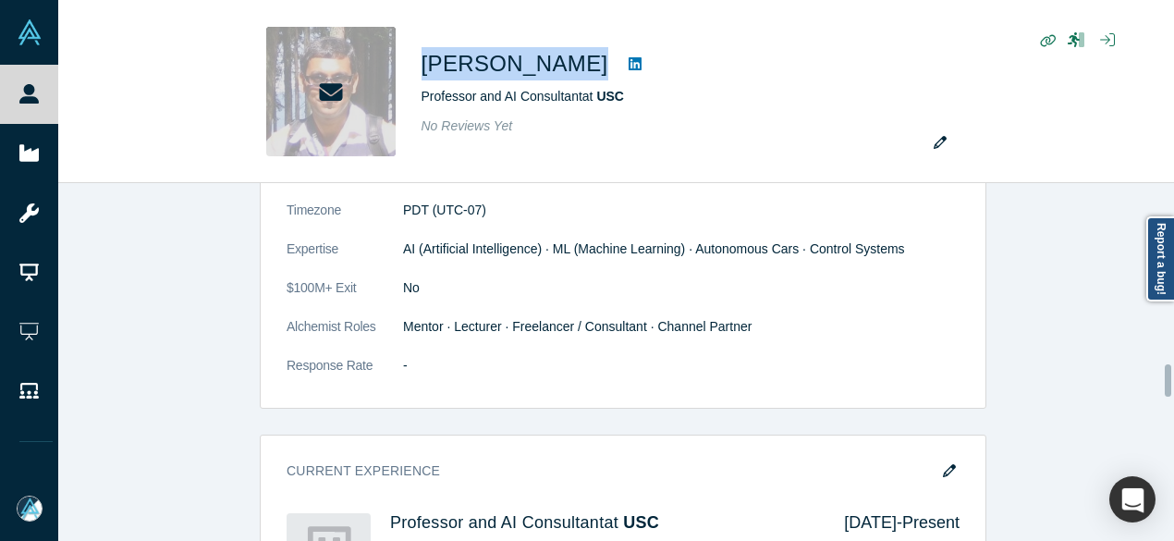
scroll to position [2126, 0]
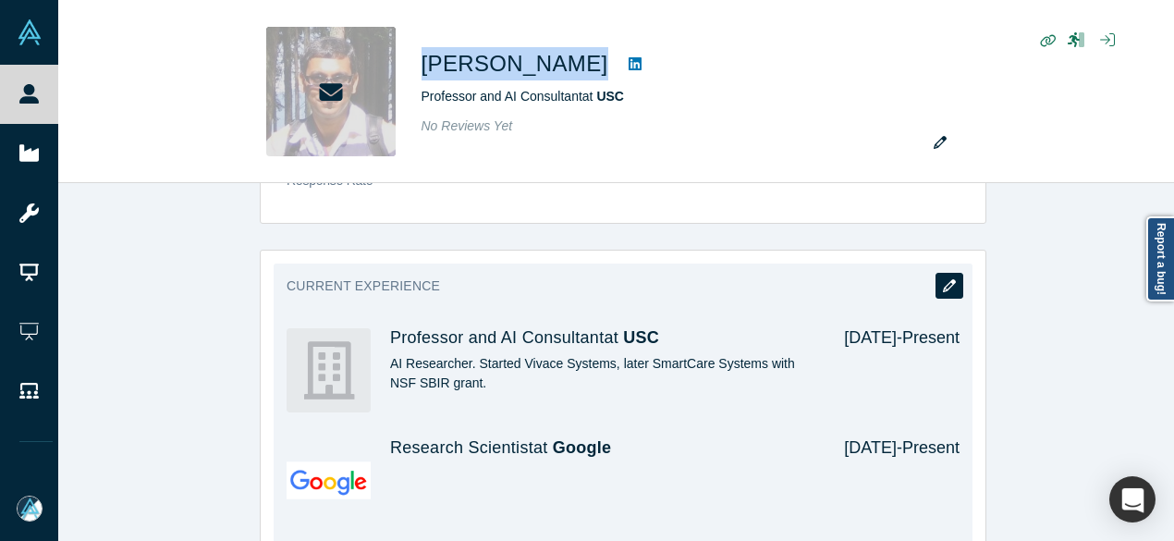
click at [937, 273] on button "button" at bounding box center [950, 286] width 28 height 26
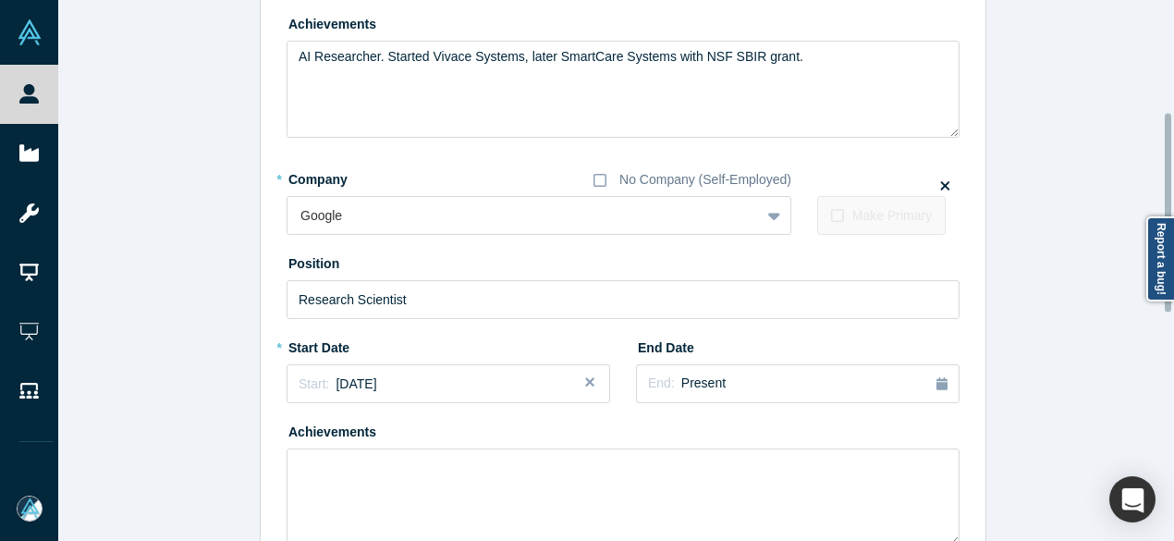
scroll to position [370, 0]
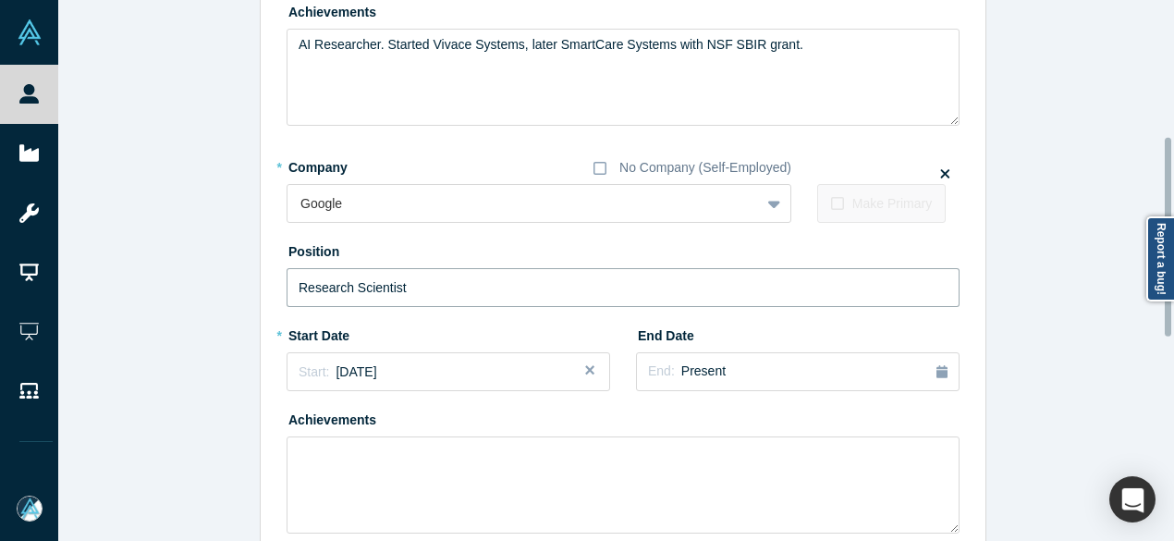
drag, startPoint x: 453, startPoint y: 282, endPoint x: 260, endPoint y: 283, distance: 193.2
click at [261, 286] on div "Edit Experience * Company No Company (Self-Employed) USC To pick up a draggable…" at bounding box center [623, 369] width 725 height 1398
paste input "Google DeepMind logo Research Scientist, Gen AI Research Scientist, Gen AI Goog…"
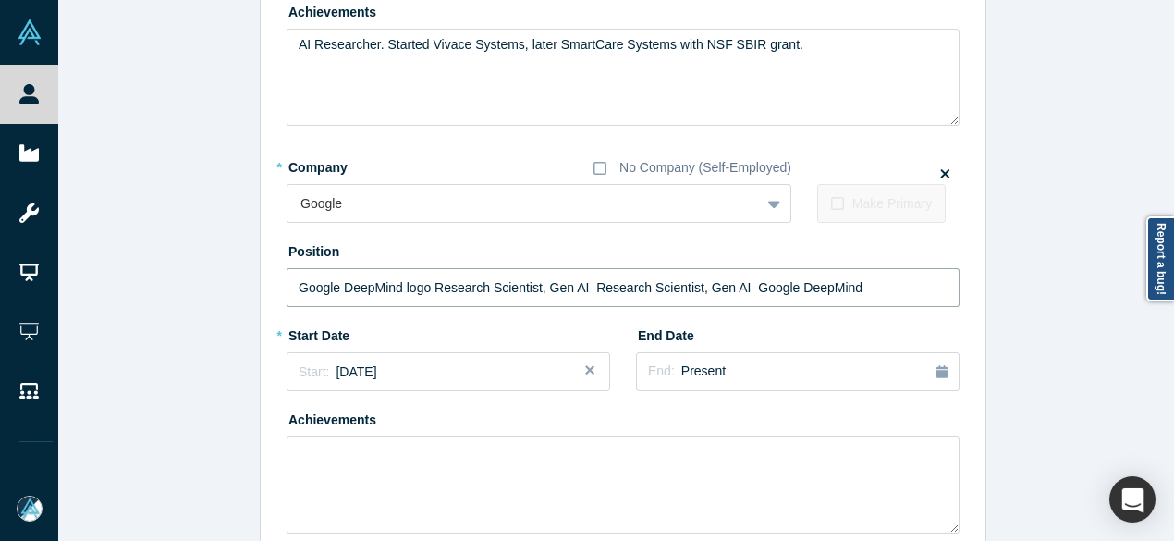
drag, startPoint x: 427, startPoint y: 288, endPoint x: 264, endPoint y: 288, distance: 162.7
click at [263, 291] on div "Edit Experience * Company No Company (Self-Employed) USC To pick up a draggable…" at bounding box center [623, 369] width 725 height 1398
drag, startPoint x: 439, startPoint y: 285, endPoint x: 740, endPoint y: 291, distance: 300.5
click at [740, 291] on input "Research Scientist, Gen AI Research Scientist, Gen AI Google DeepMind" at bounding box center [623, 287] width 673 height 39
type input "Research Scientist, Gen AI"
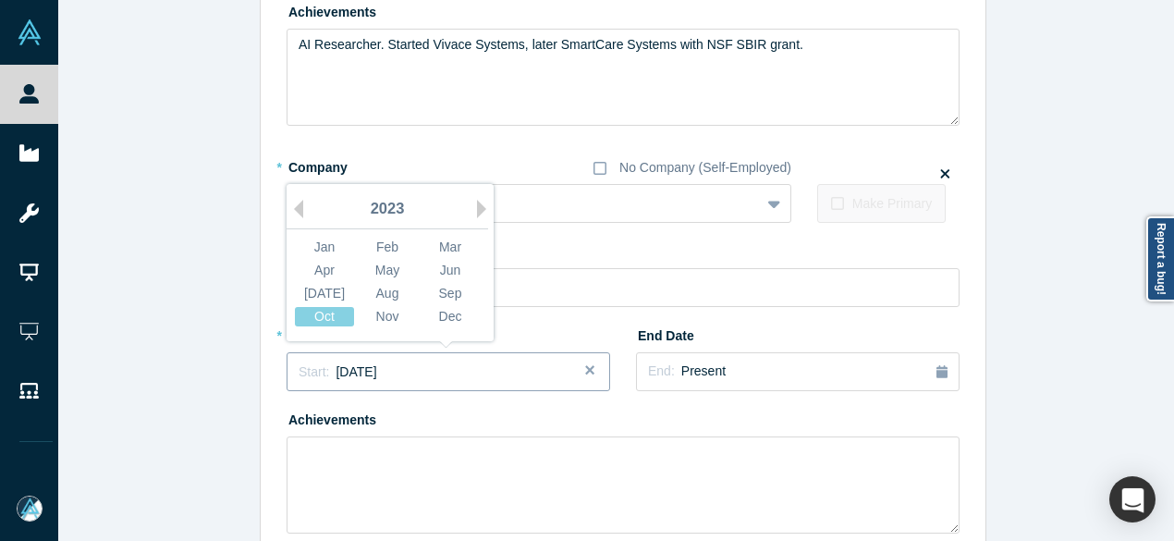
click at [370, 371] on span "October 2023" at bounding box center [356, 371] width 41 height 15
click at [386, 313] on div "Nov" at bounding box center [387, 316] width 59 height 19
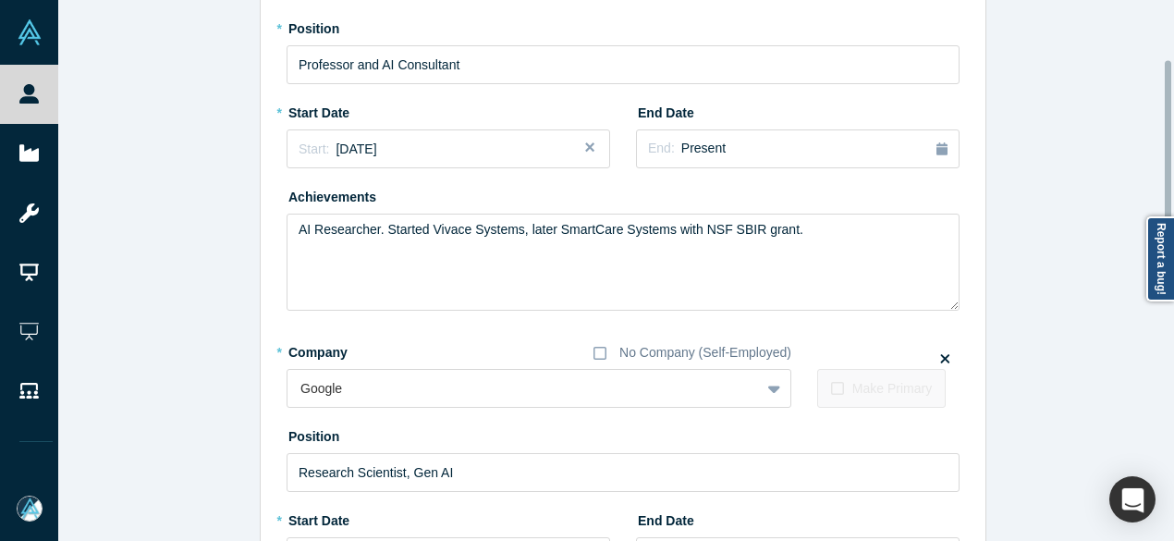
scroll to position [0, 0]
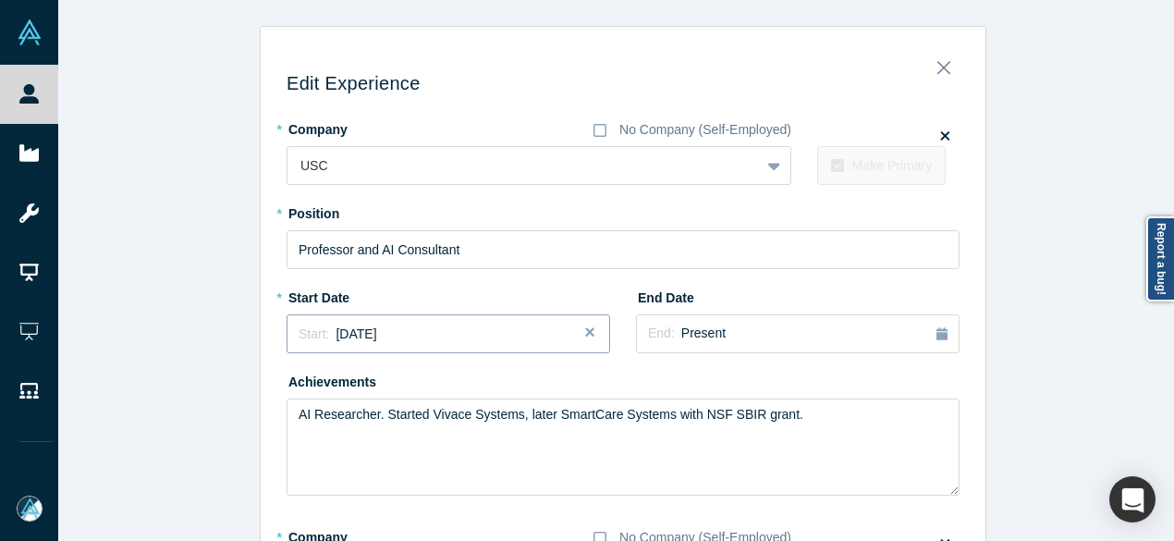
click at [376, 337] on span "August 2008" at bounding box center [356, 333] width 41 height 15
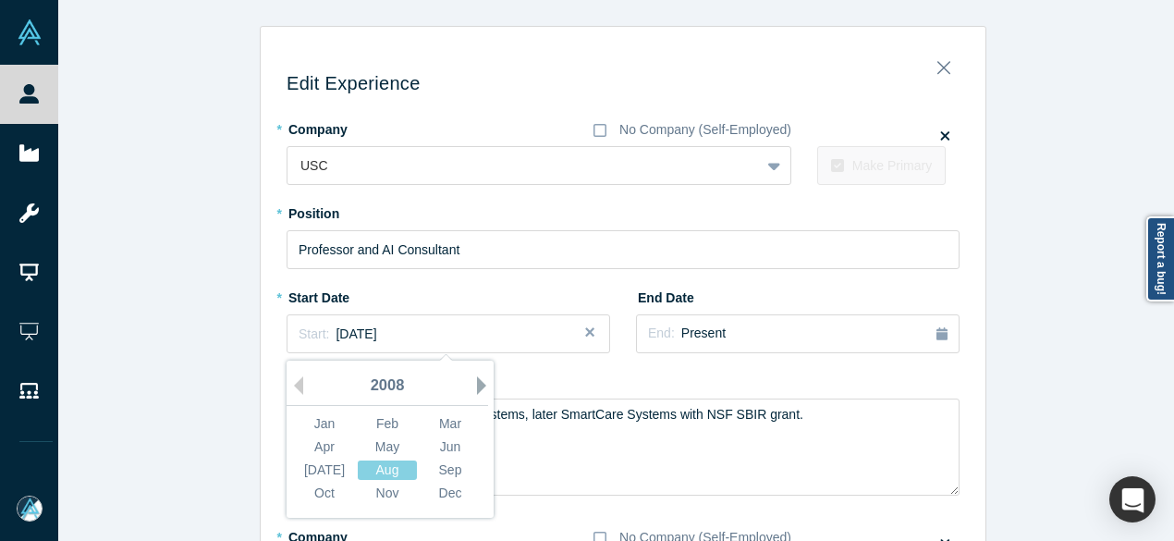
click at [477, 386] on button "Next Year" at bounding box center [486, 385] width 18 height 18
click at [477, 385] on button "Next Year" at bounding box center [486, 385] width 18 height 18
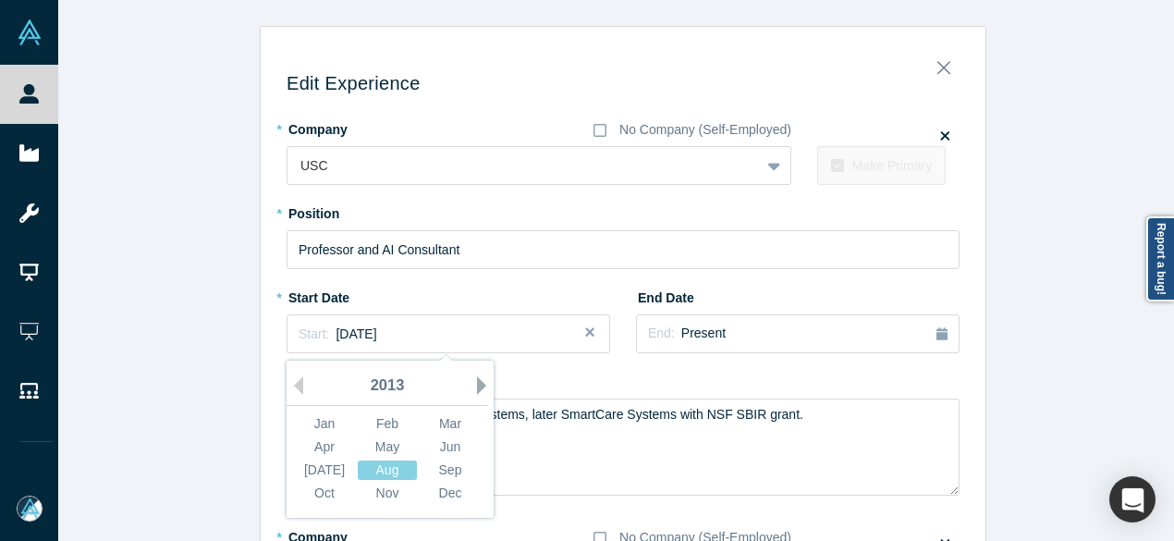
click at [477, 384] on button "Next Year" at bounding box center [486, 385] width 18 height 18
click at [477, 383] on button "Next Year" at bounding box center [486, 385] width 18 height 18
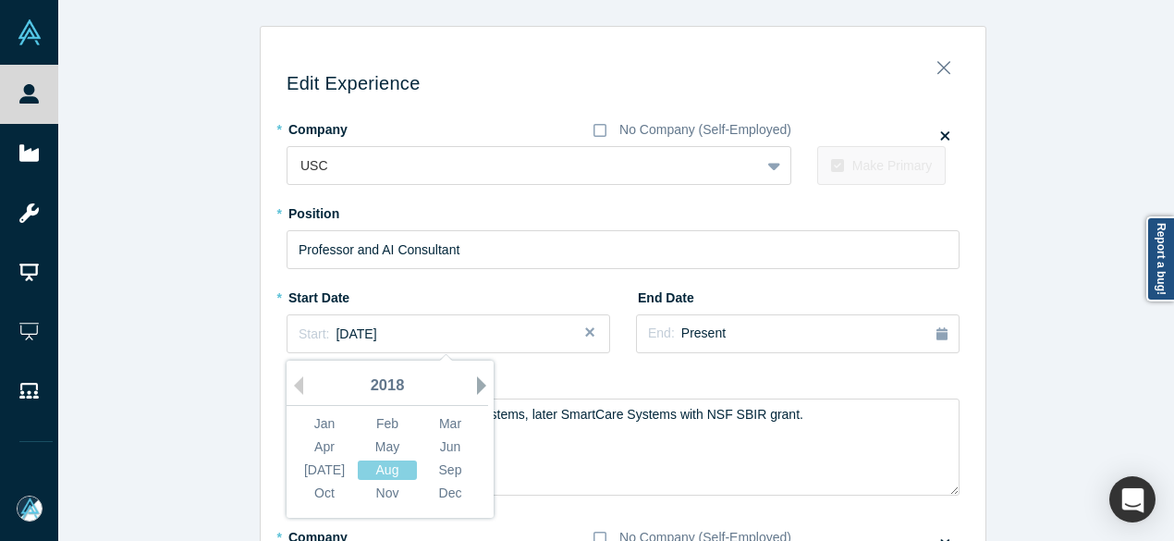
click at [477, 383] on button "Next Year" at bounding box center [486, 385] width 18 height 18
click at [477, 382] on button "Next Year" at bounding box center [486, 385] width 18 height 18
click at [435, 465] on div "Sep" at bounding box center [450, 469] width 59 height 19
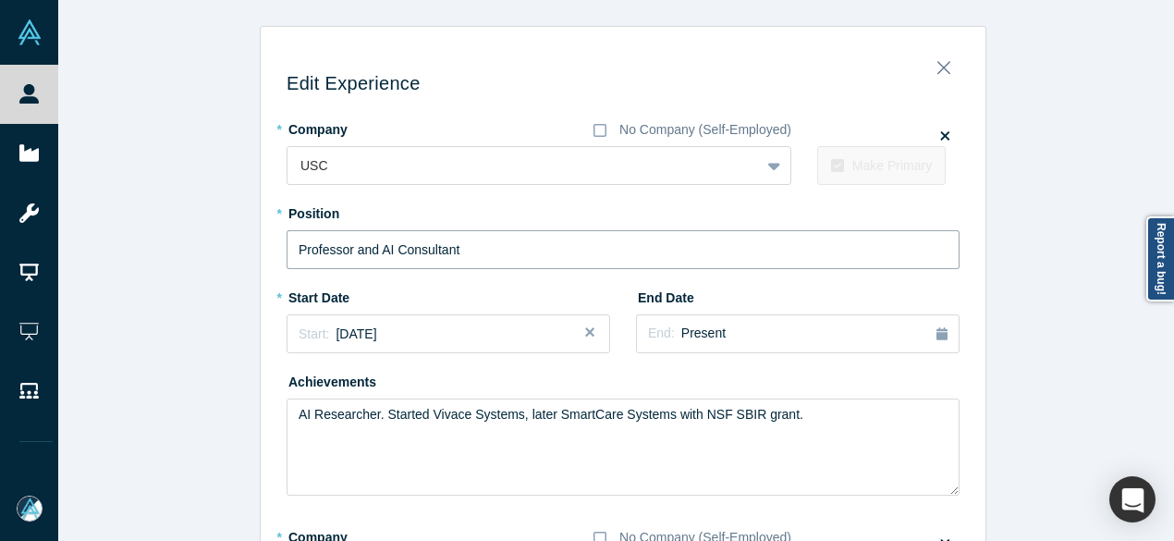
drag, startPoint x: 479, startPoint y: 257, endPoint x: 259, endPoint y: 251, distance: 220.1
paste input "Director of Center for Autonomy and AI"
type input "Professor and Director of Center for Autonomy and AI"
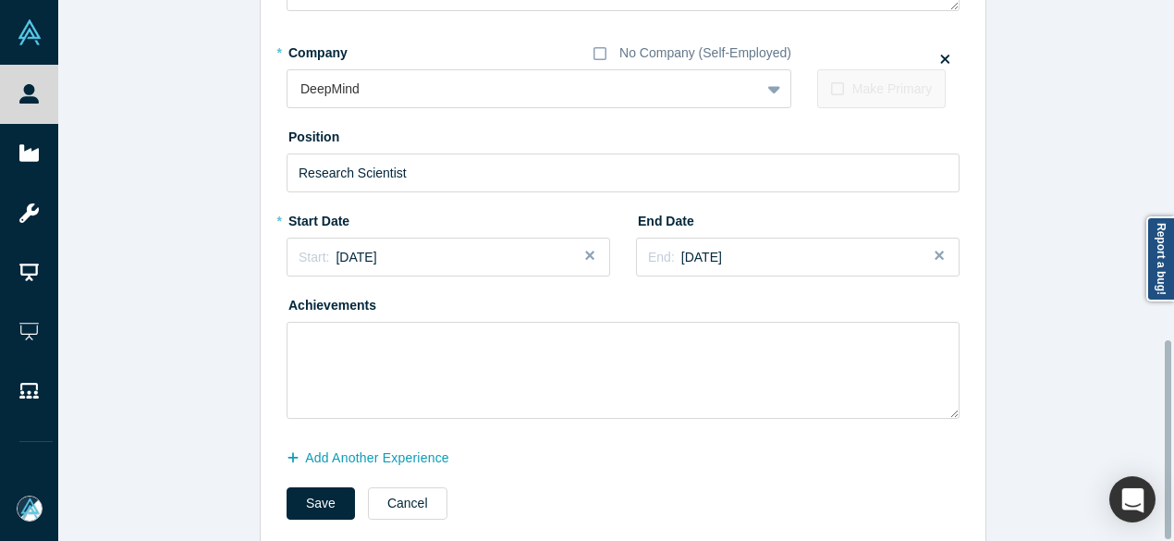
scroll to position [921, 0]
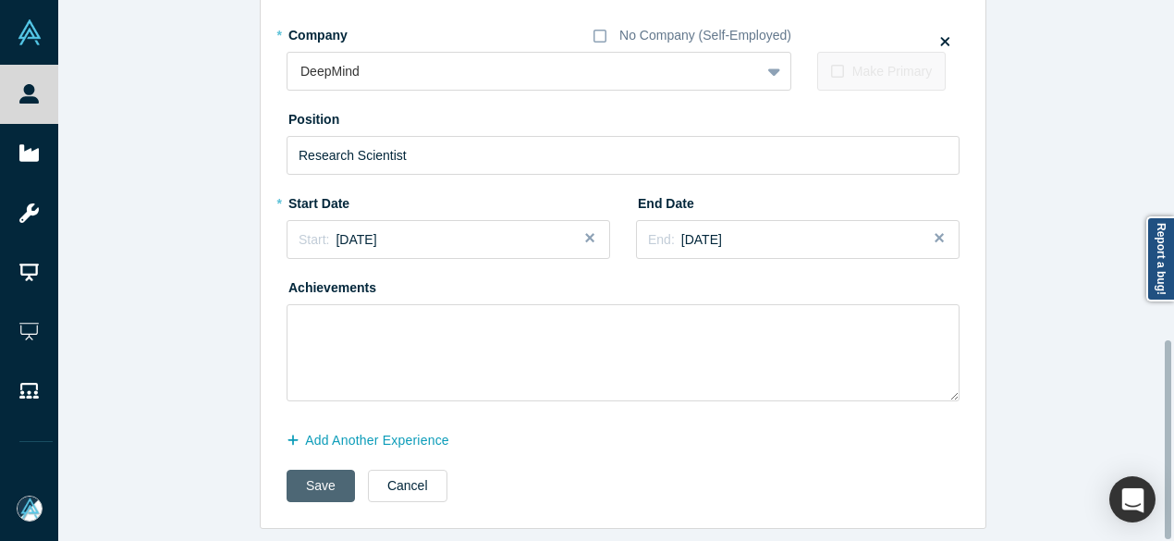
click at [307, 480] on button "Save" at bounding box center [321, 486] width 68 height 32
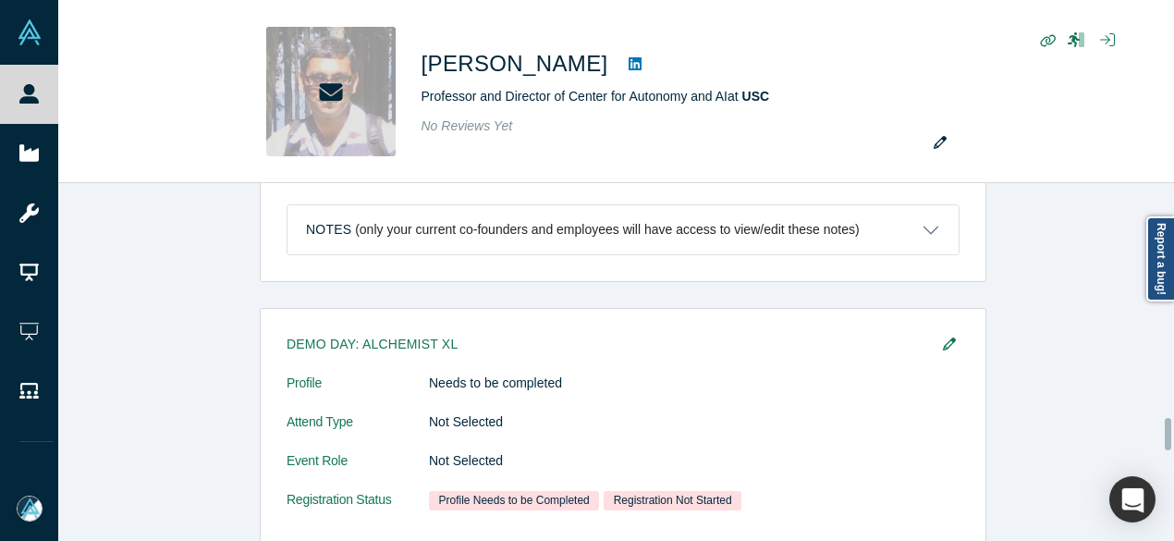
scroll to position [0, 0]
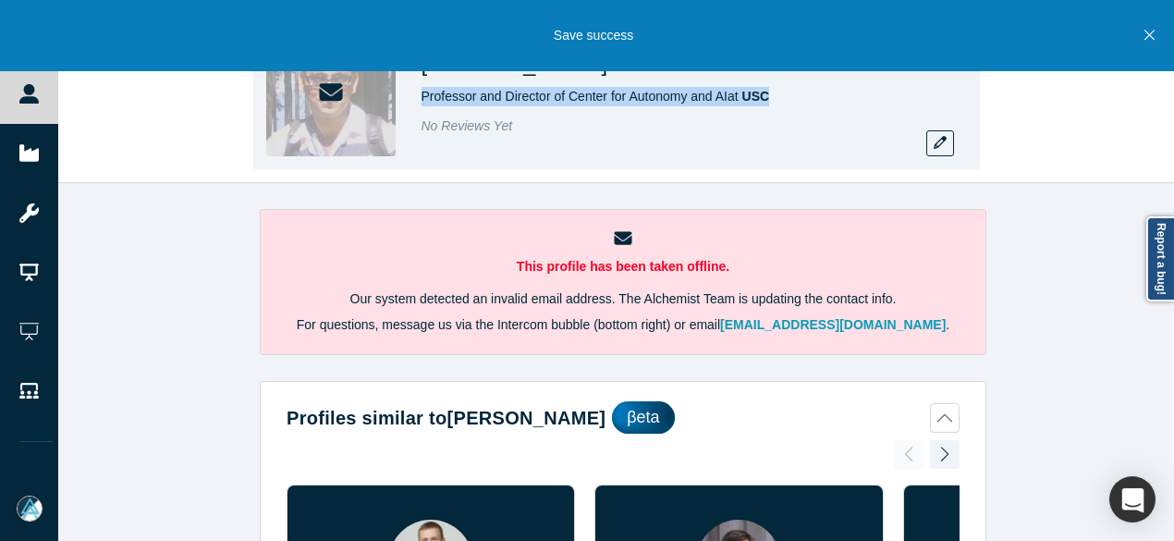
drag, startPoint x: 422, startPoint y: 101, endPoint x: 790, endPoint y: 102, distance: 367.9
click at [784, 101] on div "Rahul Jain Professor and Director of Center for Autonomy and AI at USC No Revie…" at bounding box center [616, 91] width 727 height 155
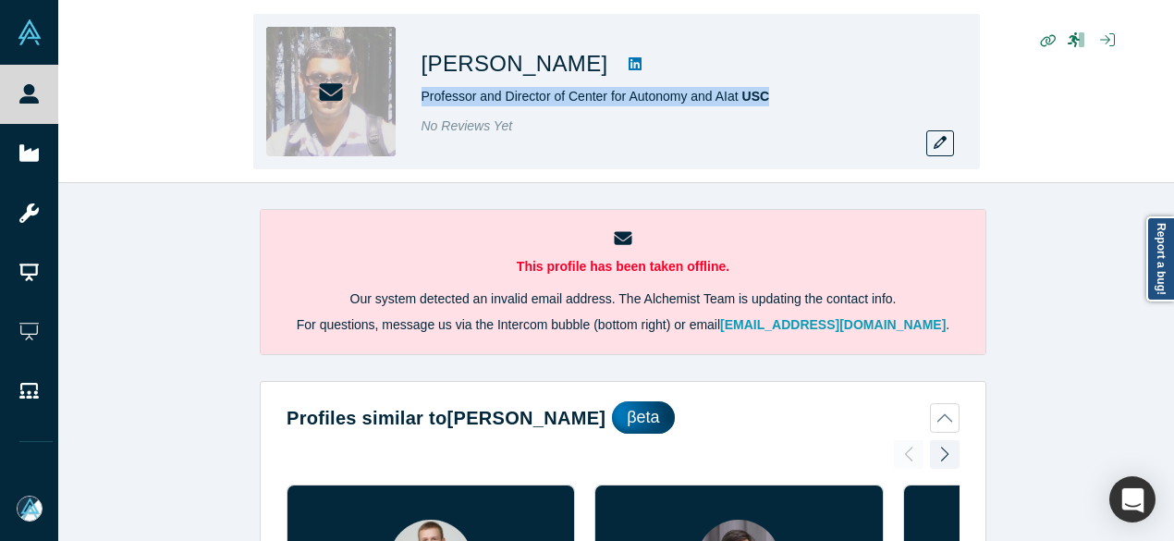
copy span "Professor and Director of Center for Autonomy and AI at USC"
click at [949, 151] on button "button" at bounding box center [940, 143] width 28 height 26
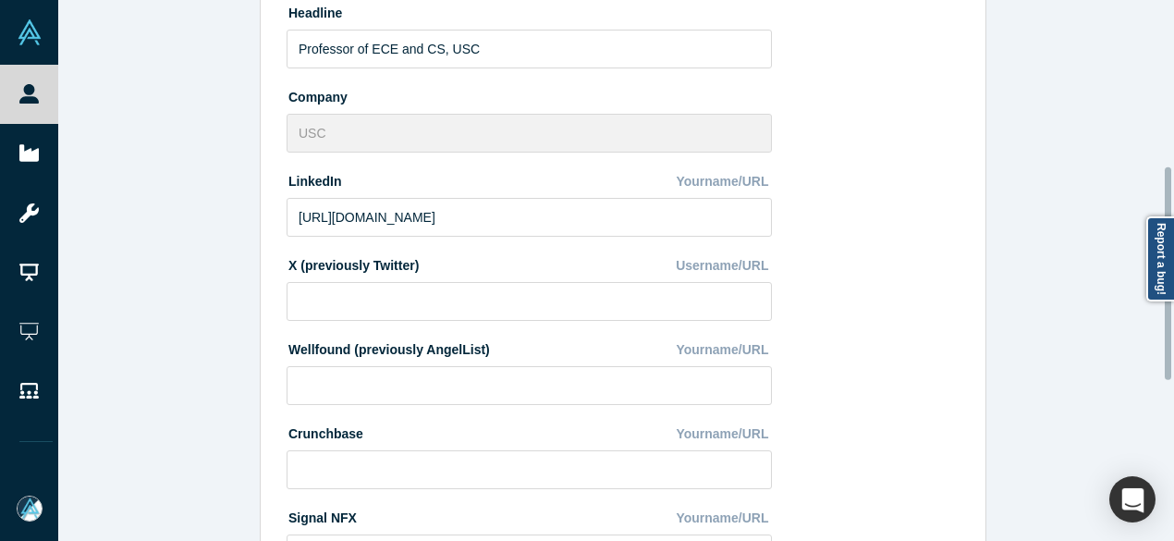
scroll to position [740, 0]
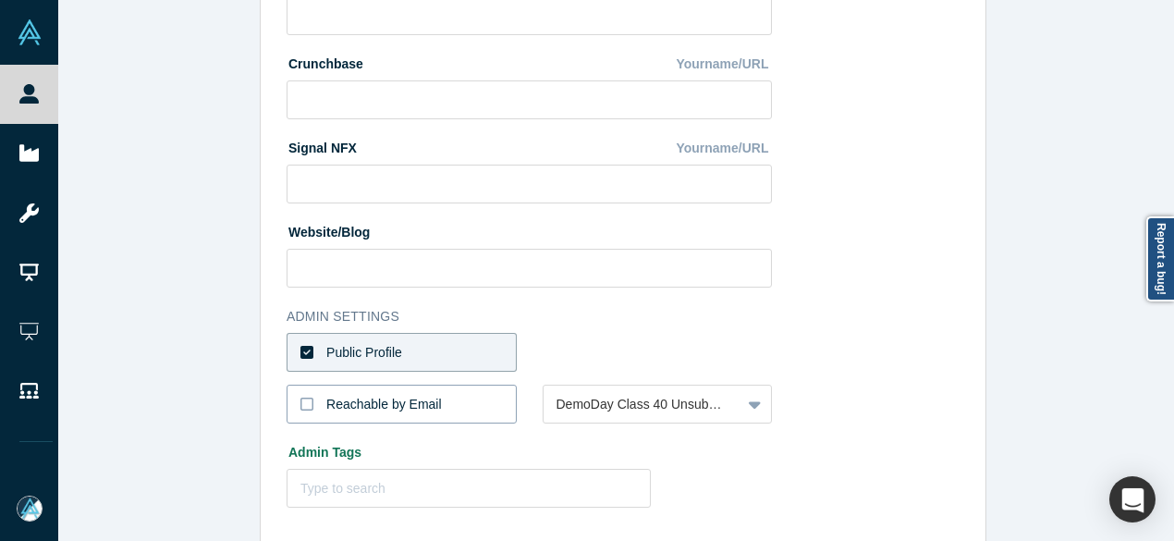
click at [446, 400] on label "Reachable by Email" at bounding box center [402, 404] width 230 height 39
click at [0, 0] on input "Reachable by Email" at bounding box center [0, 0] width 0 height 0
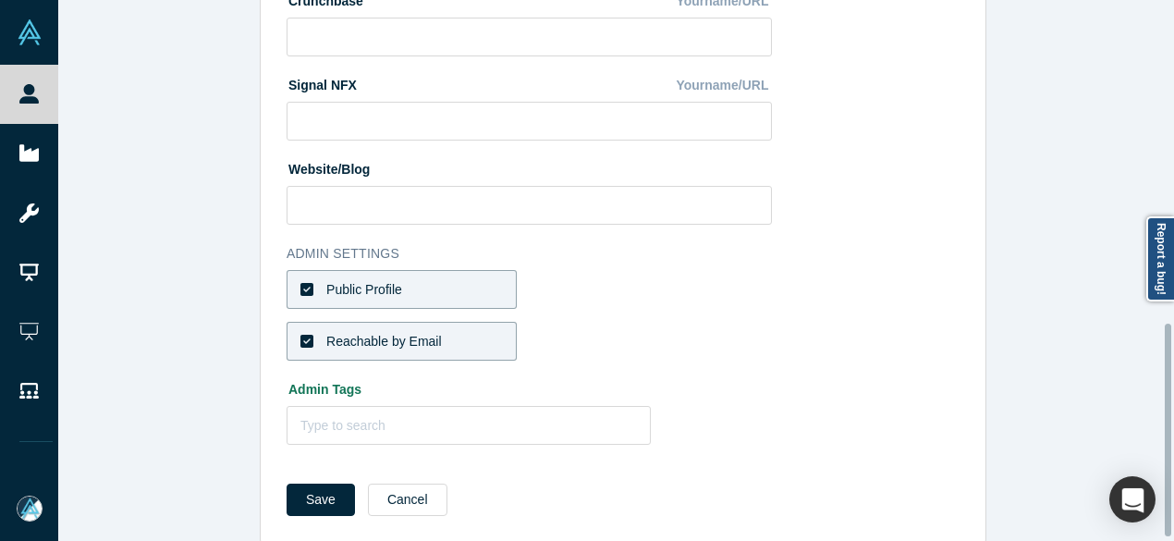
scroll to position [828, 0]
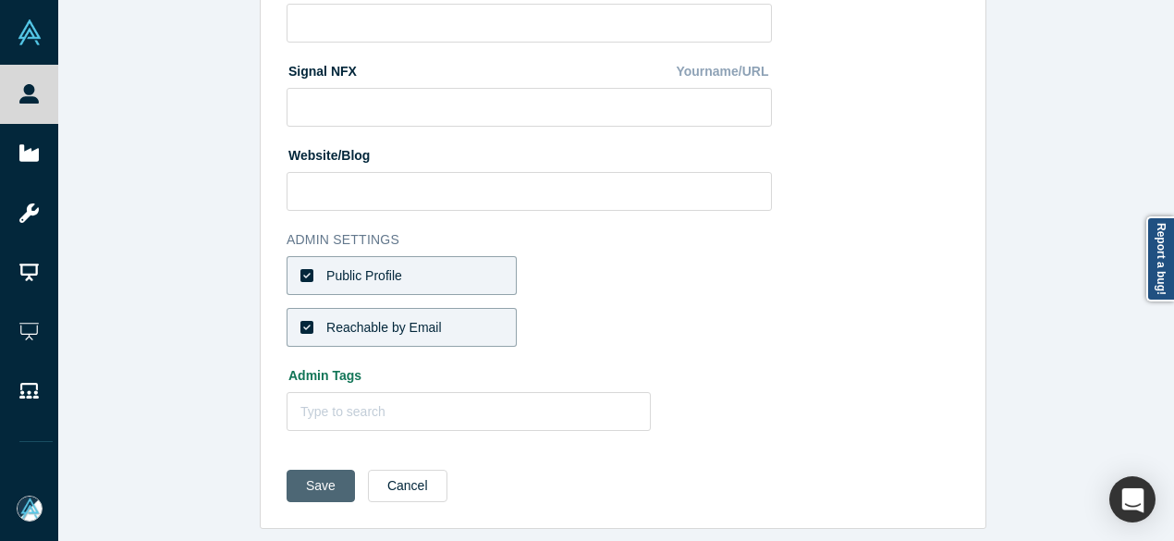
click at [329, 470] on button "Save" at bounding box center [321, 486] width 68 height 32
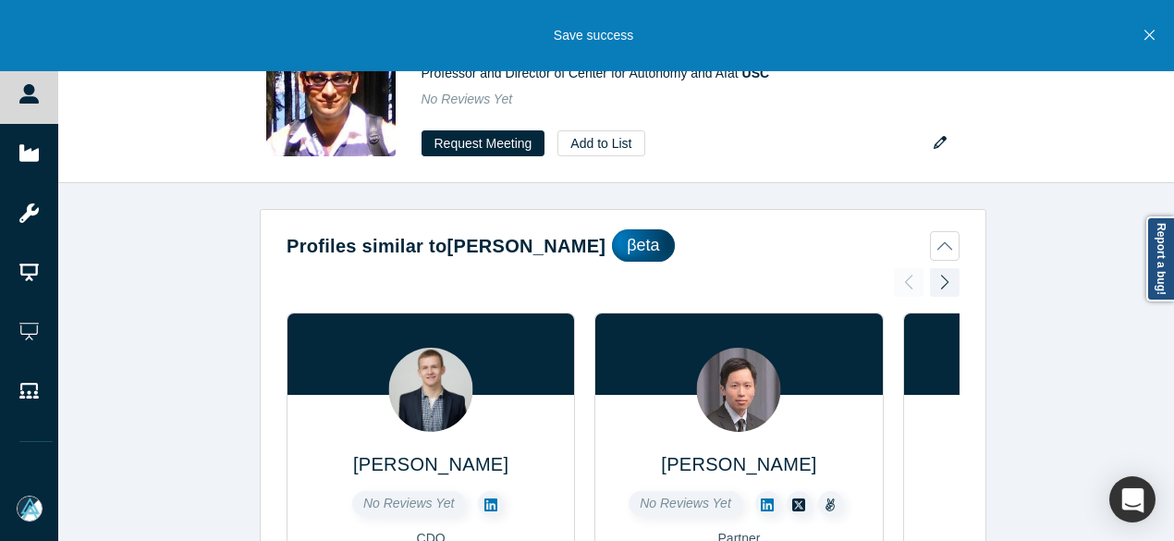
click at [212, 196] on div "Profiles similar to Rahul Jain βeta George Rak No Reviews Yet CDO Alchemist Sim…" at bounding box center [623, 369] width 1130 height 372
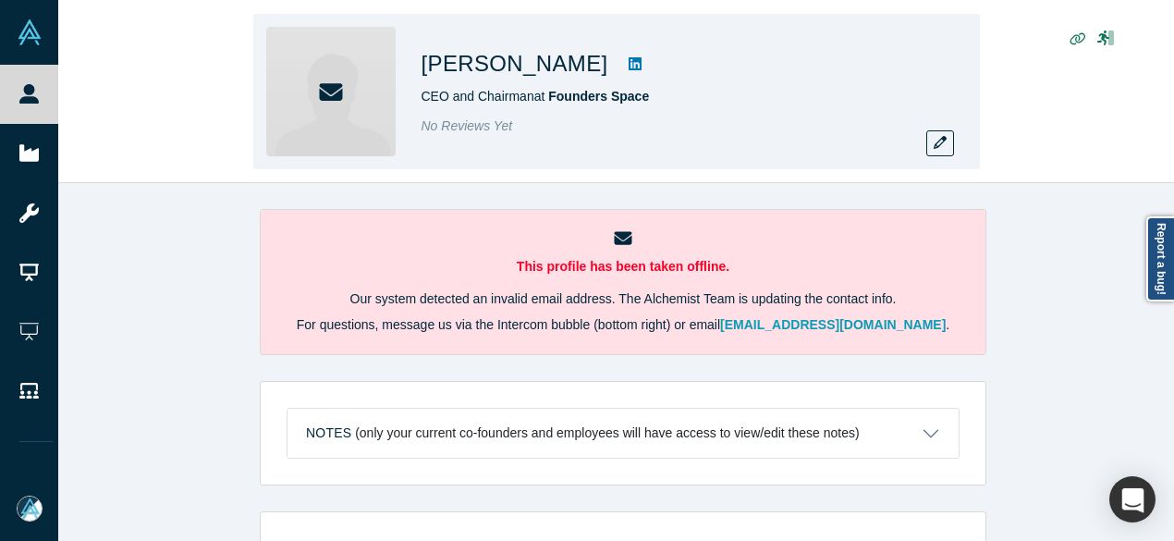
drag, startPoint x: 419, startPoint y: 60, endPoint x: 581, endPoint y: 70, distance: 162.1
click at [581, 70] on div "[PERSON_NAME] CEO and Chairman at Founders Space No Reviews Yet" at bounding box center [616, 91] width 727 height 155
copy h1 "[PERSON_NAME]"
click at [934, 145] on icon "button" at bounding box center [940, 142] width 13 height 13
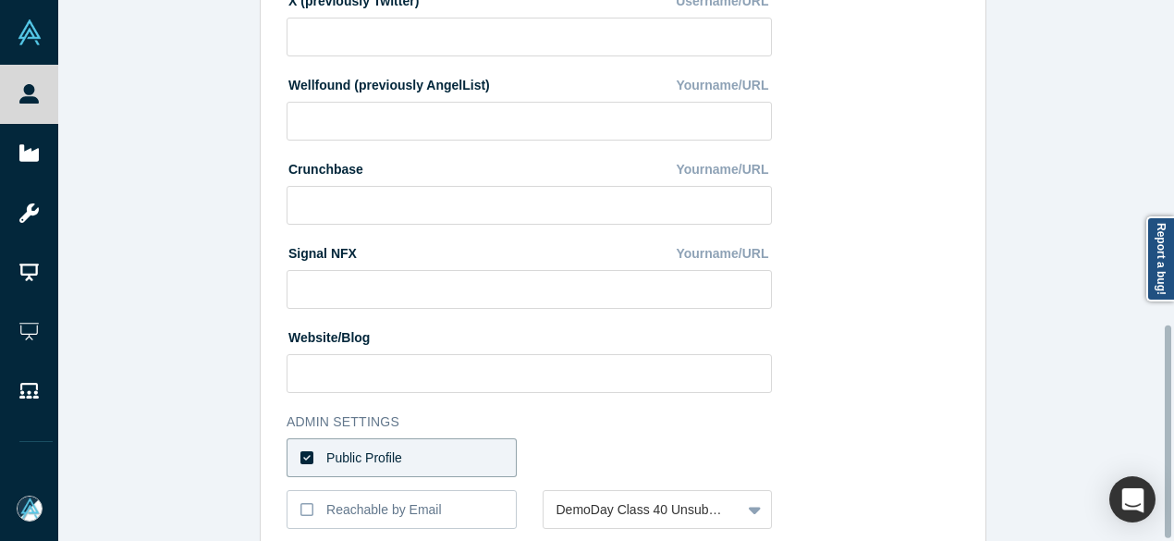
scroll to position [828, 0]
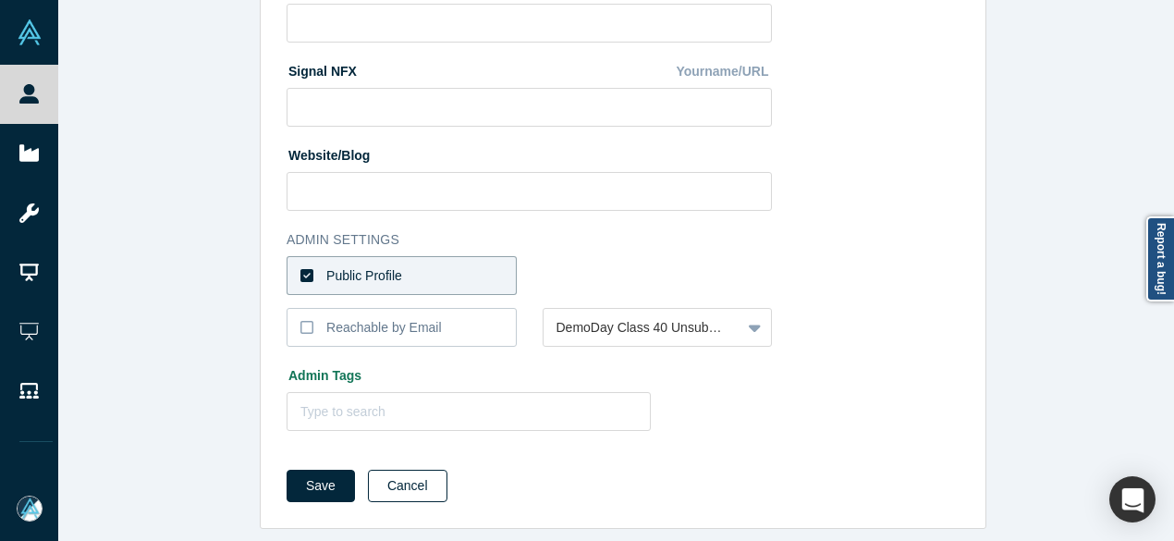
click at [390, 474] on button "Cancel" at bounding box center [408, 486] width 80 height 32
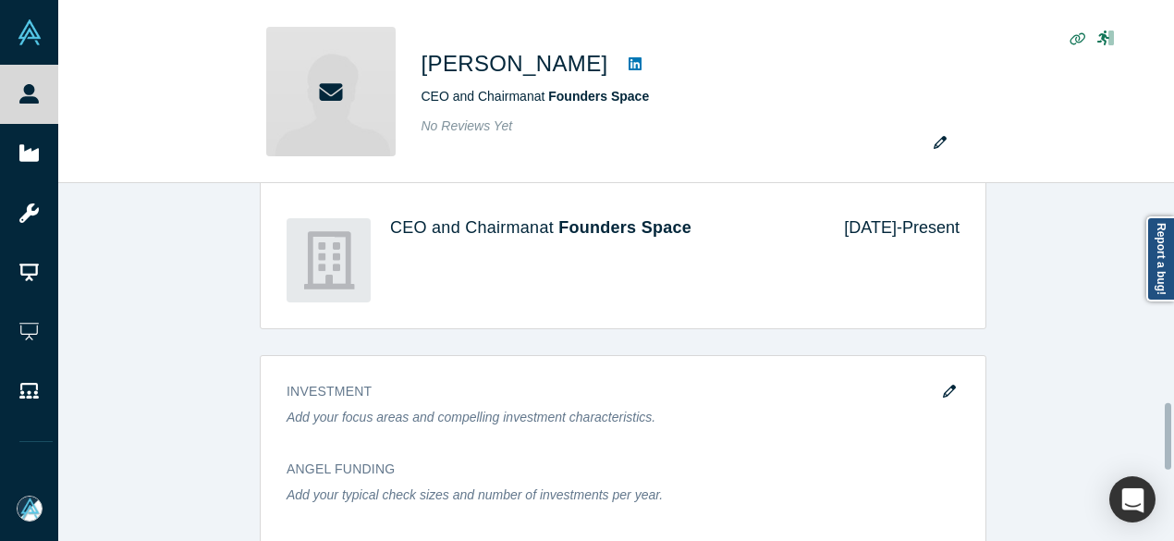
scroll to position [1109, 0]
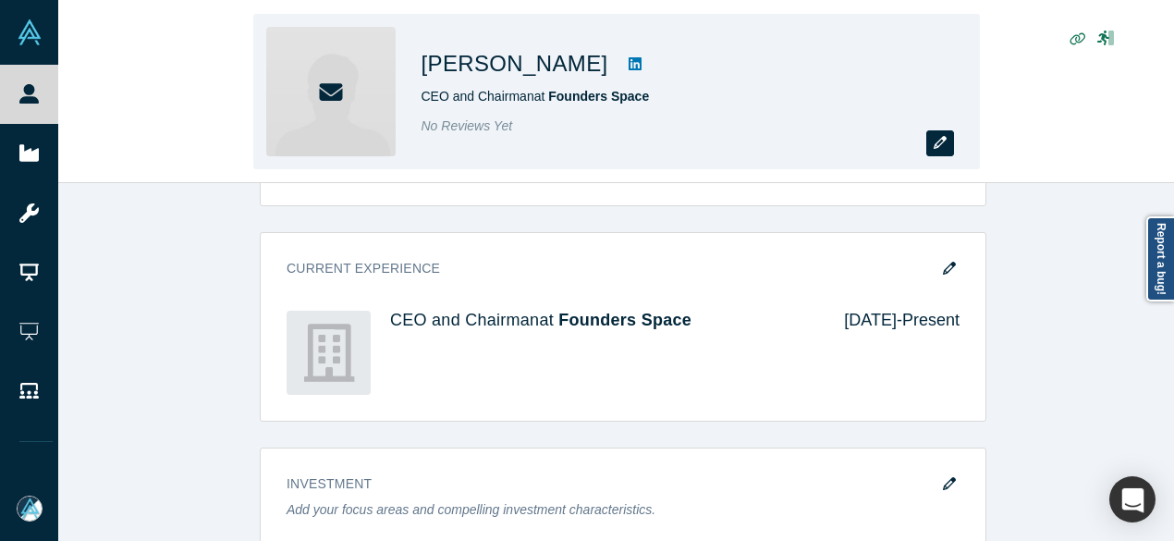
click at [944, 147] on icon "button" at bounding box center [940, 142] width 13 height 13
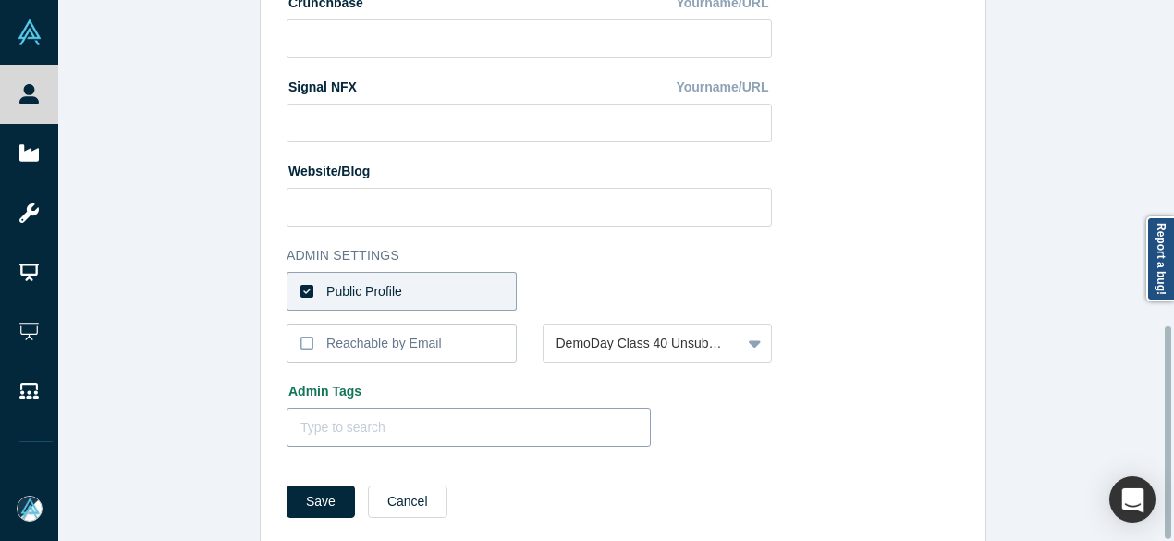
scroll to position [828, 0]
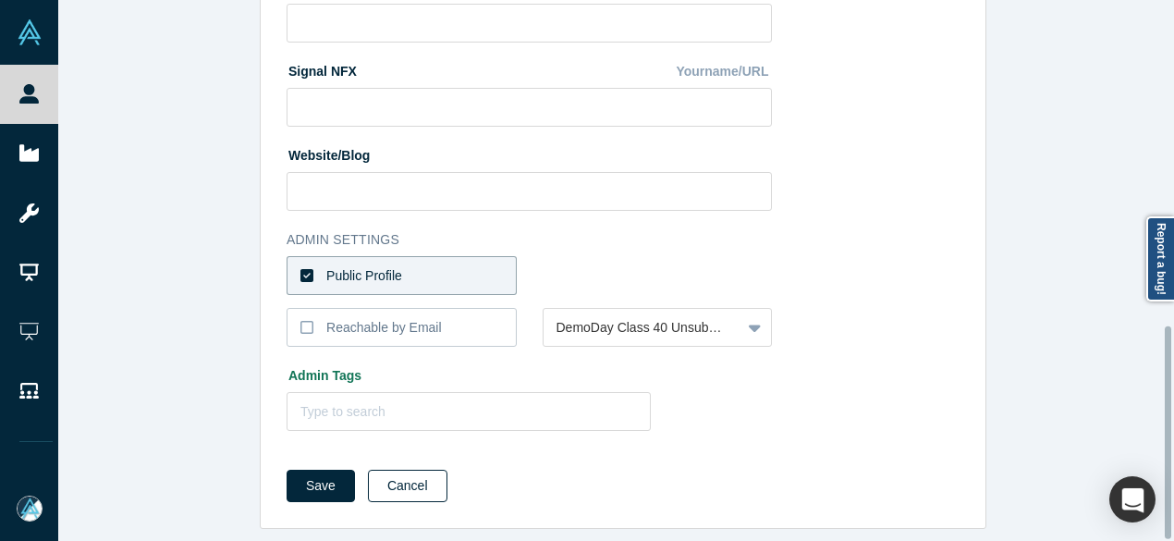
click at [416, 475] on button "Cancel" at bounding box center [408, 486] width 80 height 32
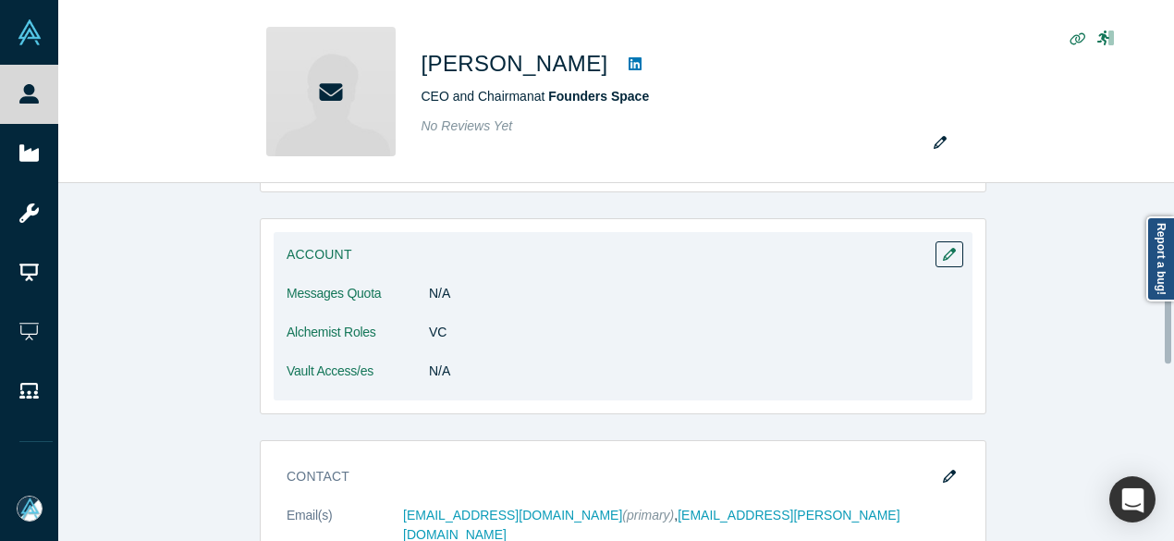
scroll to position [647, 0]
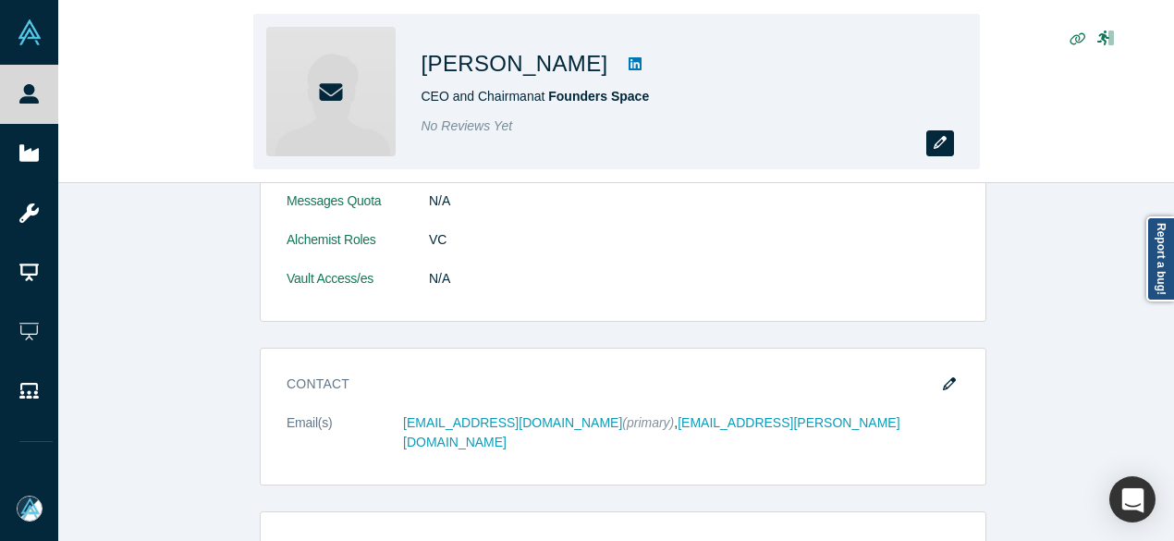
click at [941, 145] on icon "button" at bounding box center [940, 142] width 13 height 13
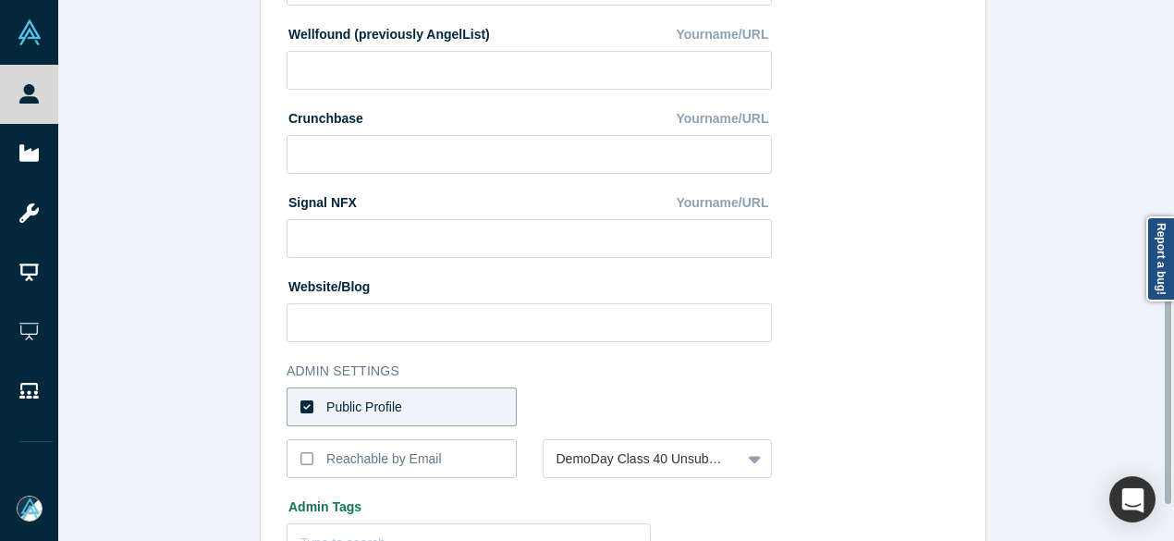
scroll to position [740, 0]
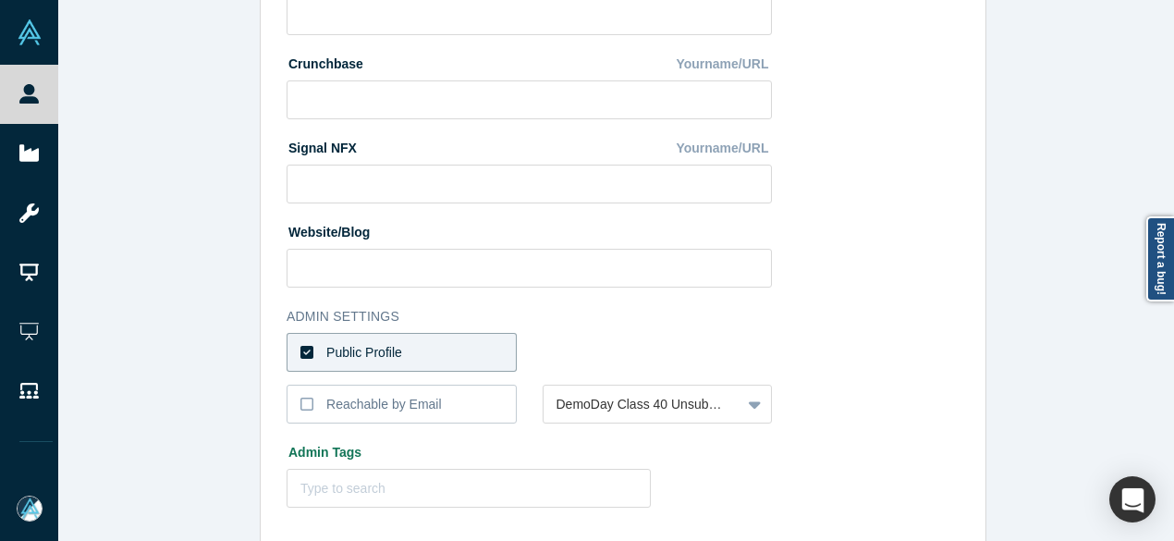
click at [486, 358] on label "Public Profile" at bounding box center [402, 352] width 230 height 39
click at [0, 0] on input "Public Profile" at bounding box center [0, 0] width 0 height 0
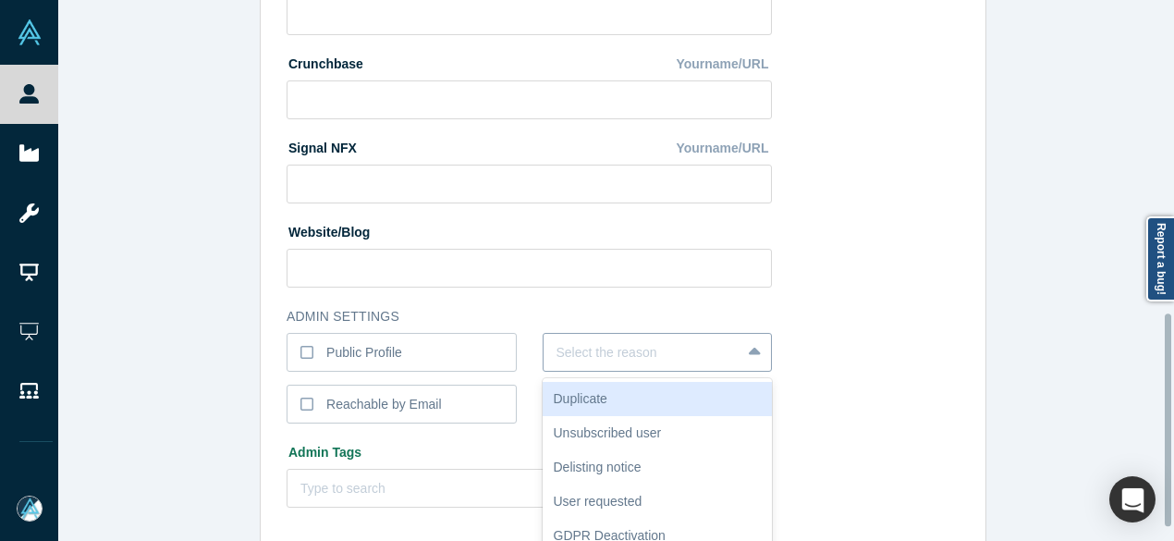
click at [575, 358] on div "6 results available. Use Up and Down to choose options, press Enter to select t…" at bounding box center [658, 352] width 230 height 39
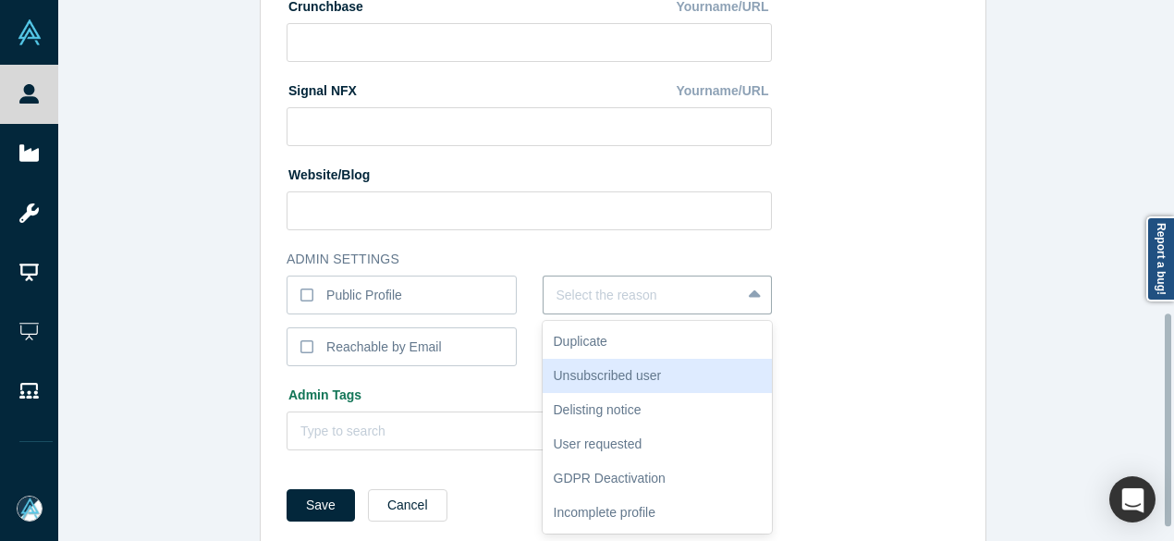
click at [595, 374] on div "Unsubscribed user" at bounding box center [658, 376] width 230 height 34
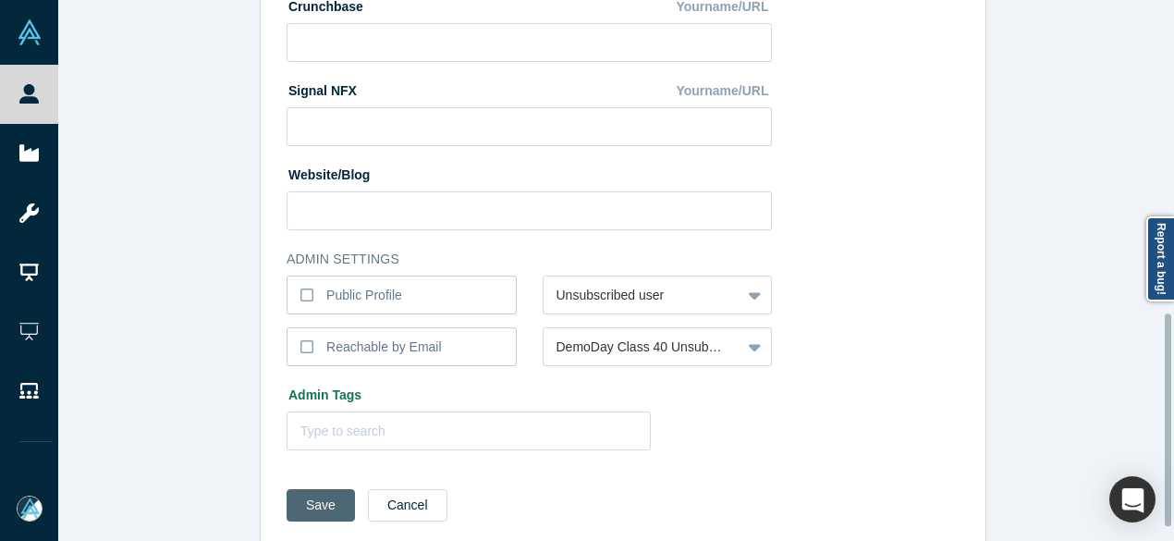
click at [326, 504] on button "Save" at bounding box center [321, 505] width 68 height 32
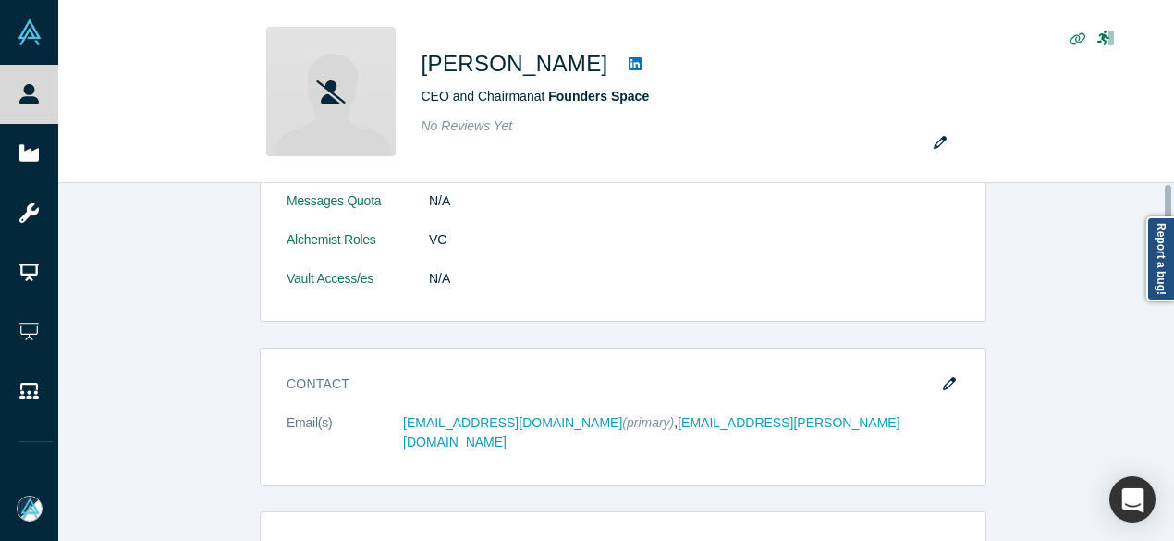
scroll to position [0, 0]
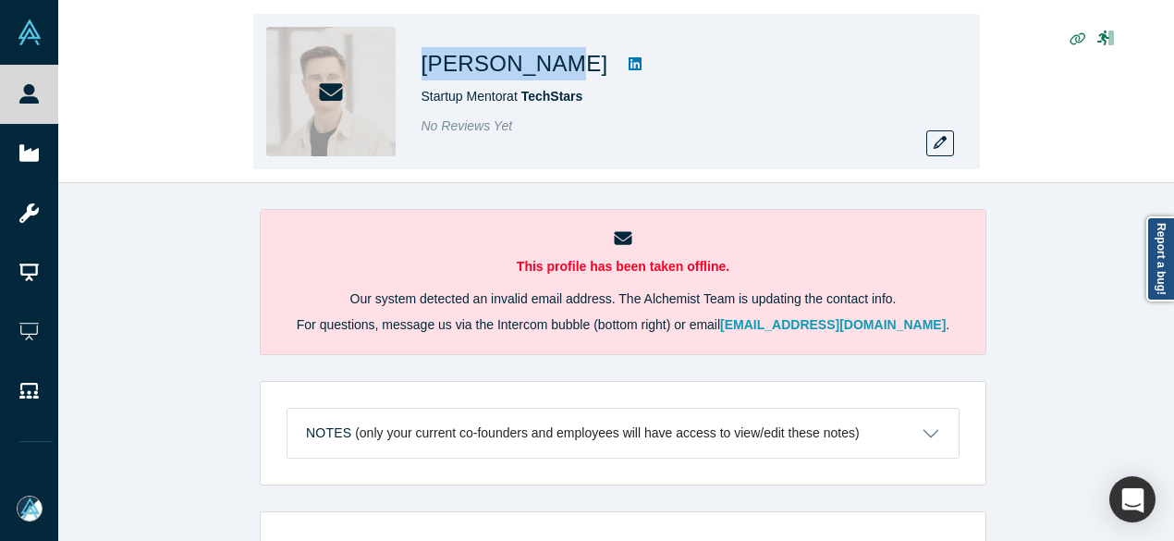
drag, startPoint x: 420, startPoint y: 69, endPoint x: 545, endPoint y: 73, distance: 125.8
click at [545, 73] on h1 "[PERSON_NAME]" at bounding box center [515, 63] width 187 height 33
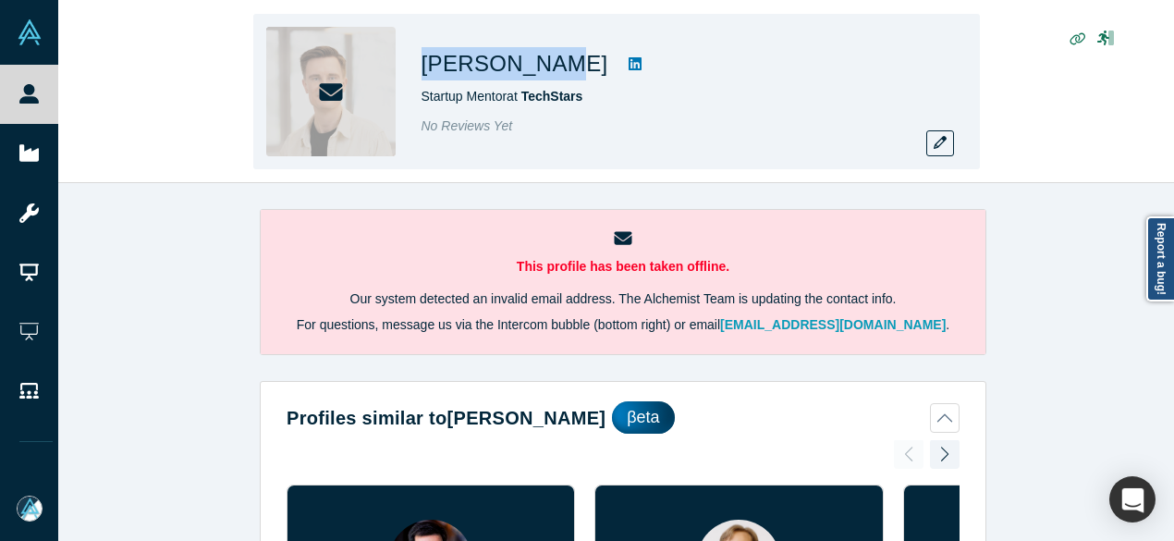
copy h1 "[PERSON_NAME]"
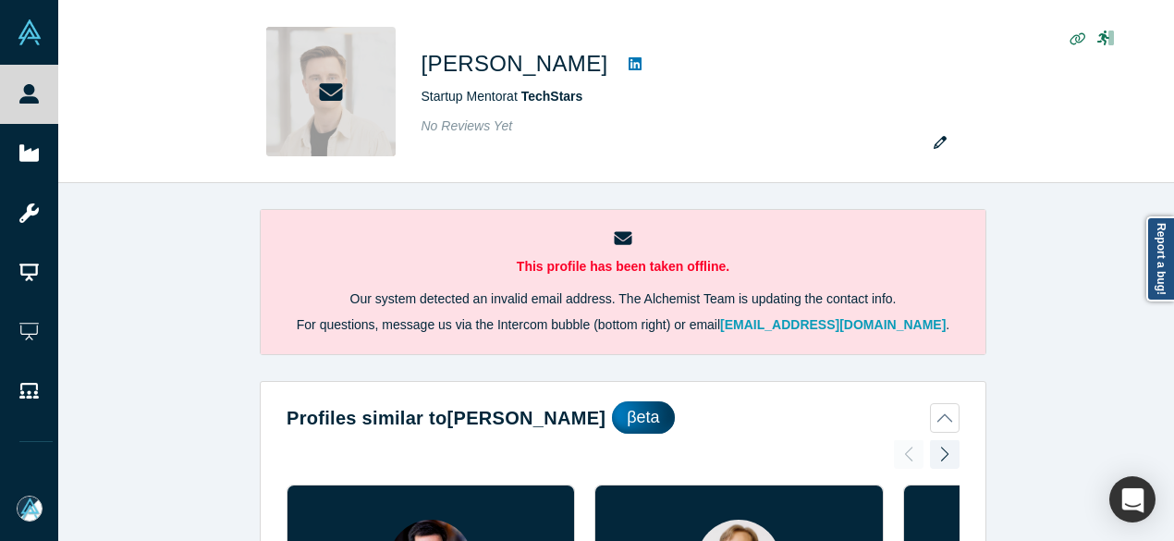
click at [1033, 268] on div "This profile has been taken offline. Our system detected an invalid email addre…" at bounding box center [623, 369] width 1130 height 372
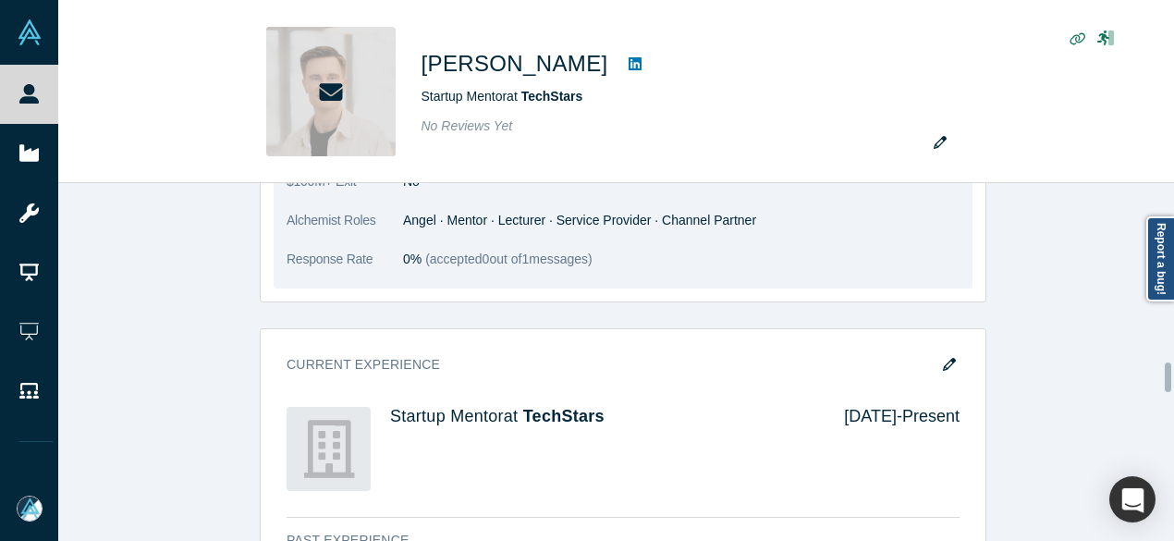
scroll to position [2219, 0]
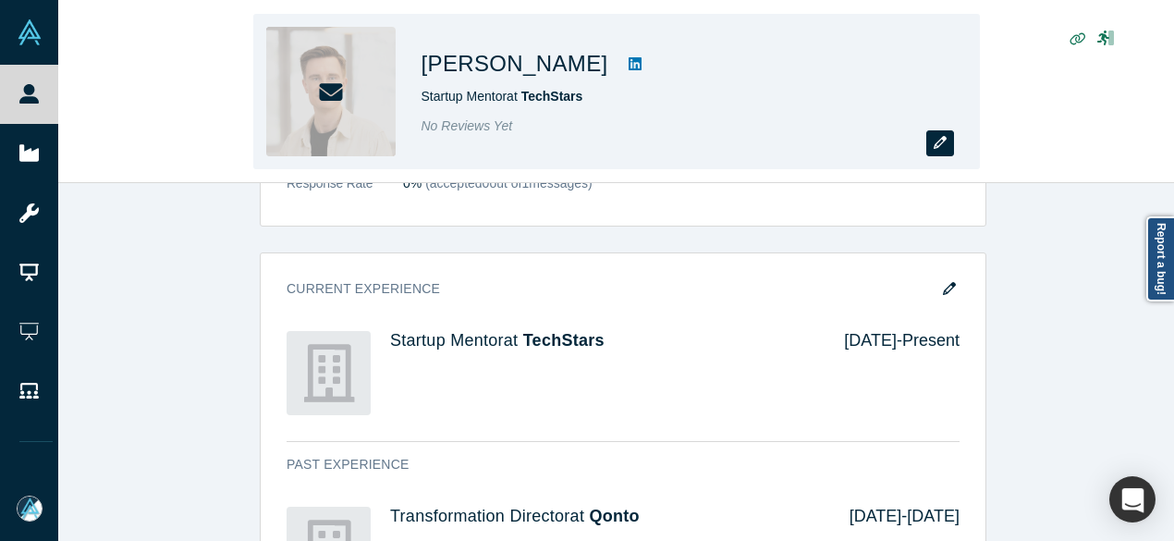
click at [941, 151] on button "button" at bounding box center [940, 143] width 28 height 26
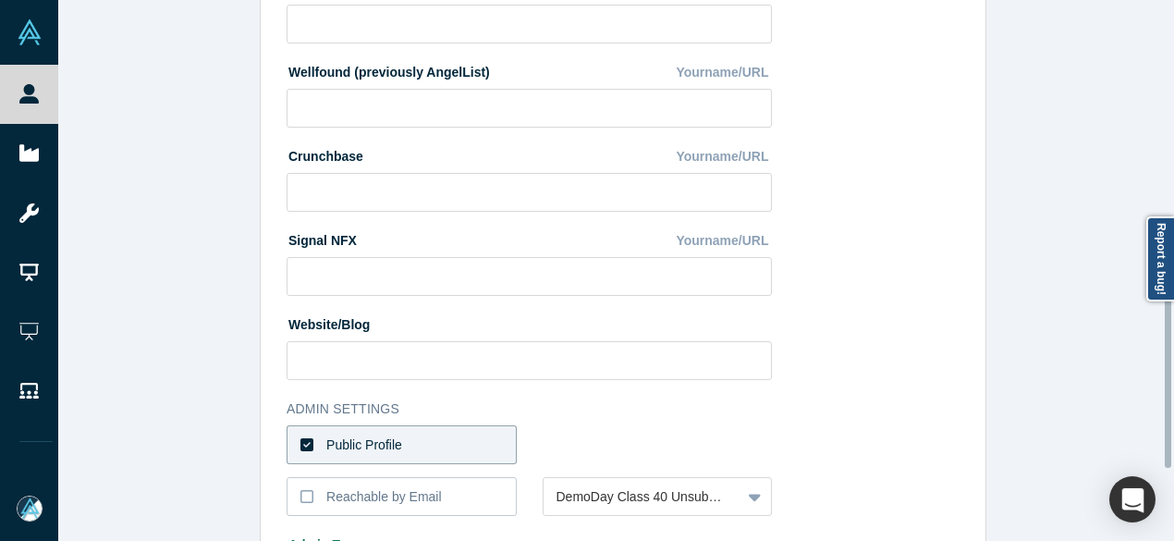
scroll to position [828, 0]
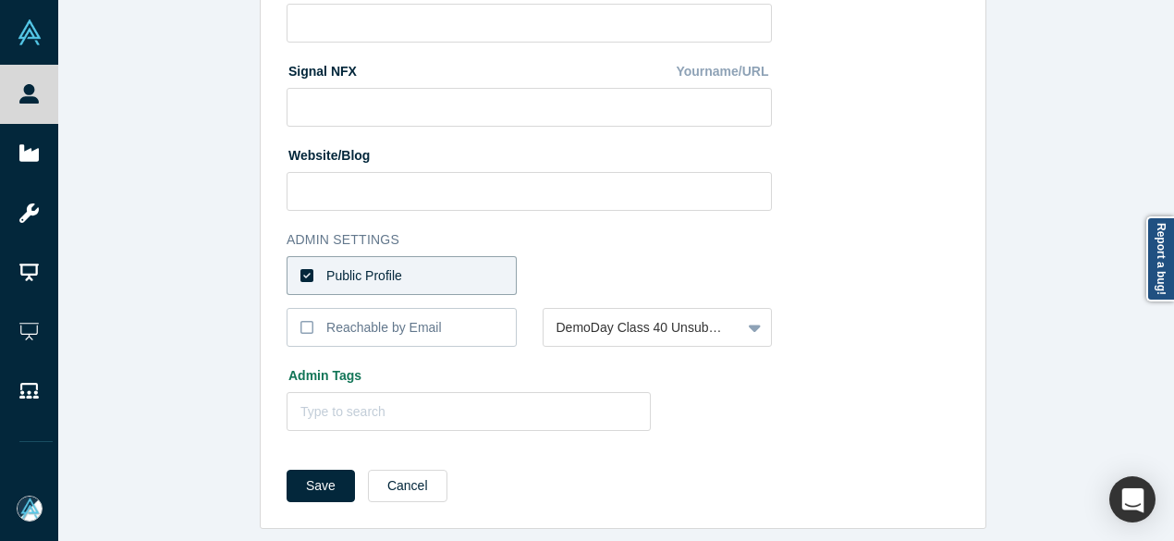
click at [160, 282] on div "Edit Profile * First Name Torben First Name cannot contain emoticons or non-eng…" at bounding box center [623, 277] width 1130 height 555
click at [72, 307] on div "Edit Profile * First Name Torben First Name cannot contain emoticons or non-eng…" at bounding box center [623, 277] width 1130 height 555
click at [450, 259] on label "Public Profile" at bounding box center [402, 275] width 230 height 39
click at [0, 0] on input "Public Profile" at bounding box center [0, 0] width 0 height 0
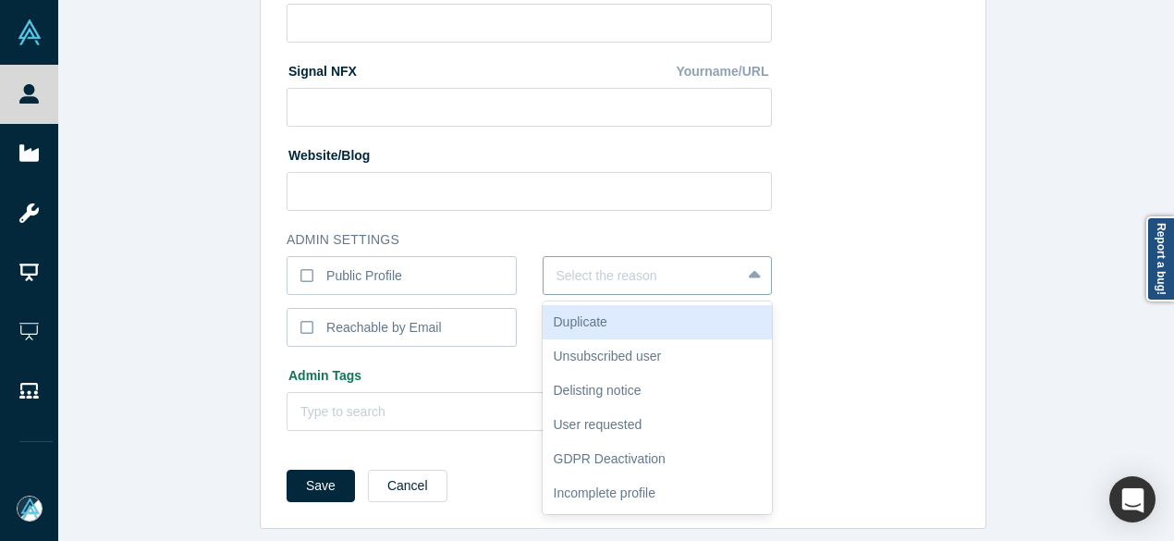
click at [582, 264] on div at bounding box center [643, 275] width 172 height 23
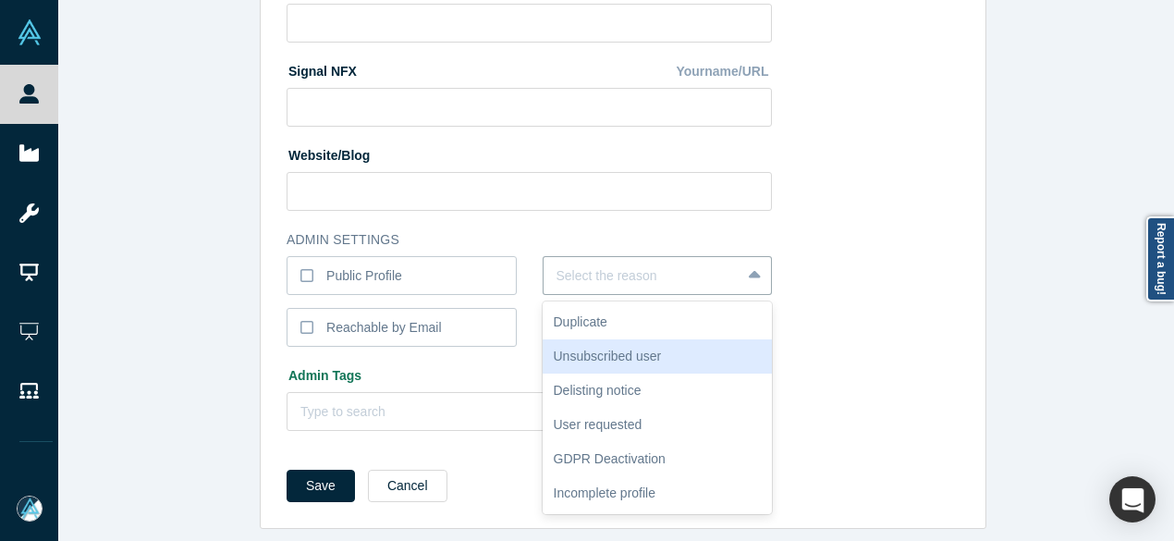
click at [581, 339] on div "Unsubscribed user" at bounding box center [658, 356] width 230 height 34
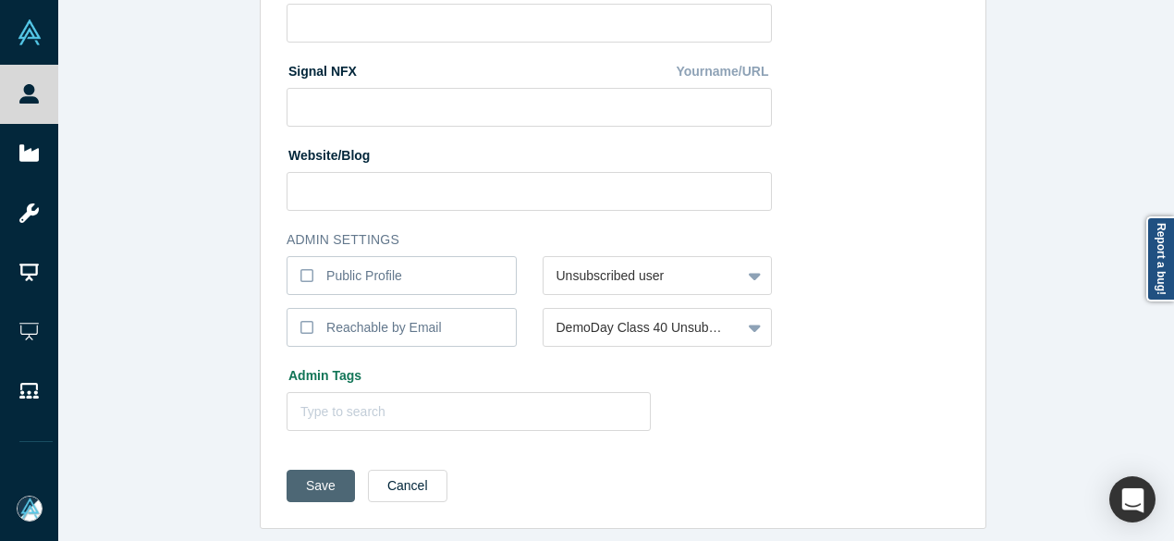
drag, startPoint x: 311, startPoint y: 477, endPoint x: 314, endPoint y: 468, distance: 10.0
click at [311, 474] on button "Save" at bounding box center [321, 486] width 68 height 32
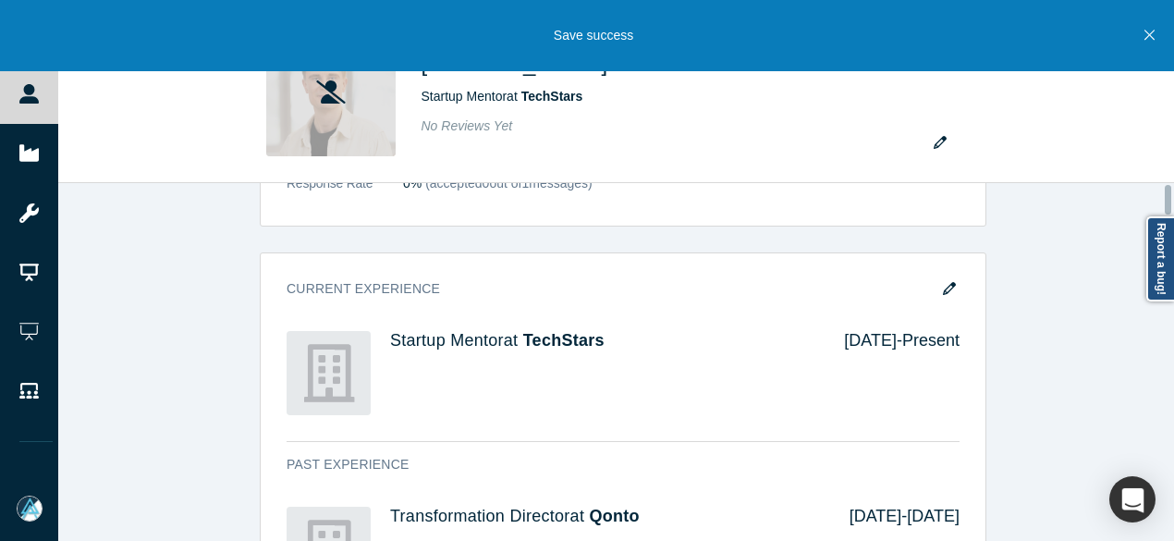
scroll to position [0, 0]
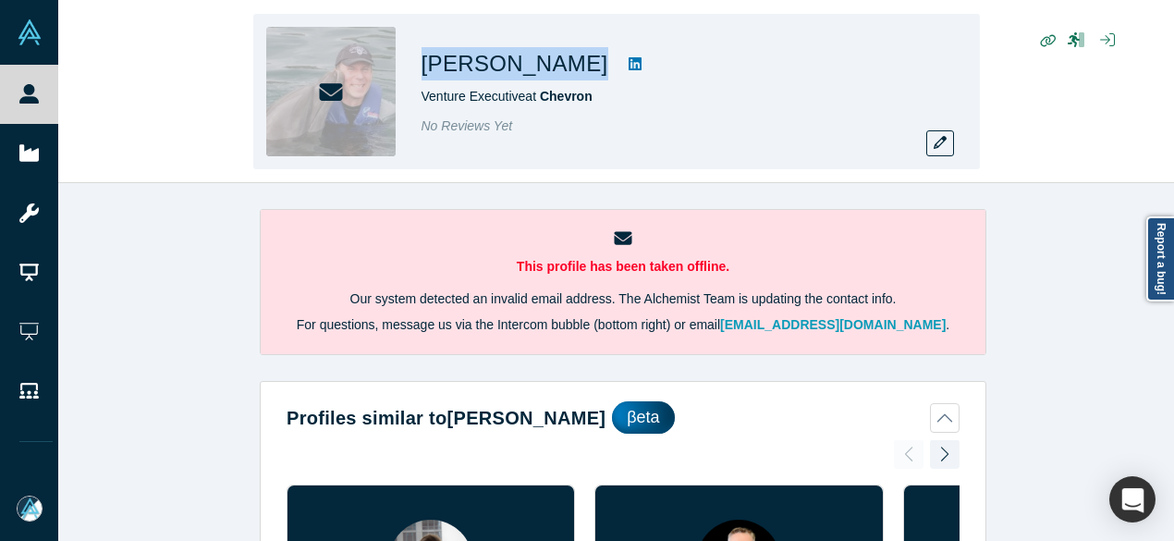
drag, startPoint x: 424, startPoint y: 66, endPoint x: 541, endPoint y: 73, distance: 116.7
click at [541, 73] on div "[PERSON_NAME]" at bounding box center [681, 63] width 518 height 33
copy div "[PERSON_NAME]"
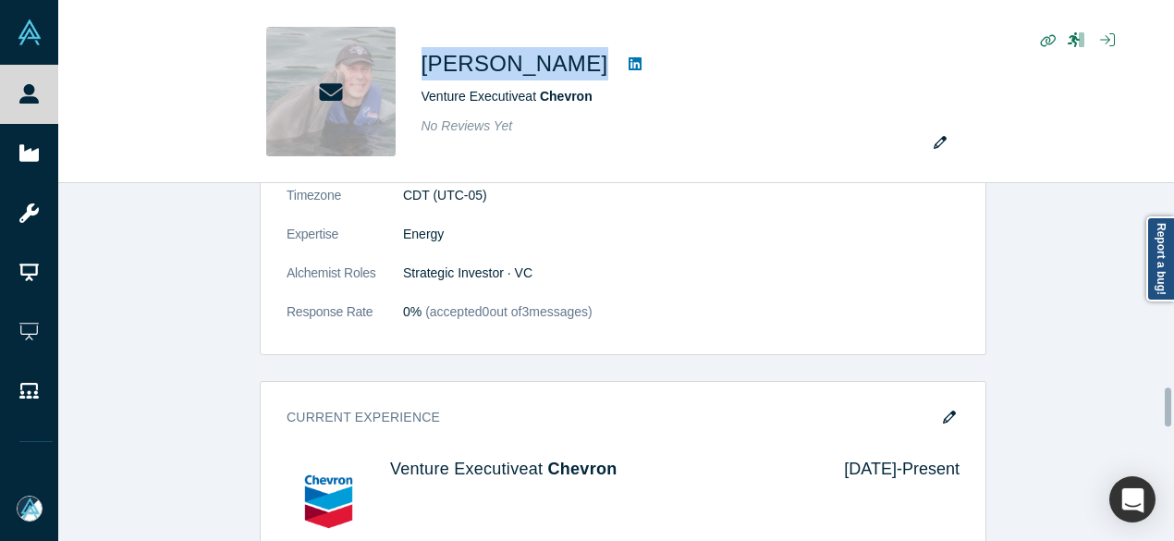
scroll to position [1941, 0]
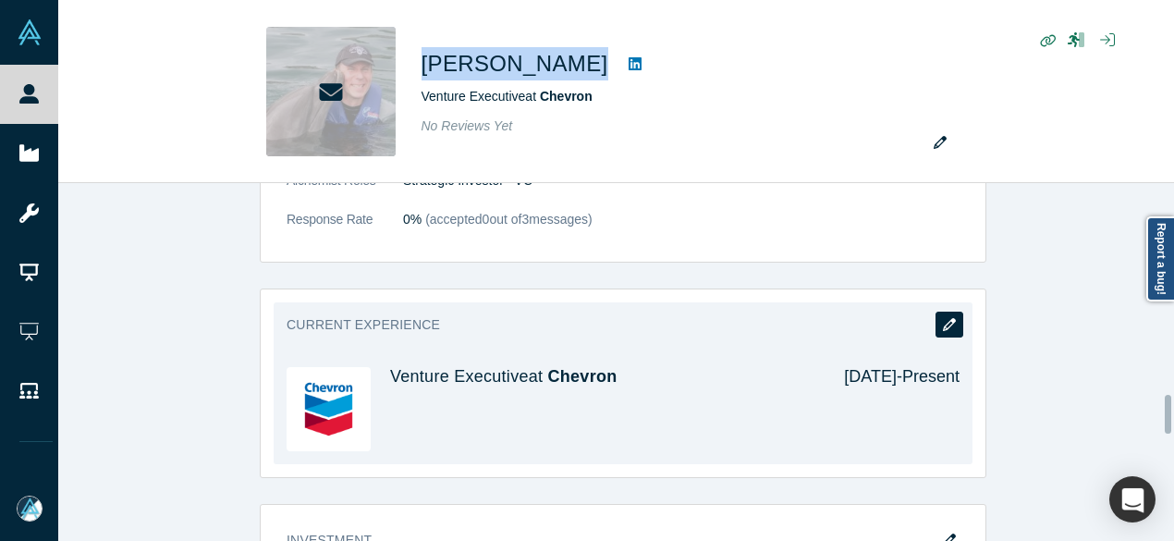
click at [951, 313] on button "button" at bounding box center [950, 325] width 28 height 26
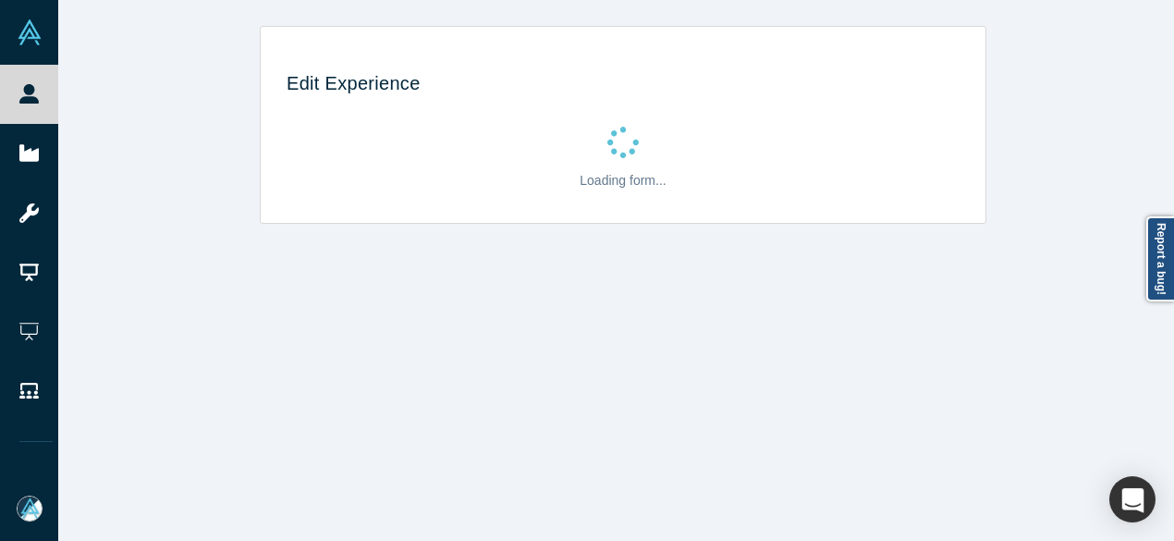
scroll to position [0, 0]
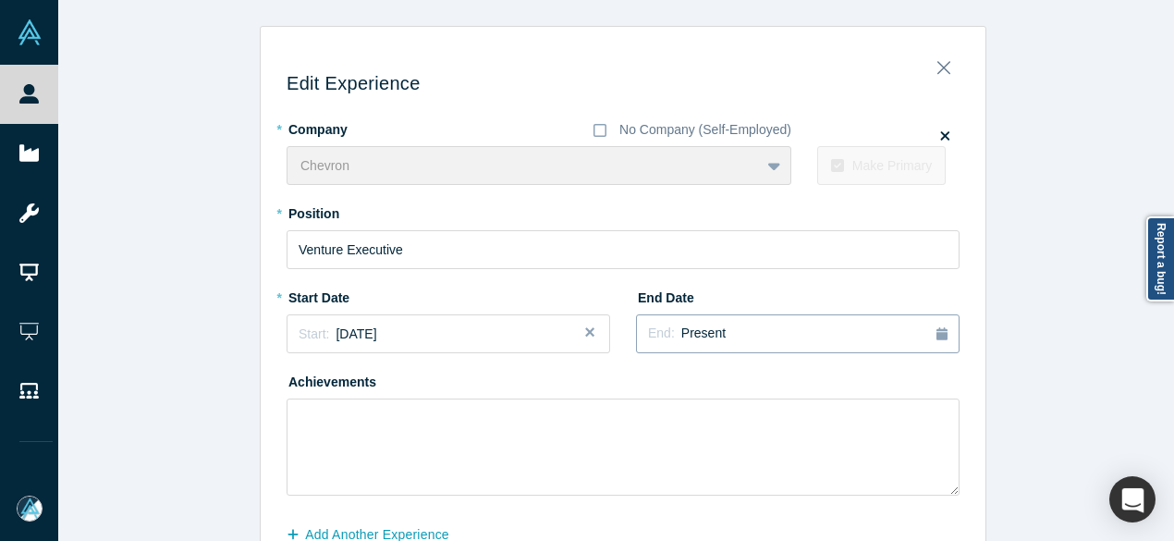
drag, startPoint x: 721, startPoint y: 336, endPoint x: 734, endPoint y: 335, distance: 13.0
click at [722, 335] on div "End: Present" at bounding box center [798, 334] width 300 height 20
click at [922, 444] on div "Jun" at bounding box center [917, 446] width 59 height 19
drag, startPoint x: 468, startPoint y: 250, endPoint x: 277, endPoint y: 249, distance: 190.4
click at [277, 249] on div "Edit Experience * Company No Company (Self-Employed) Chevron To pick up a dragg…" at bounding box center [623, 331] width 725 height 582
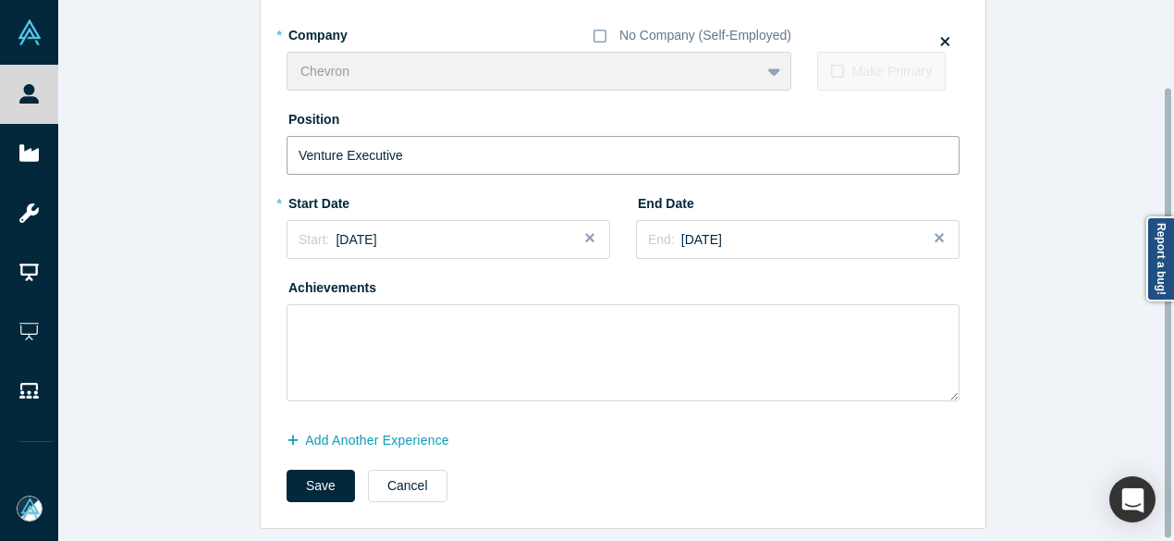
scroll to position [105, 0]
click at [316, 478] on button "Save" at bounding box center [321, 486] width 68 height 32
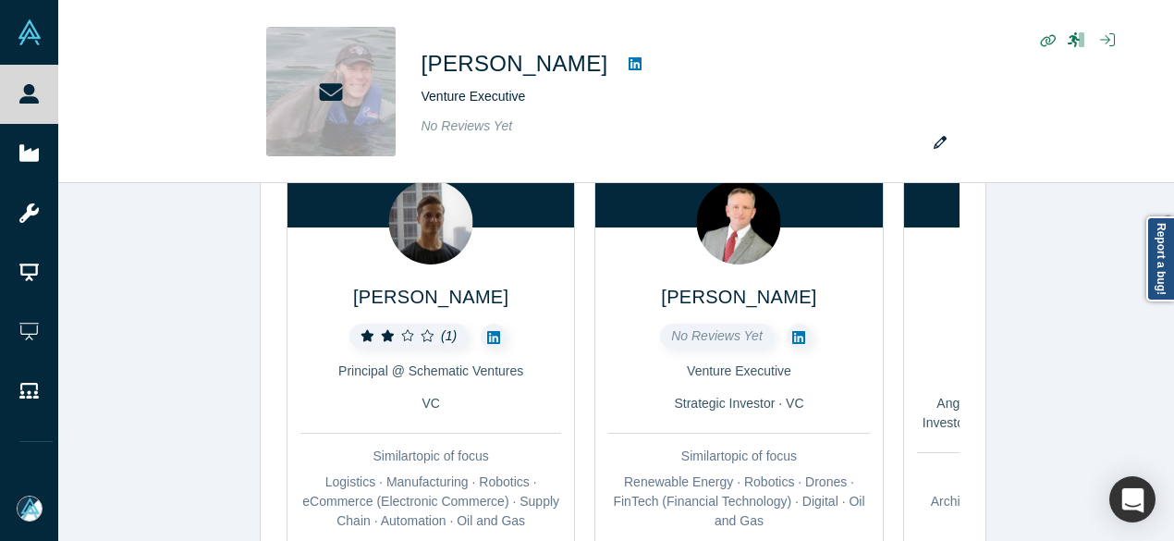
scroll to position [277, 0]
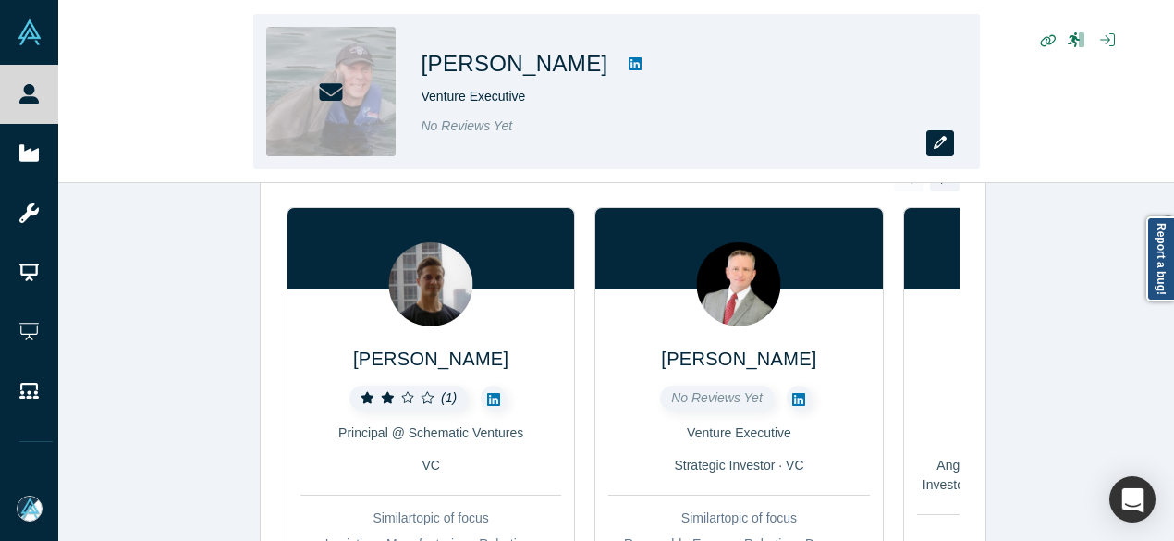
click at [942, 141] on icon "button" at bounding box center [940, 142] width 13 height 13
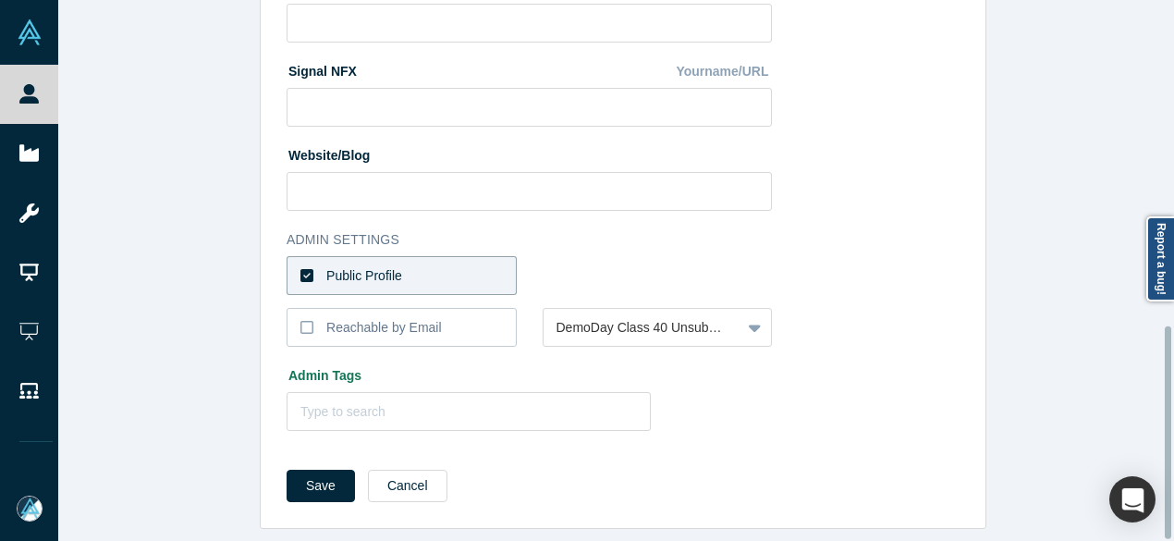
scroll to position [828, 0]
click at [463, 256] on label "Public Profile" at bounding box center [402, 275] width 230 height 39
click at [0, 0] on input "Public Profile" at bounding box center [0, 0] width 0 height 0
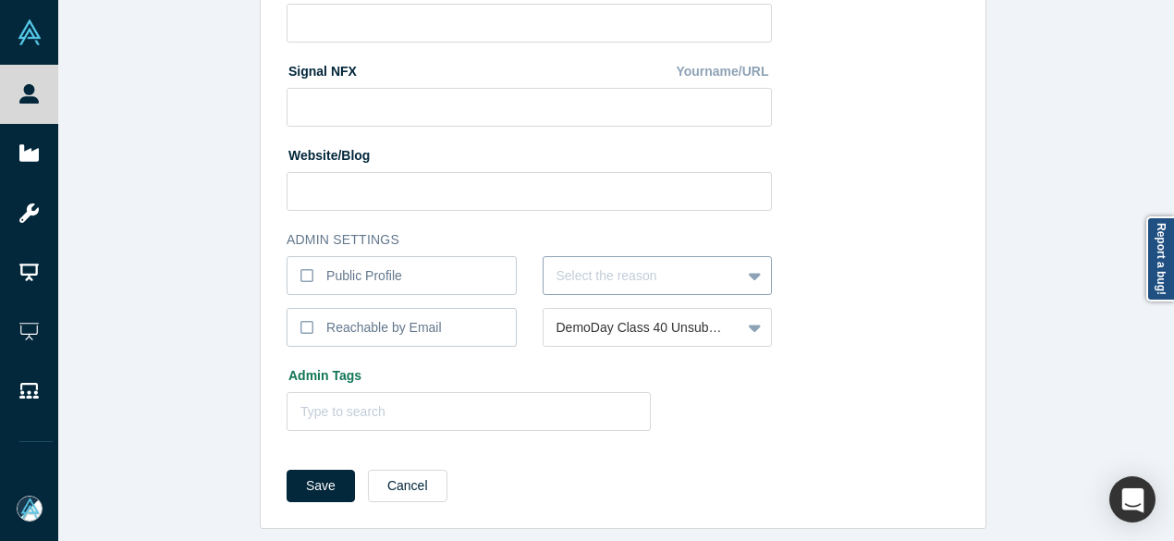
click at [595, 264] on div at bounding box center [643, 275] width 172 height 23
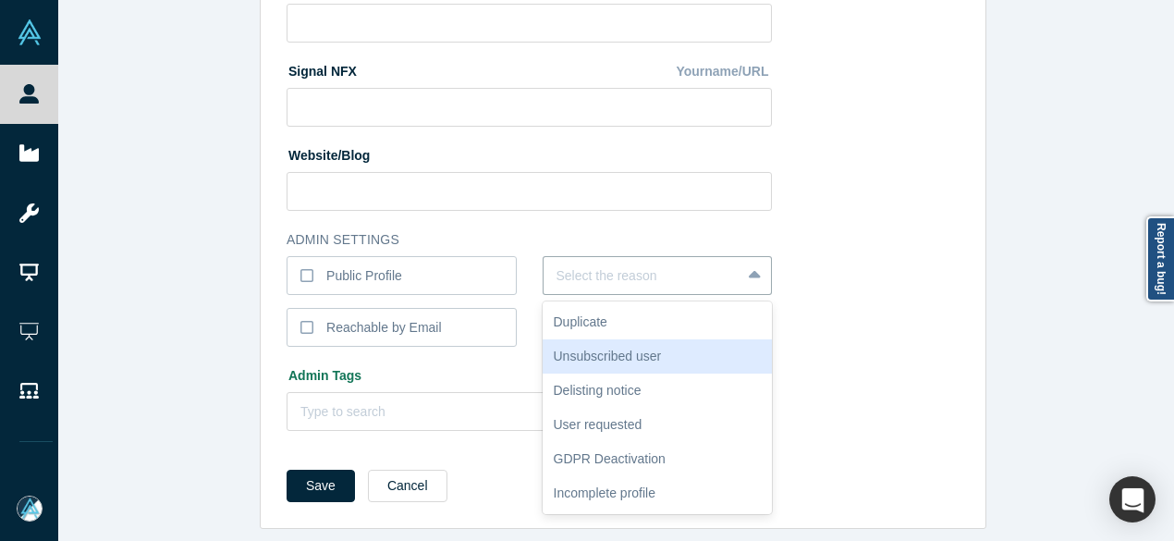
click at [601, 347] on div "Unsubscribed user" at bounding box center [658, 356] width 230 height 34
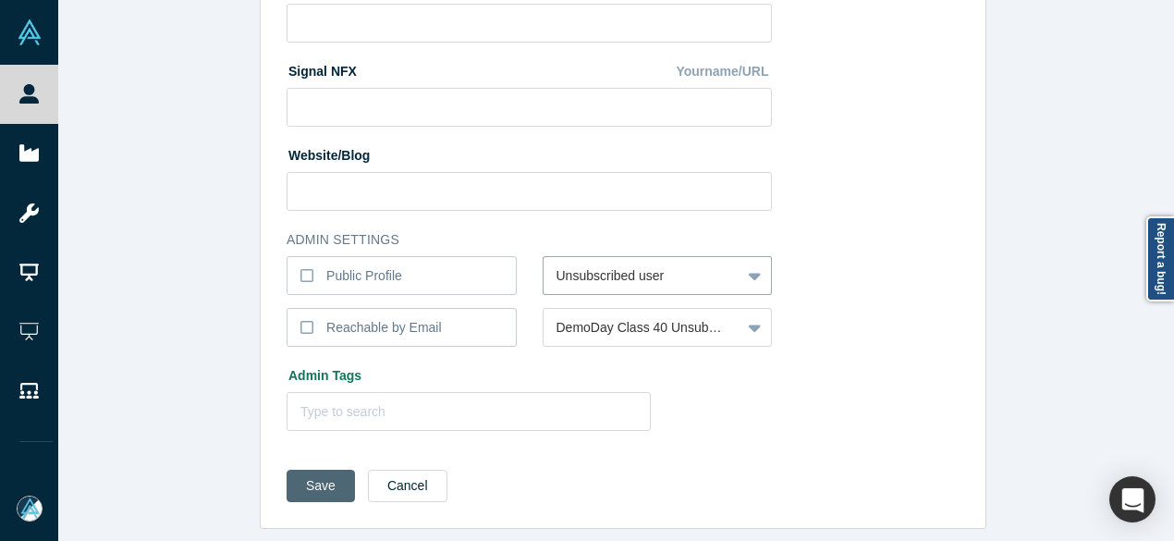
click at [292, 481] on button "Save" at bounding box center [321, 486] width 68 height 32
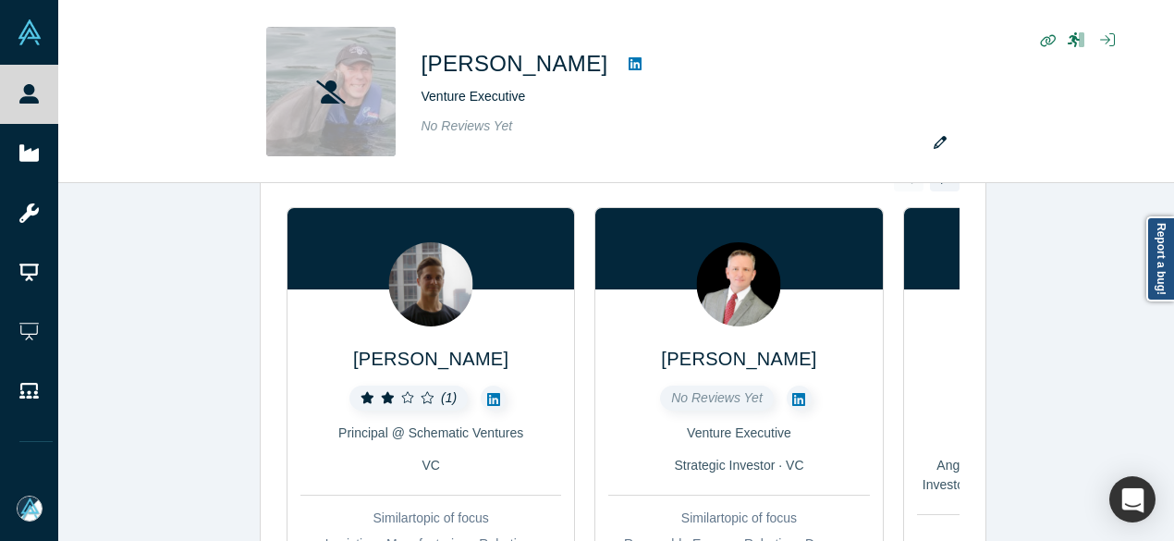
scroll to position [0, 0]
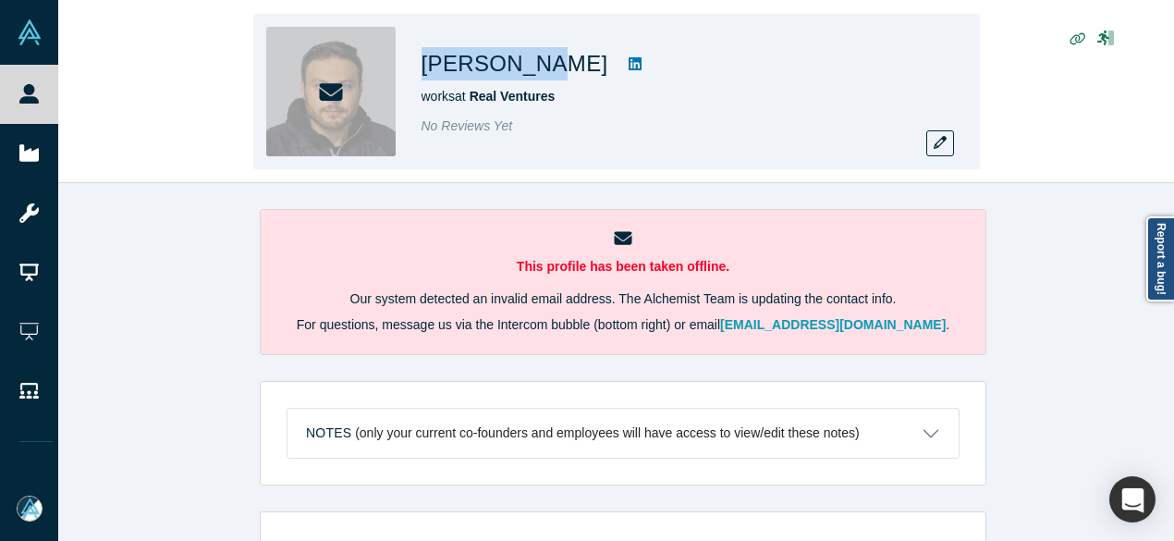
drag, startPoint x: 418, startPoint y: 63, endPoint x: 531, endPoint y: 69, distance: 113.0
click at [531, 69] on div "[PERSON_NAME] works at Real Ventures No Reviews Yet" at bounding box center [616, 91] width 727 height 155
copy h1 "[PERSON_NAME]"
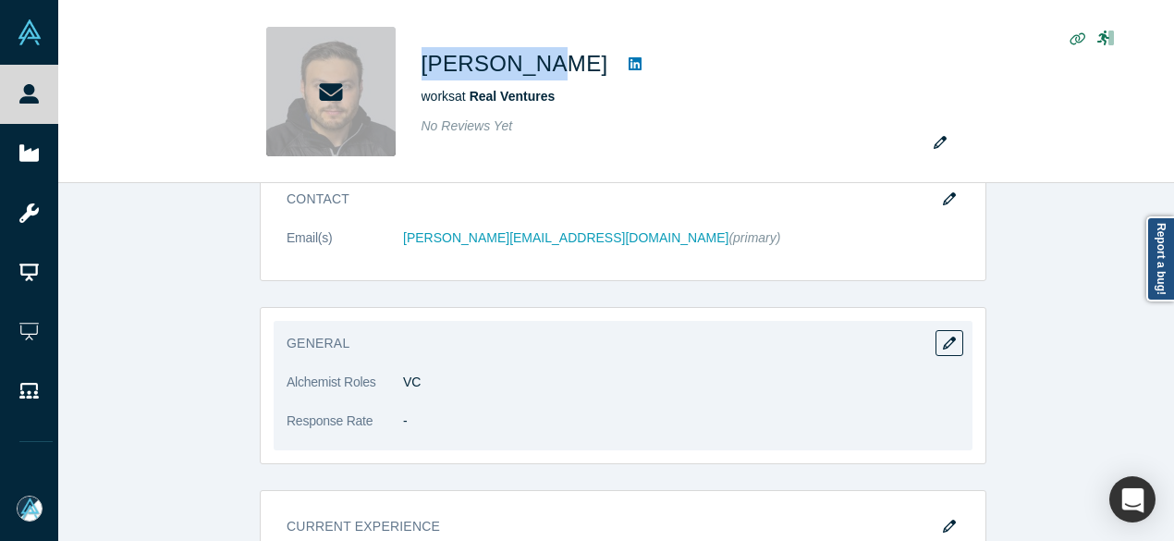
scroll to position [1017, 0]
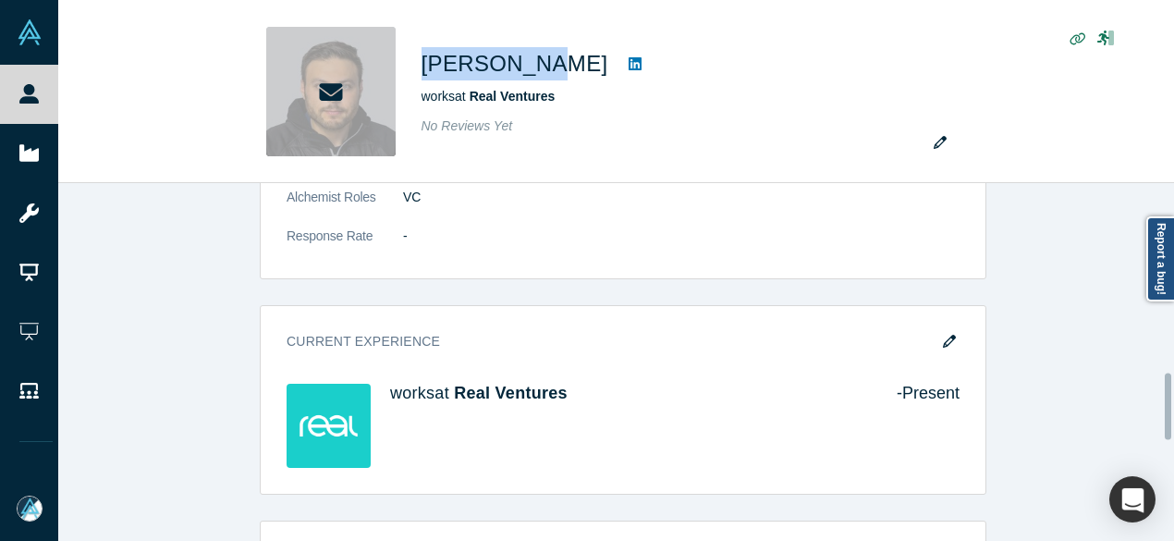
drag, startPoint x: 944, startPoint y: 344, endPoint x: 913, endPoint y: 308, distance: 47.2
click at [944, 343] on button "button" at bounding box center [950, 341] width 28 height 26
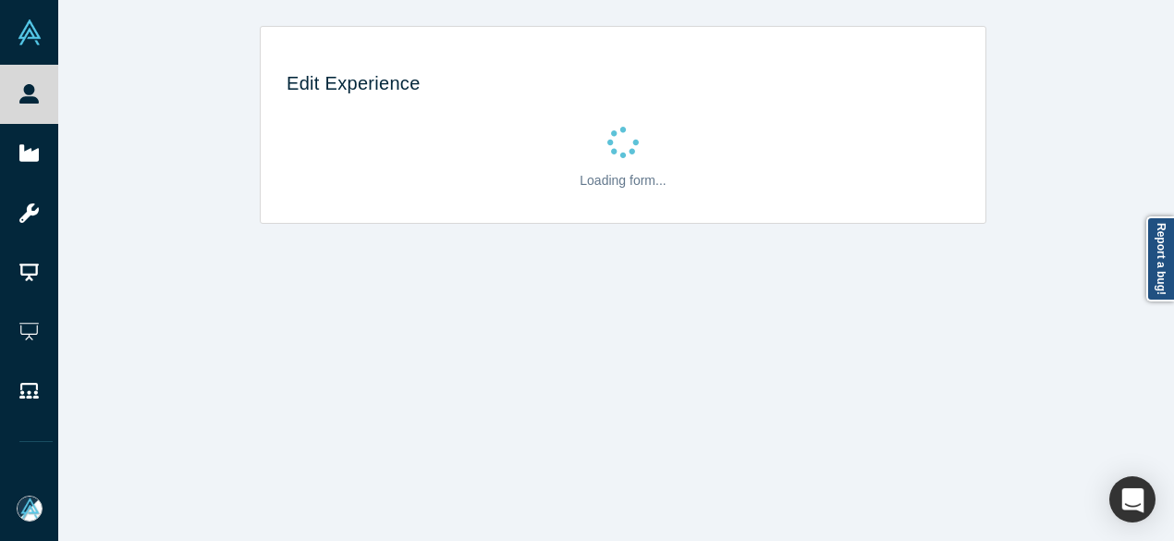
scroll to position [0, 0]
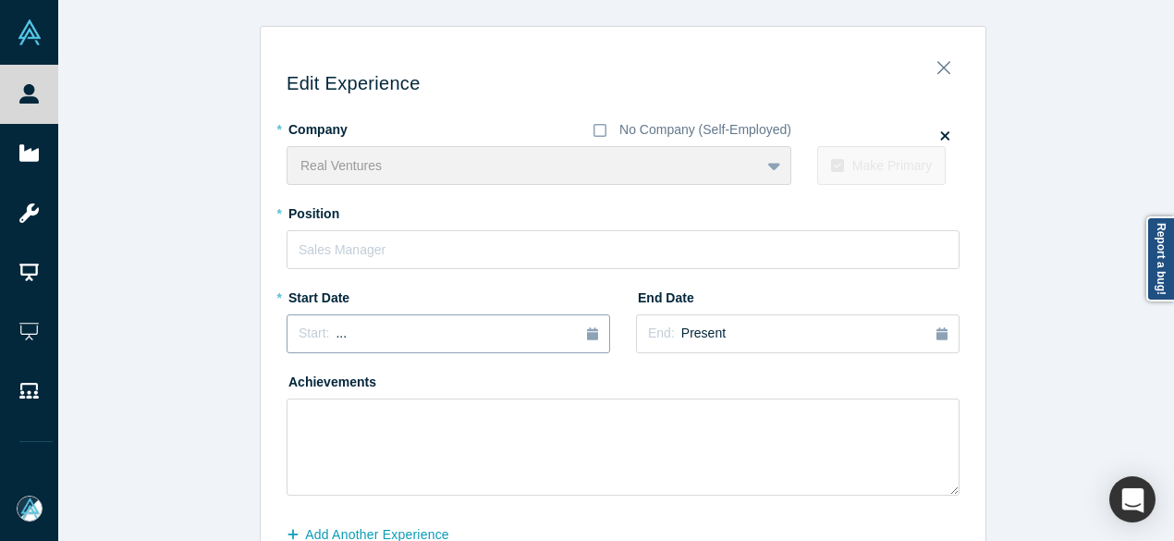
click at [393, 334] on div "Start: ..." at bounding box center [449, 334] width 300 height 20
click at [289, 386] on button "Previous Year" at bounding box center [294, 385] width 18 height 18
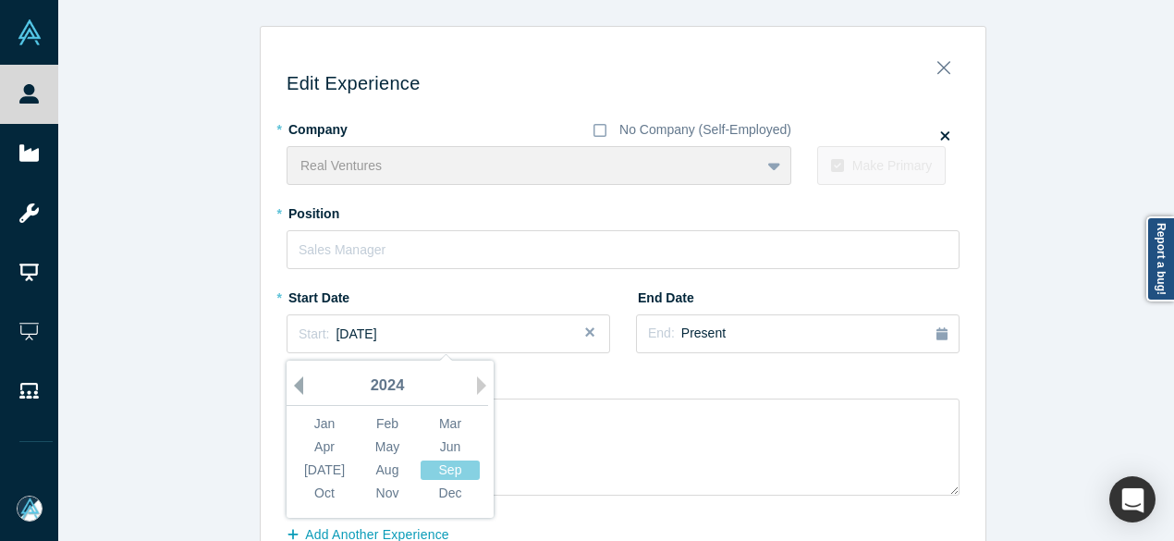
click at [288, 386] on button "Previous Year" at bounding box center [294, 385] width 18 height 18
click at [288, 387] on button "Previous Year" at bounding box center [294, 385] width 18 height 18
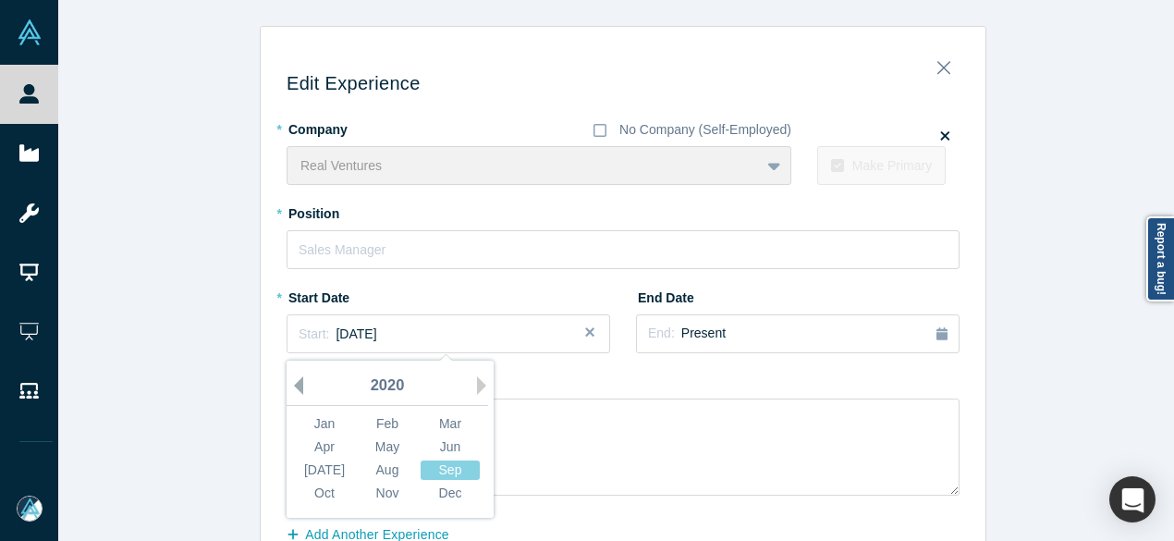
click at [288, 387] on button "Previous Year" at bounding box center [294, 385] width 18 height 18
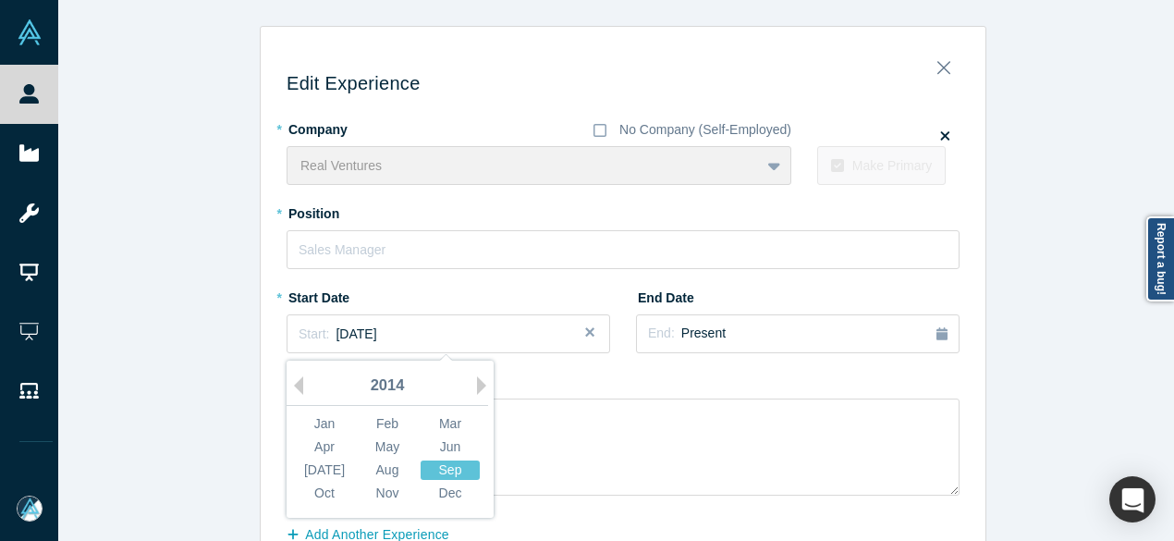
click at [449, 476] on div "Sep" at bounding box center [450, 469] width 59 height 19
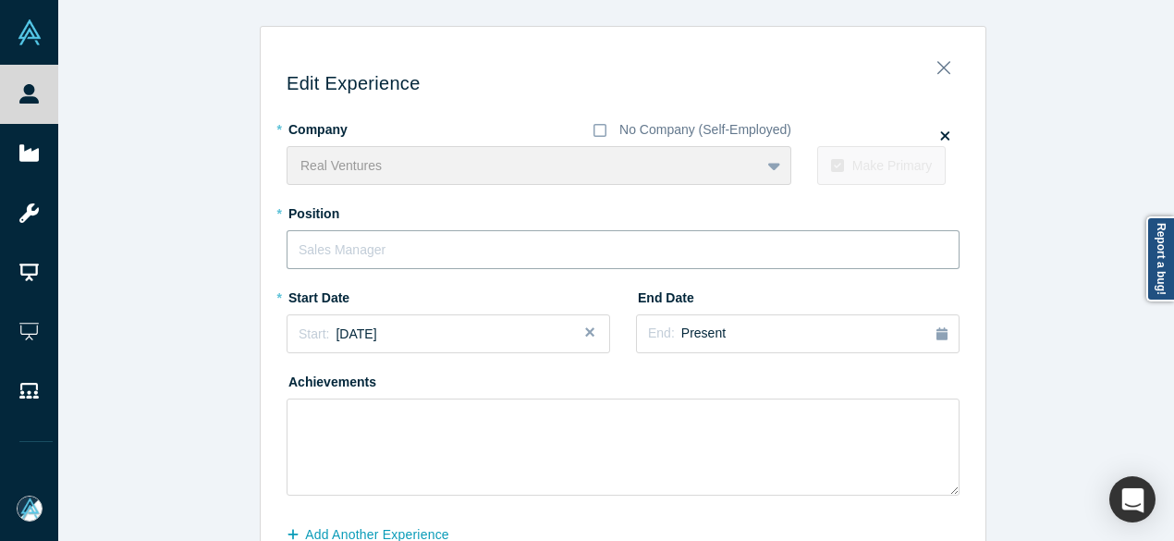
click at [420, 249] on input "text" at bounding box center [623, 249] width 673 height 39
paste input "Partner"
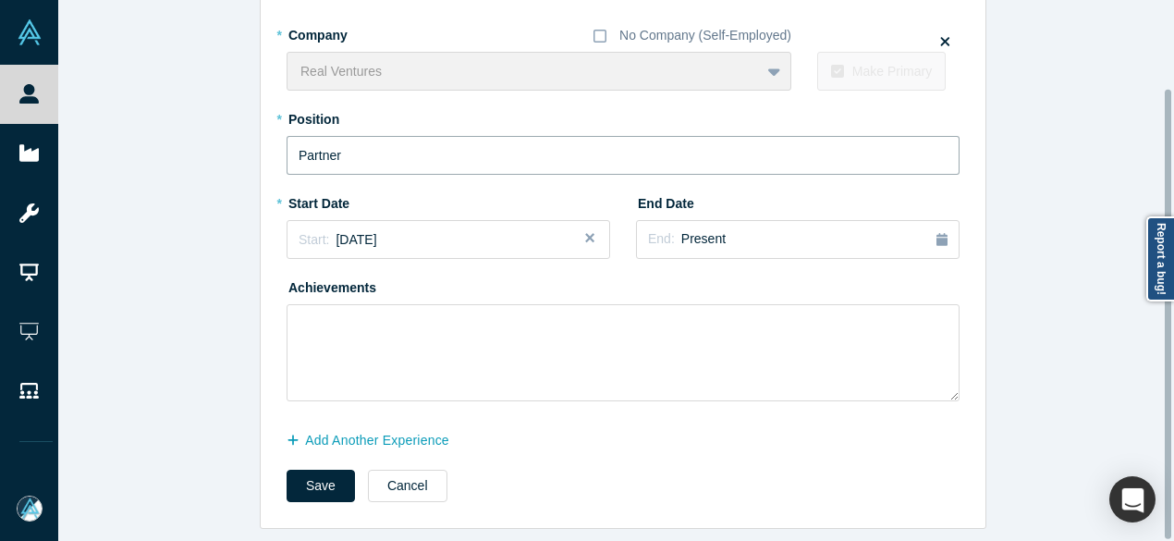
scroll to position [105, 0]
type input "Partner"
click at [298, 424] on button "Add Another Experience" at bounding box center [378, 440] width 182 height 32
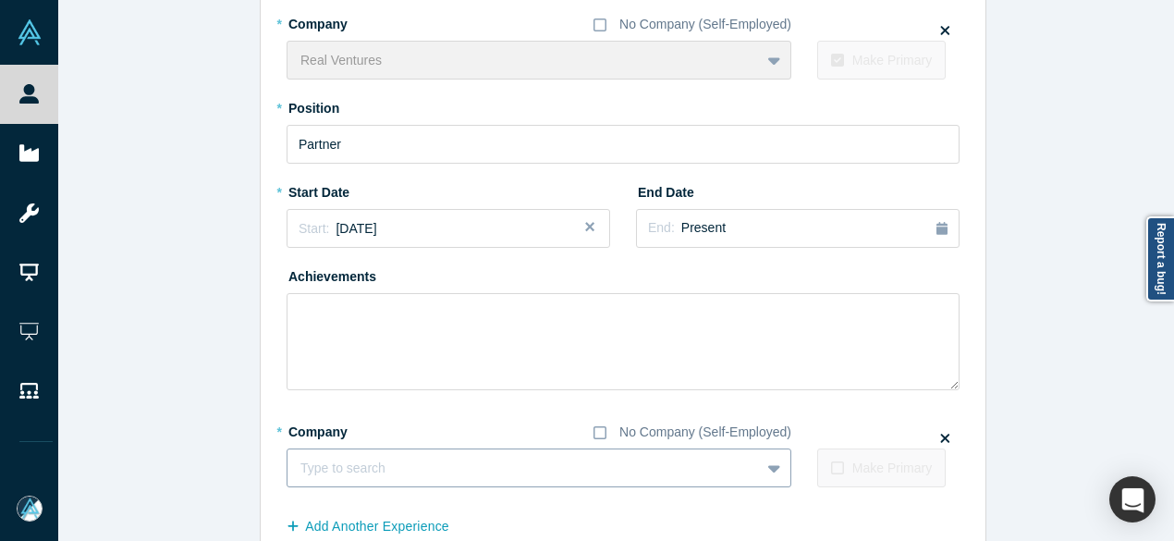
click at [373, 462] on div at bounding box center [523, 468] width 447 height 23
paste input "Paper logo Investor Investor Paper Edu"
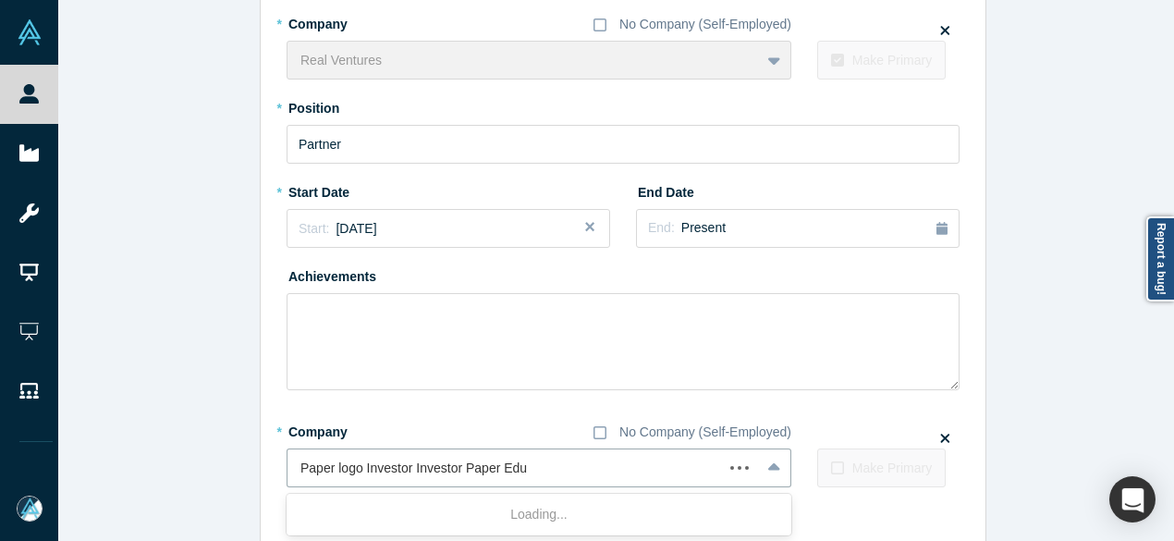
drag, startPoint x: 460, startPoint y: 471, endPoint x: 276, endPoint y: 461, distance: 184.2
click at [276, 461] on div "Edit Experience * Company No Company (Self-Employed) Real Ventures To pick up a…" at bounding box center [623, 273] width 725 height 679
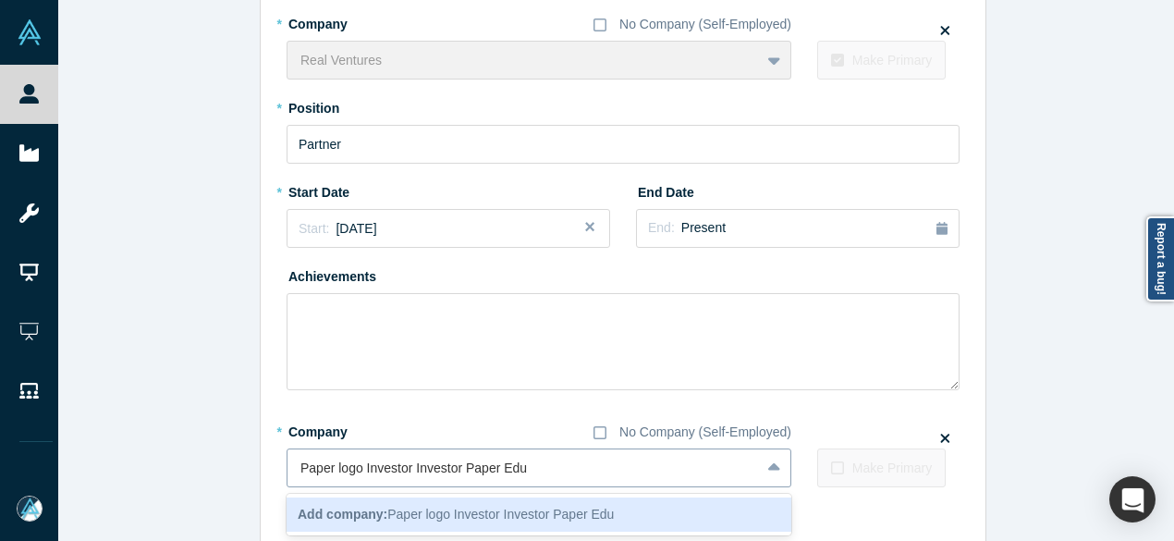
click at [455, 465] on input "Paper logo Investor Investor Paper Edu" at bounding box center [415, 468] width 230 height 19
drag, startPoint x: 457, startPoint y: 467, endPoint x: 244, endPoint y: 459, distance: 212.8
click at [244, 463] on div "Edit Experience * Company No Company (Self-Employed) Real Ventures To pick up a…" at bounding box center [623, 267] width 1130 height 694
type input "Paper Edu"
click at [379, 520] on b "Add company:" at bounding box center [343, 514] width 90 height 15
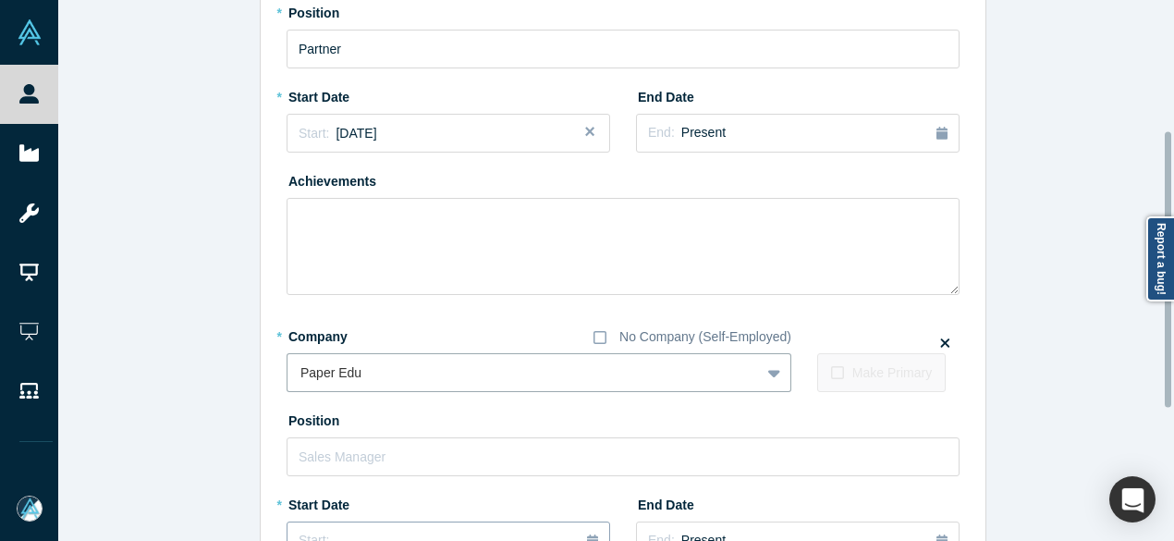
scroll to position [290, 0]
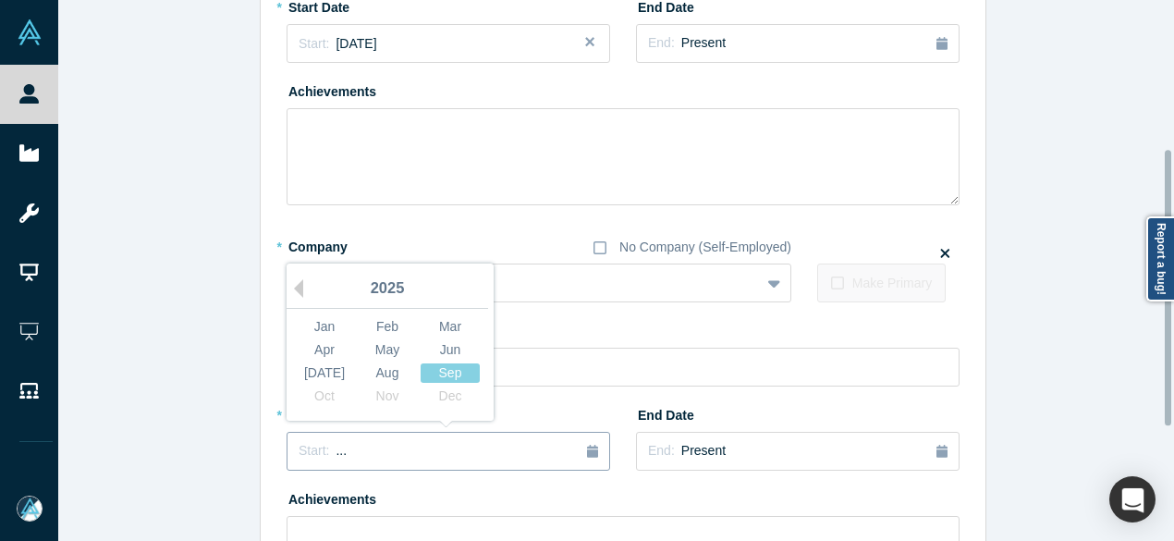
click at [361, 448] on div "Start: ..." at bounding box center [449, 451] width 300 height 20
click at [292, 286] on button "Previous Year" at bounding box center [294, 288] width 18 height 18
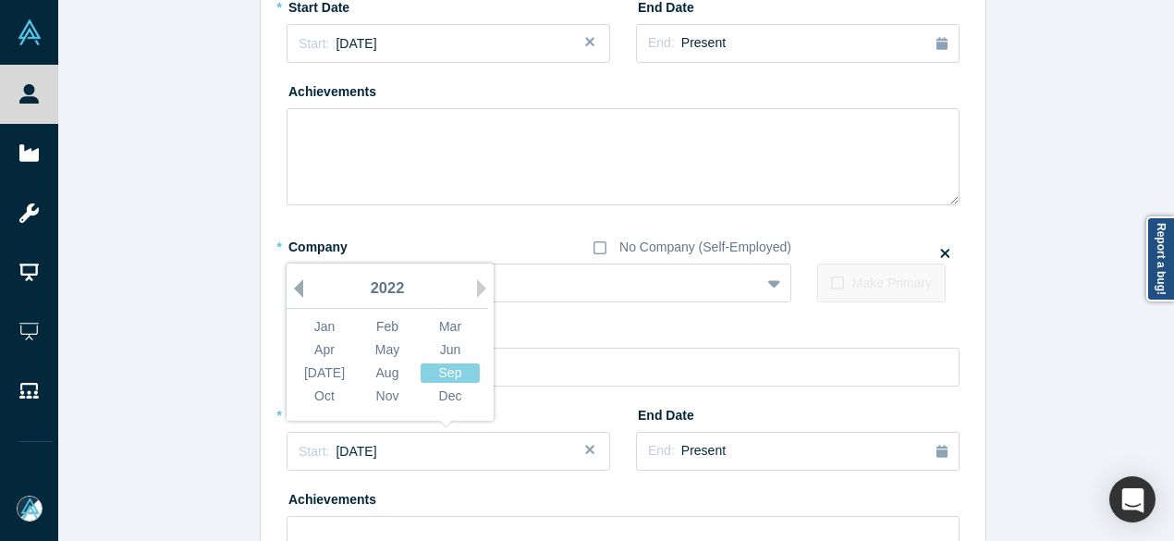
click at [292, 286] on button "Previous Year" at bounding box center [294, 288] width 18 height 18
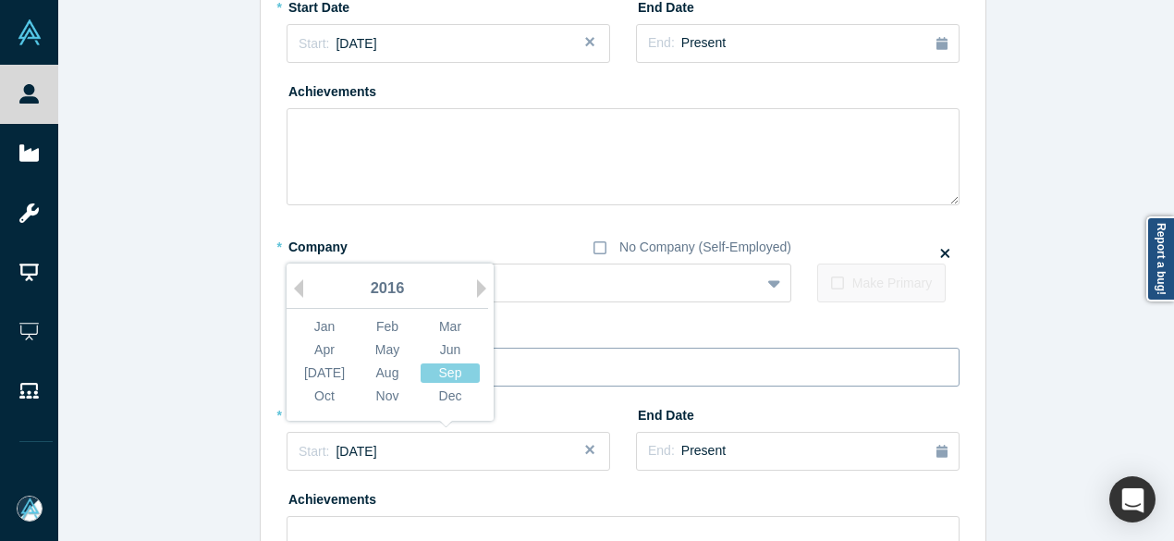
click at [388, 373] on div "Aug" at bounding box center [387, 372] width 59 height 19
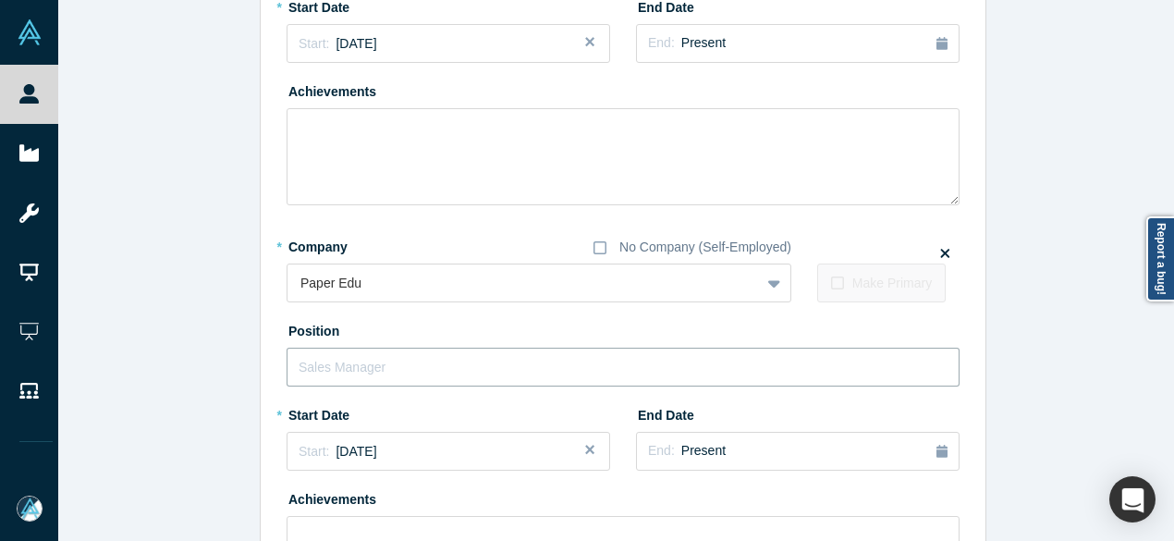
click at [372, 366] on input "text" at bounding box center [623, 367] width 673 height 39
paste input "Paper logo Investor Investor"
drag, startPoint x: 405, startPoint y: 367, endPoint x: 278, endPoint y: 367, distance: 126.7
click at [278, 367] on div "Edit Experience * Company No Company (Self-Employed) Real Ventures To pick up a…" at bounding box center [623, 244] width 725 height 990
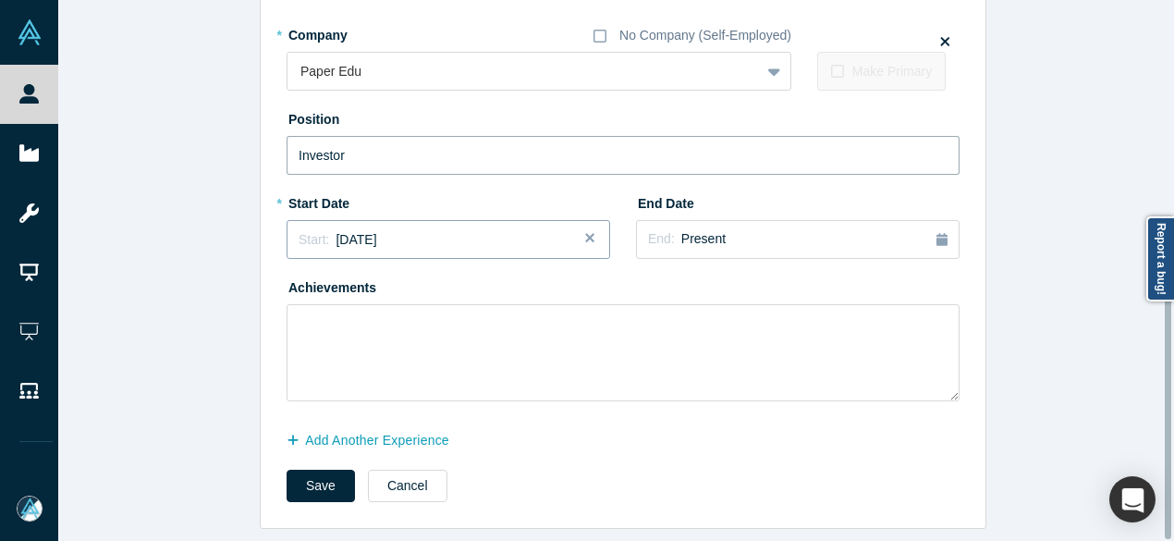
scroll to position [514, 0]
type input "Investor"
click at [318, 470] on button "Save" at bounding box center [321, 486] width 68 height 32
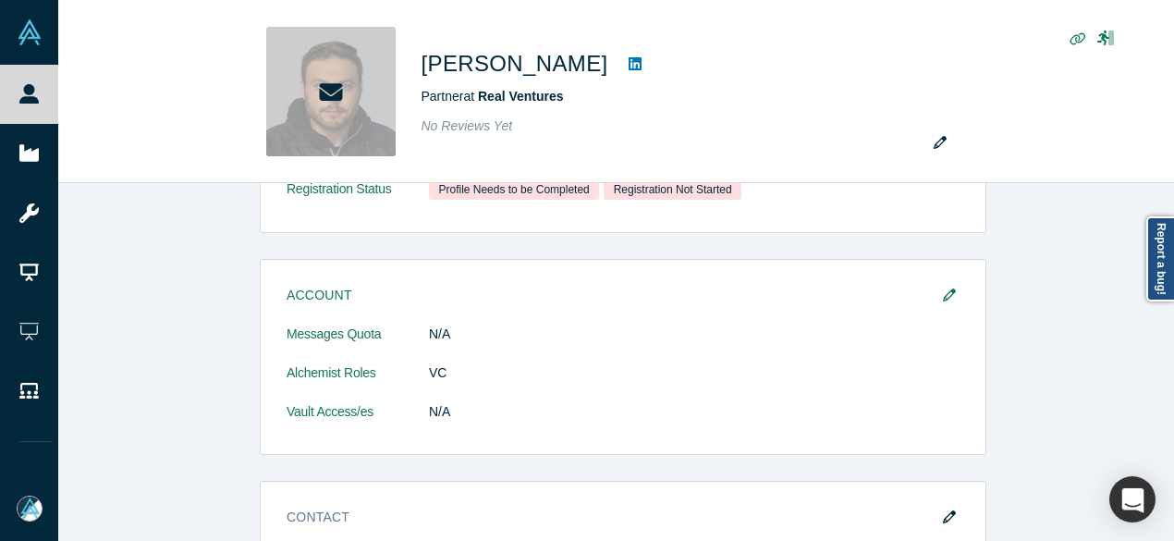
scroll to position [0, 0]
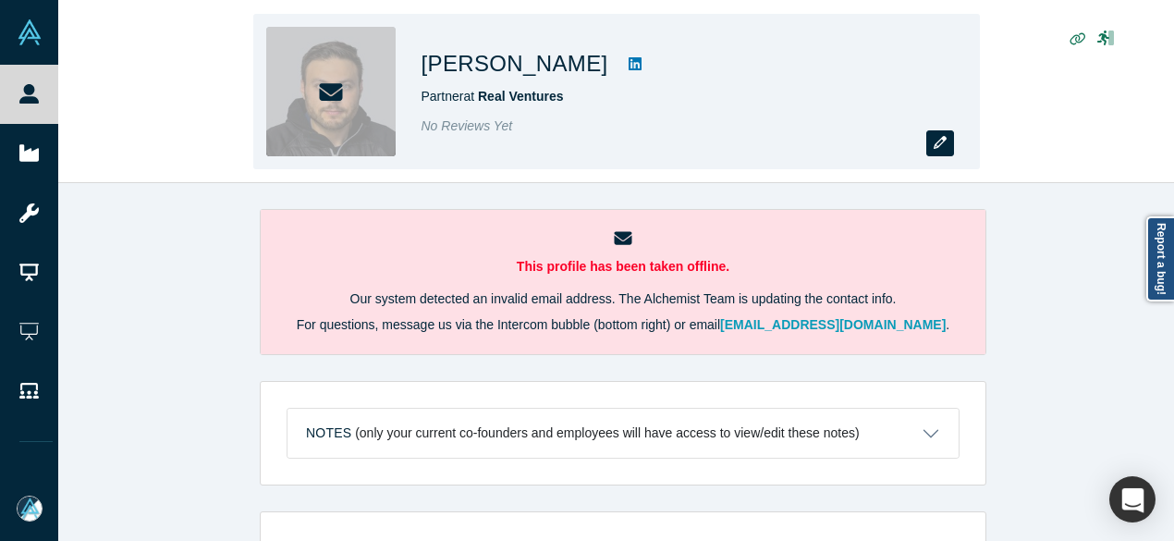
click at [947, 141] on button "button" at bounding box center [940, 143] width 28 height 26
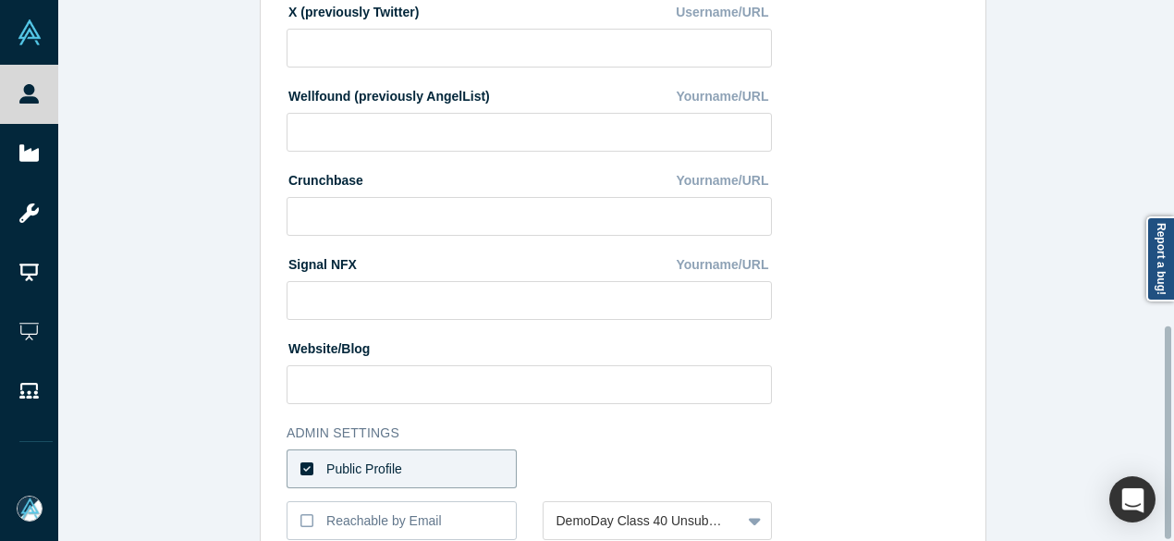
scroll to position [828, 0]
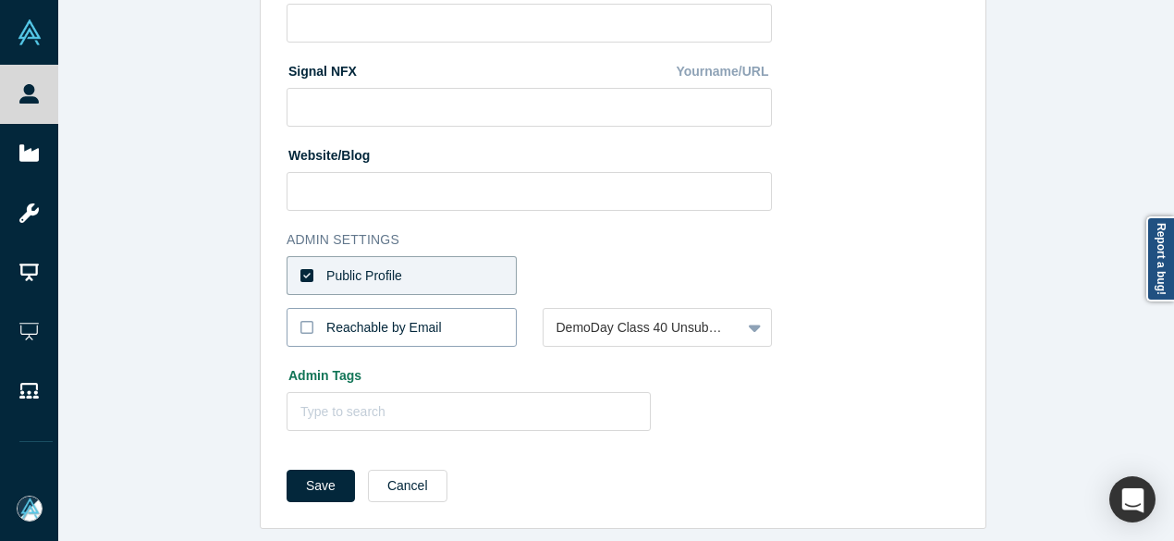
click at [466, 308] on label "Reachable by Email" at bounding box center [402, 327] width 230 height 39
click at [0, 0] on input "Reachable by Email" at bounding box center [0, 0] width 0 height 0
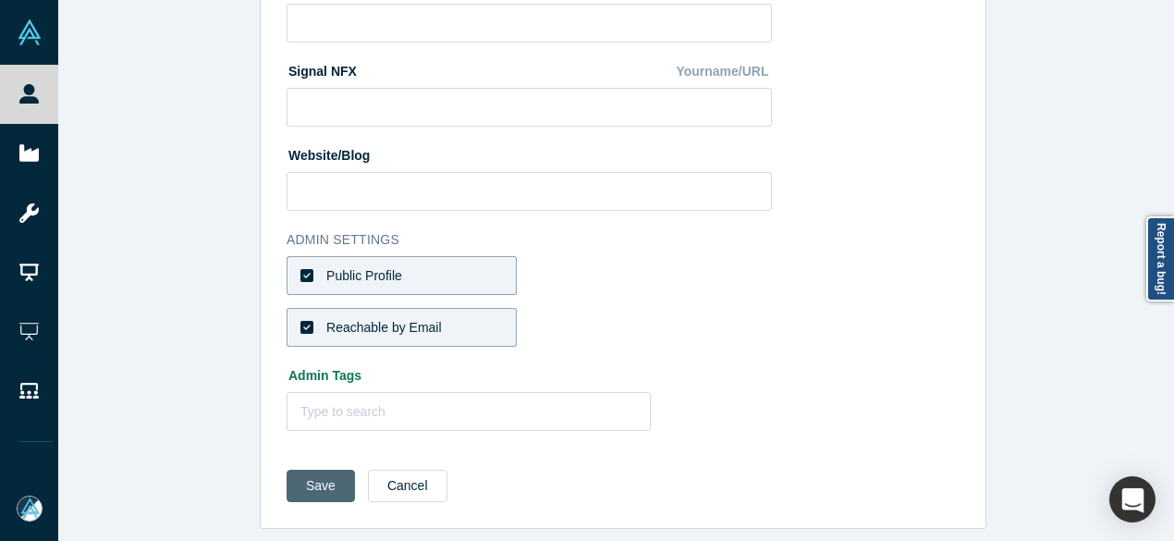
click at [310, 478] on button "Save" at bounding box center [321, 486] width 68 height 32
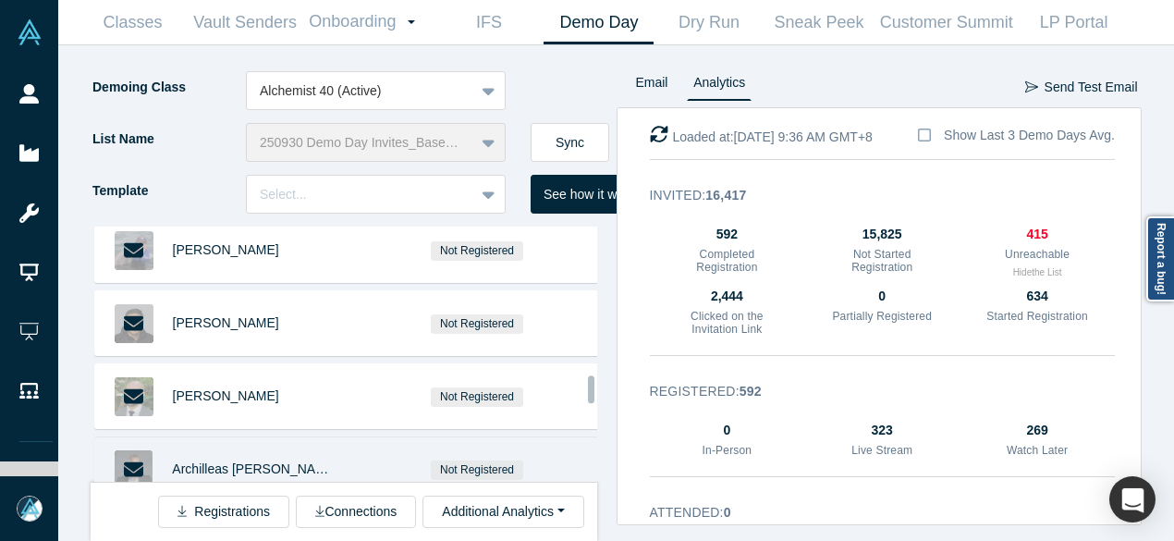
scroll to position [2681, 0]
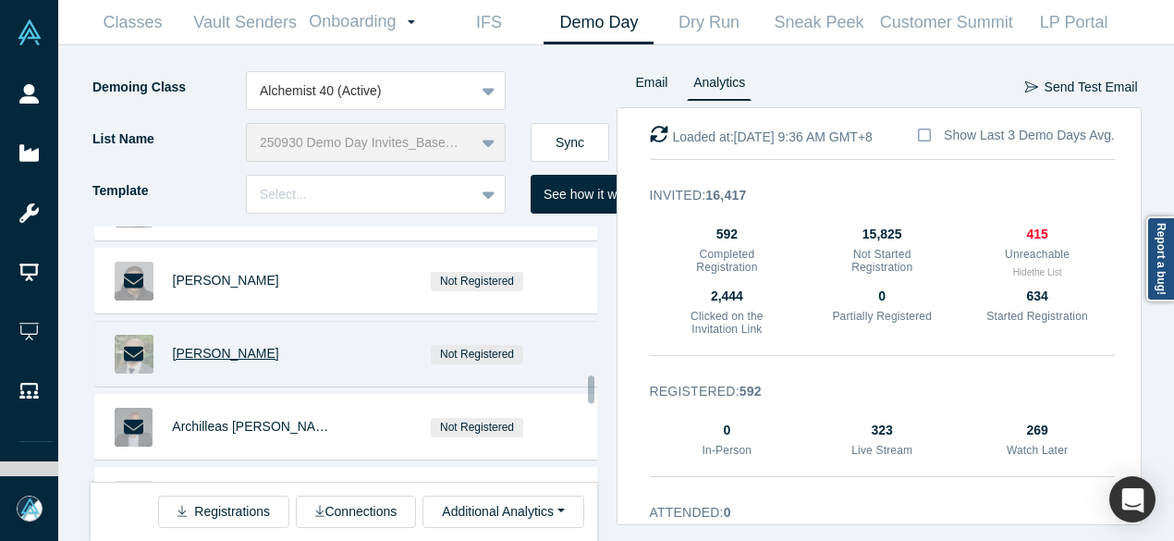
click at [214, 346] on span "[PERSON_NAME]" at bounding box center [226, 353] width 106 height 15
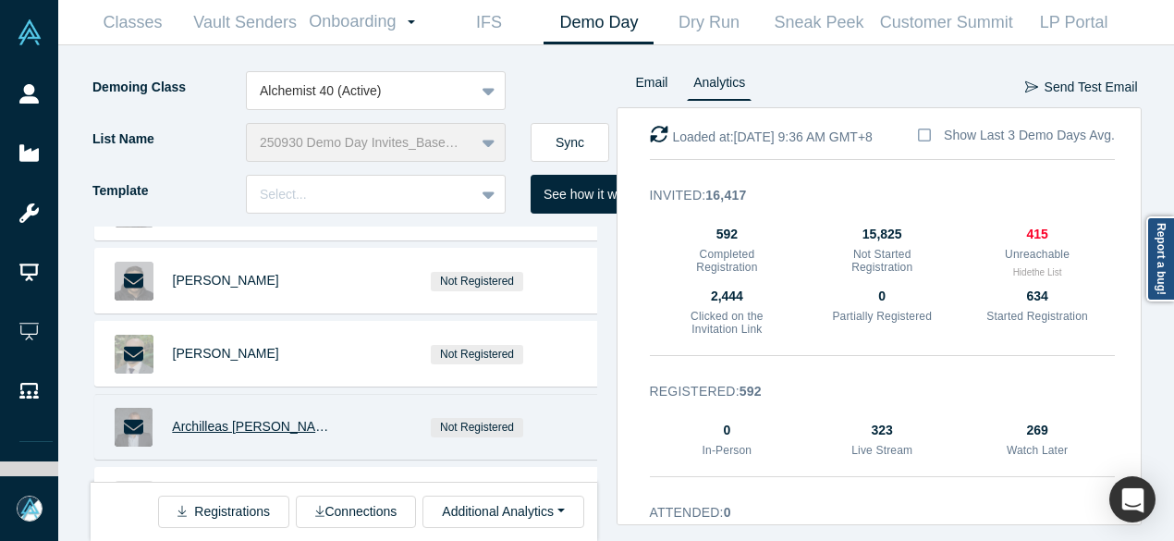
click at [214, 419] on span "Archilleas [PERSON_NAME]" at bounding box center [255, 426] width 166 height 15
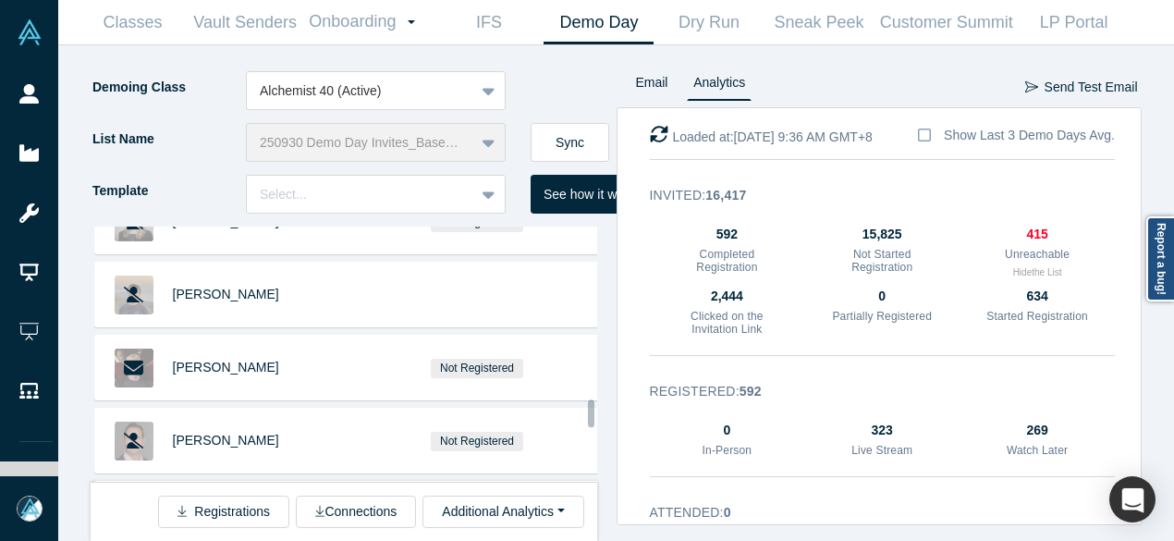
scroll to position [3143, 0]
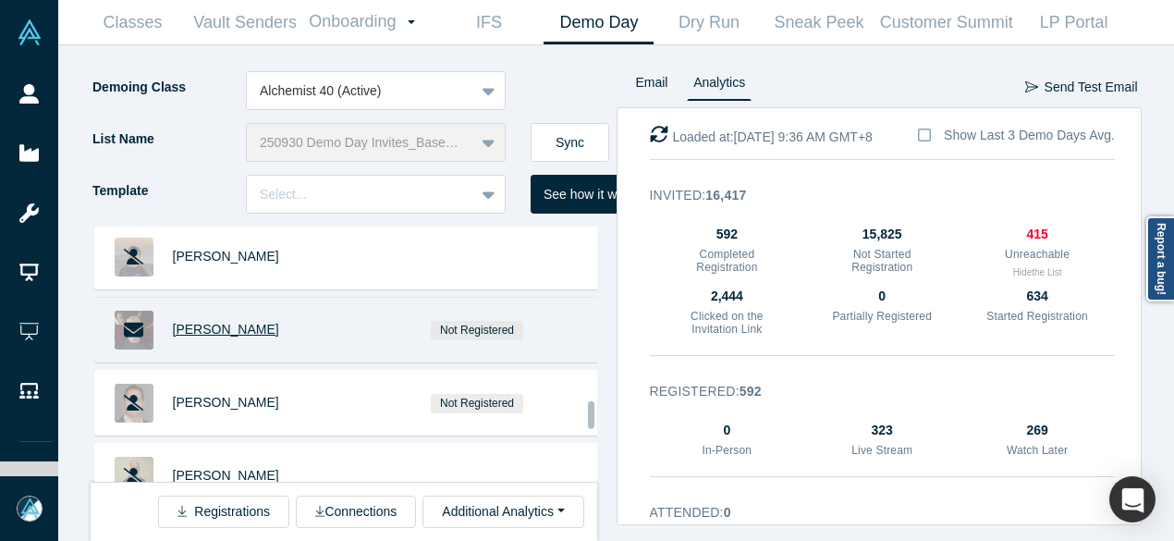
click at [202, 322] on span "[PERSON_NAME]" at bounding box center [226, 329] width 106 height 15
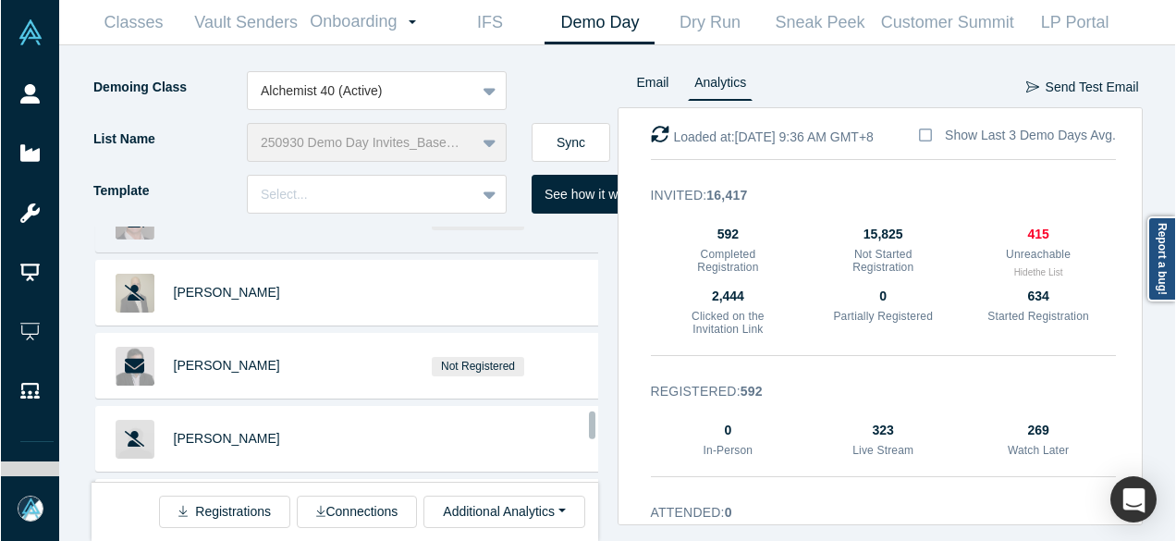
scroll to position [3328, 0]
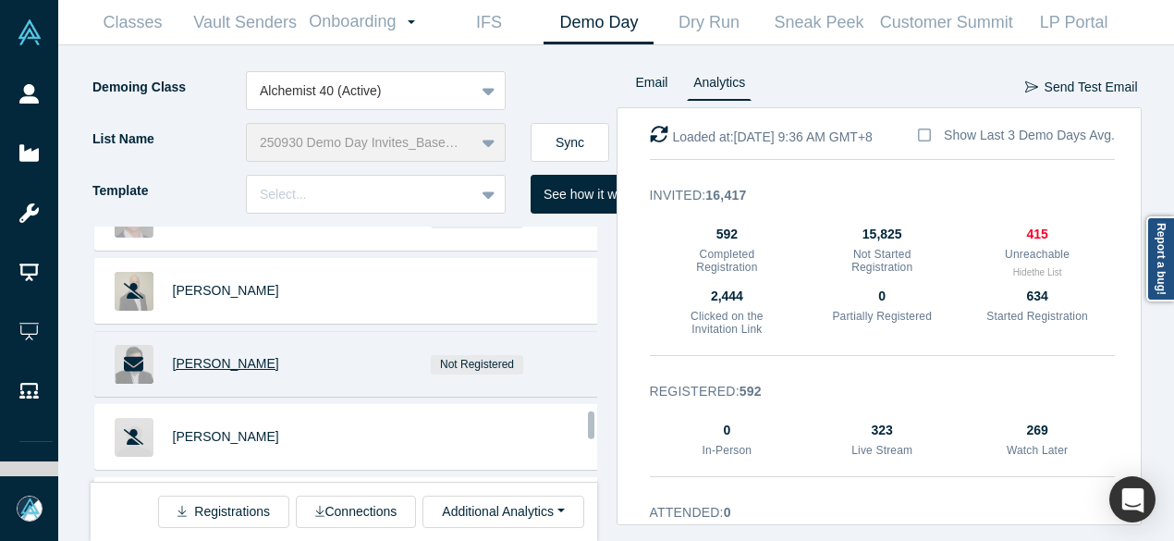
click at [189, 356] on span "[PERSON_NAME]" at bounding box center [226, 363] width 106 height 15
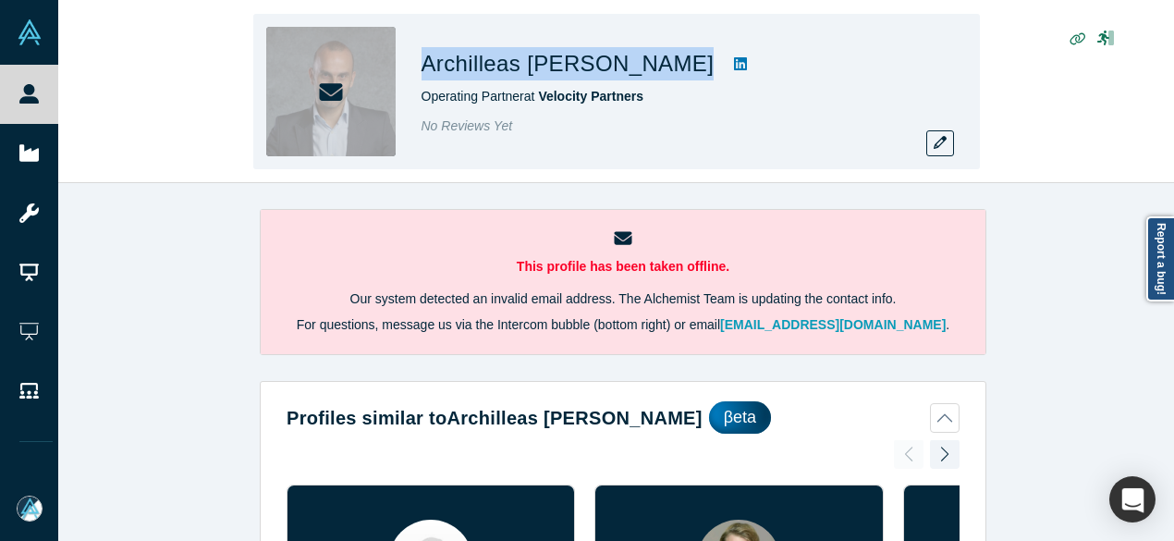
drag, startPoint x: 415, startPoint y: 69, endPoint x: 647, endPoint y: 71, distance: 232.1
click at [647, 71] on div "Archilleas [PERSON_NAME] Operating Partner at Velocity Partners No Reviews Yet" at bounding box center [616, 91] width 727 height 155
copy div "Archilleas [PERSON_NAME]"
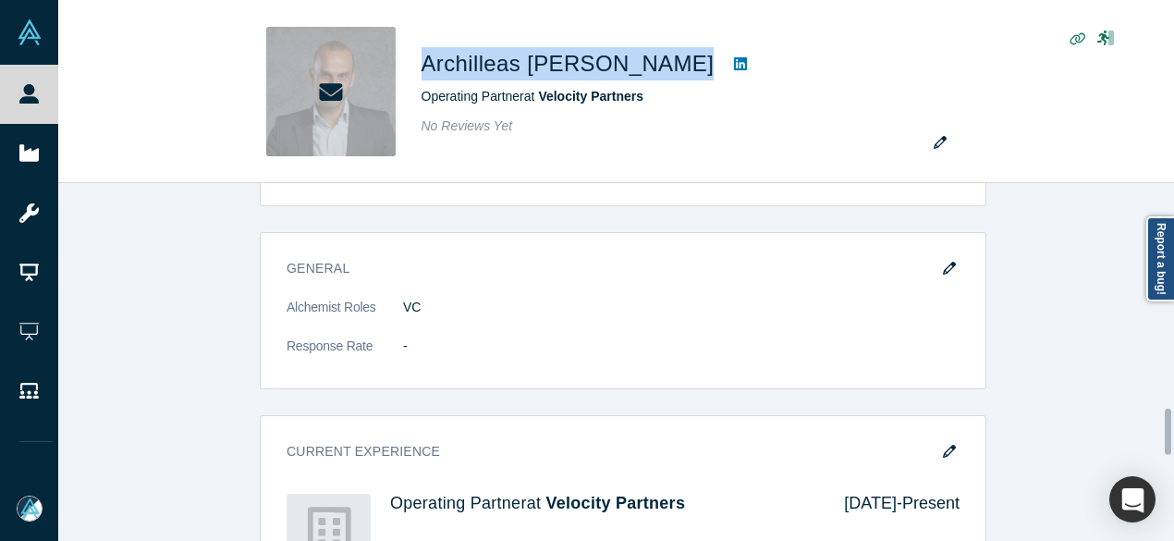
scroll to position [1757, 0]
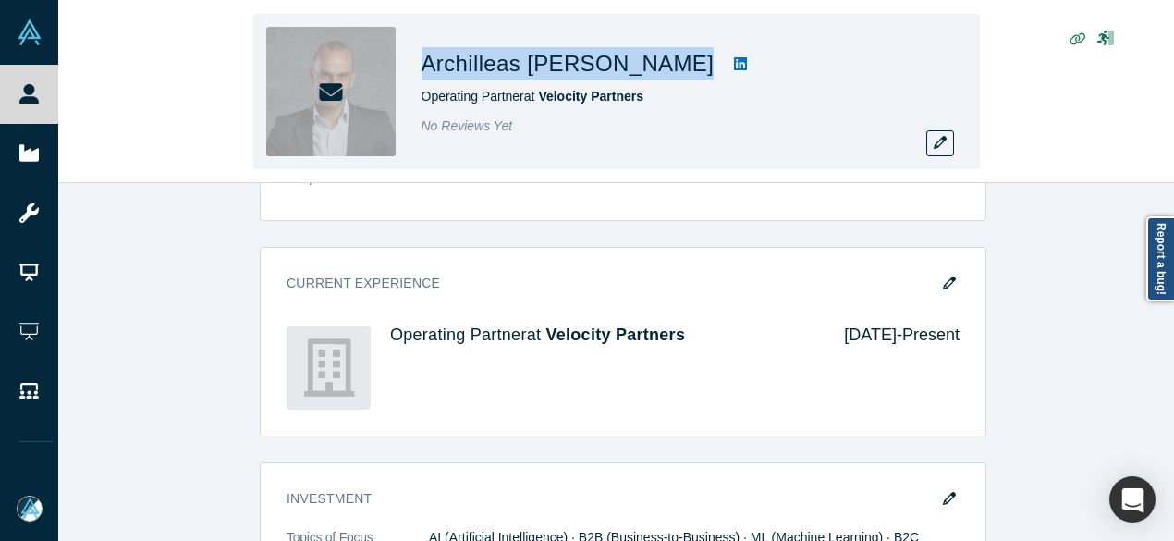
copy div "Archilleas [PERSON_NAME]"
click at [939, 141] on icon "button" at bounding box center [940, 142] width 13 height 13
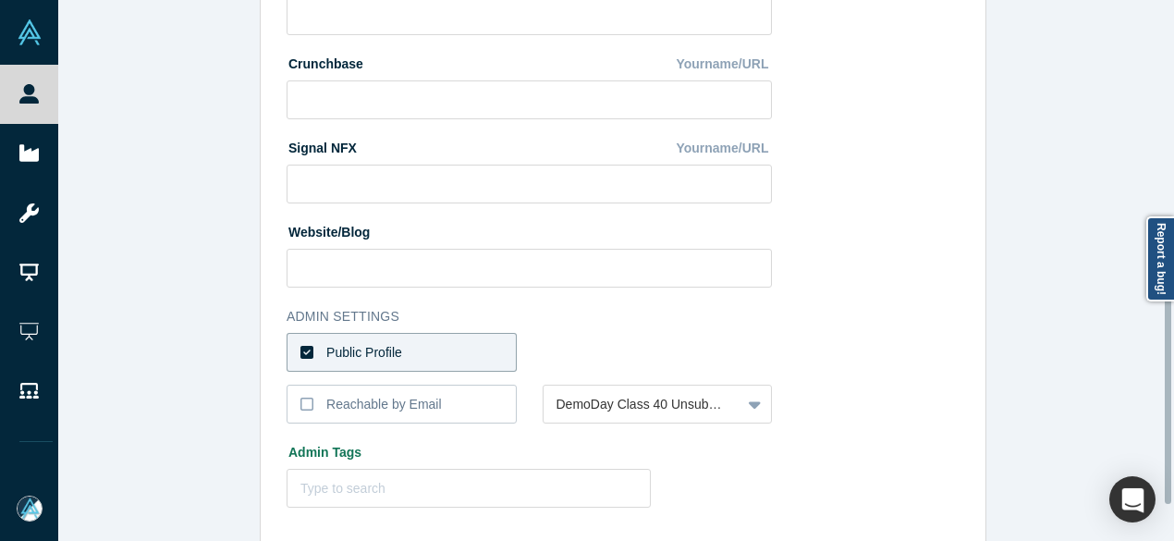
scroll to position [828, 0]
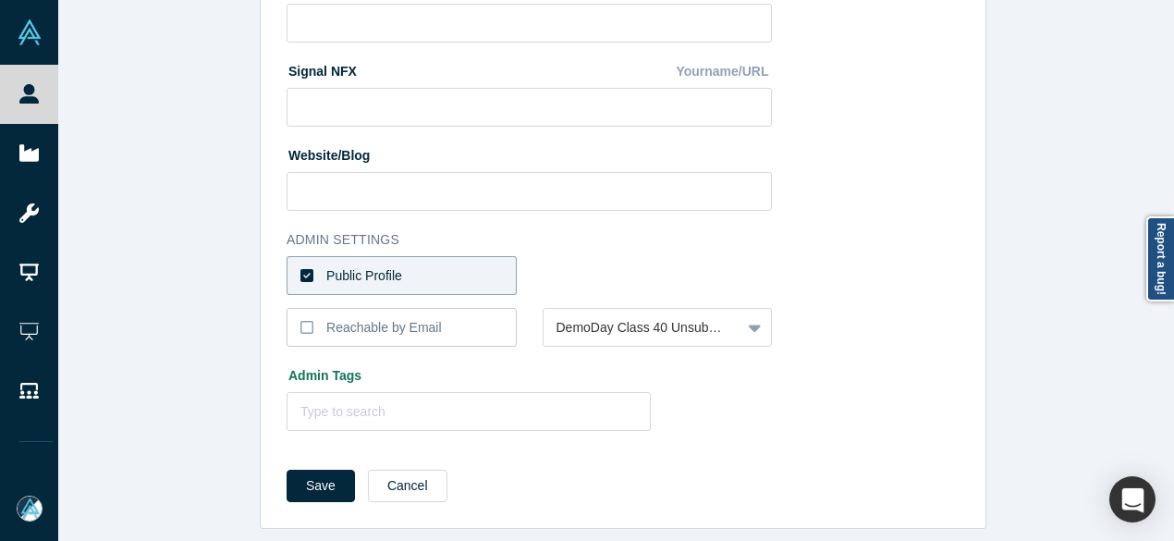
click at [485, 265] on label "Public Profile" at bounding box center [402, 275] width 230 height 39
click at [0, 0] on input "Public Profile" at bounding box center [0, 0] width 0 height 0
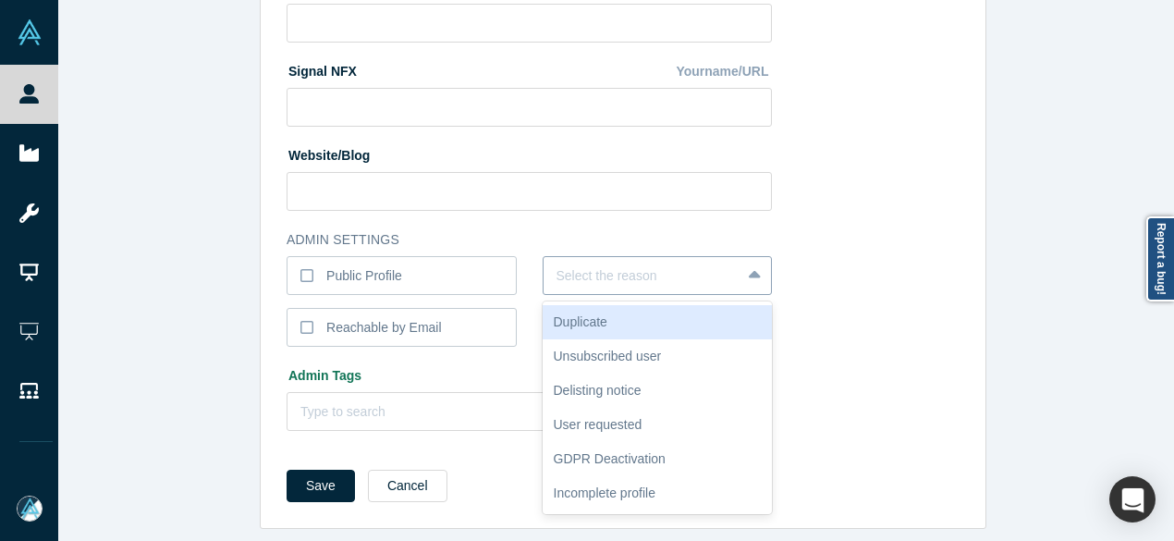
click at [610, 264] on div at bounding box center [643, 275] width 172 height 23
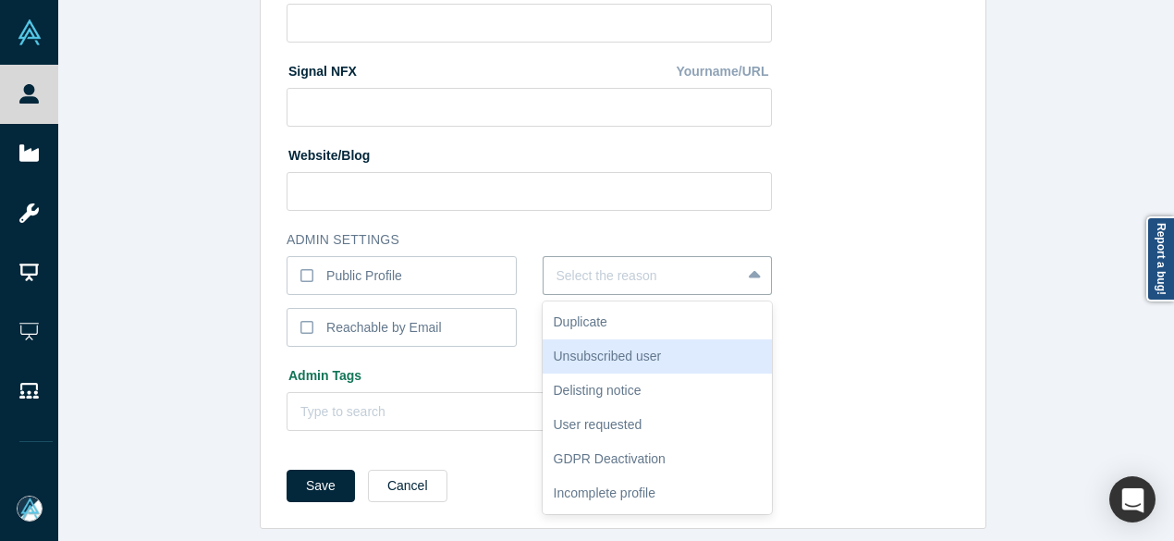
click at [590, 343] on div "Unsubscribed user" at bounding box center [658, 356] width 230 height 34
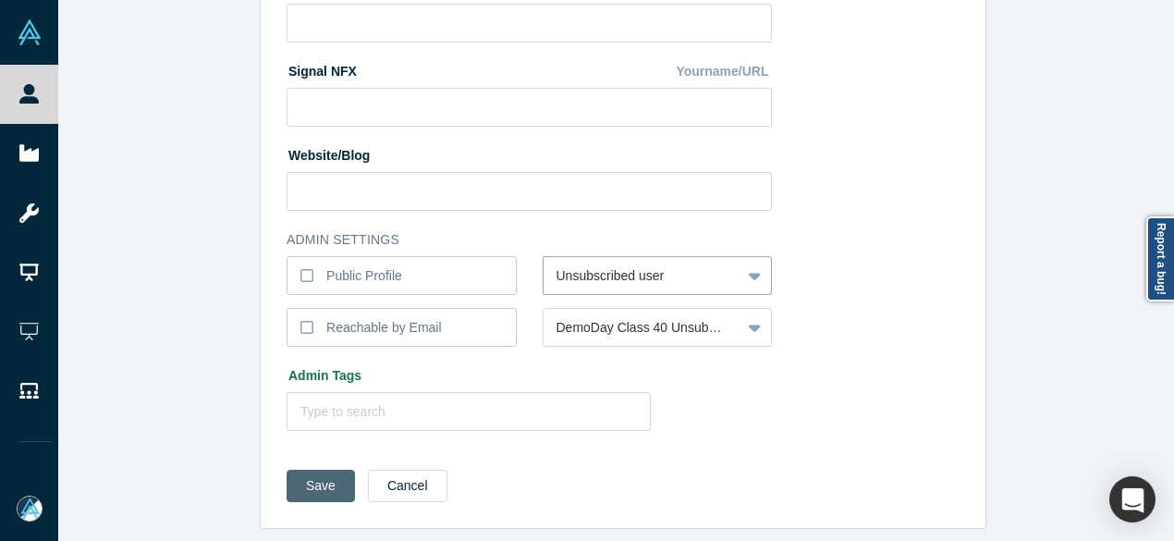
click at [322, 470] on button "Save" at bounding box center [321, 486] width 68 height 32
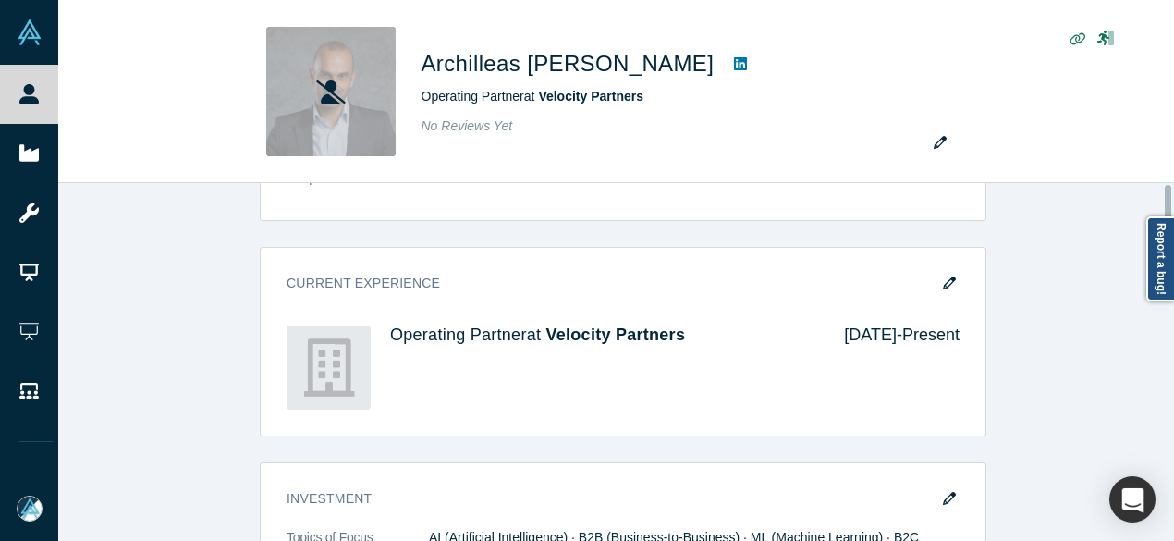
scroll to position [0, 0]
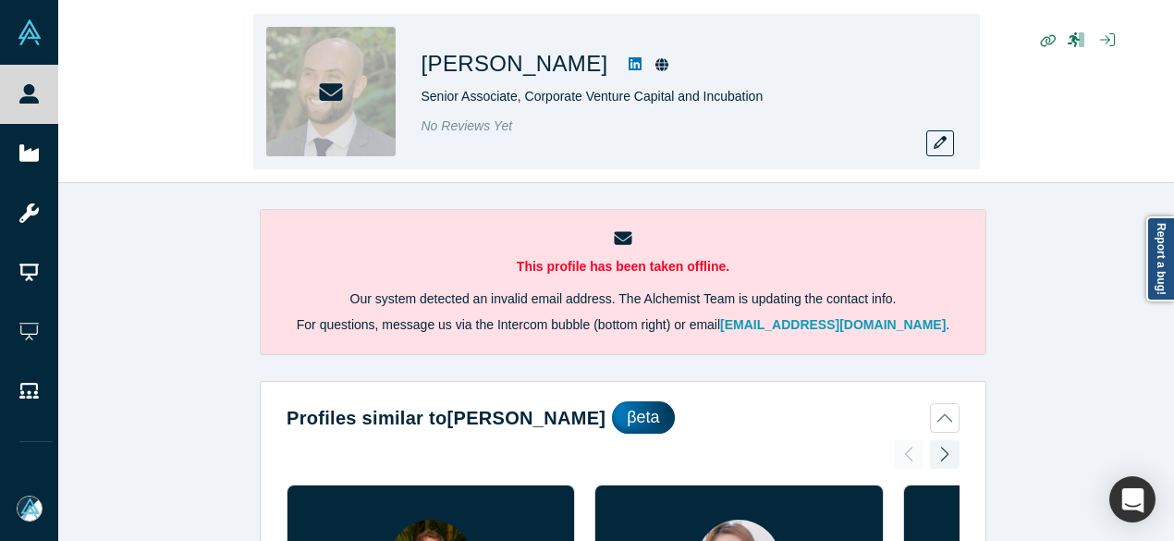
click at [1032, 169] on div "Tim Singer Senior Associate, Corporate Venture Capital and Incubation No Review…" at bounding box center [616, 92] width 1116 height 182
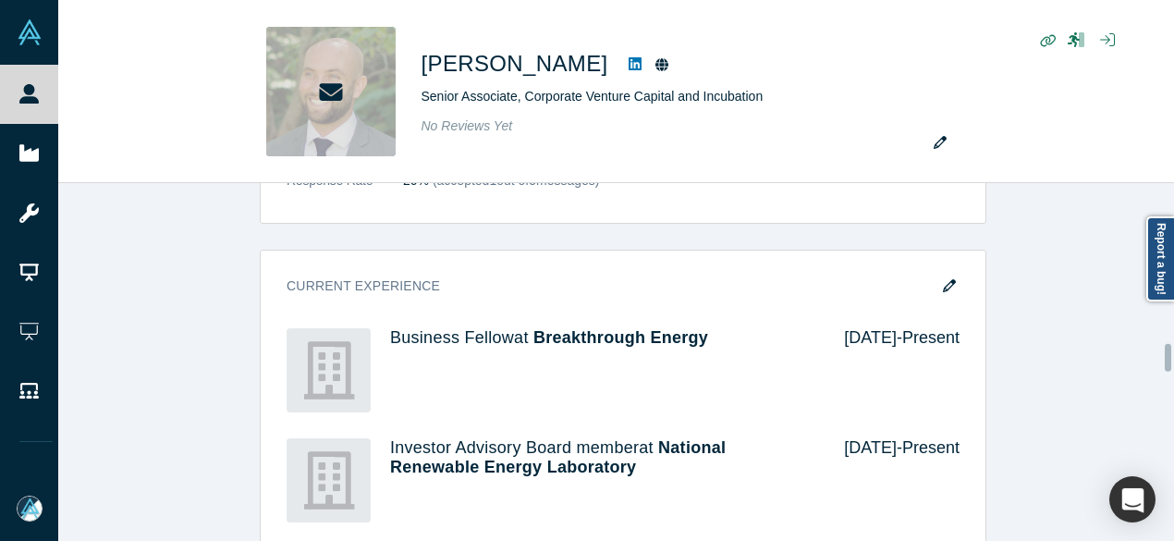
scroll to position [2589, 0]
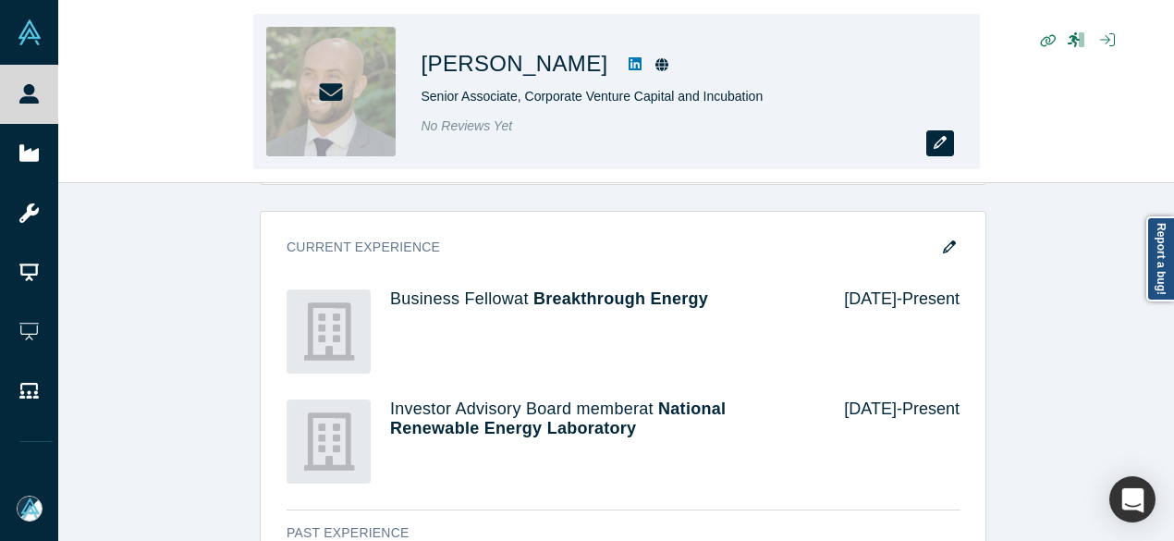
click at [943, 147] on icon "button" at bounding box center [940, 142] width 13 height 13
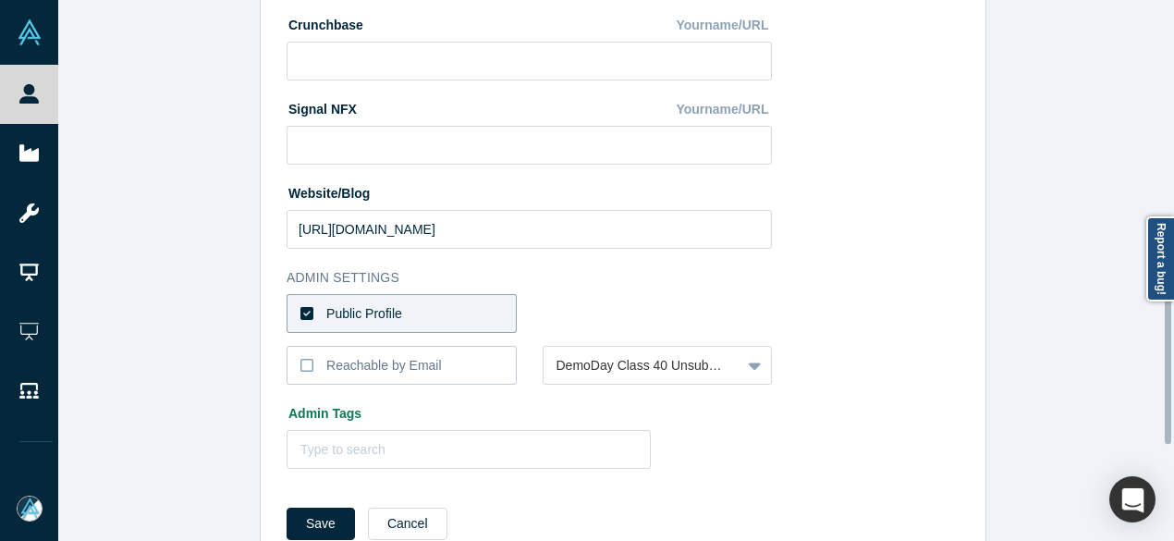
scroll to position [828, 0]
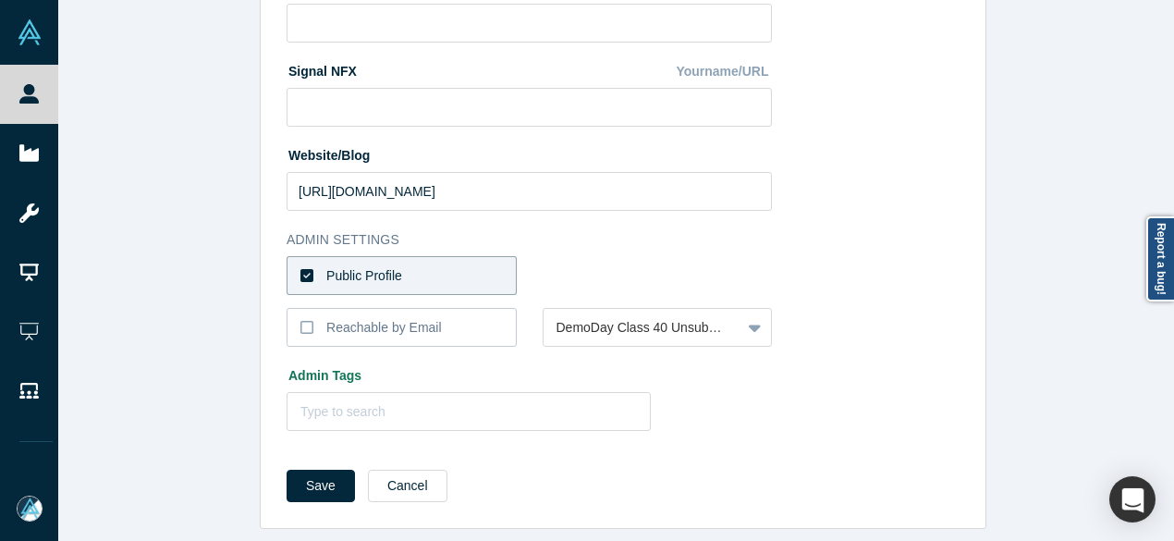
click at [387, 492] on div "Save Cancel" at bounding box center [623, 492] width 673 height 45
click at [393, 474] on button "Cancel" at bounding box center [408, 486] width 80 height 32
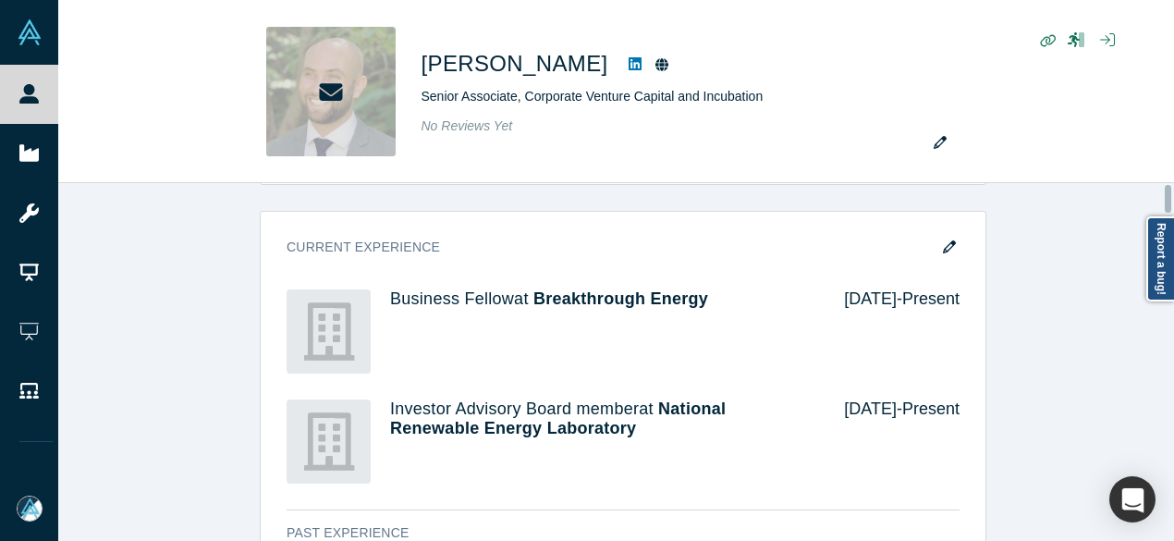
scroll to position [0, 0]
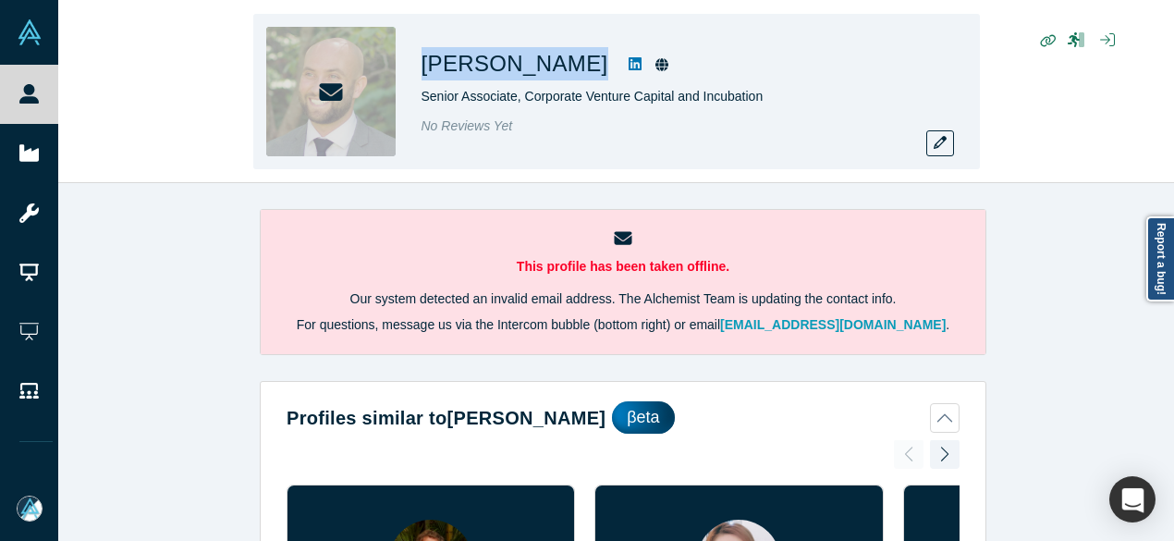
drag, startPoint x: 410, startPoint y: 66, endPoint x: 534, endPoint y: 68, distance: 123.9
click at [534, 68] on div "Tim Singer Senior Associate, Corporate Venture Capital and Incubation No Review…" at bounding box center [616, 91] width 727 height 155
copy div "Tim Singer"
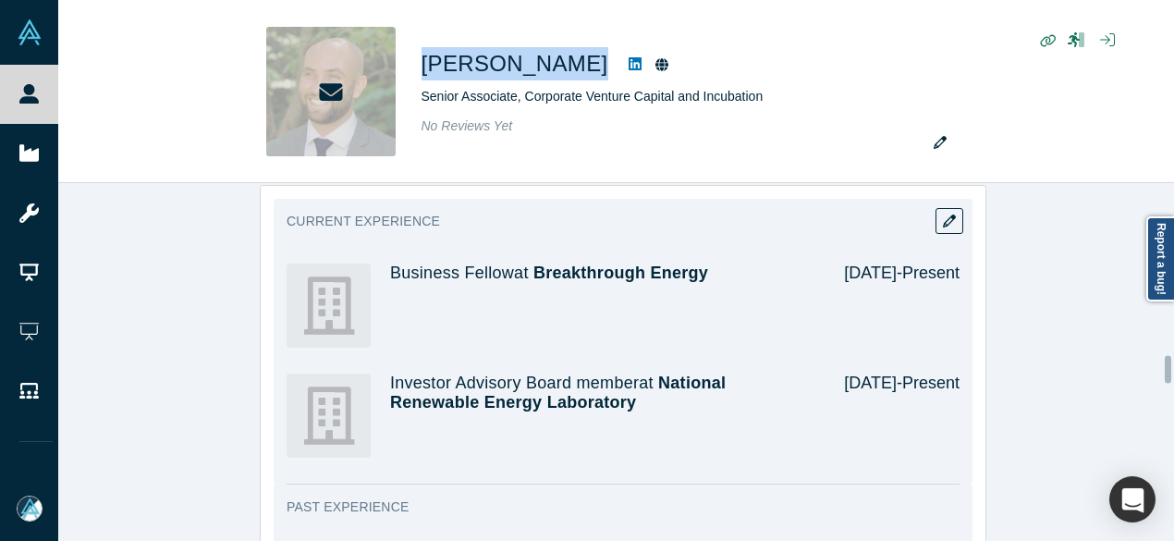
scroll to position [2589, 0]
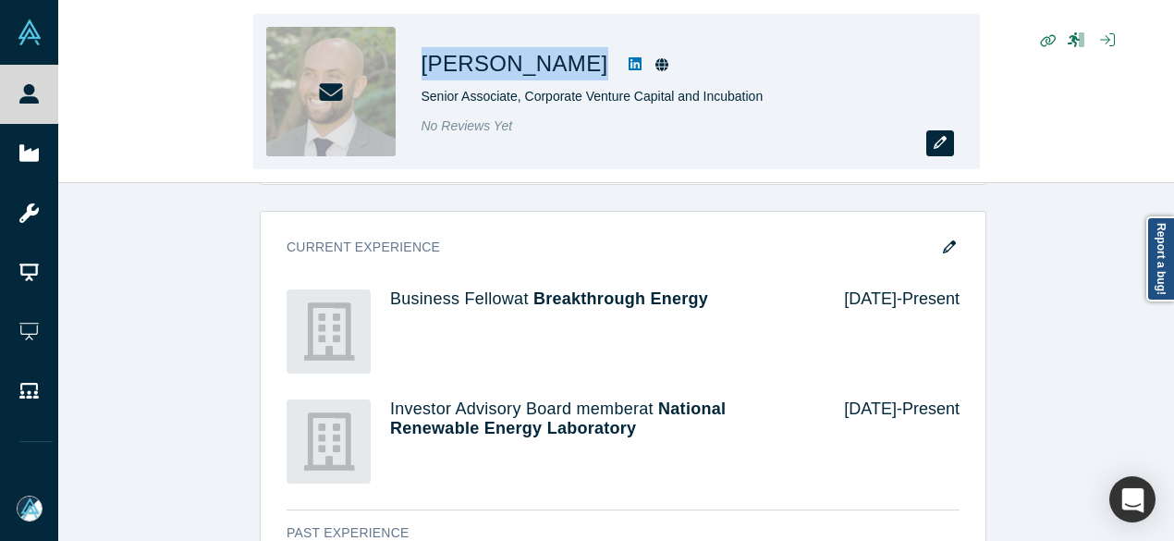
click at [941, 142] on icon "button" at bounding box center [940, 142] width 13 height 13
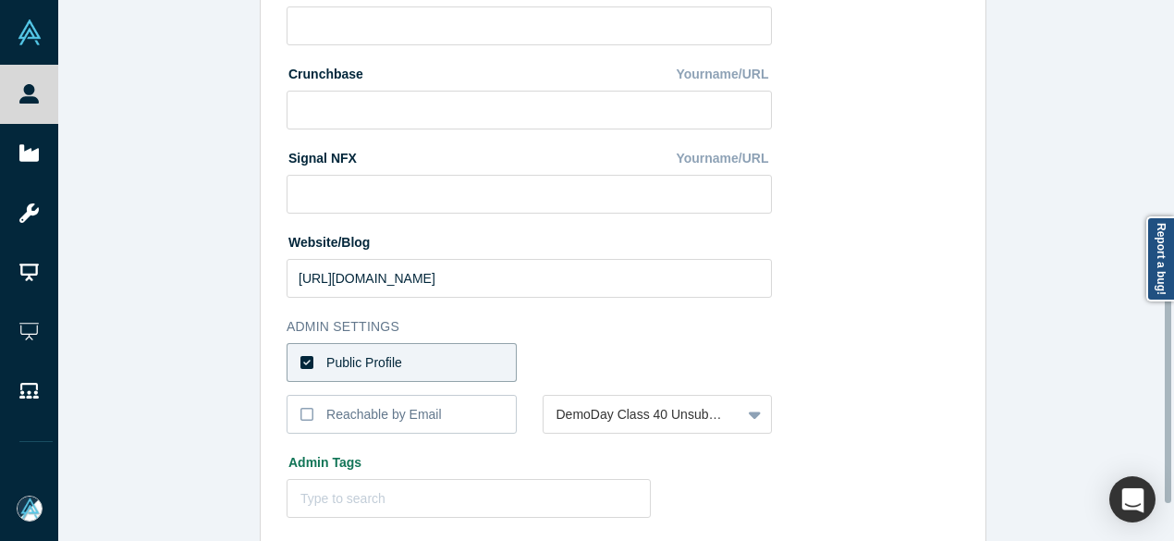
scroll to position [740, 0]
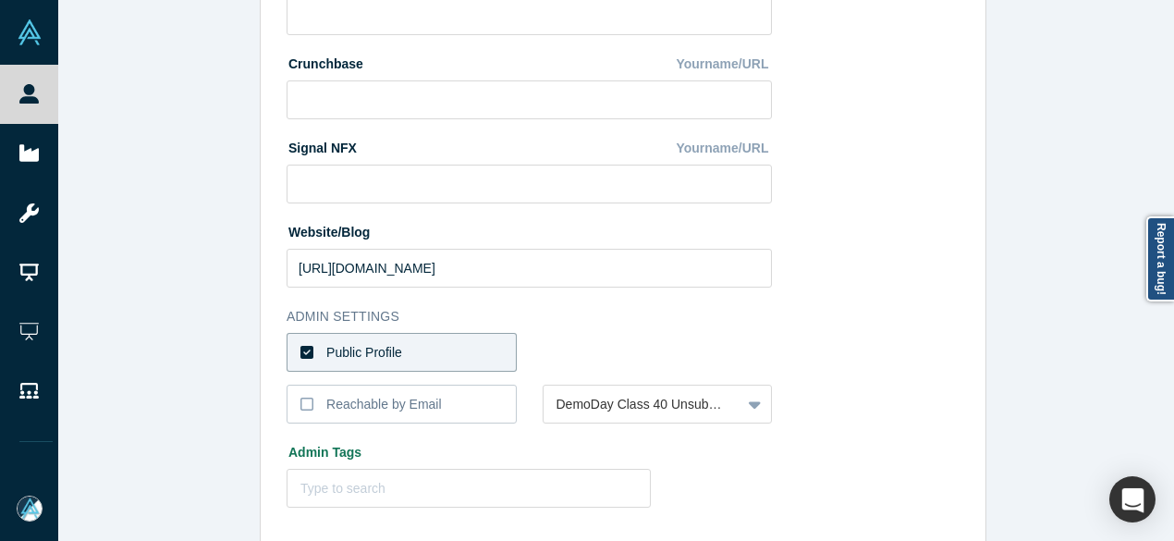
click at [453, 346] on label "Public Profile" at bounding box center [402, 352] width 230 height 39
click at [0, 0] on input "Public Profile" at bounding box center [0, 0] width 0 height 0
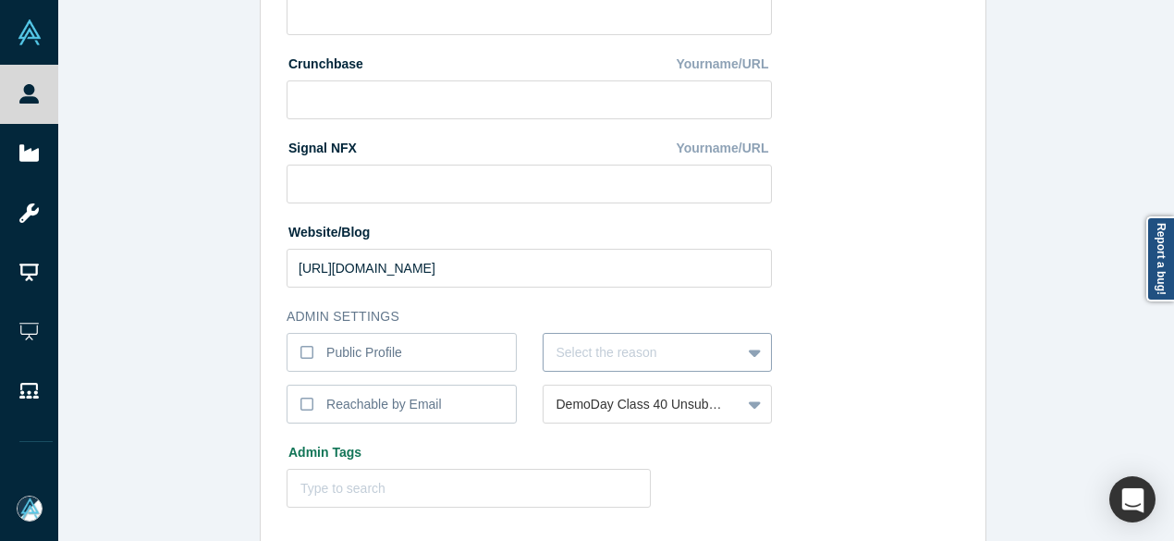
click at [616, 356] on div "Select the reason" at bounding box center [658, 352] width 230 height 39
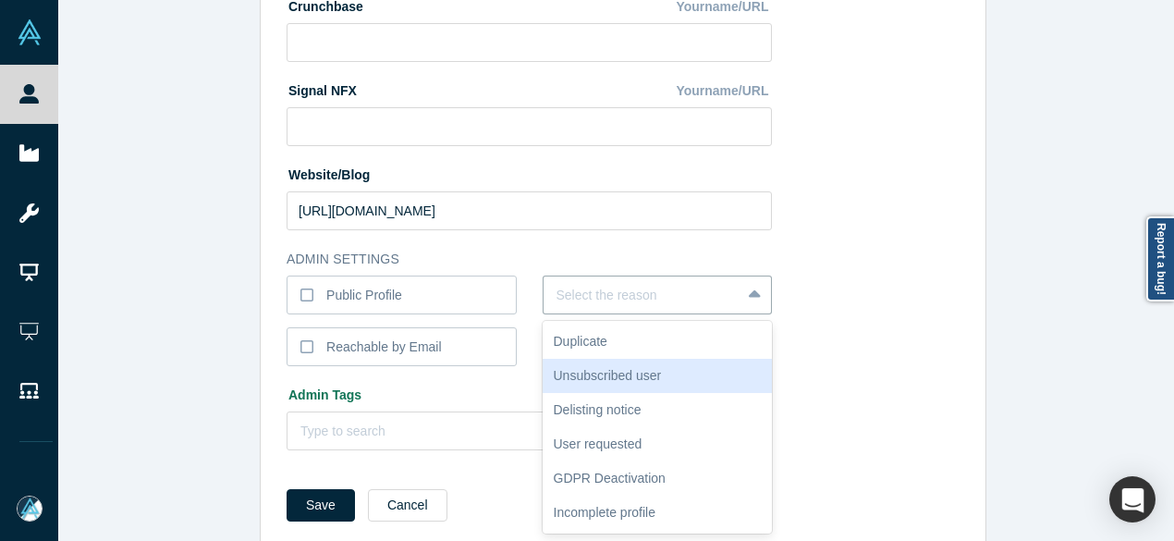
click at [653, 375] on div "Unsubscribed user" at bounding box center [658, 376] width 230 height 34
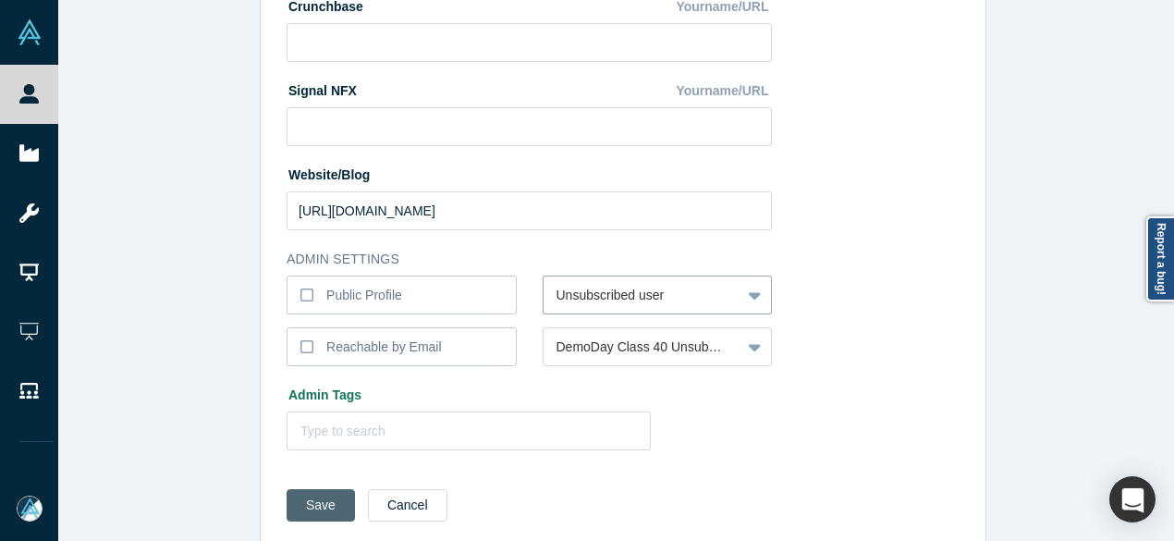
click at [330, 498] on button "Save" at bounding box center [321, 505] width 68 height 32
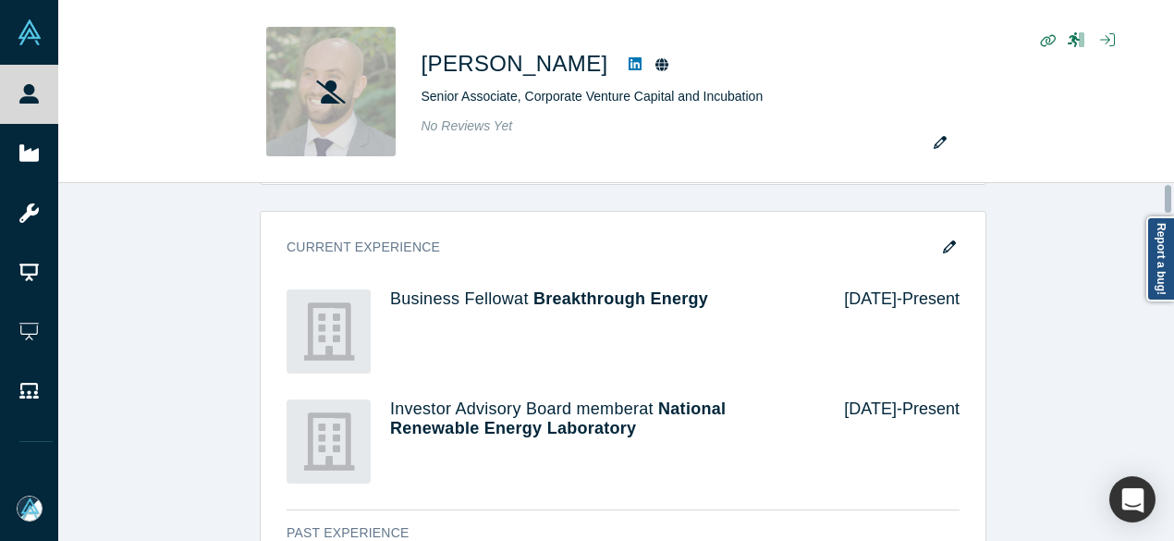
scroll to position [0, 0]
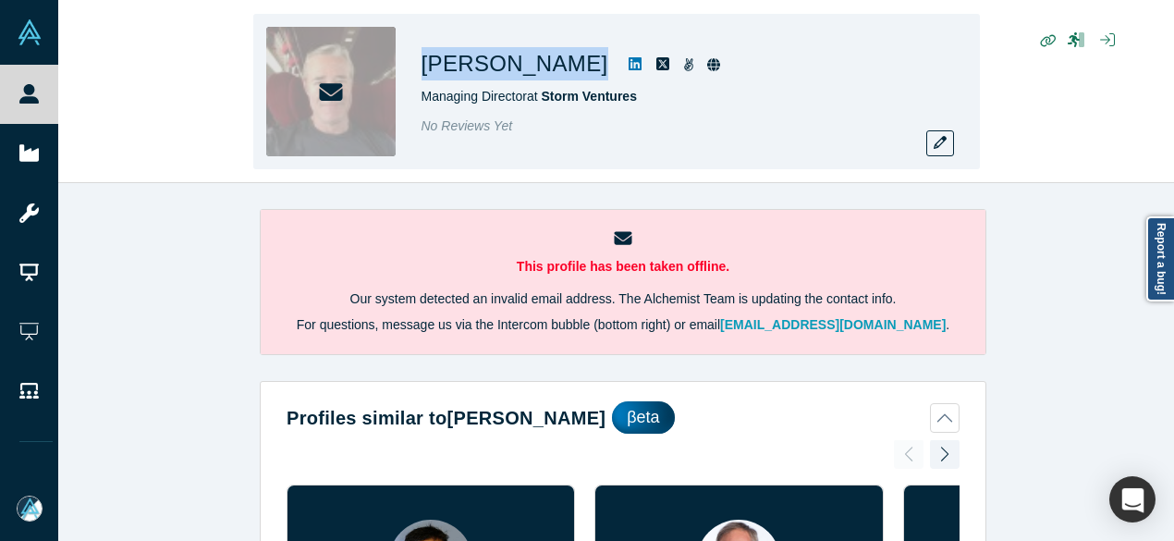
drag, startPoint x: 521, startPoint y: 70, endPoint x: 552, endPoint y: 66, distance: 30.9
click at [552, 66] on div "Alex Mendez Managing Director at Storm Ventures No Reviews Yet" at bounding box center [616, 91] width 727 height 155
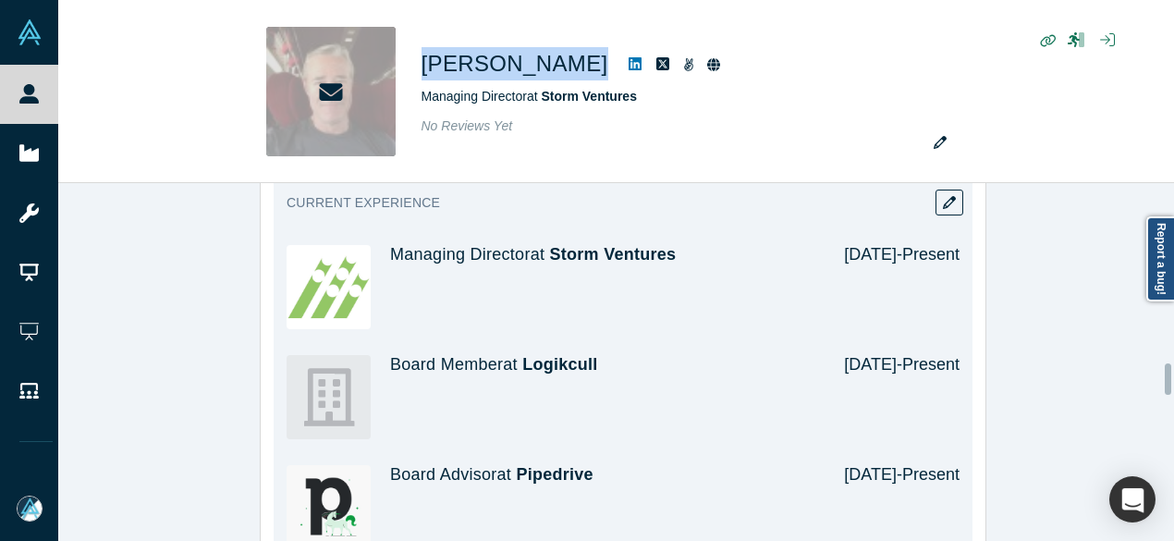
scroll to position [2034, 0]
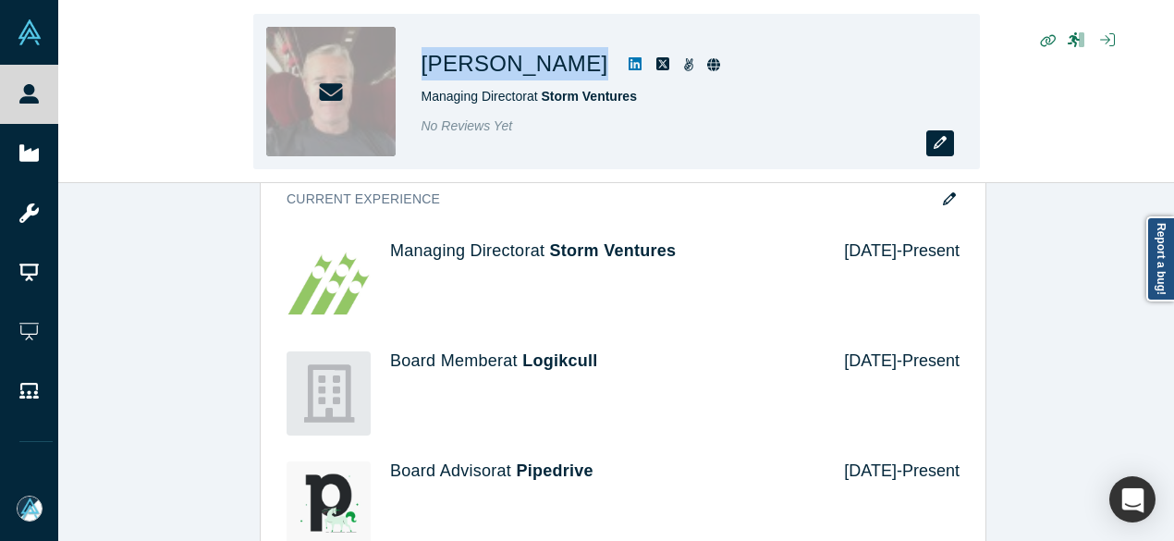
click at [939, 137] on icon "button" at bounding box center [940, 142] width 13 height 13
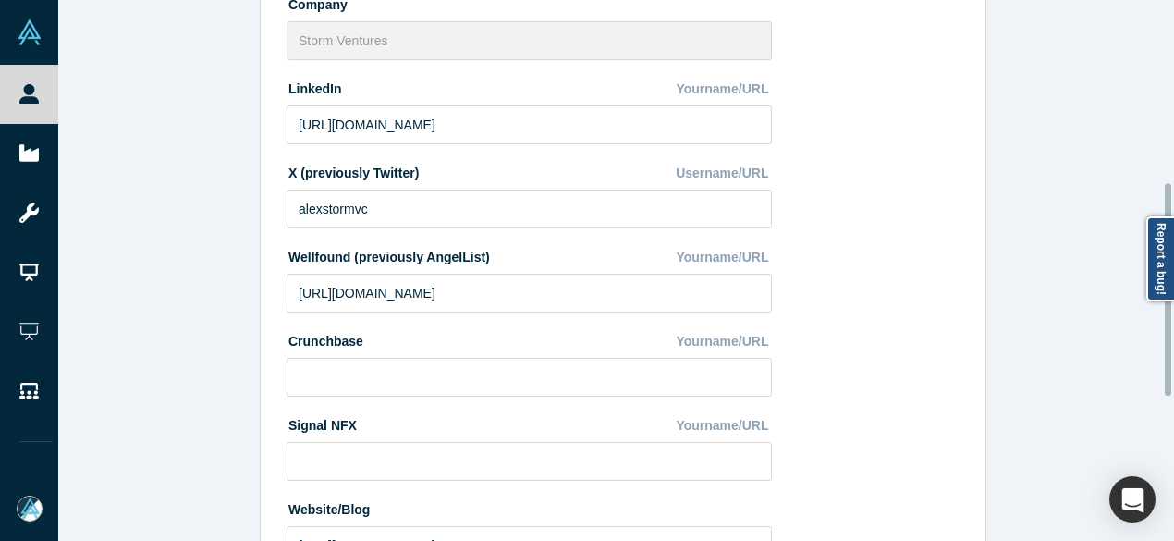
scroll to position [828, 0]
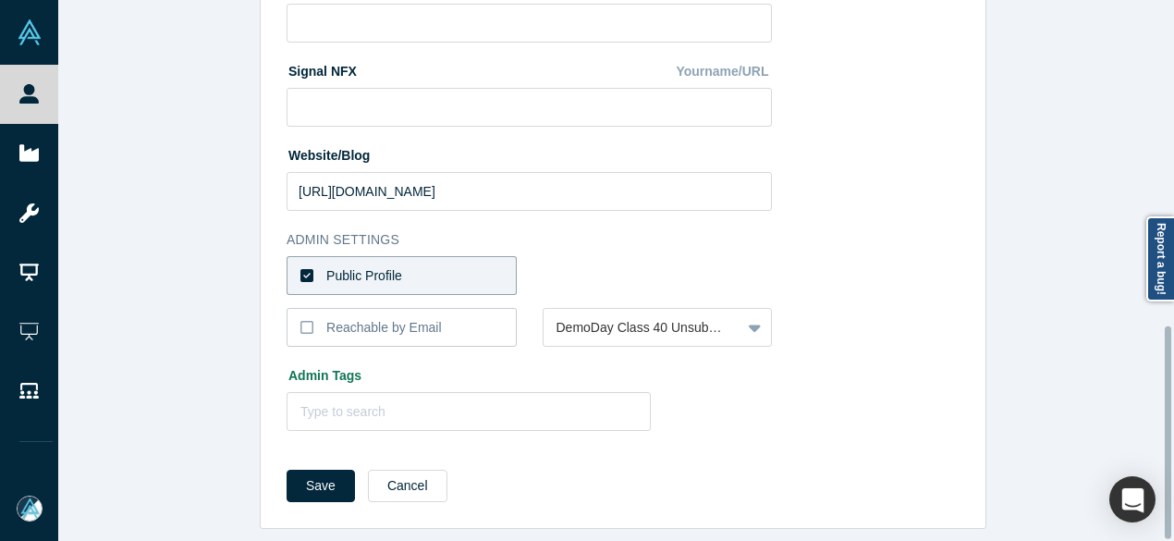
click at [474, 267] on label "Public Profile" at bounding box center [402, 275] width 230 height 39
click at [0, 0] on input "Public Profile" at bounding box center [0, 0] width 0 height 0
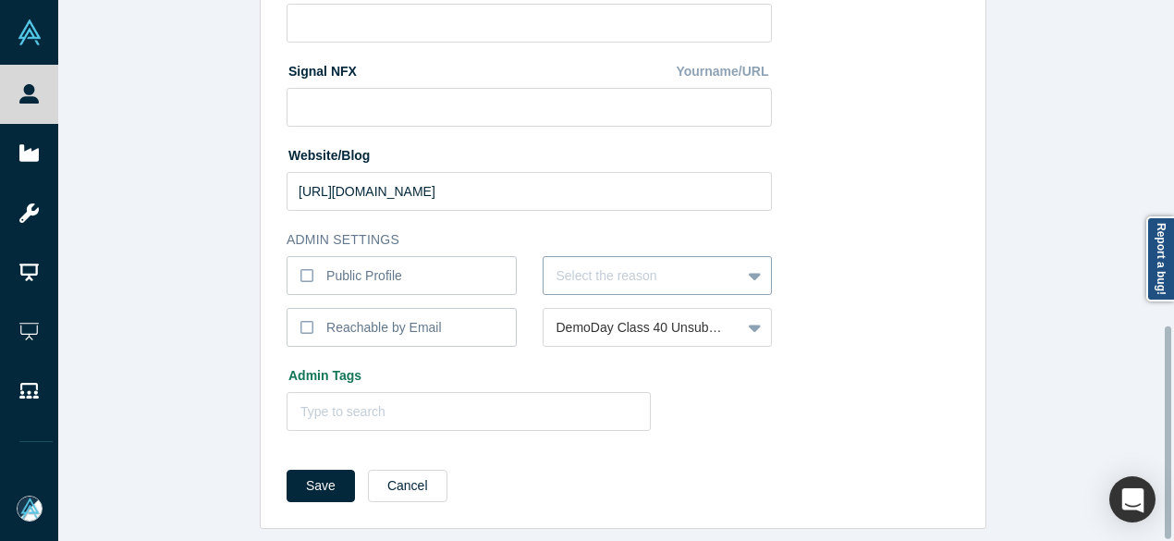
click at [563, 264] on div at bounding box center [643, 275] width 172 height 23
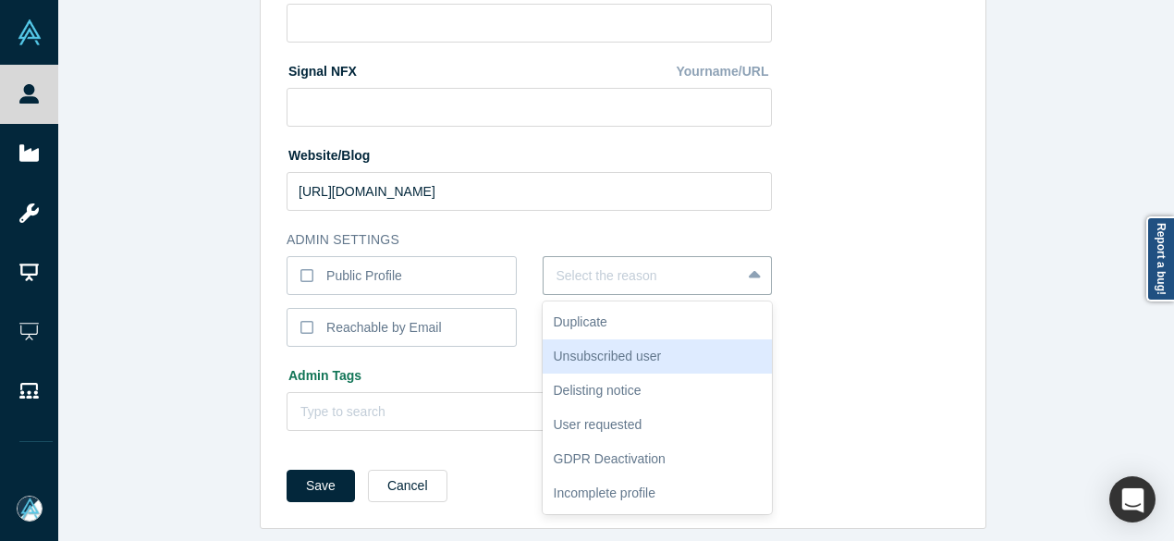
click at [600, 339] on div "Unsubscribed user" at bounding box center [658, 356] width 230 height 34
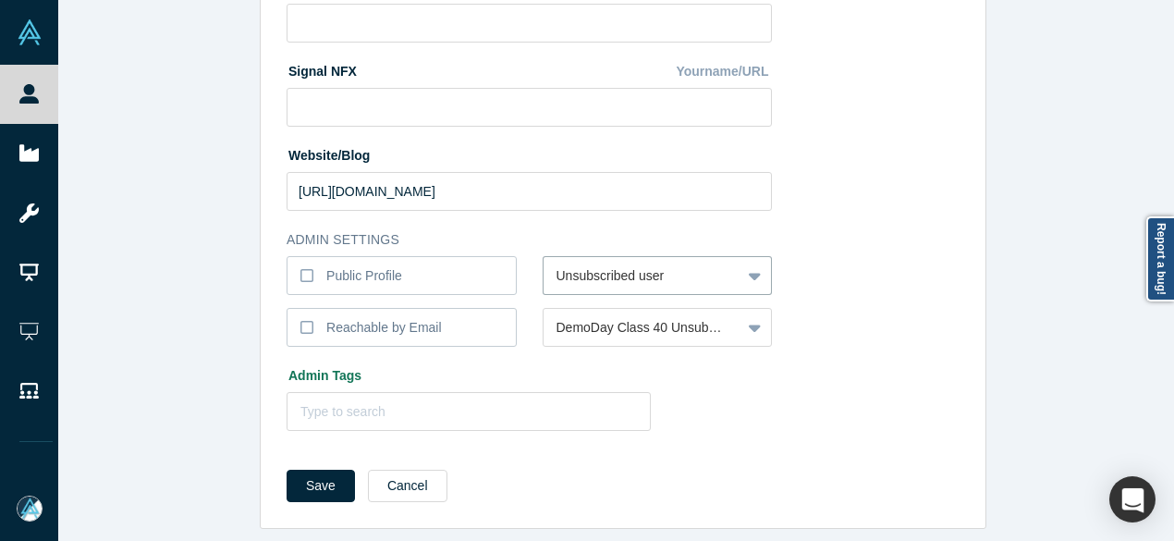
drag, startPoint x: 313, startPoint y: 468, endPoint x: 305, endPoint y: 452, distance: 17.8
click at [313, 470] on button "Save" at bounding box center [321, 486] width 68 height 32
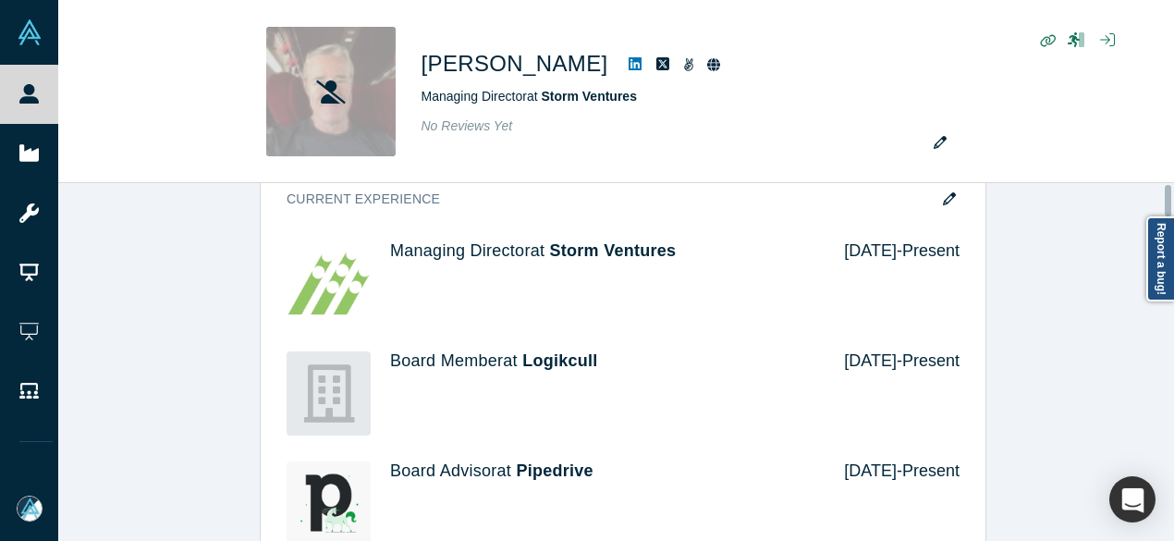
scroll to position [0, 0]
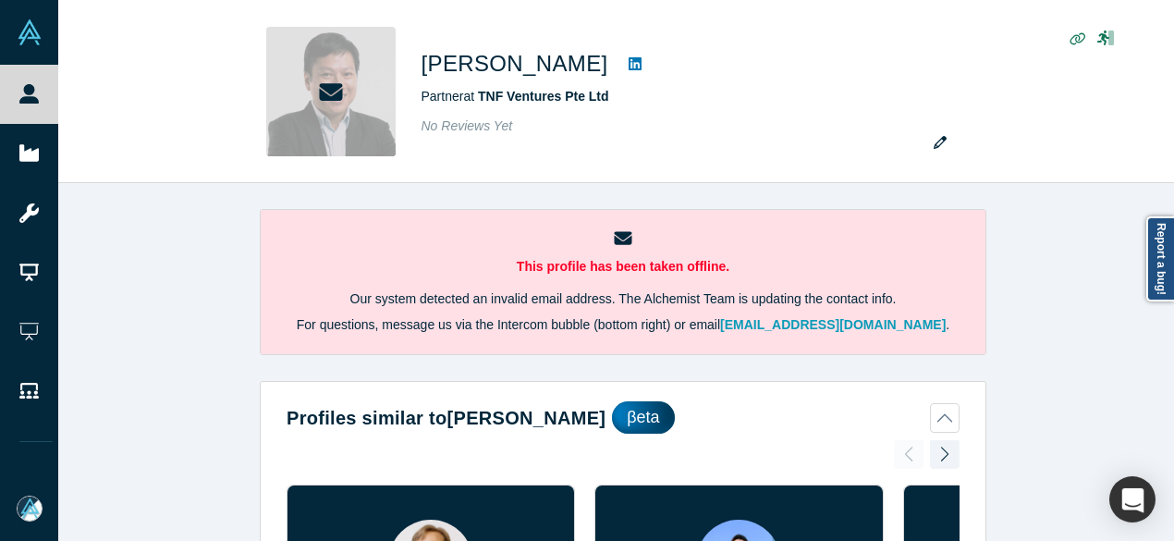
click at [1058, 260] on div "This profile has been taken offline. Our system detected an invalid email addre…" at bounding box center [623, 369] width 1130 height 372
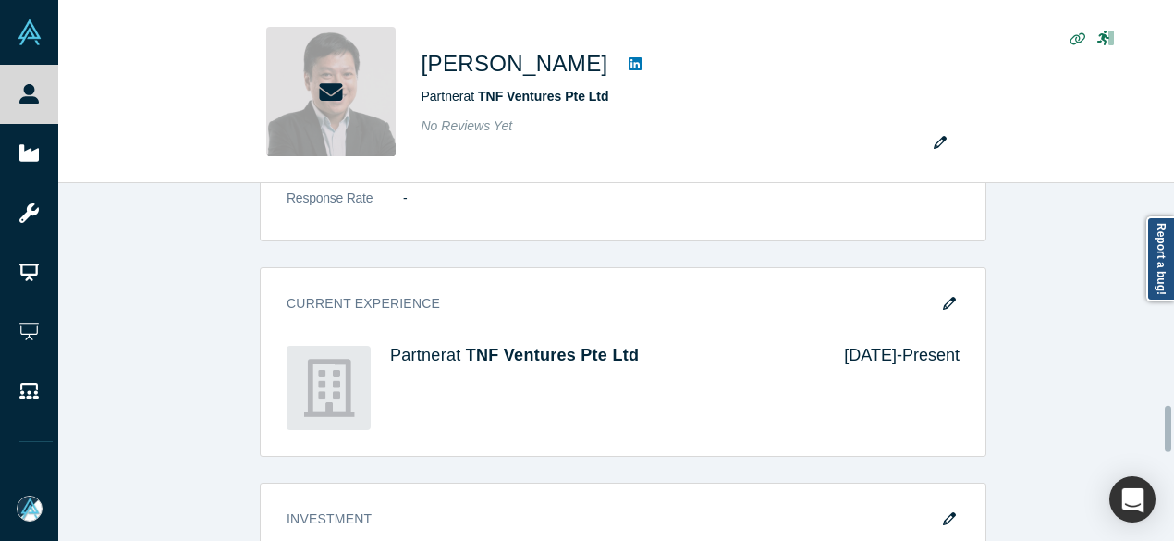
scroll to position [1757, 0]
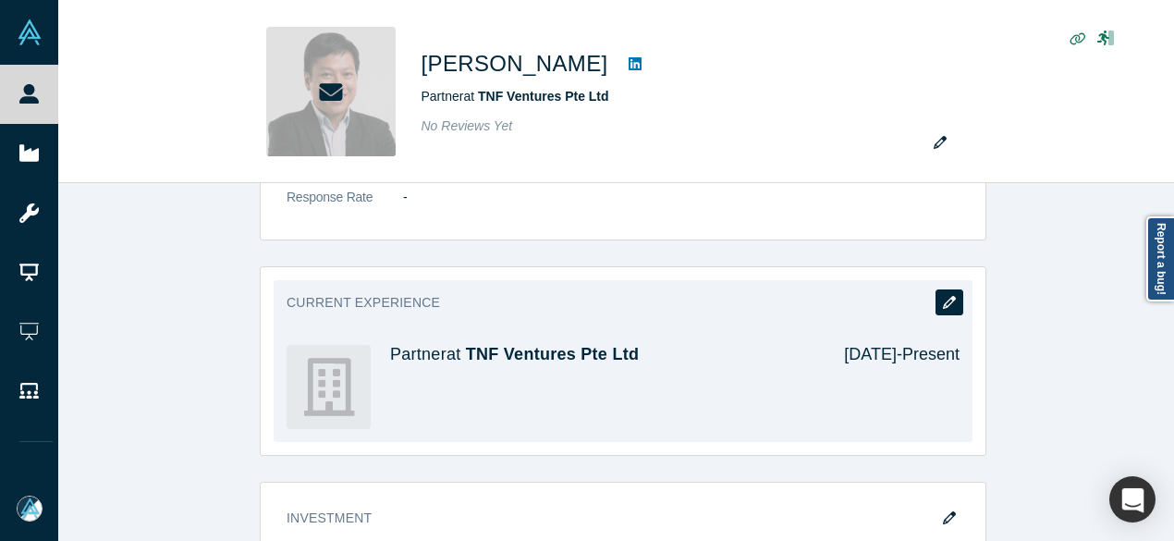
click at [949, 289] on button "button" at bounding box center [950, 302] width 28 height 26
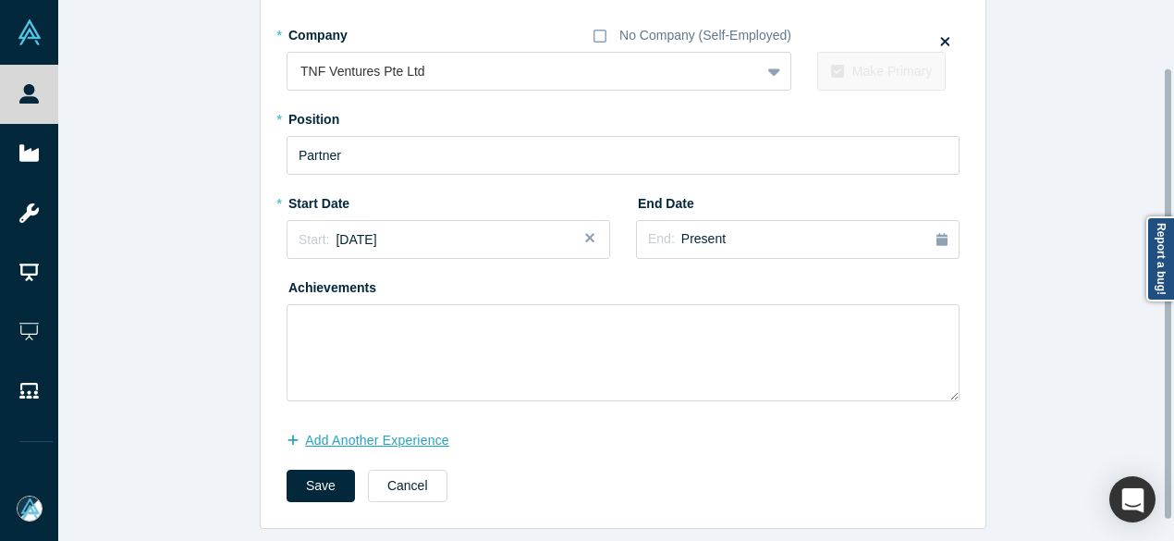
scroll to position [105, 0]
click at [391, 424] on button "Add Another Experience" at bounding box center [378, 440] width 182 height 32
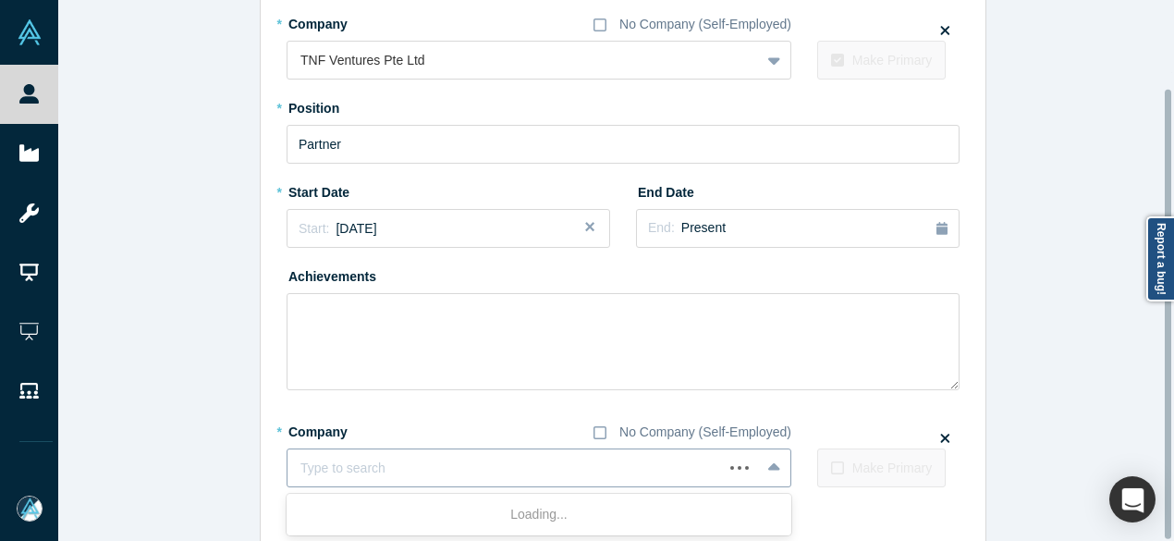
click at [396, 461] on div at bounding box center [505, 468] width 410 height 23
paste input "Singapore Chamber of Commerce Vietnam logo Singapore Chamber of Commerce [GEOGR…"
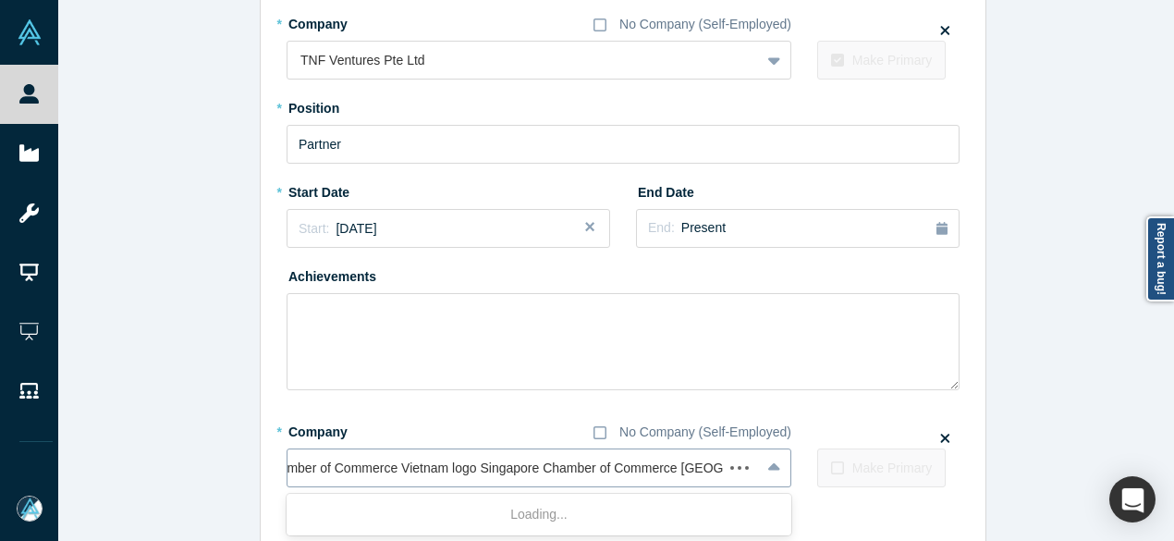
scroll to position [0, 80]
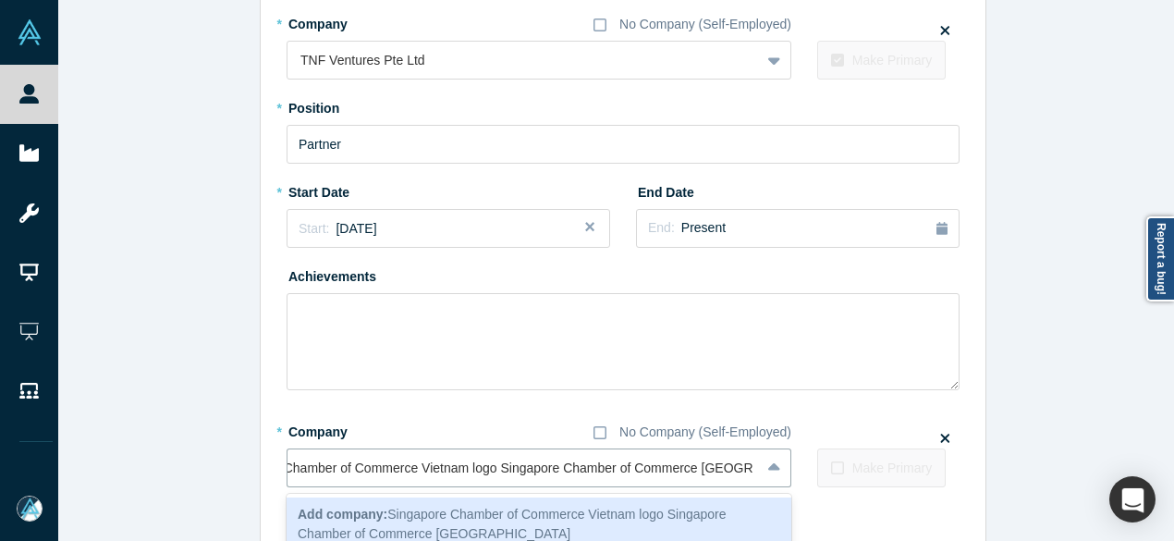
drag, startPoint x: 492, startPoint y: 468, endPoint x: 273, endPoint y: 468, distance: 219.1
click at [273, 468] on div "Edit Experience * Company No Company (Self-Employed) TNF Ventures Pte Ltd To pi…" at bounding box center [623, 273] width 725 height 679
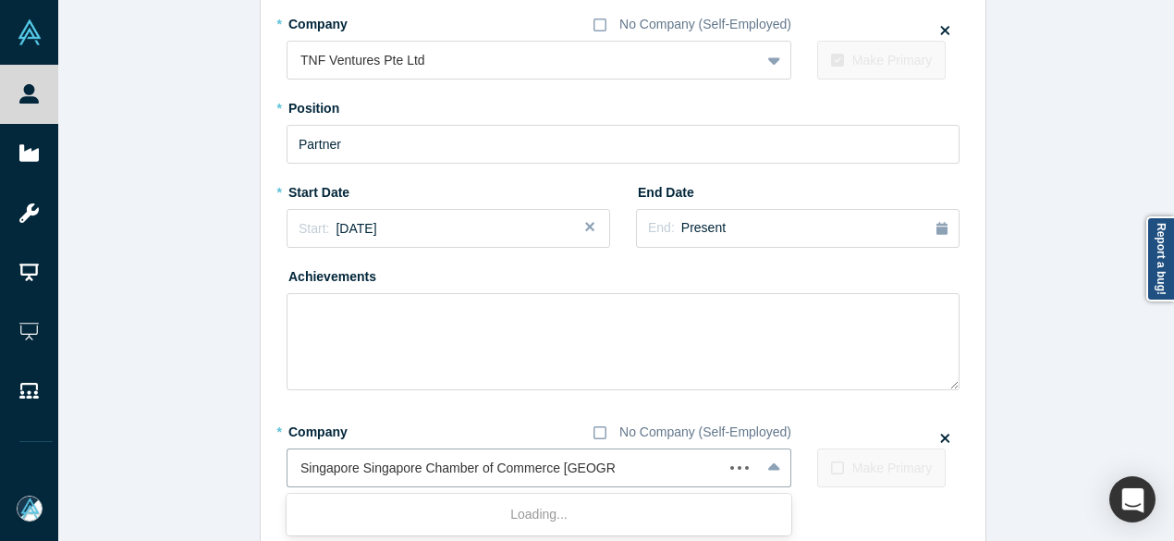
scroll to position [0, 0]
type input "Singapore Chamber of Commerce [GEOGRAPHIC_DATA]"
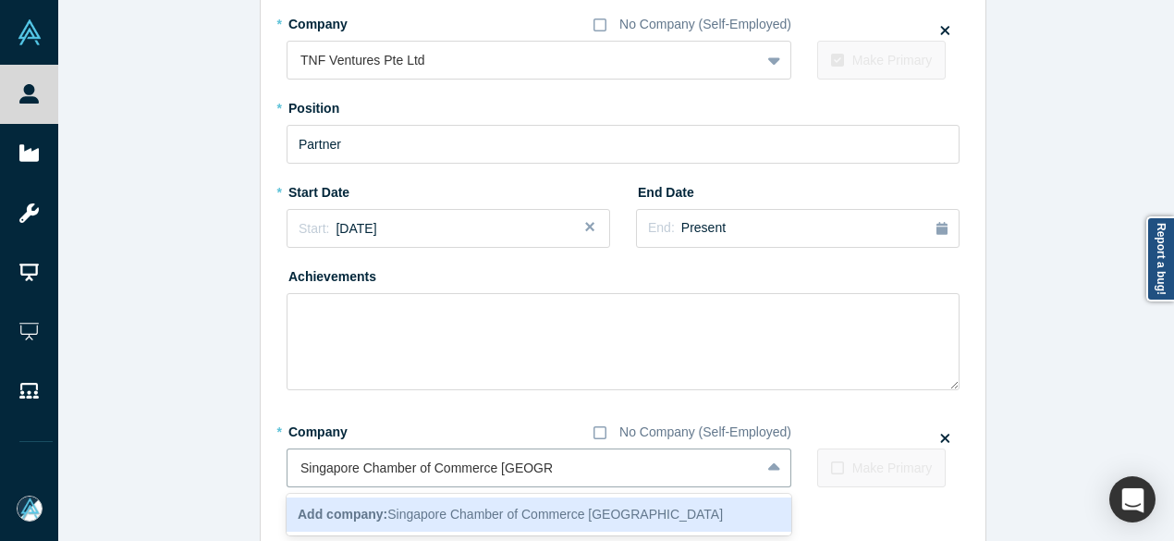
click at [373, 512] on b "Add company:" at bounding box center [343, 514] width 90 height 15
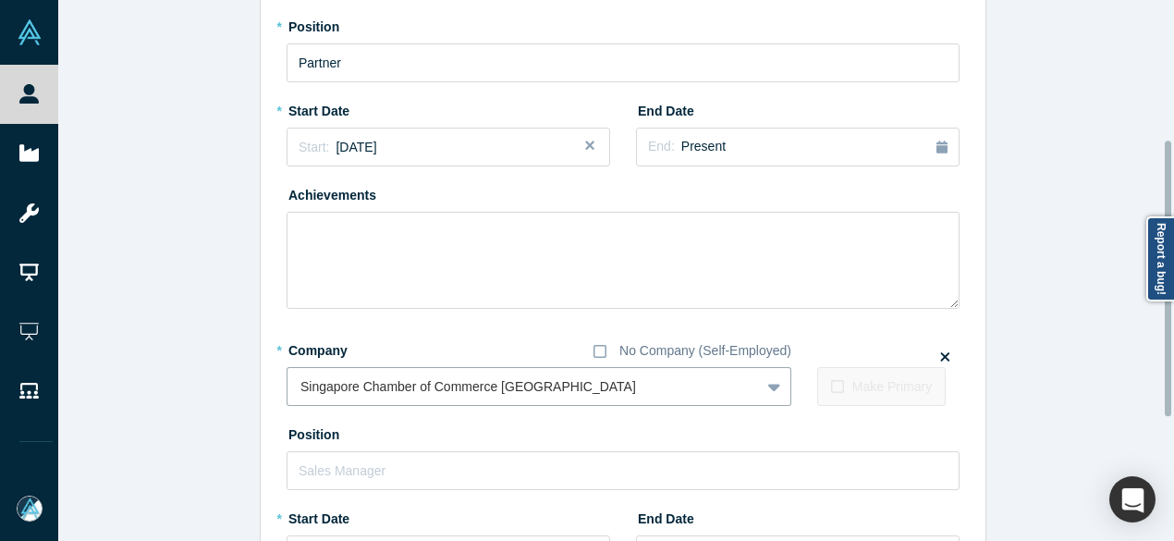
scroll to position [290, 0]
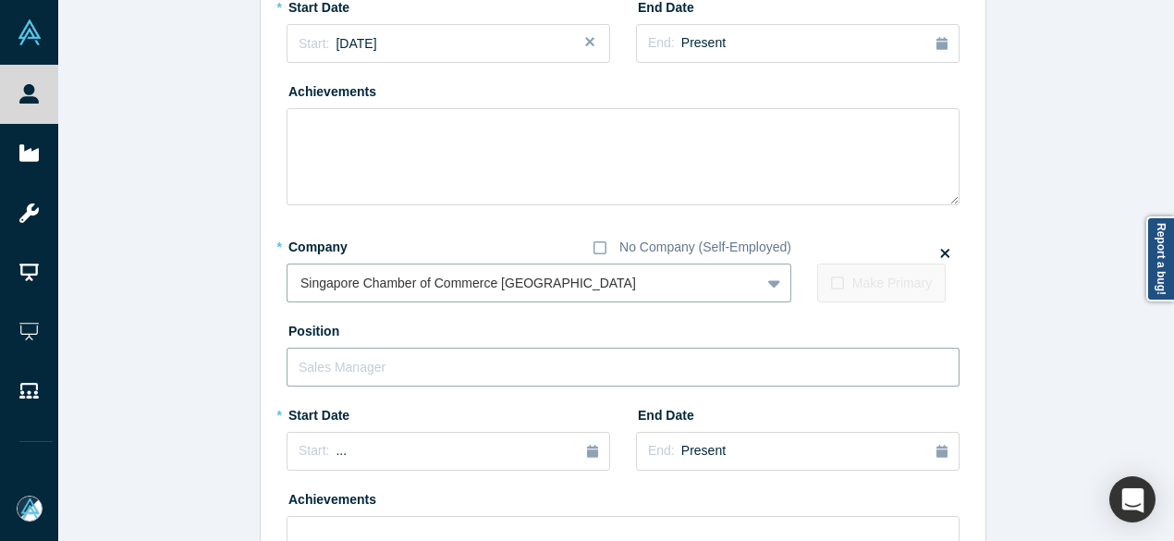
click at [353, 360] on input "text" at bounding box center [623, 367] width 673 height 39
paste input "Executive Committee Member"
type input "Executive Committee Member"
click at [369, 460] on button "Start: ..." at bounding box center [449, 451] width 324 height 39
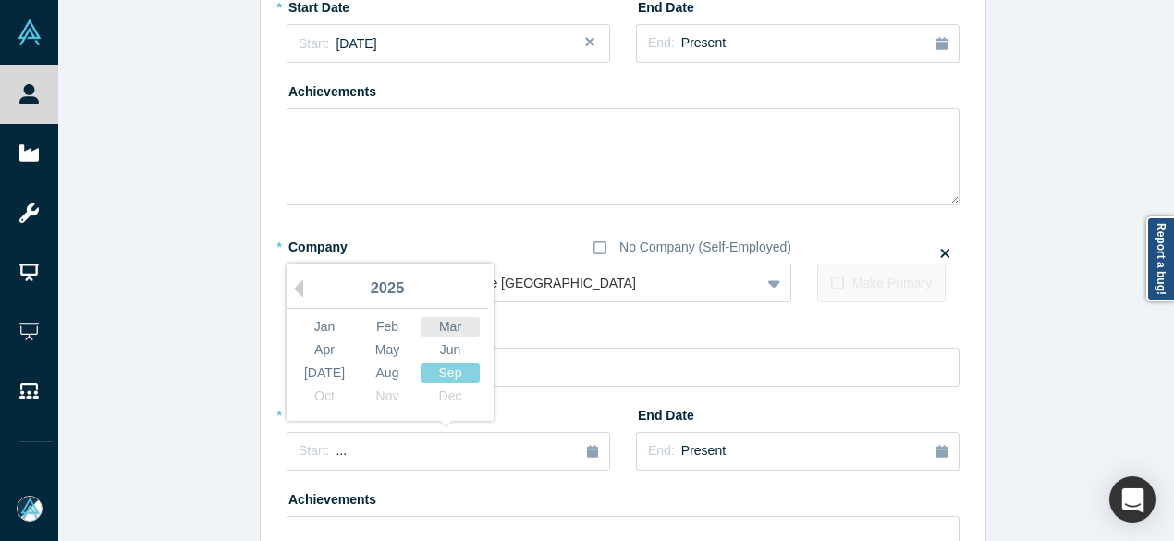
click at [434, 325] on div "Mar" at bounding box center [450, 326] width 59 height 19
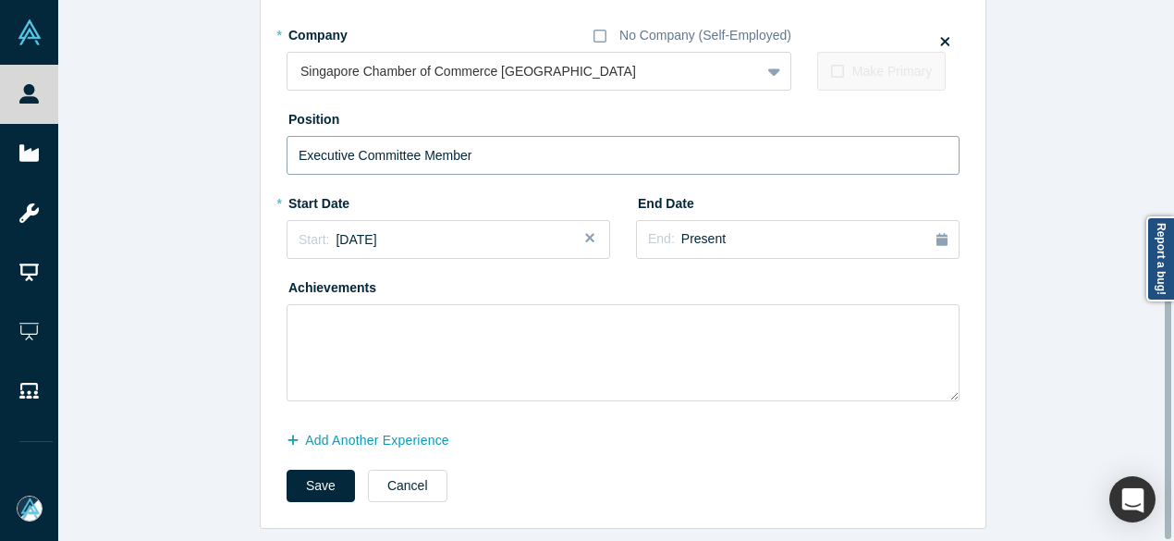
scroll to position [514, 0]
click at [300, 480] on button "Save" at bounding box center [321, 486] width 68 height 32
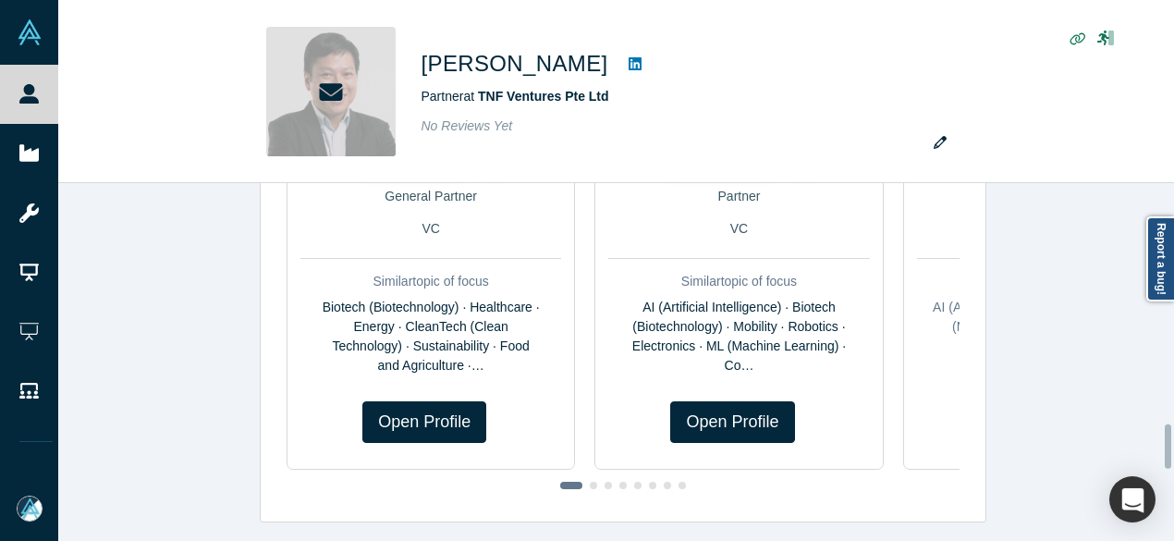
scroll to position [0, 0]
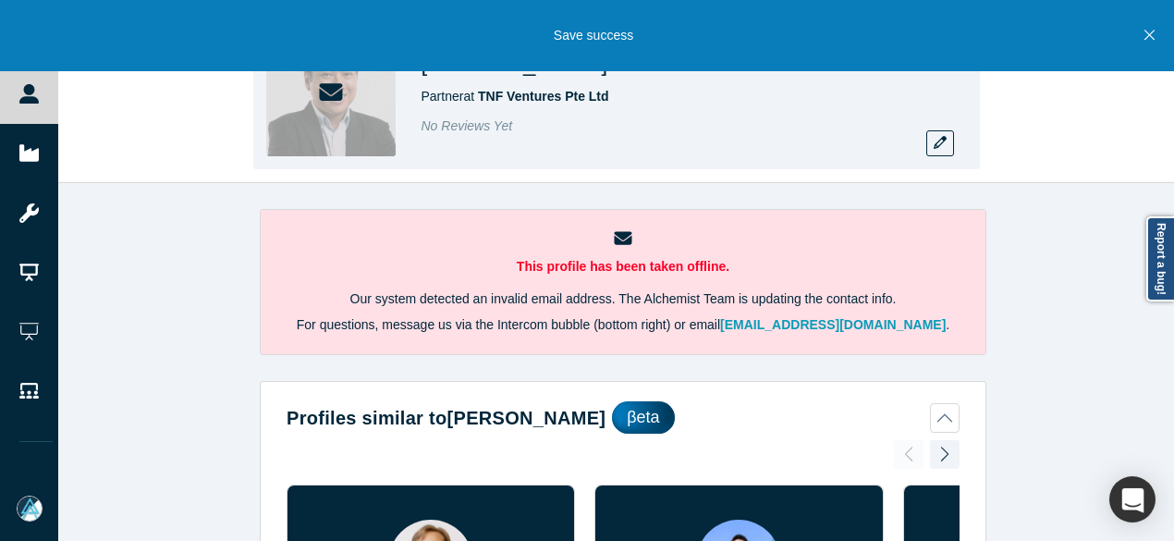
click at [921, 138] on div "[PERSON_NAME] Partner at TNF Ventures Pte Ltd No Reviews Yet" at bounding box center [681, 91] width 518 height 129
click at [938, 145] on icon "button" at bounding box center [940, 142] width 13 height 13
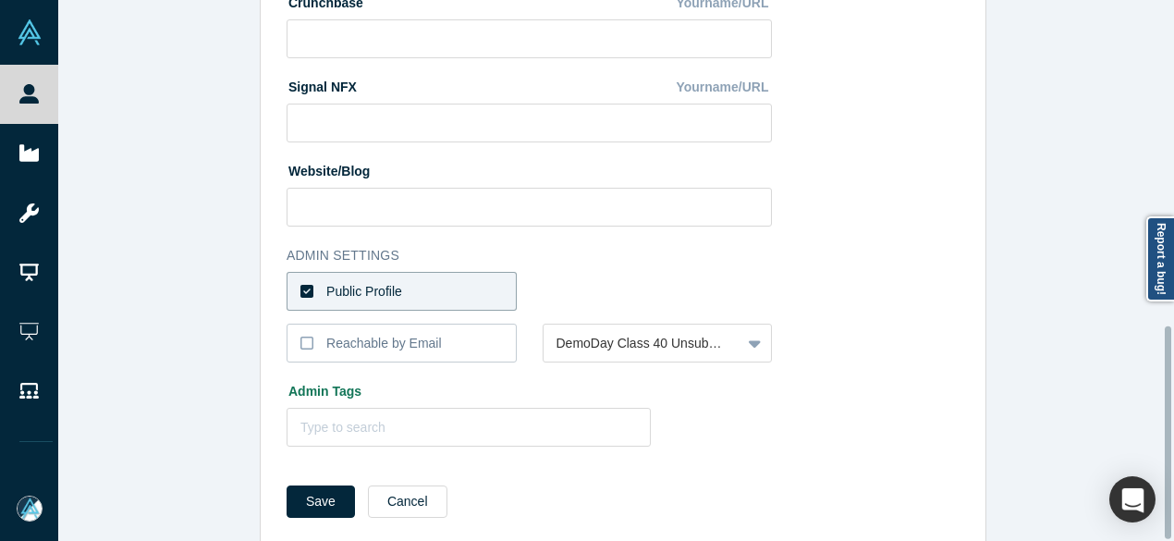
scroll to position [828, 0]
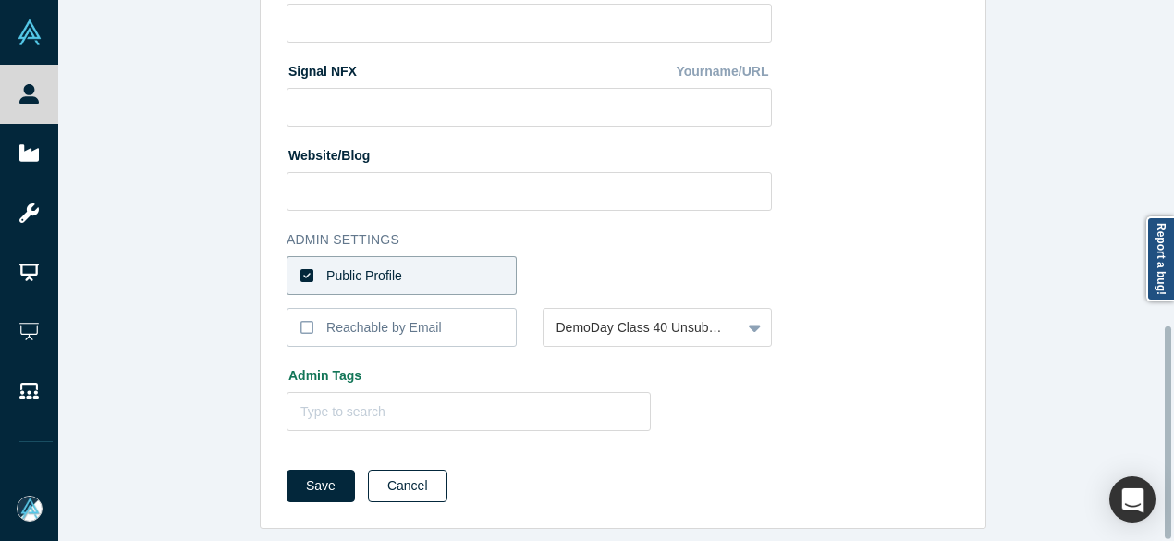
click at [406, 472] on button "Cancel" at bounding box center [408, 486] width 80 height 32
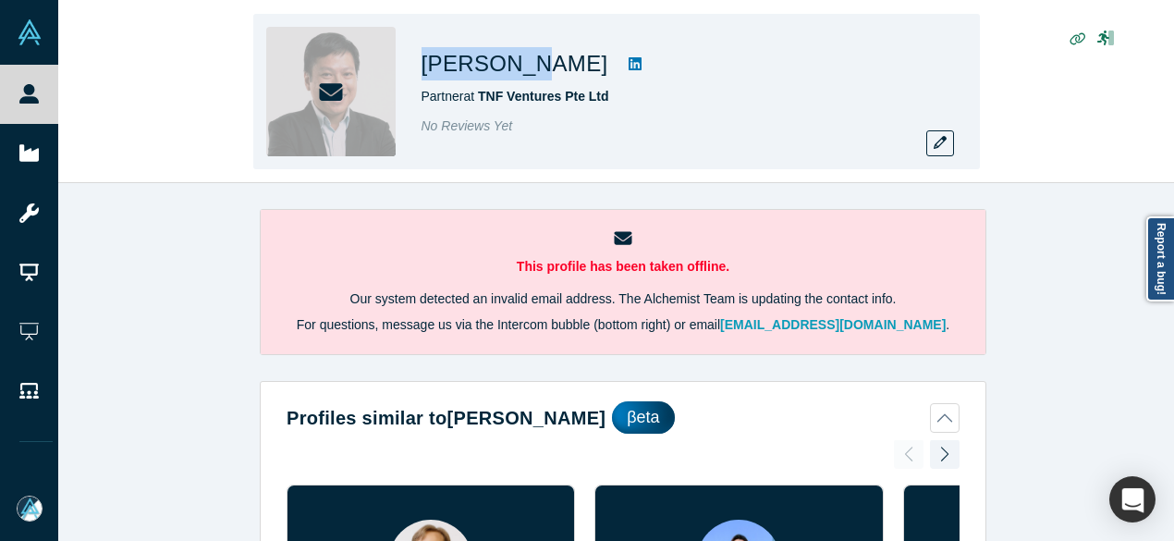
drag, startPoint x: 421, startPoint y: 58, endPoint x: 516, endPoint y: 74, distance: 96.5
click at [516, 74] on h1 "[PERSON_NAME]" at bounding box center [515, 63] width 187 height 33
copy h1 "[PERSON_NAME]"
click at [941, 146] on icon "button" at bounding box center [940, 142] width 13 height 13
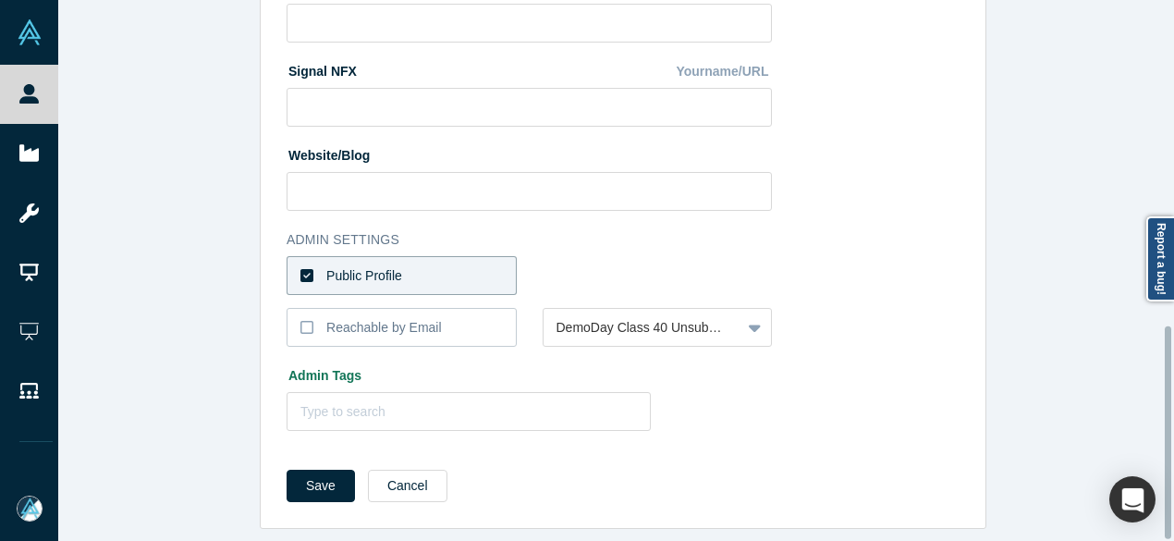
click at [457, 264] on label "Public Profile" at bounding box center [402, 275] width 230 height 39
click at [0, 0] on input "Public Profile" at bounding box center [0, 0] width 0 height 0
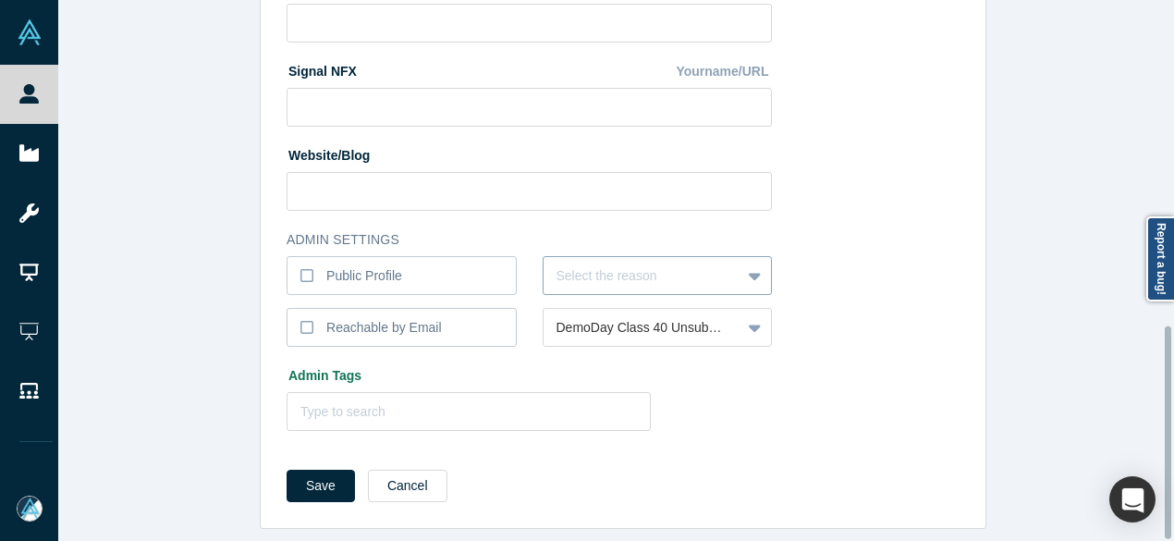
click at [586, 273] on div at bounding box center [643, 275] width 172 height 23
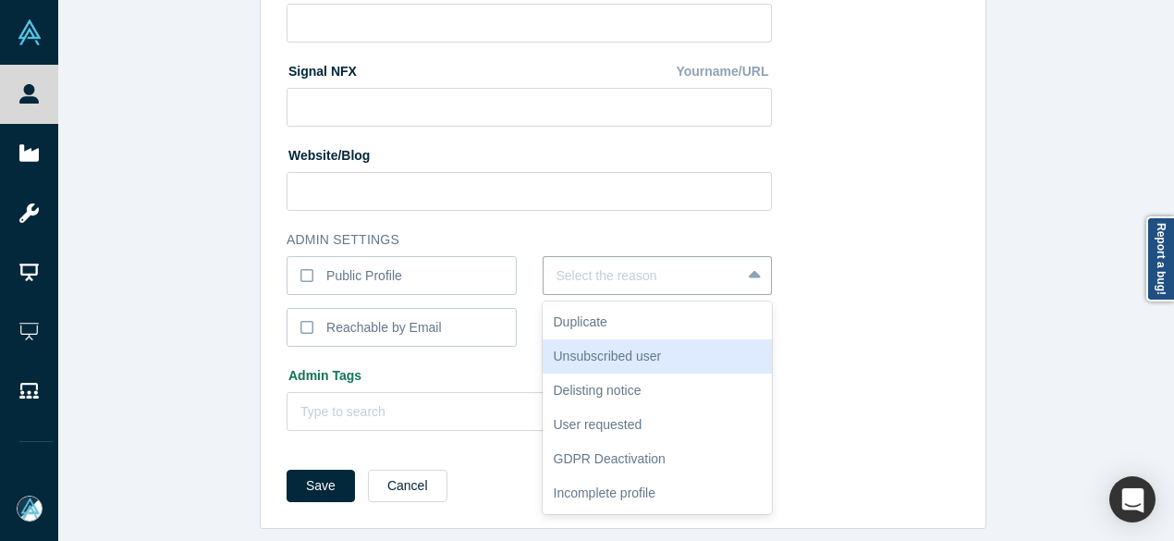
click at [599, 342] on div "Unsubscribed user" at bounding box center [658, 356] width 230 height 34
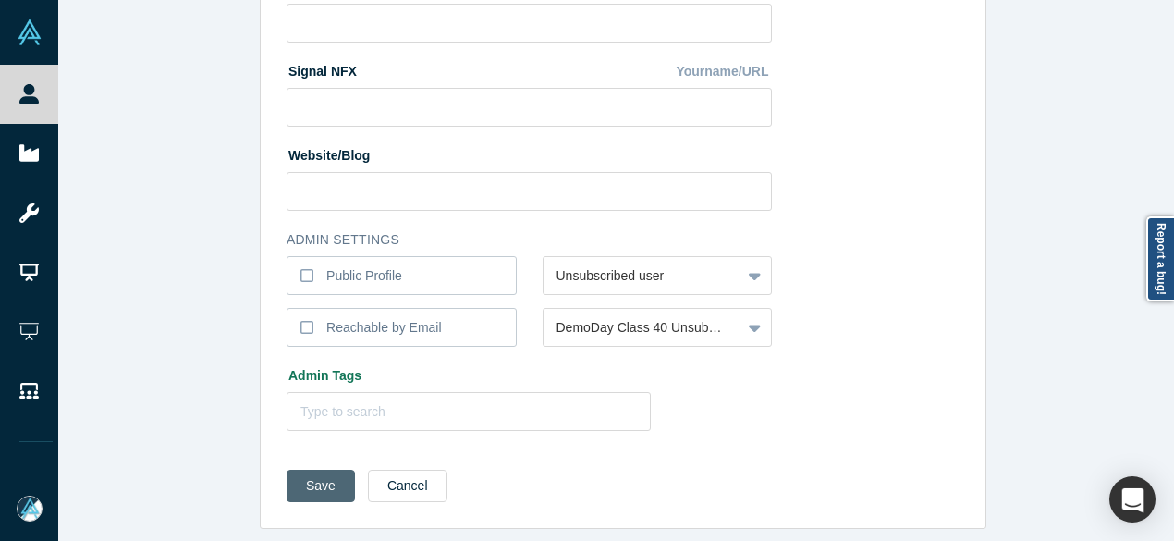
click at [335, 472] on button "Save" at bounding box center [321, 486] width 68 height 32
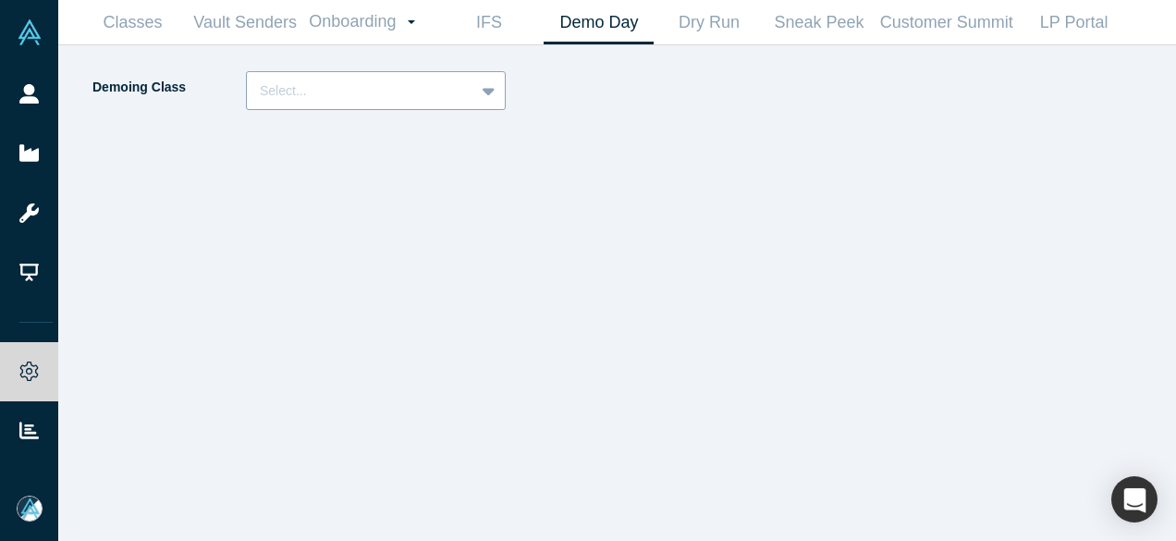
click at [386, 97] on div at bounding box center [361, 91] width 202 height 23
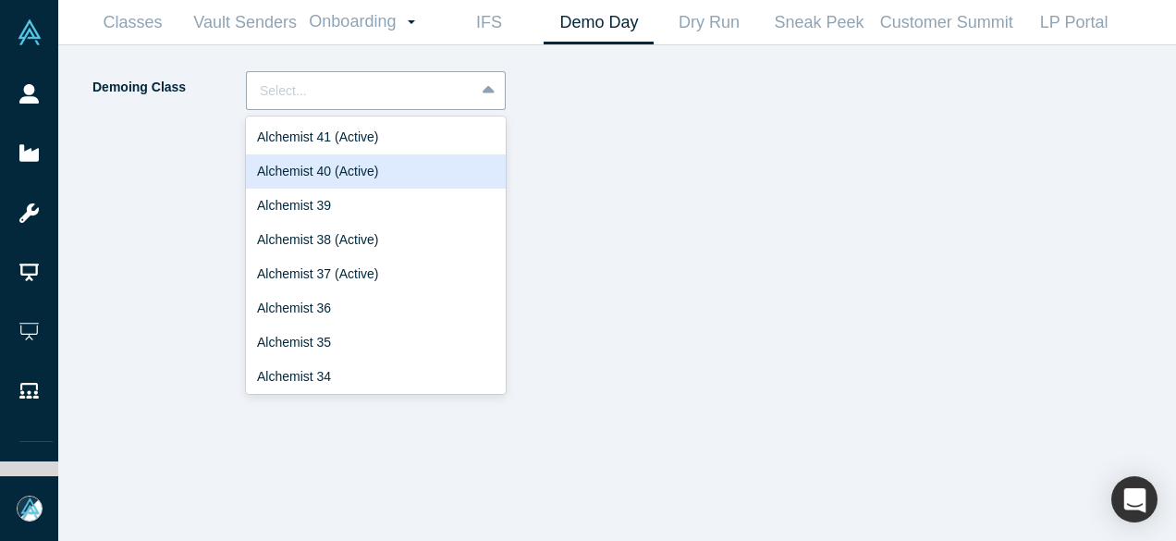
click at [350, 168] on div "Alchemist 40 (Active)" at bounding box center [376, 171] width 260 height 34
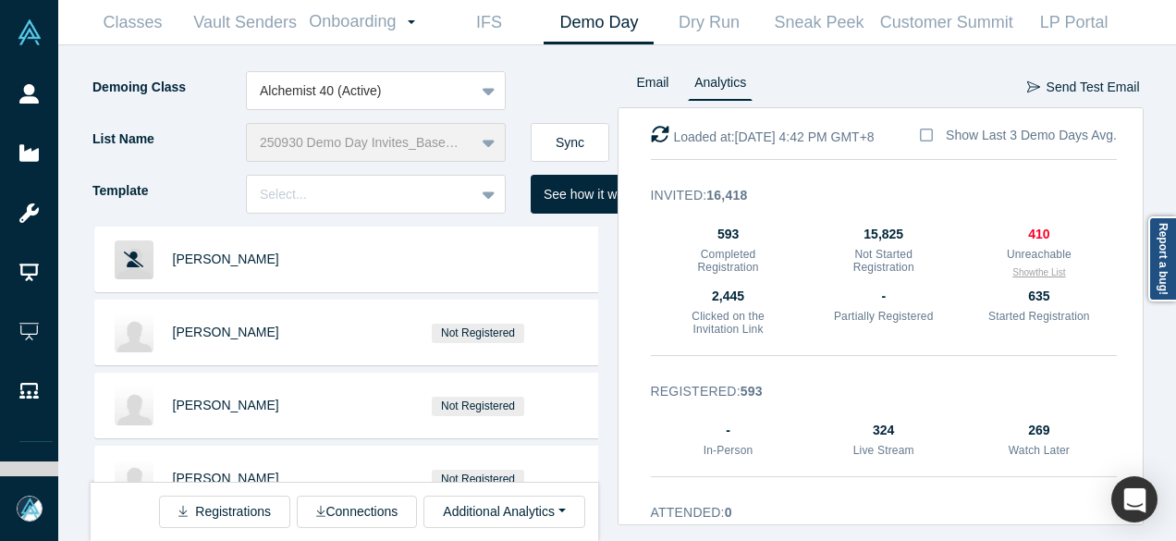
click at [1039, 271] on button "Show the List" at bounding box center [1038, 272] width 53 height 14
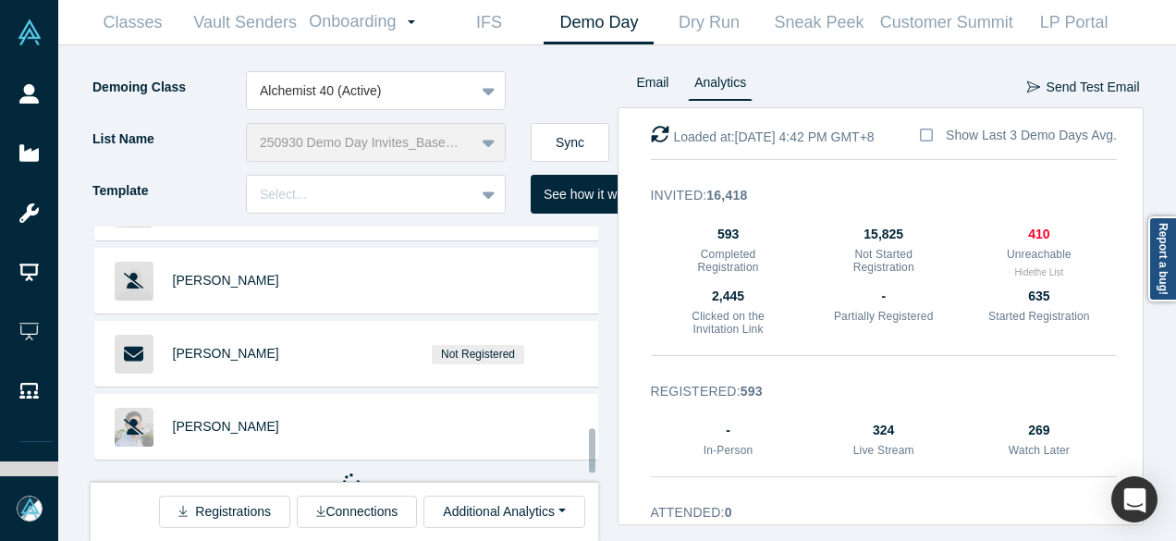
scroll to position [1222, 0]
